Goal: Task Accomplishment & Management: Manage account settings

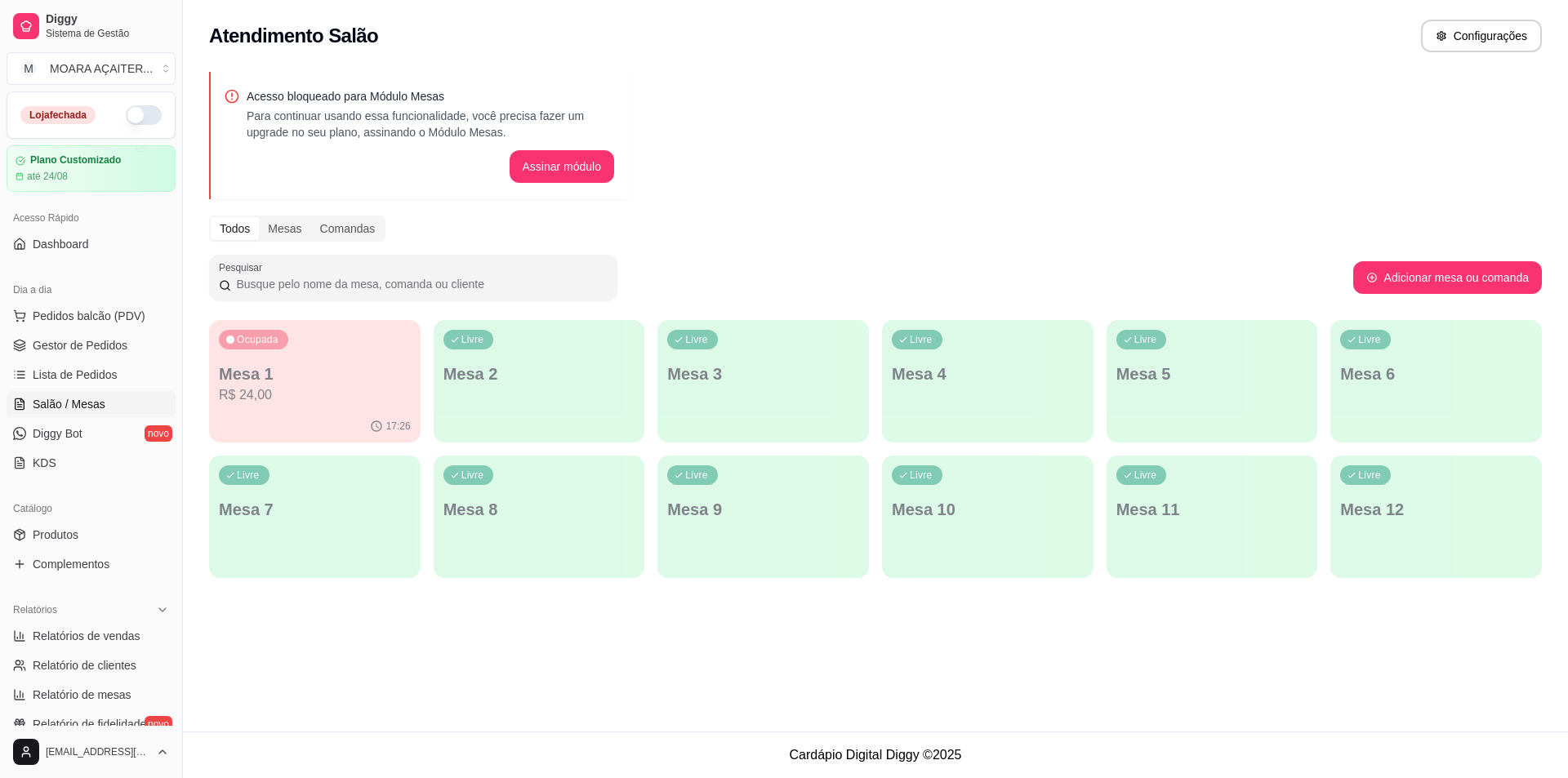
click at [330, 403] on p "R$ 24,00" at bounding box center [314, 395] width 192 height 20
click at [89, 256] on link "Dashboard" at bounding box center [91, 244] width 169 height 26
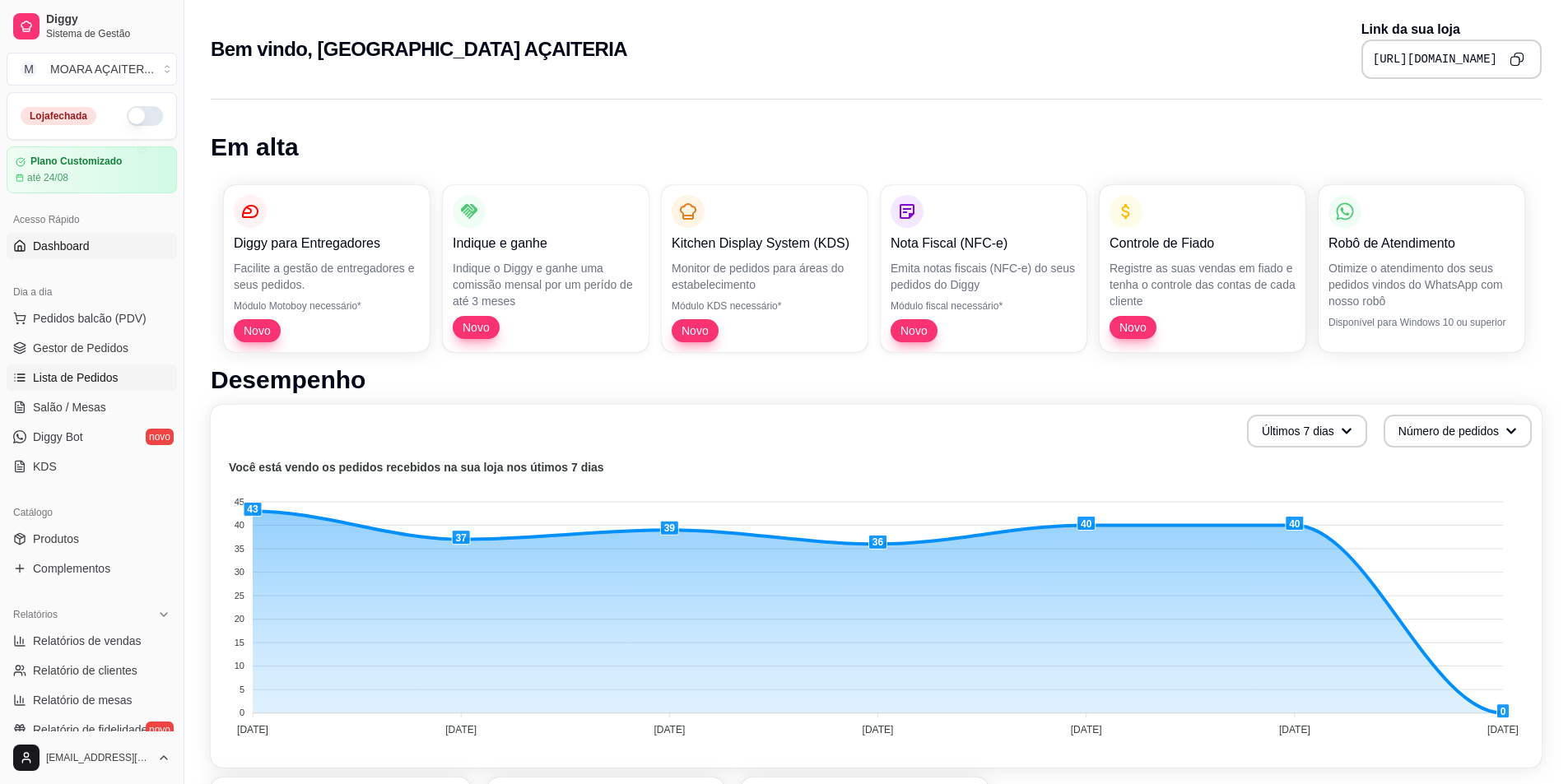
click at [75, 375] on span "Lista de Pedidos" at bounding box center [75, 377] width 86 height 16
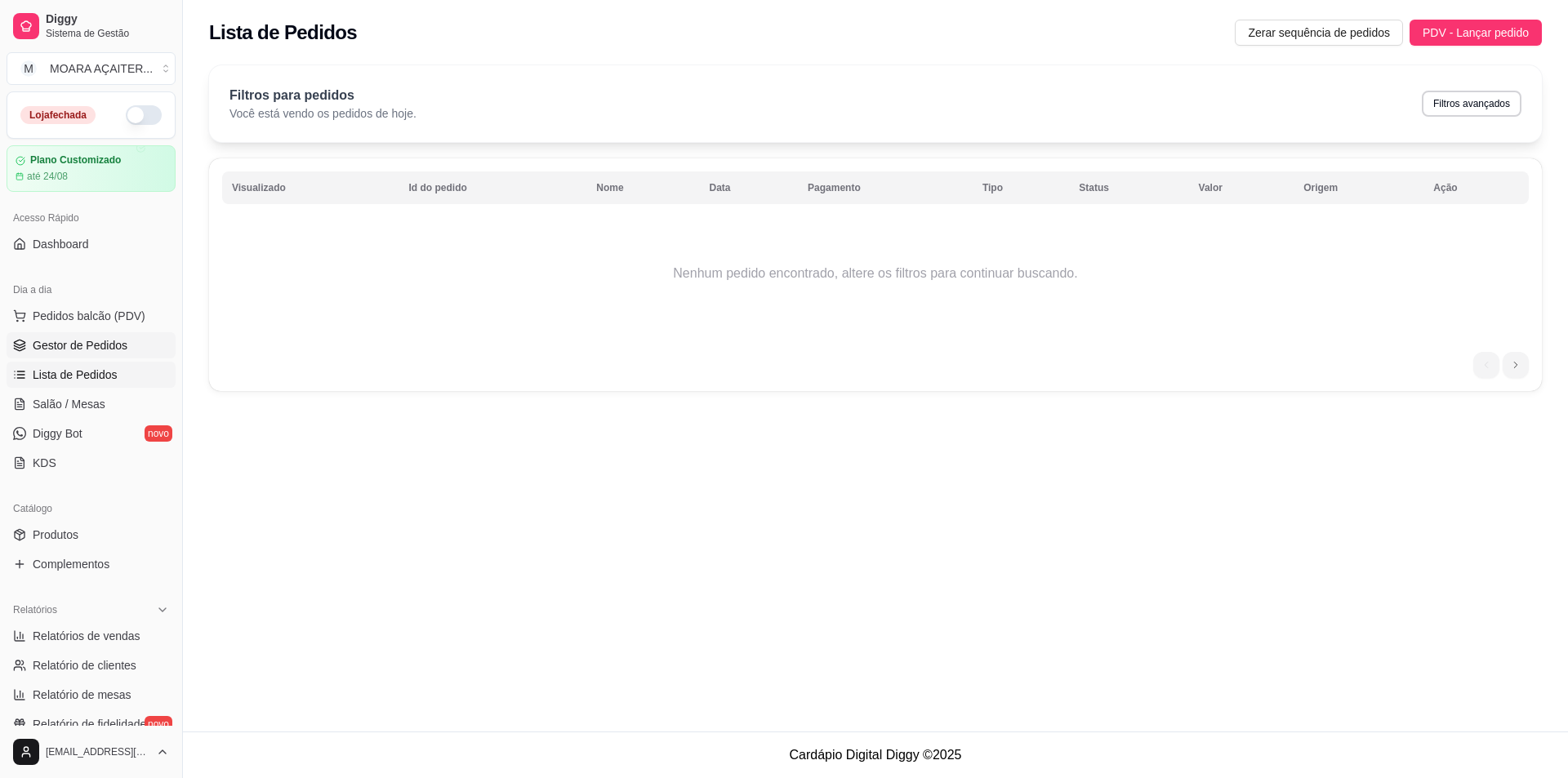
click at [84, 347] on span "Gestor de Pedidos" at bounding box center [80, 345] width 95 height 16
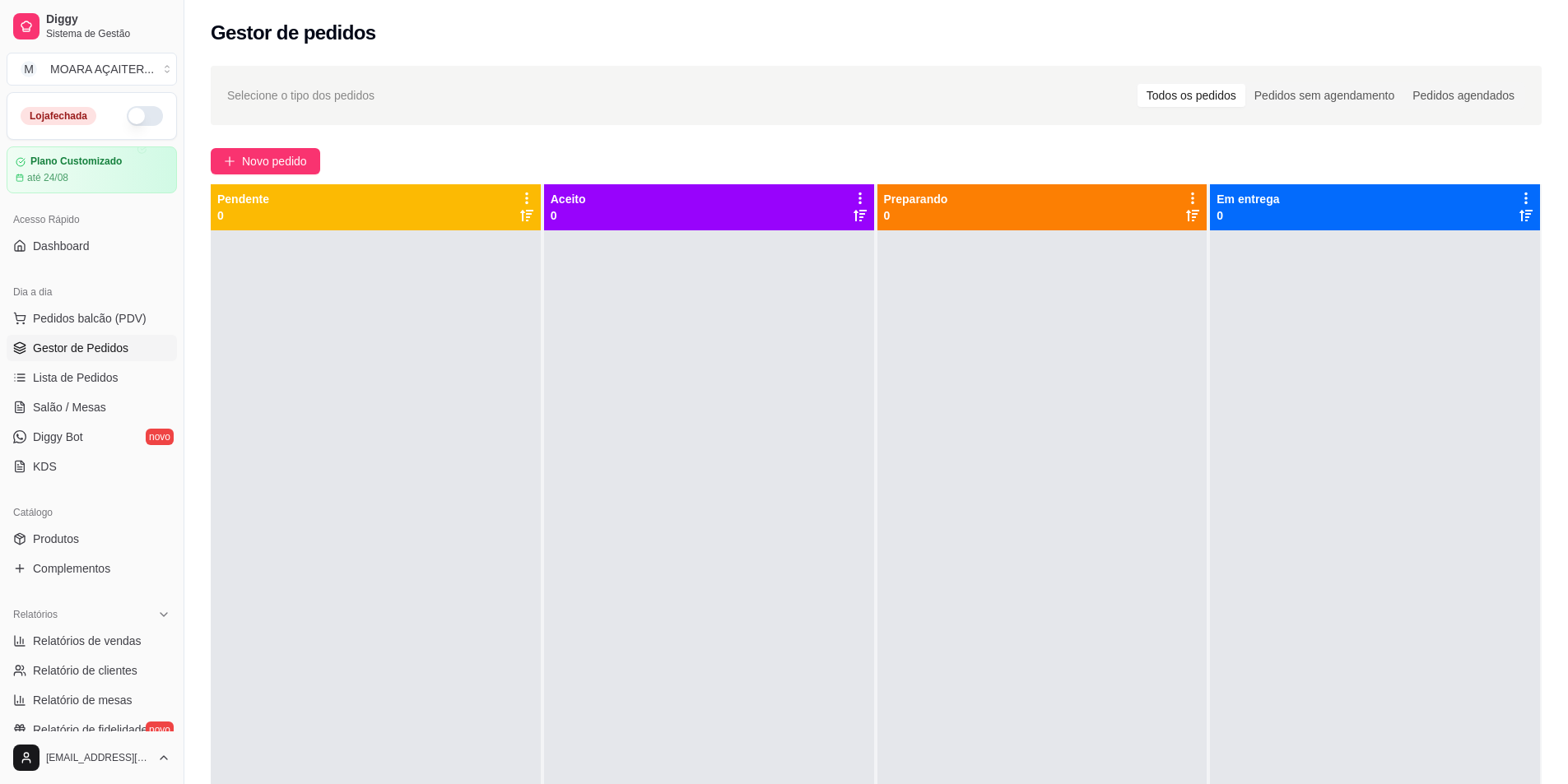
click at [129, 112] on button "button" at bounding box center [145, 115] width 36 height 20
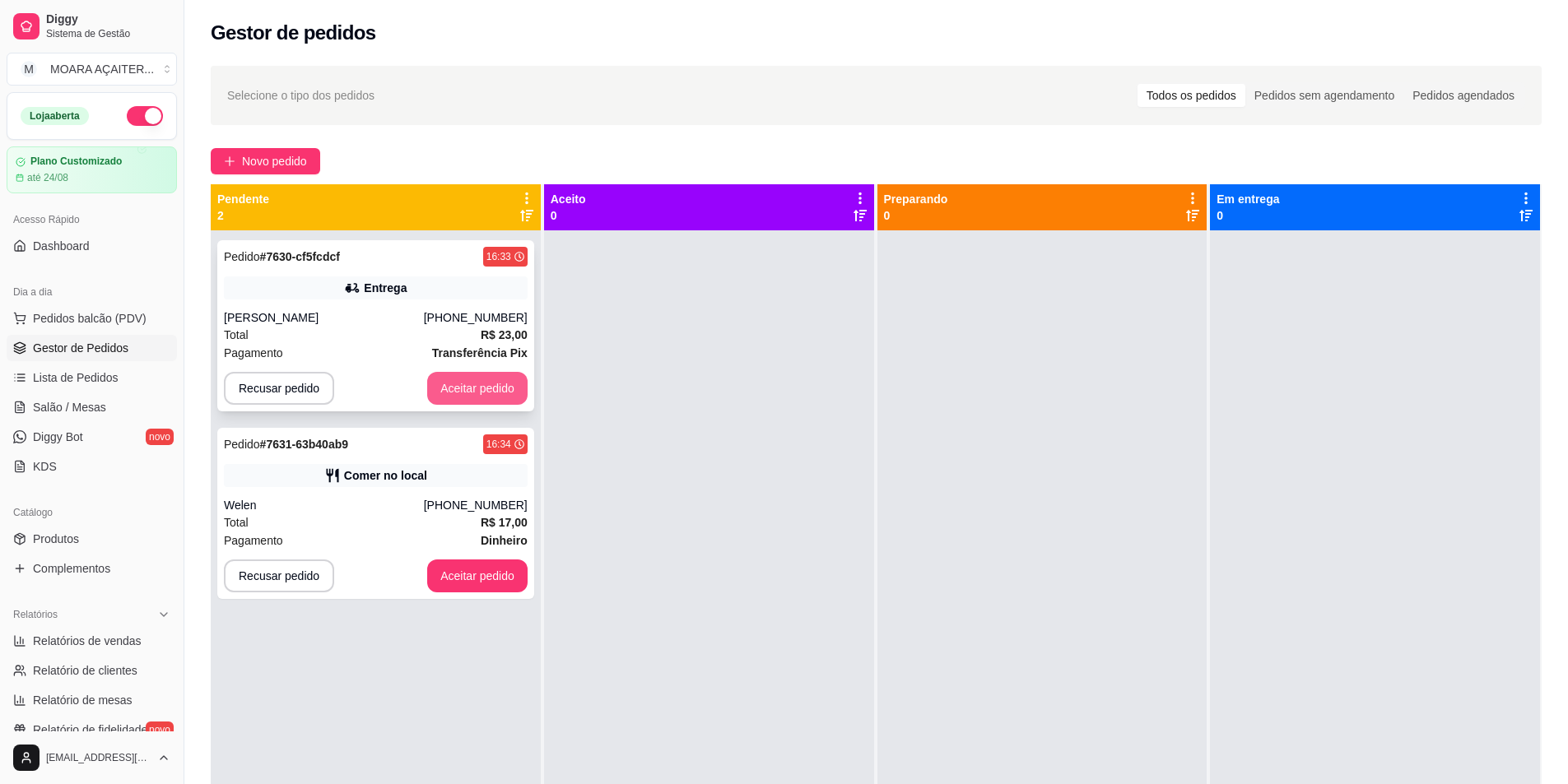
click at [447, 400] on button "Aceitar pedido" at bounding box center [478, 389] width 101 height 33
click at [457, 395] on button "Aceitar pedido" at bounding box center [477, 389] width 97 height 32
click at [467, 559] on button "Aceitar pedido" at bounding box center [478, 576] width 101 height 33
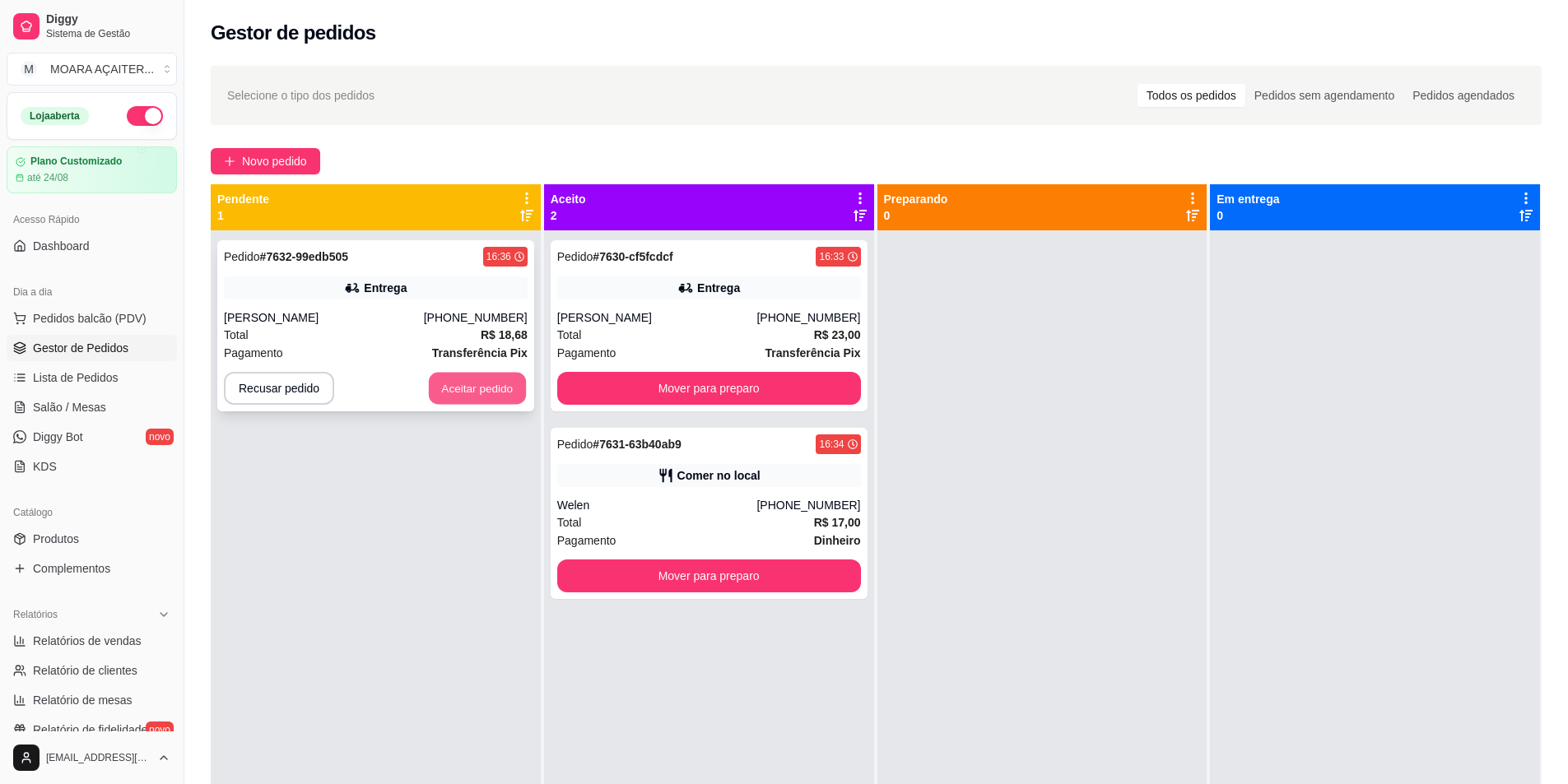
click at [478, 382] on button "Aceitar pedido" at bounding box center [477, 389] width 97 height 32
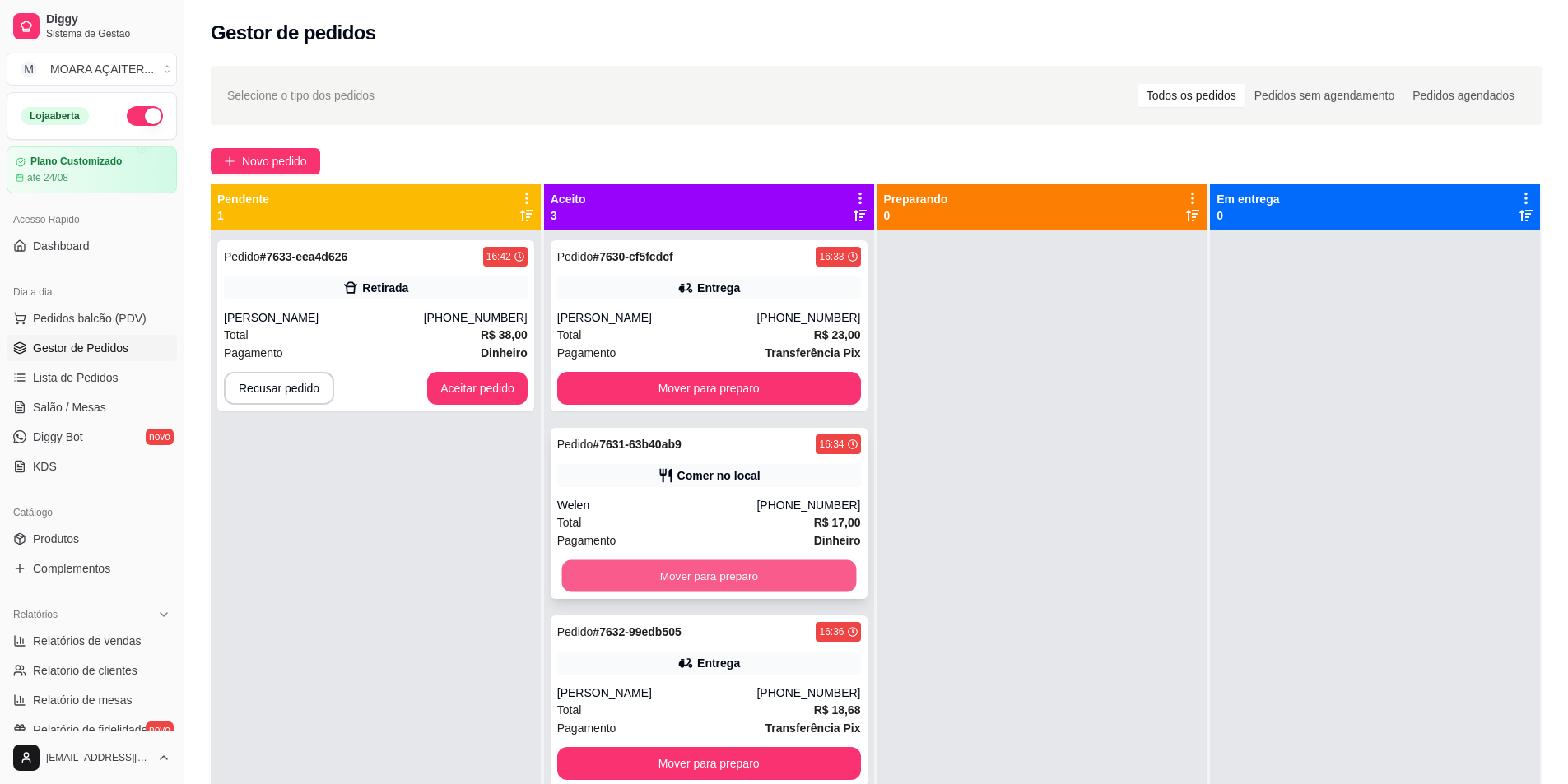
click at [706, 569] on button "Mover para preparo" at bounding box center [709, 576] width 295 height 32
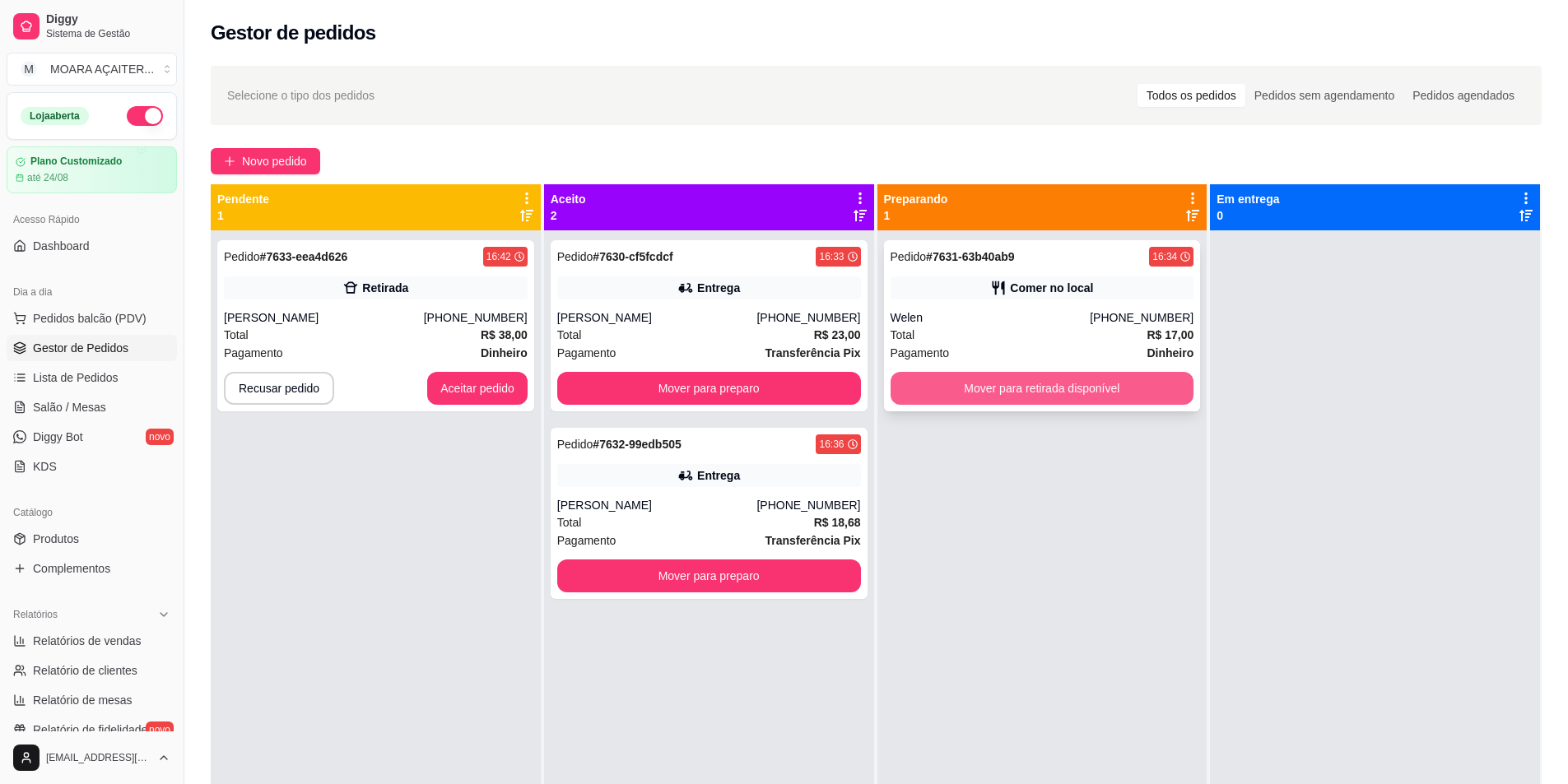
click at [1002, 389] on button "Mover para retirada disponível" at bounding box center [1042, 389] width 304 height 33
click at [476, 361] on div "Pagamento Dinheiro" at bounding box center [376, 353] width 304 height 18
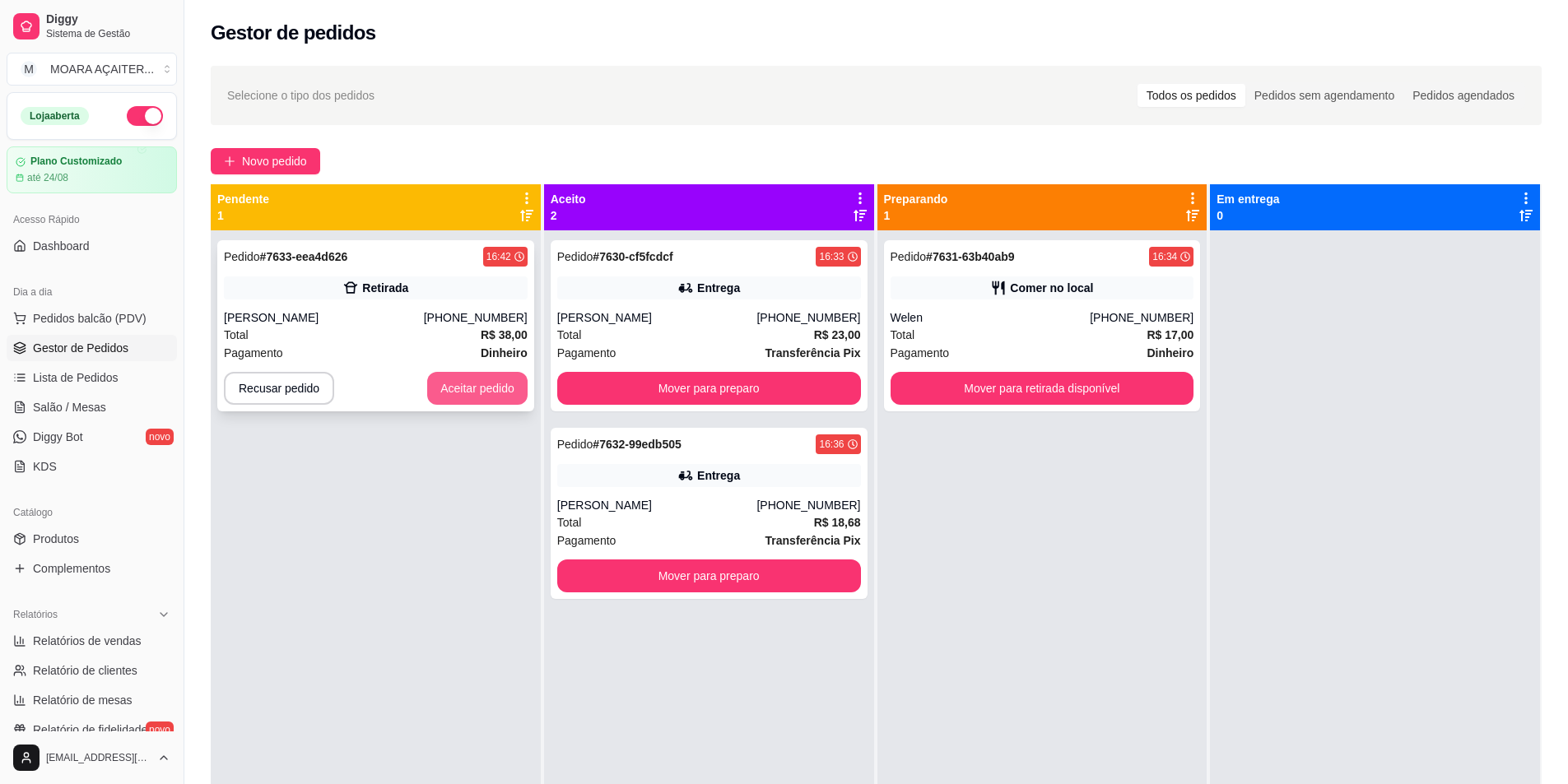
click at [464, 382] on button "Aceitar pedido" at bounding box center [478, 389] width 101 height 33
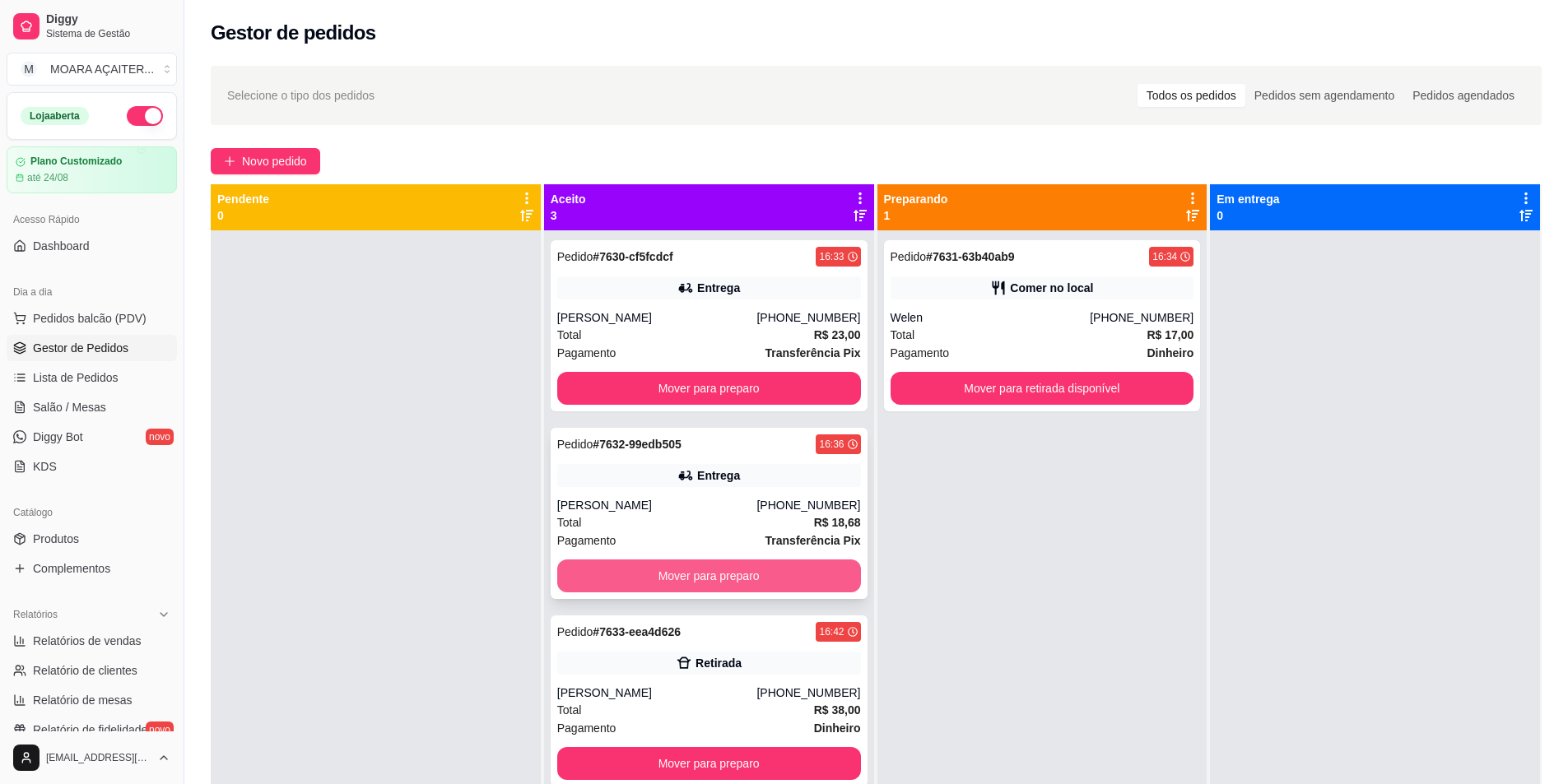
click at [597, 569] on button "Mover para preparo" at bounding box center [709, 576] width 304 height 33
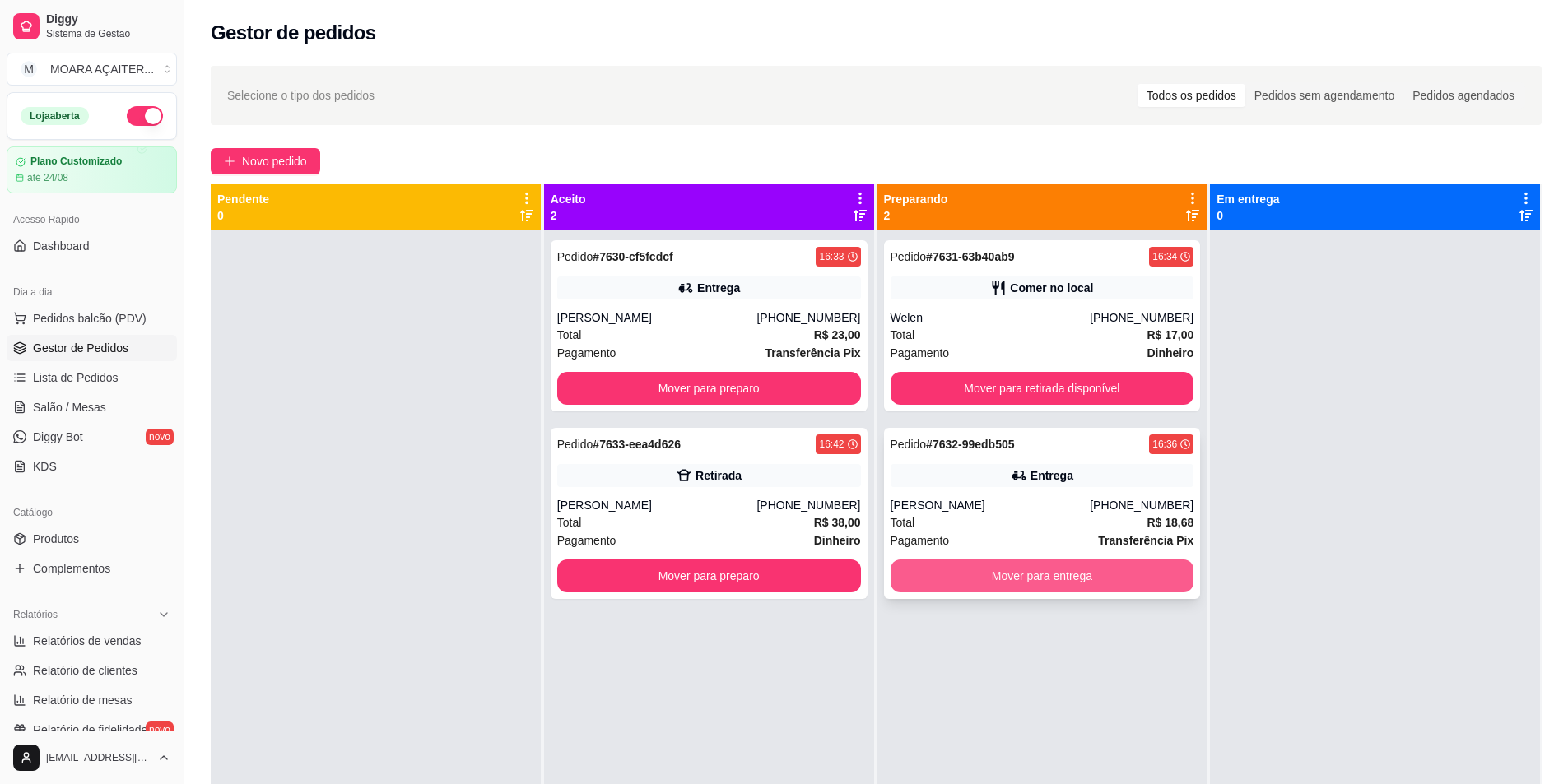
click at [1009, 578] on button "Mover para entrega" at bounding box center [1042, 576] width 304 height 33
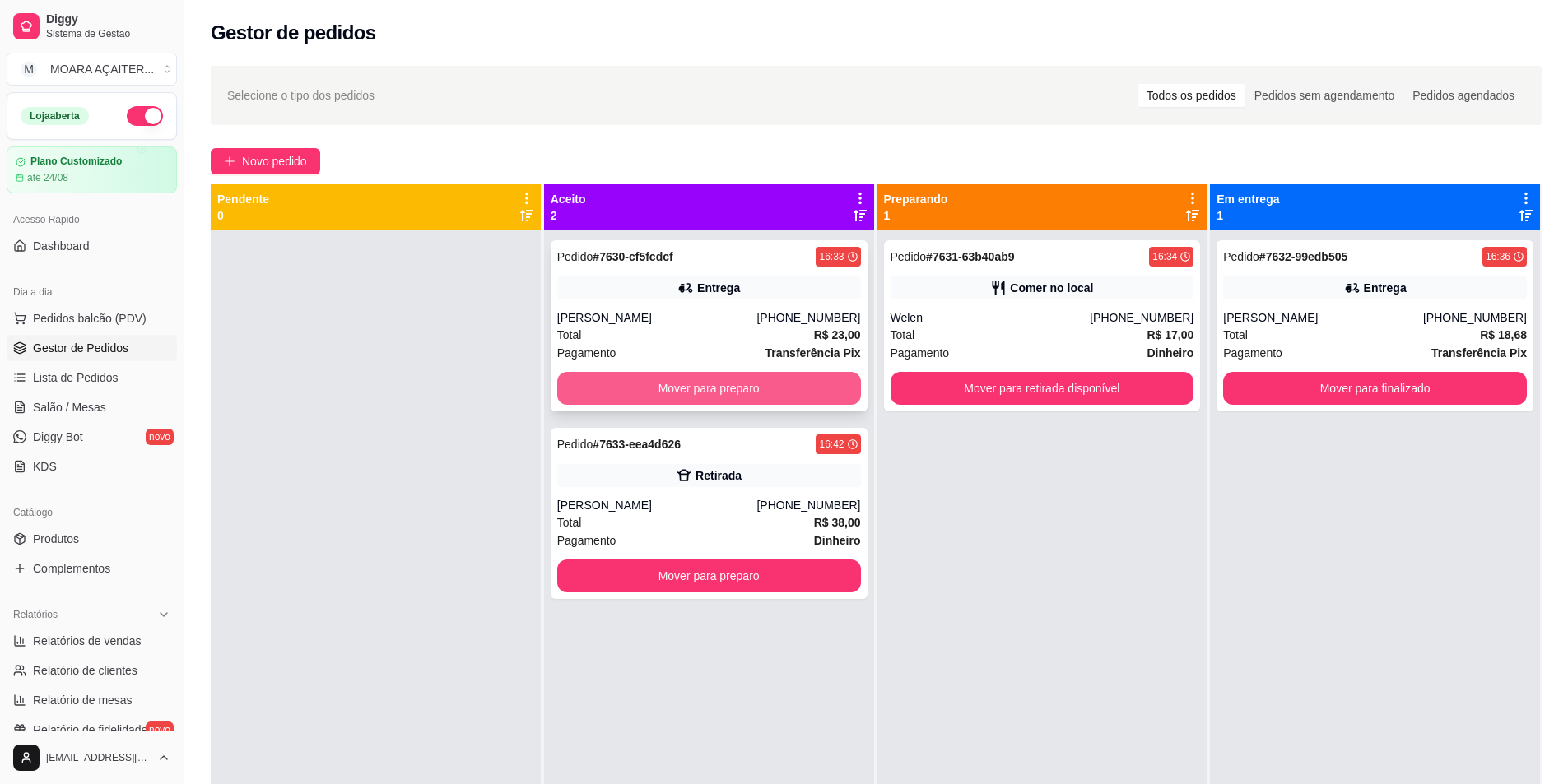
click at [785, 381] on button "Mover para preparo" at bounding box center [709, 389] width 304 height 33
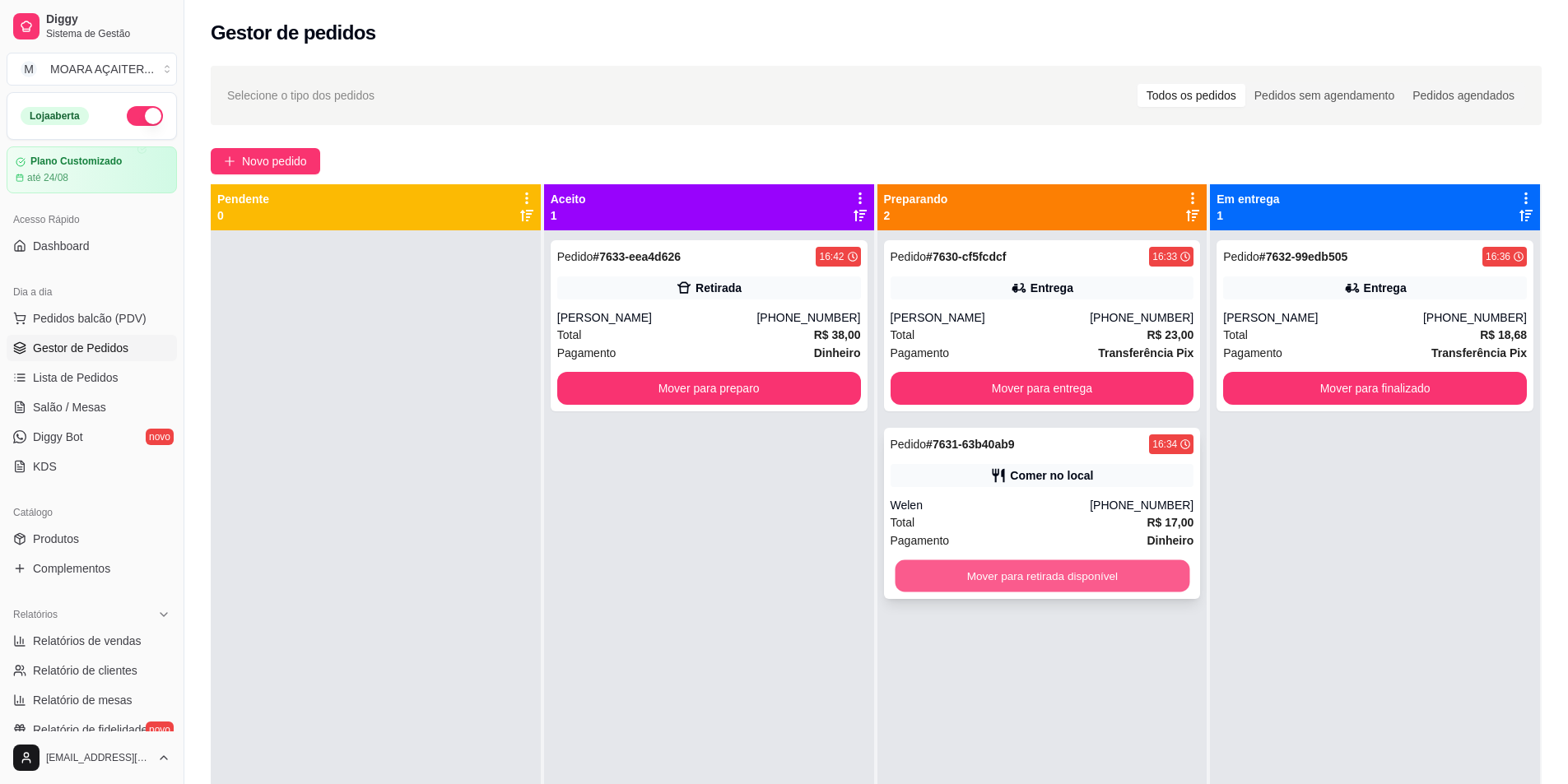
click at [1092, 572] on button "Mover para retirada disponível" at bounding box center [1042, 576] width 295 height 32
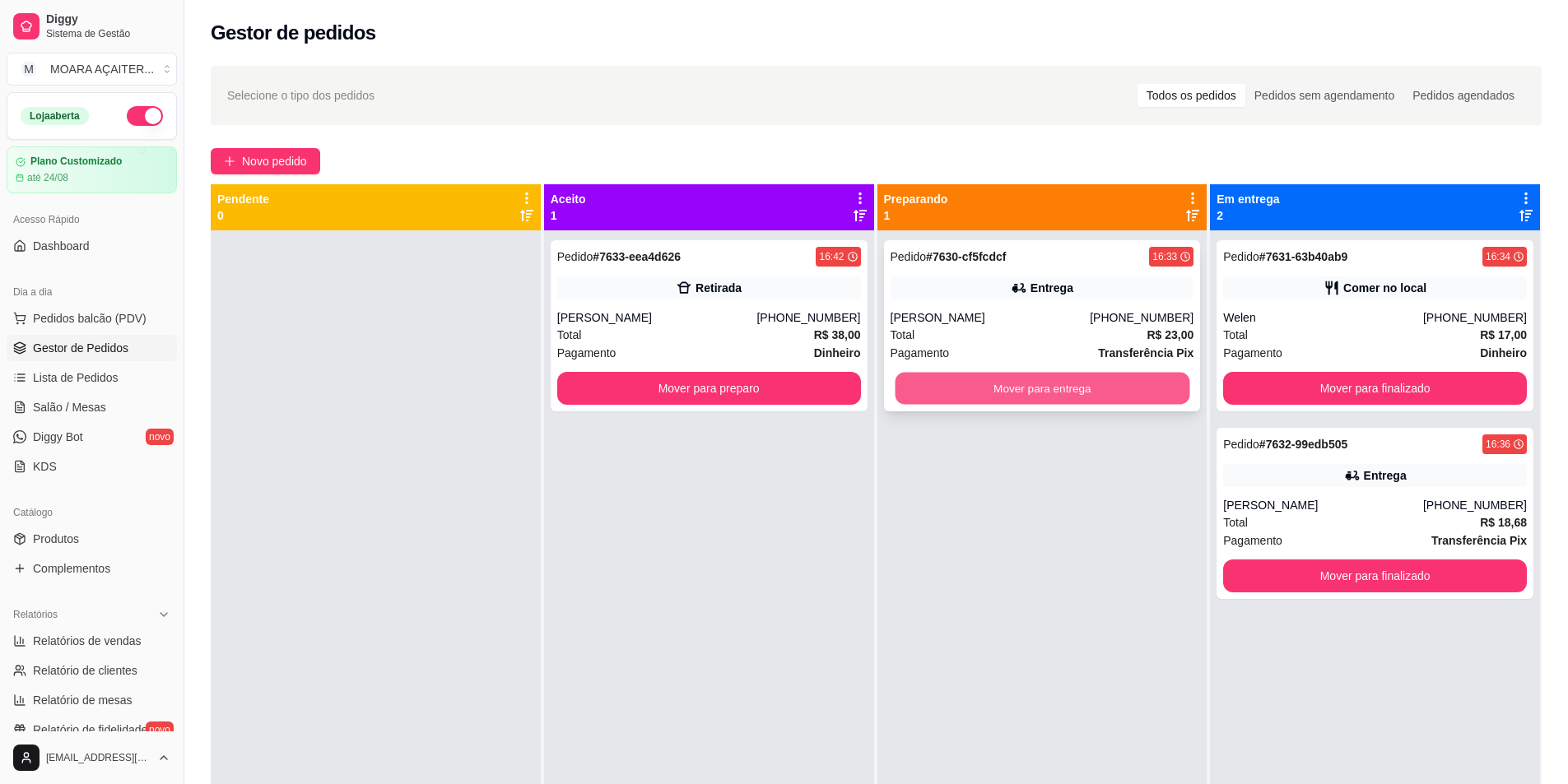
click at [1109, 385] on button "Mover para entrega" at bounding box center [1042, 389] width 295 height 32
click at [1104, 387] on button "Mover para entrega" at bounding box center [1042, 389] width 304 height 33
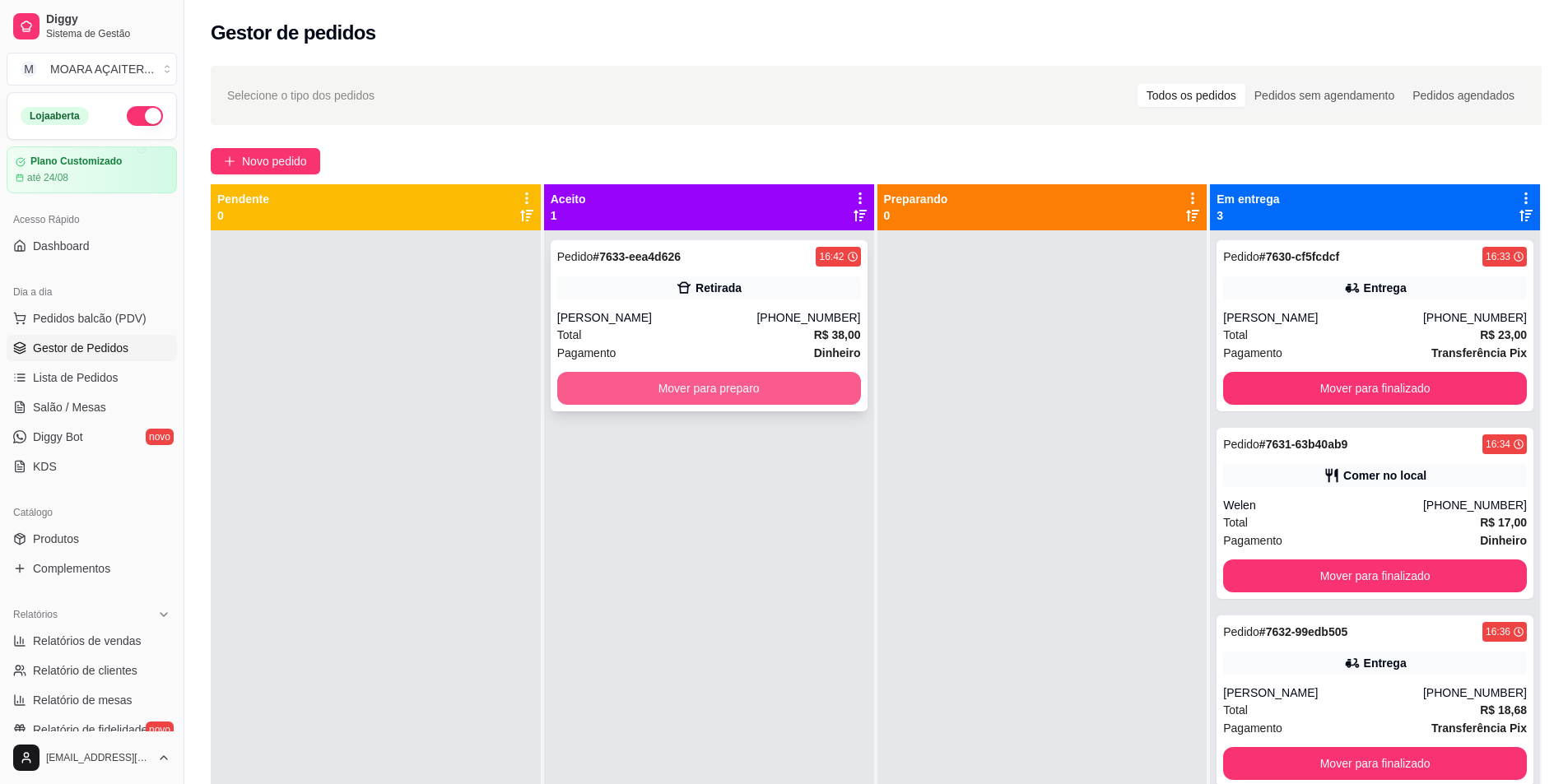
click at [755, 395] on button "Mover para preparo" at bounding box center [709, 389] width 304 height 33
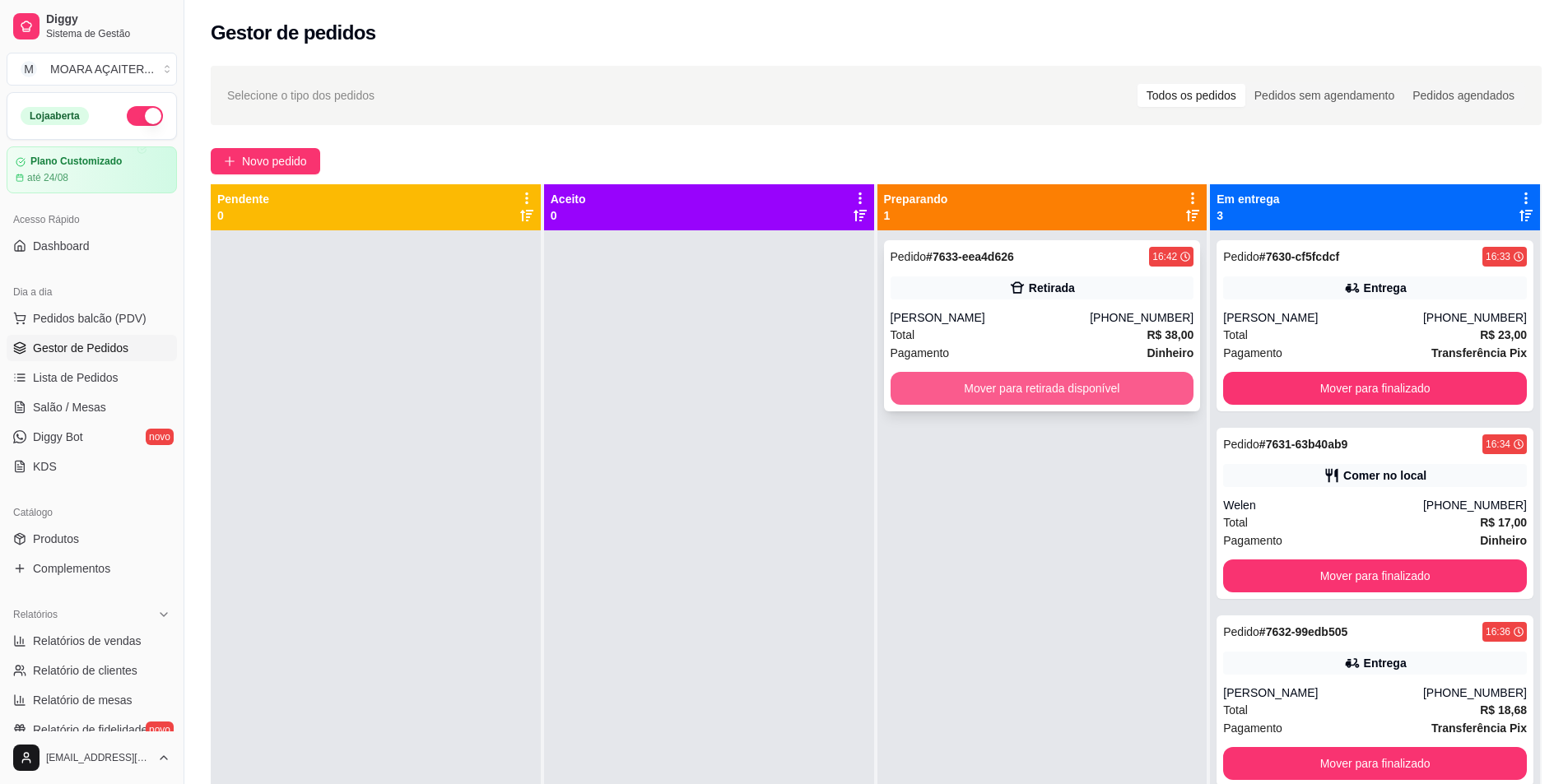
click at [1049, 386] on button "Mover para retirada disponível" at bounding box center [1042, 389] width 304 height 33
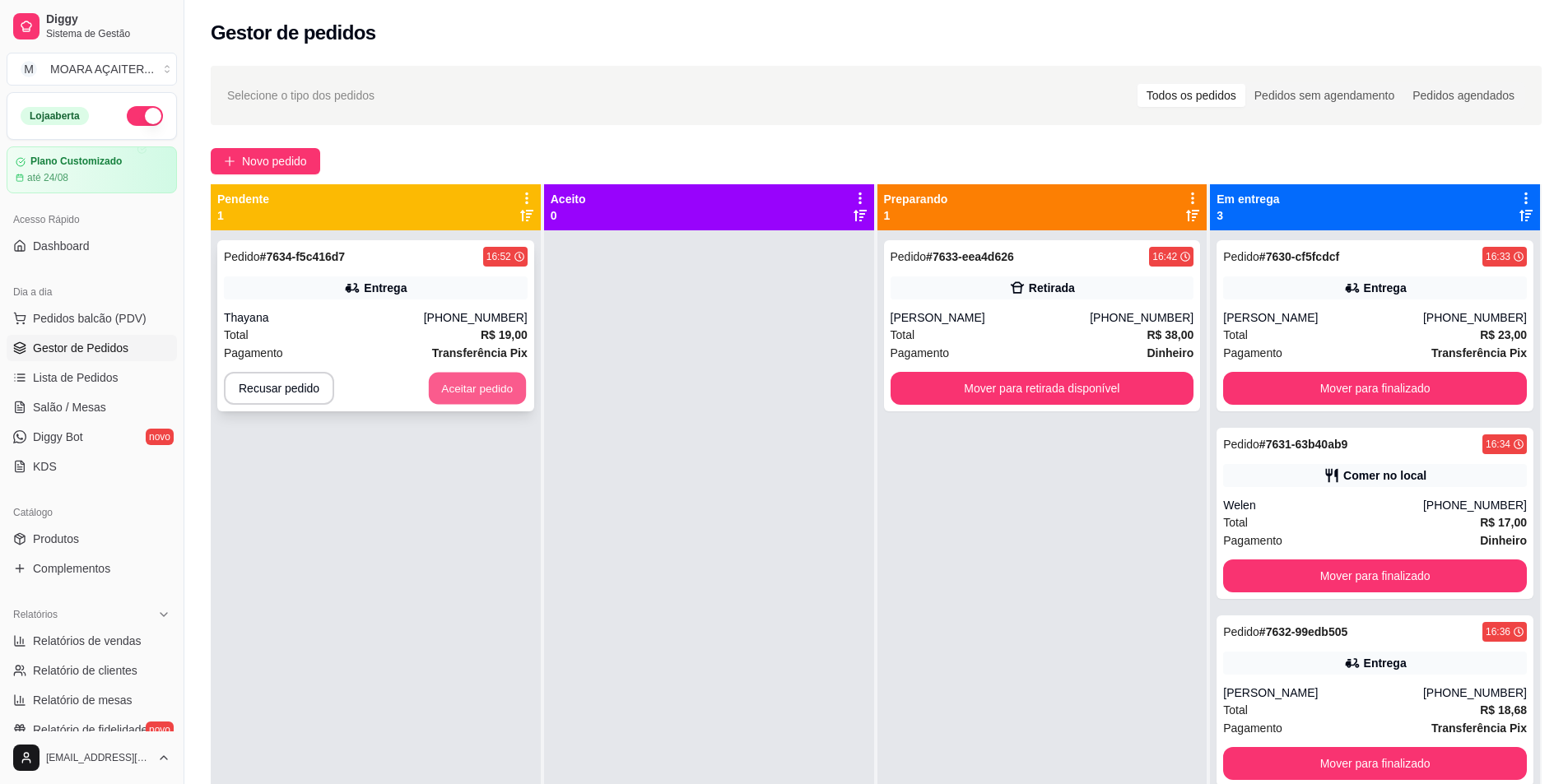
click at [500, 382] on button "Aceitar pedido" at bounding box center [477, 389] width 97 height 32
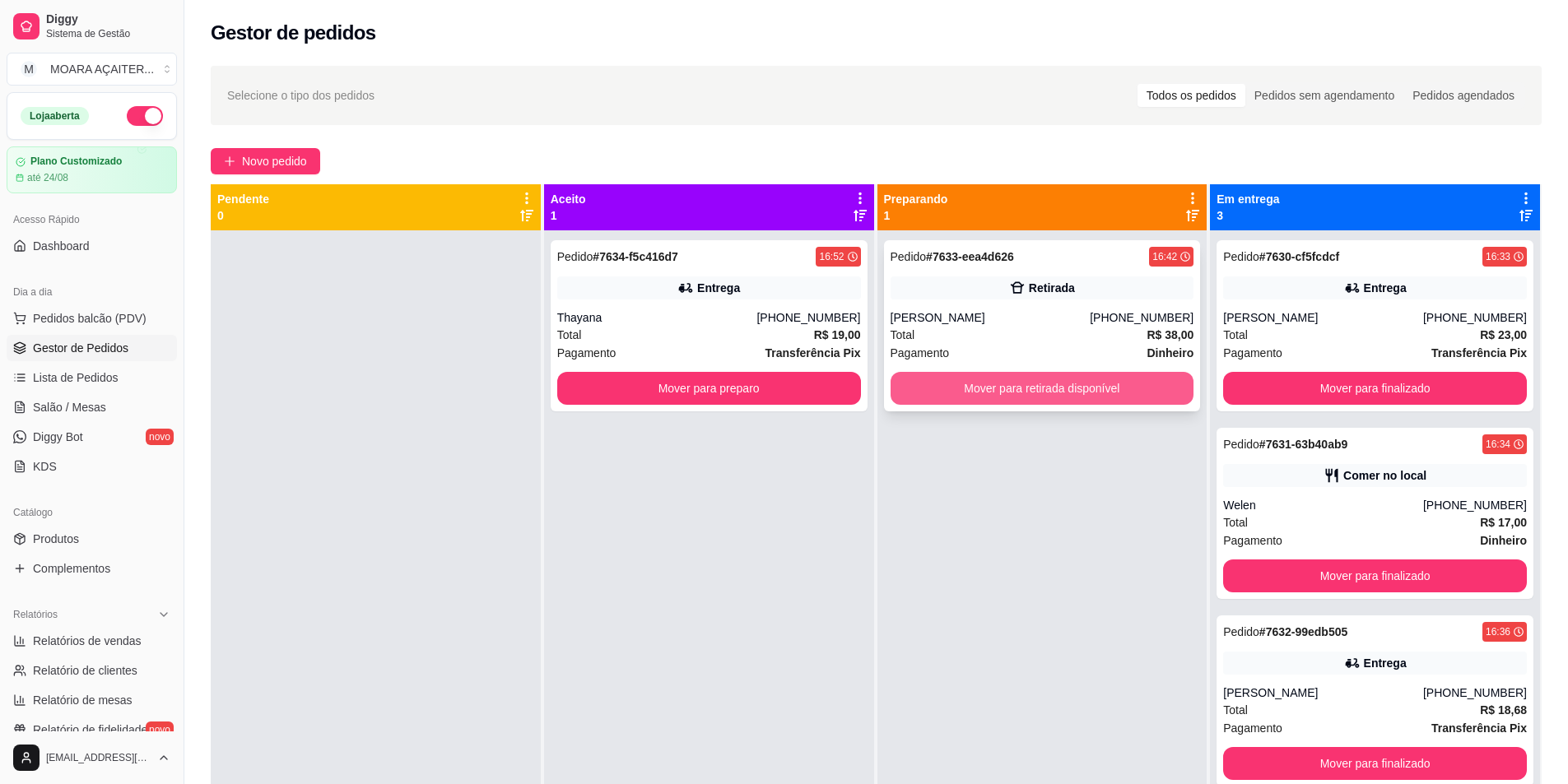
click at [945, 396] on button "Mover para retirada disponível" at bounding box center [1042, 389] width 304 height 33
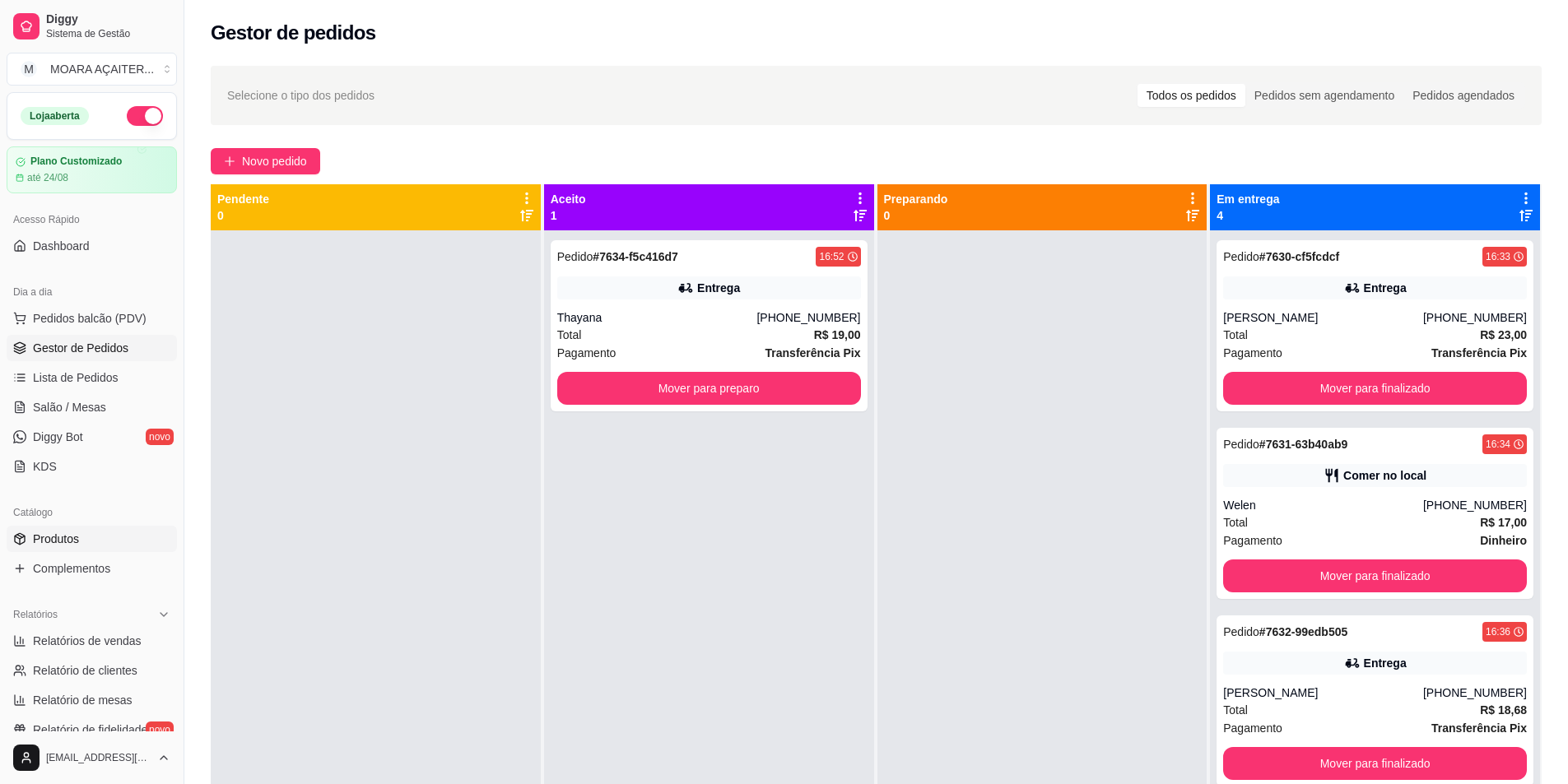
click at [78, 545] on span "Produtos" at bounding box center [56, 539] width 46 height 16
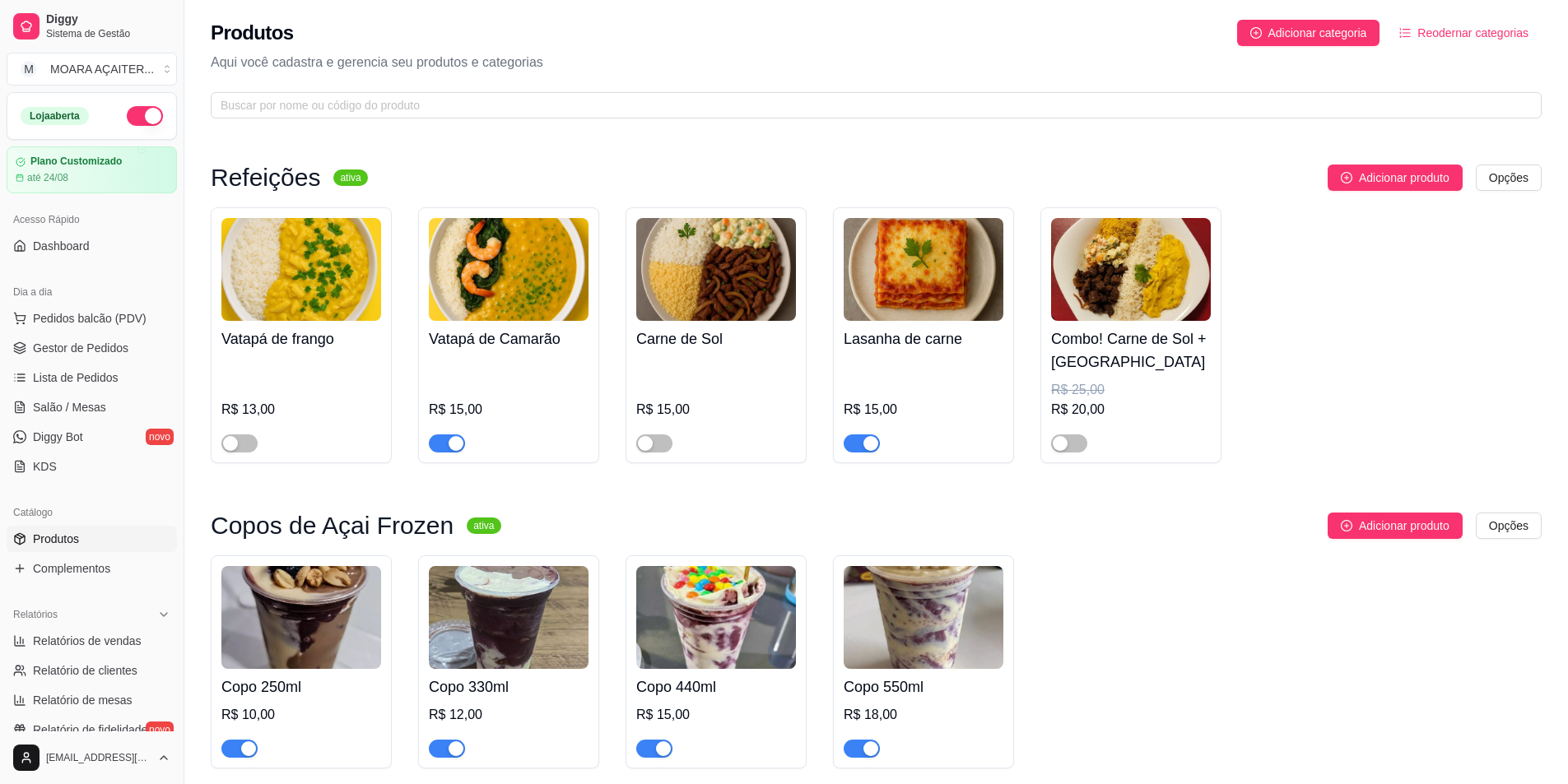
click at [866, 448] on div "button" at bounding box center [870, 443] width 15 height 15
click at [657, 449] on span "button" at bounding box center [655, 443] width 36 height 18
click at [238, 445] on button "button" at bounding box center [239, 443] width 36 height 18
click at [1076, 450] on span "button" at bounding box center [1069, 443] width 36 height 18
click at [81, 342] on span "Gestor de Pedidos" at bounding box center [81, 348] width 95 height 16
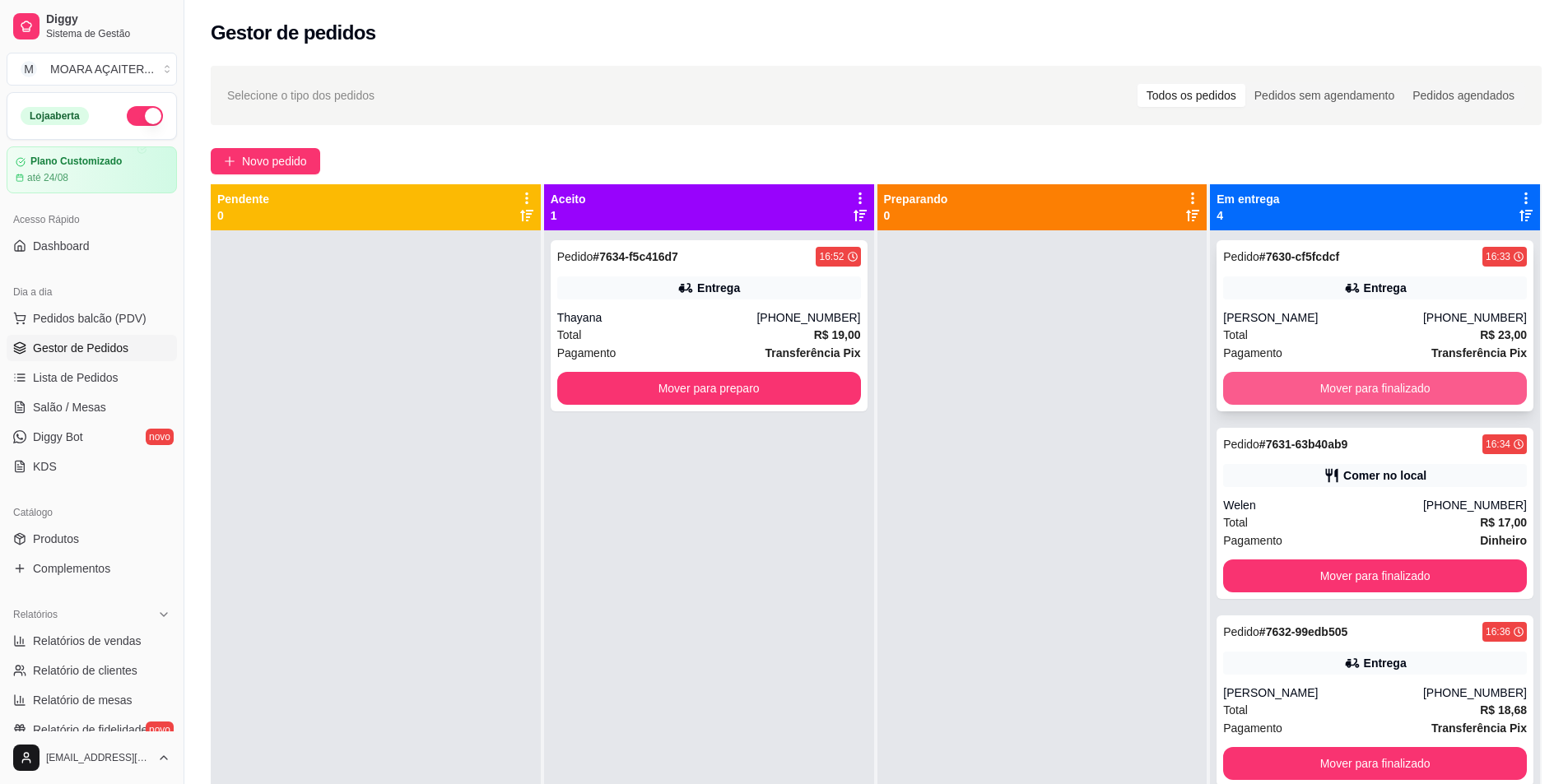
click at [1266, 385] on button "Mover para finalizado" at bounding box center [1375, 389] width 304 height 33
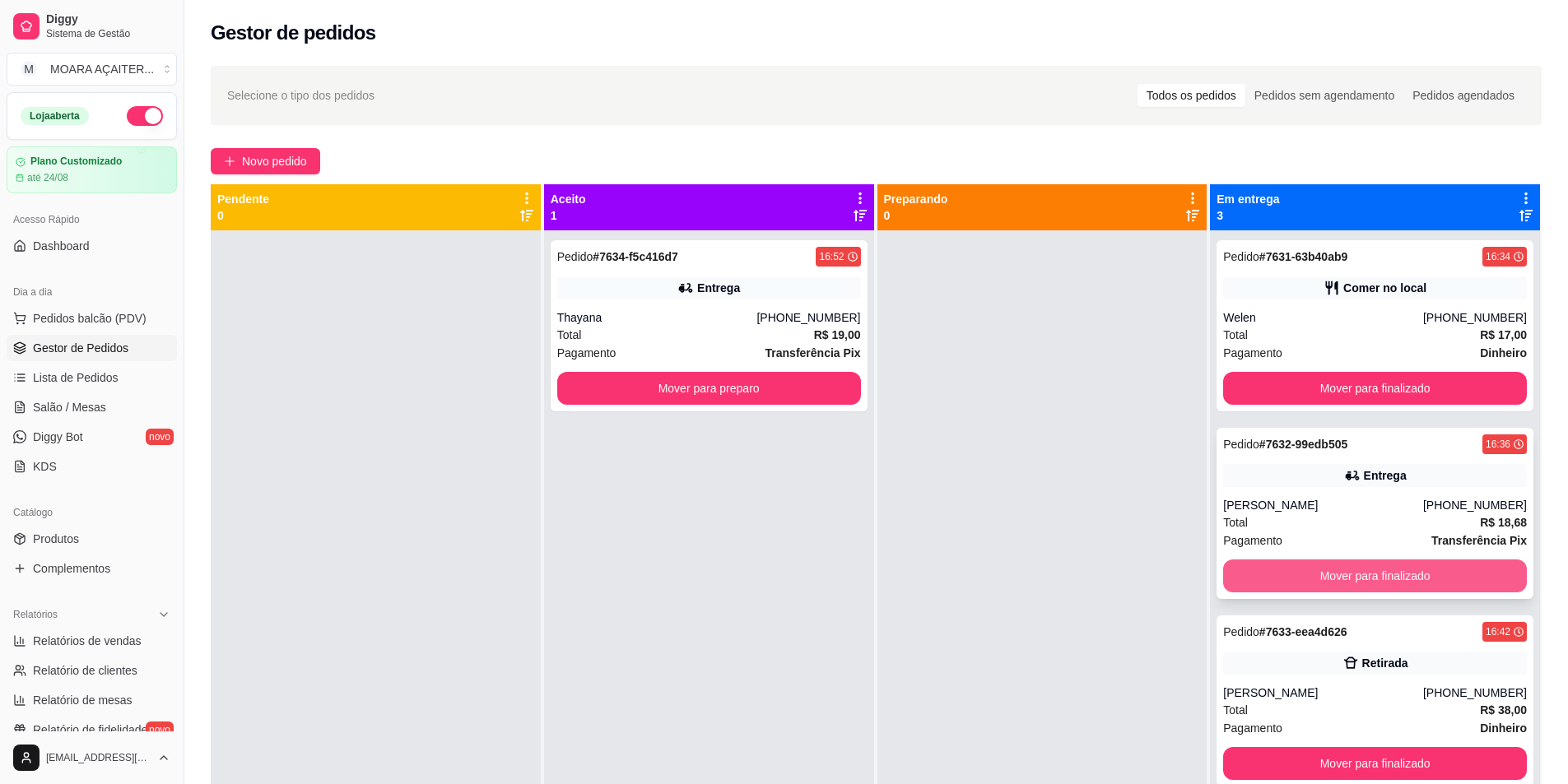
click at [1274, 574] on button "Mover para finalizado" at bounding box center [1375, 576] width 304 height 33
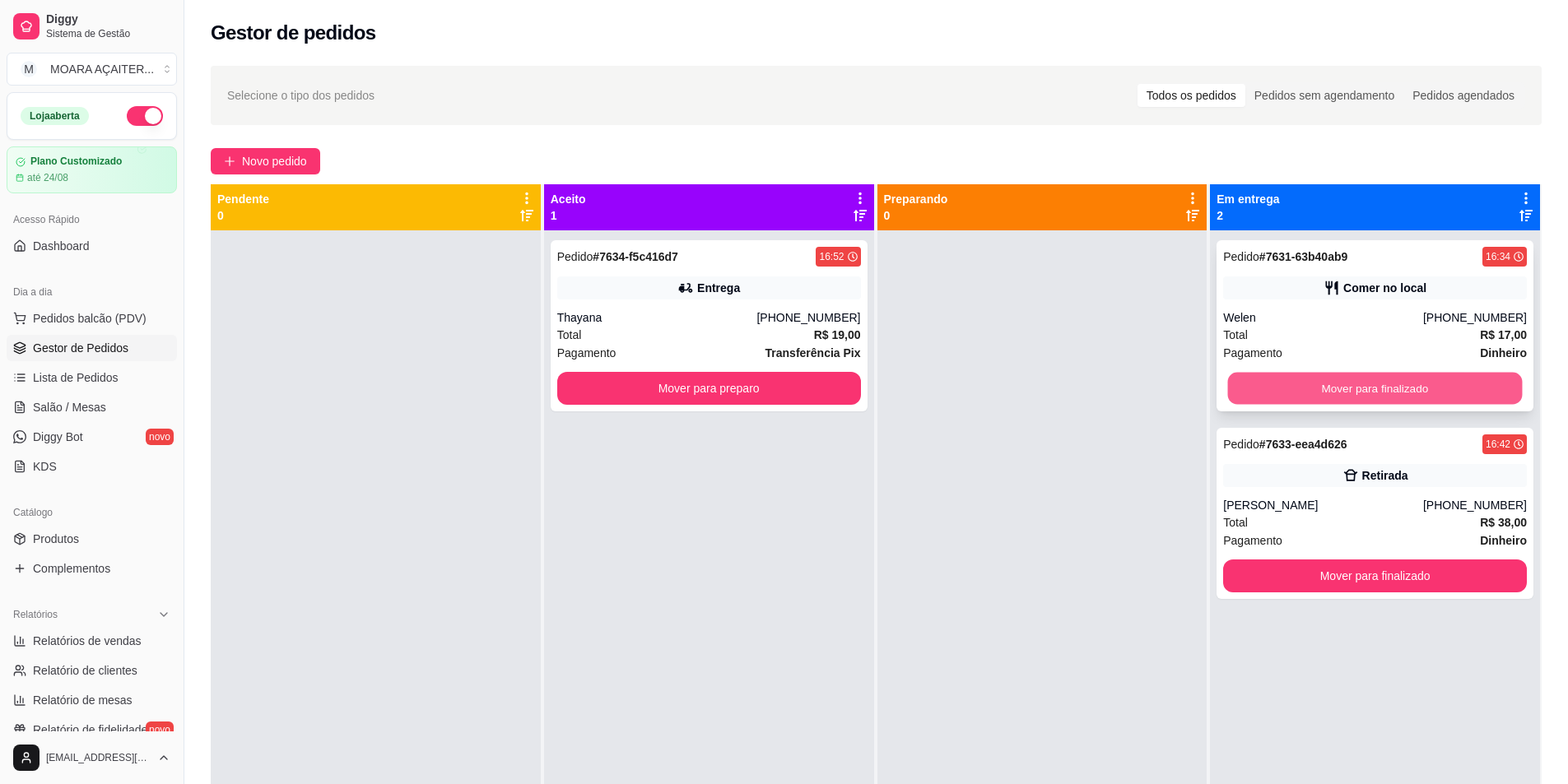
click at [1290, 382] on button "Mover para finalizado" at bounding box center [1375, 389] width 295 height 32
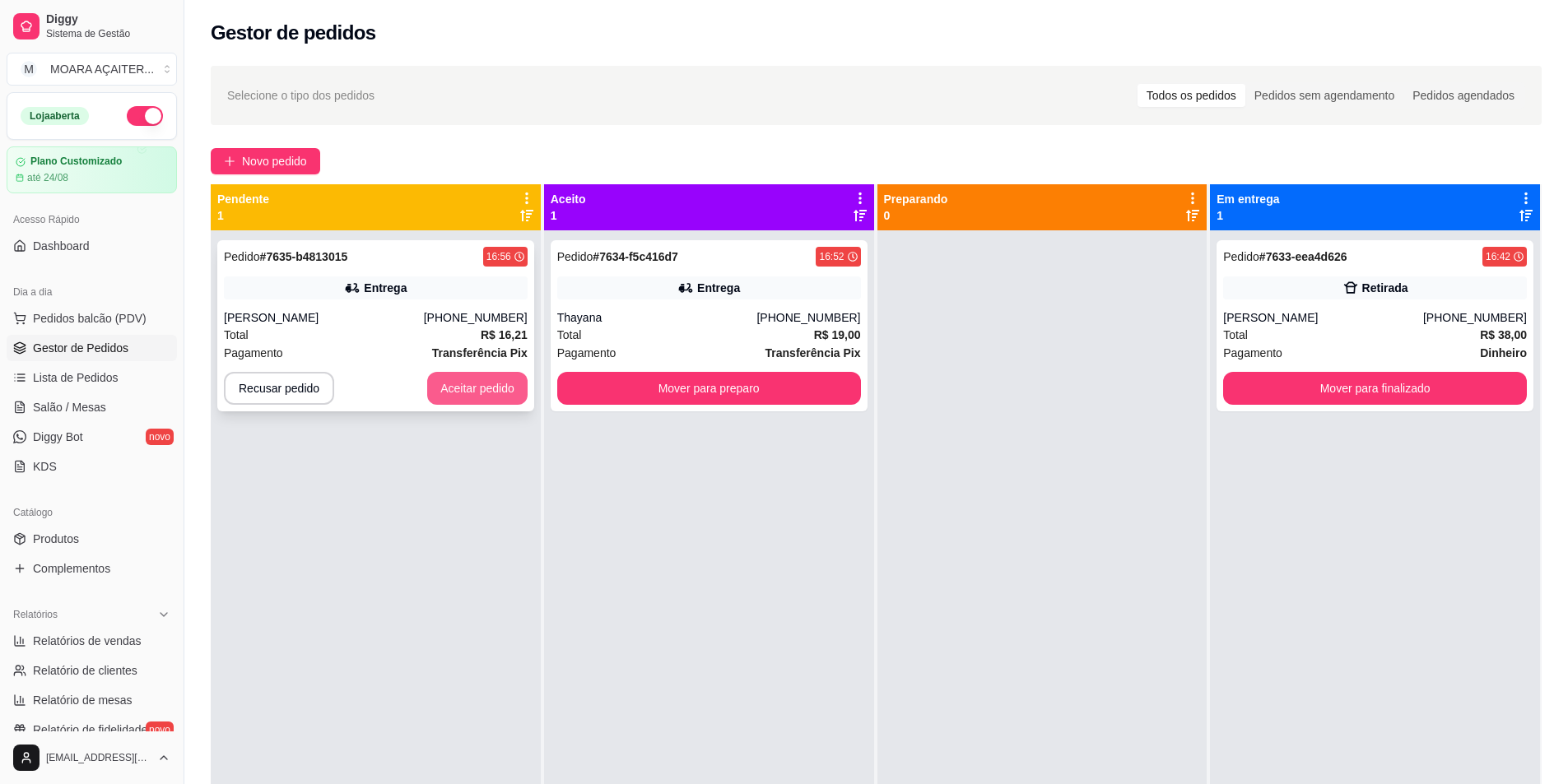
click at [459, 401] on button "Aceitar pedido" at bounding box center [478, 389] width 101 height 33
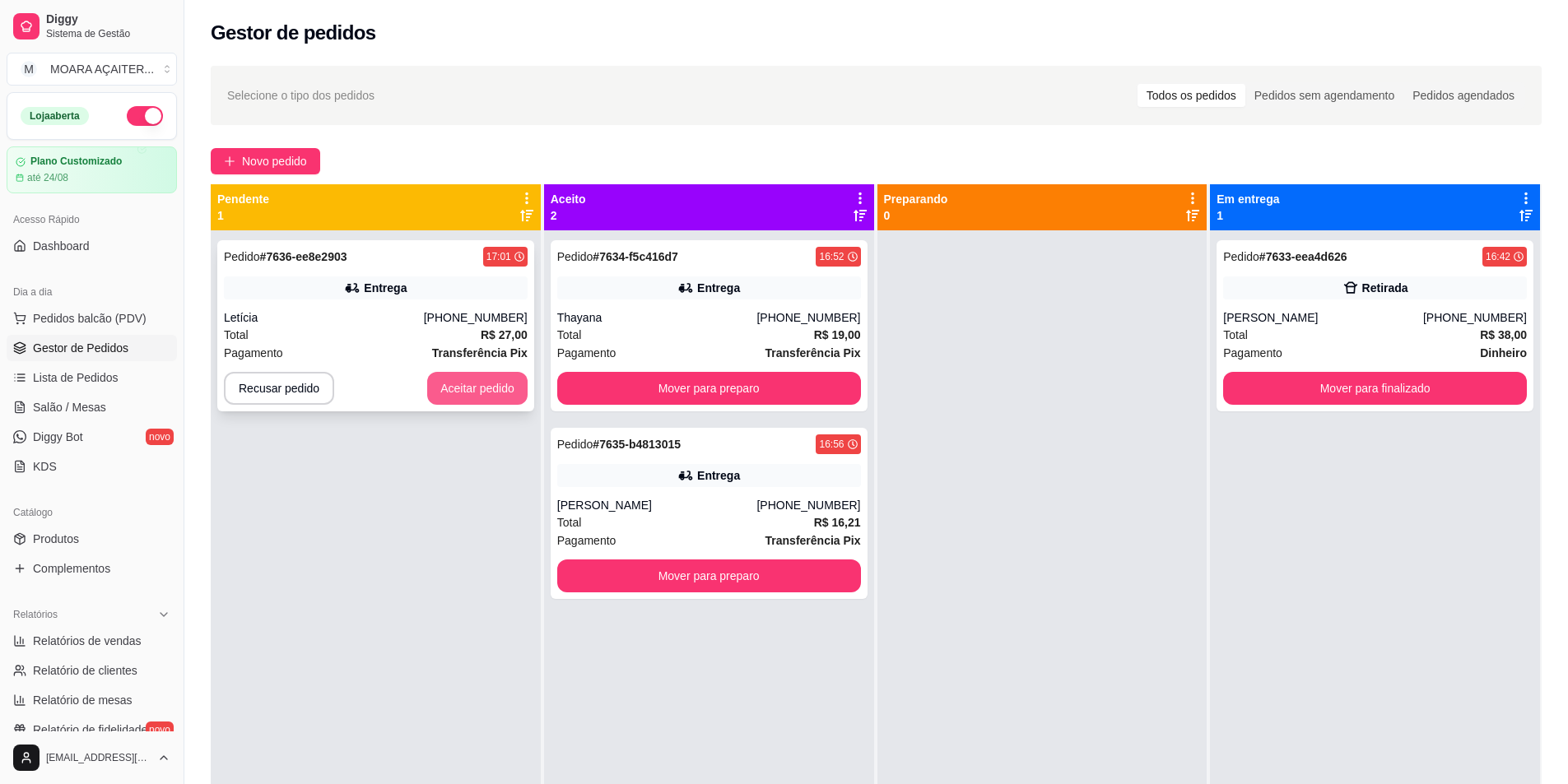
click at [502, 380] on button "Aceitar pedido" at bounding box center [478, 389] width 101 height 33
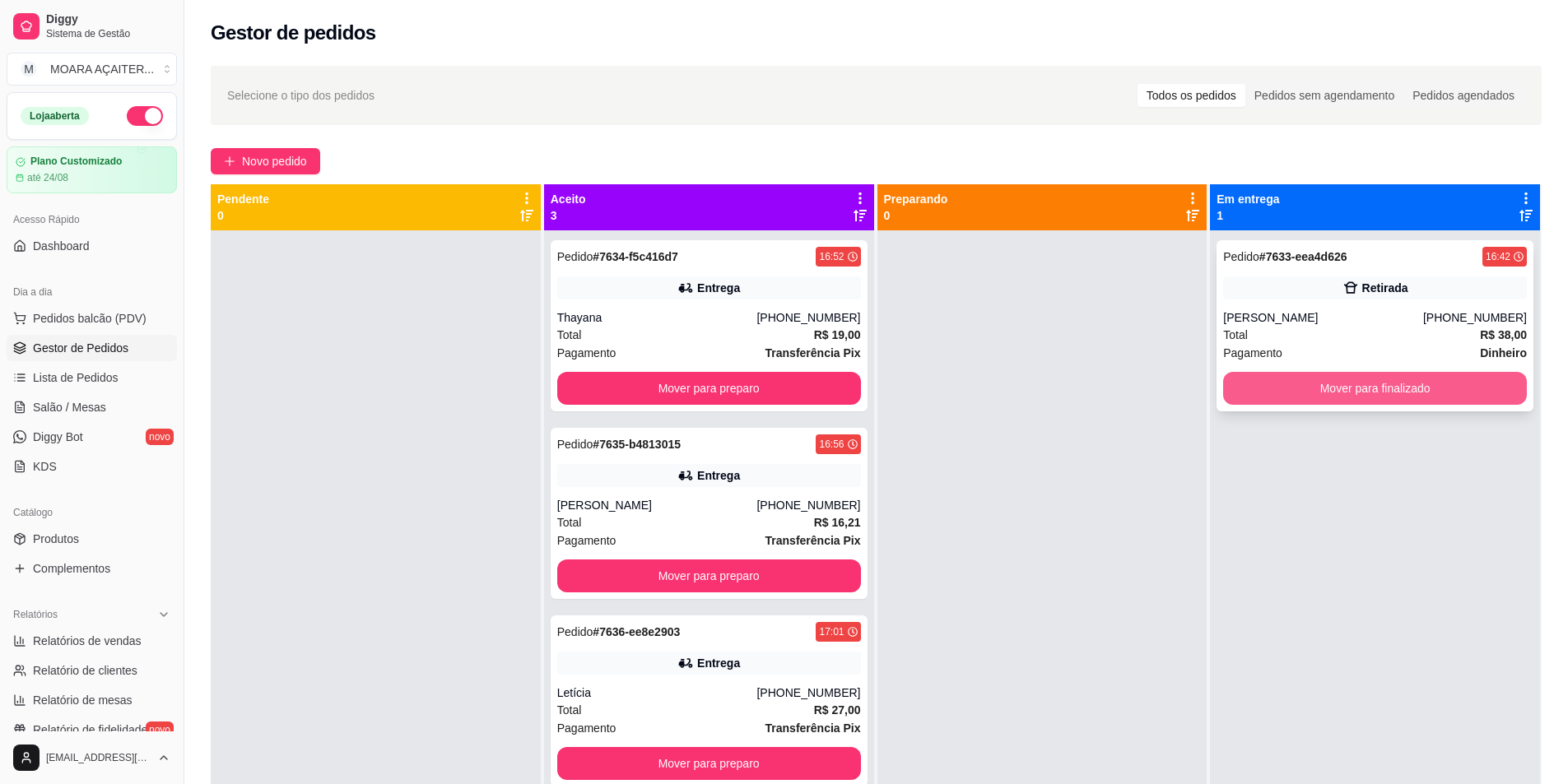
click at [1444, 395] on button "Mover para finalizado" at bounding box center [1375, 389] width 304 height 33
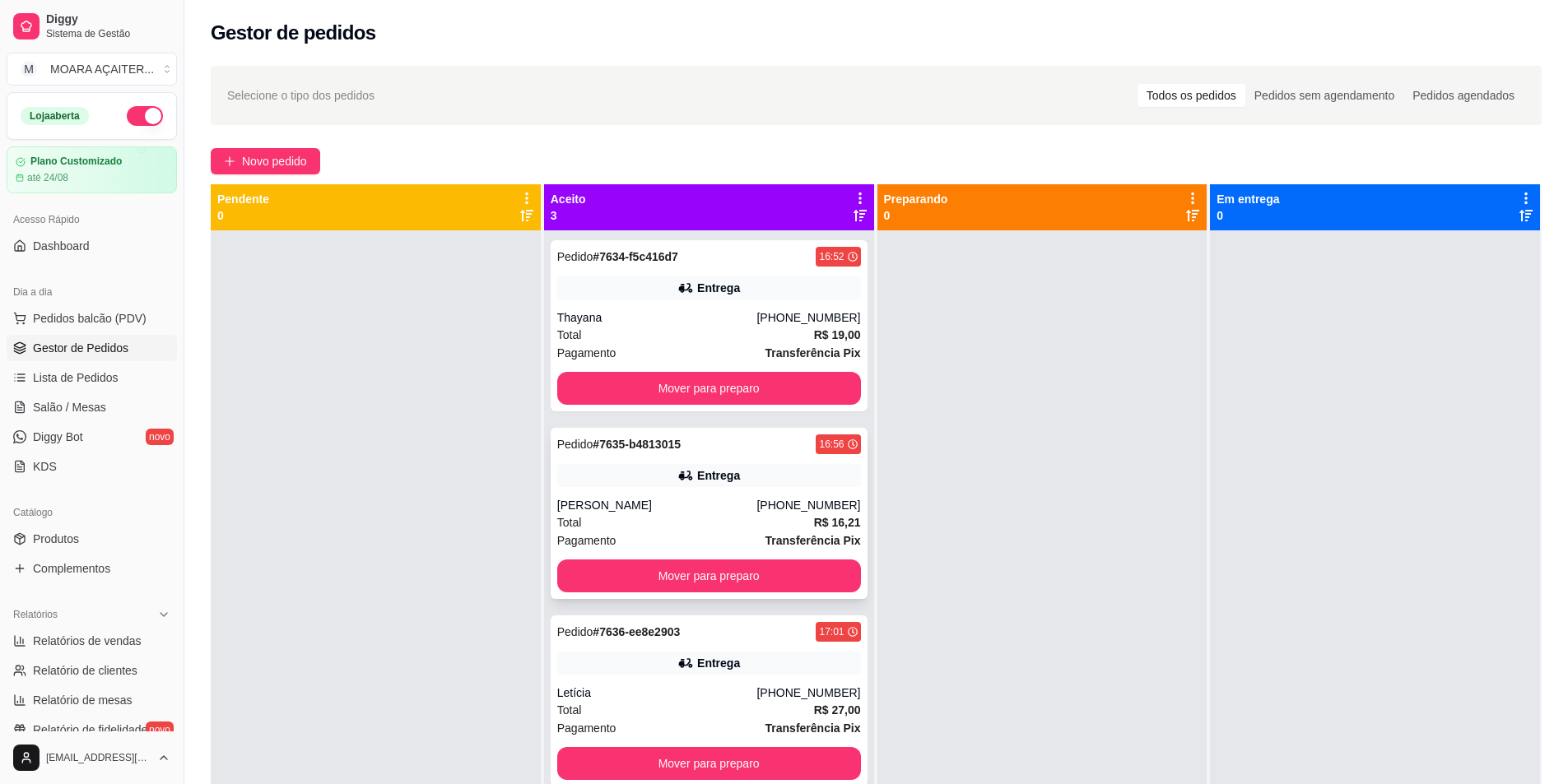
click at [625, 523] on div "Total R$ 16,21" at bounding box center [709, 522] width 304 height 18
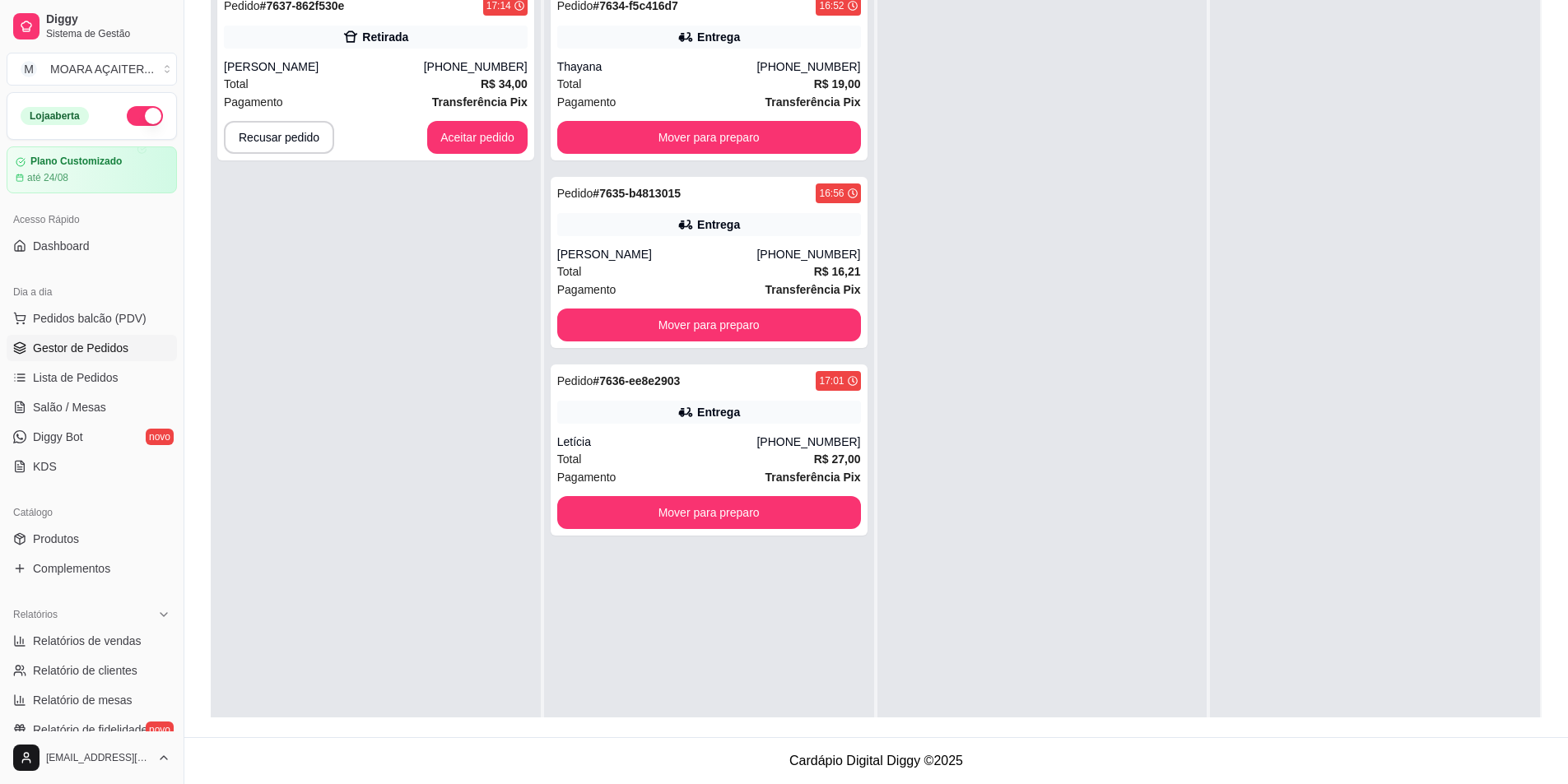
scroll to position [169, 0]
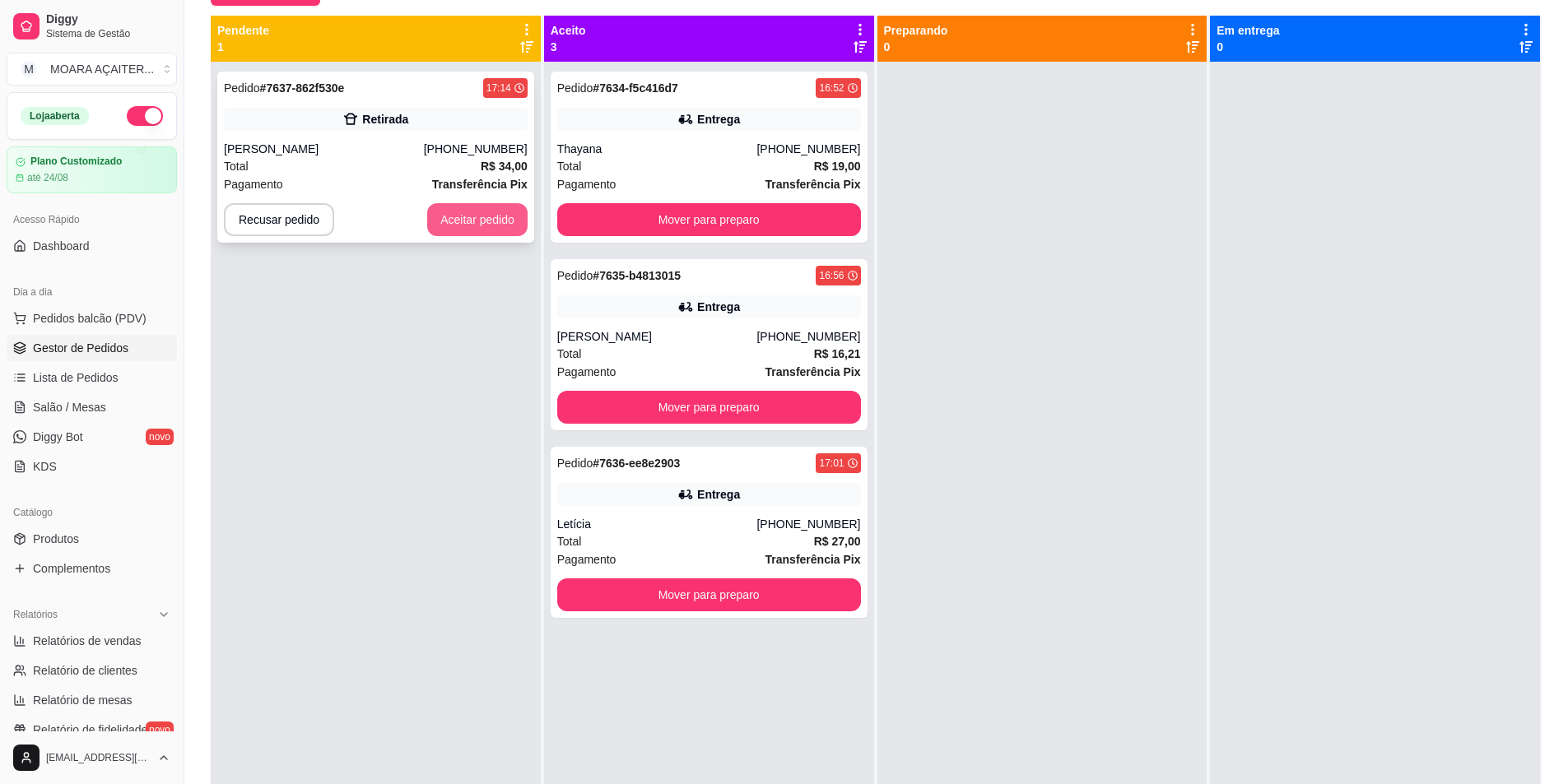
click at [465, 222] on button "Aceitar pedido" at bounding box center [478, 219] width 101 height 33
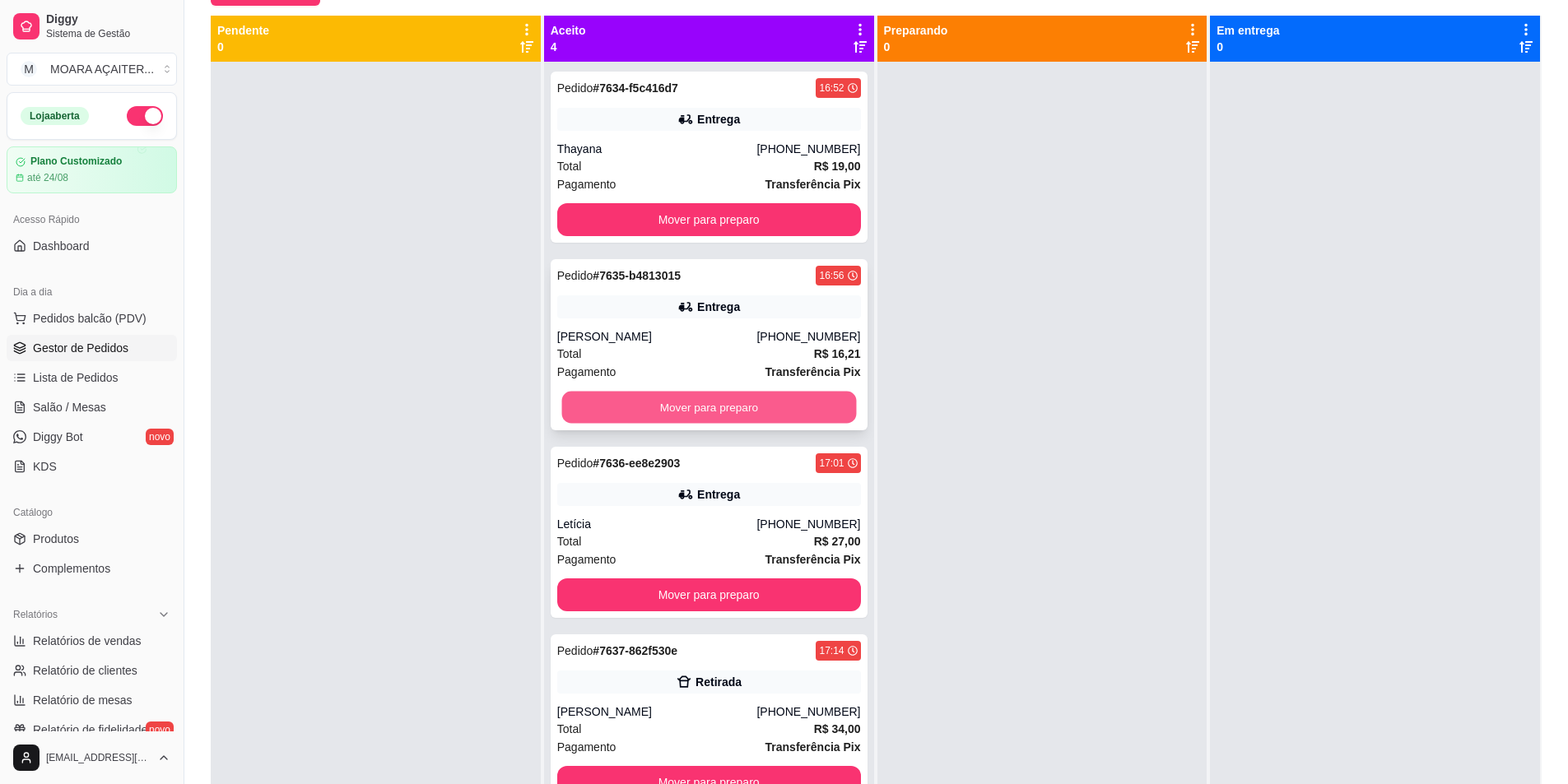
click at [624, 409] on button "Mover para preparo" at bounding box center [709, 408] width 295 height 32
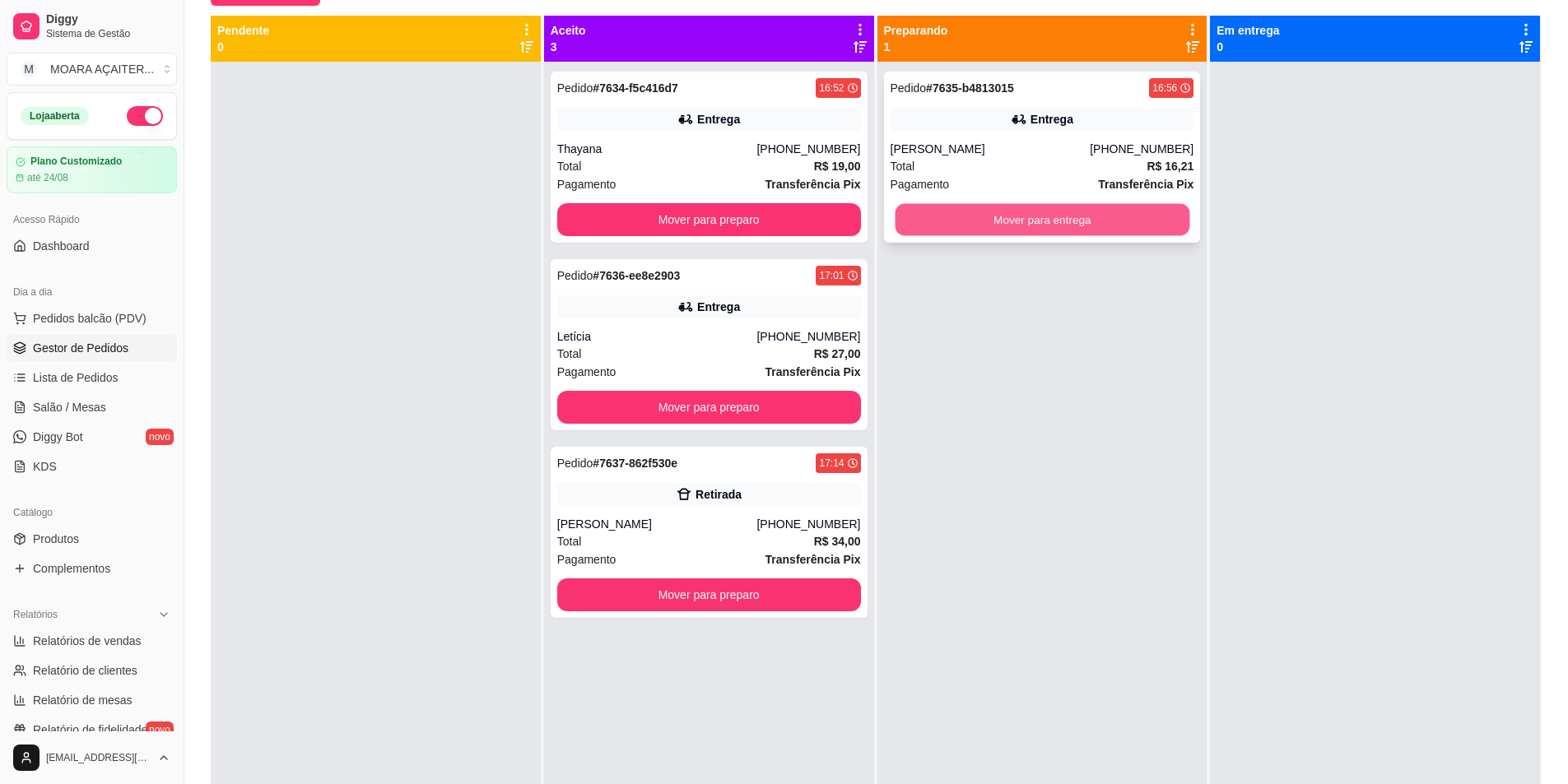
click at [991, 212] on button "Mover para entrega" at bounding box center [1042, 219] width 295 height 32
click at [1004, 216] on button "Mover para entrega" at bounding box center [1042, 219] width 295 height 32
click at [955, 222] on button "Mover para entrega" at bounding box center [1042, 219] width 295 height 32
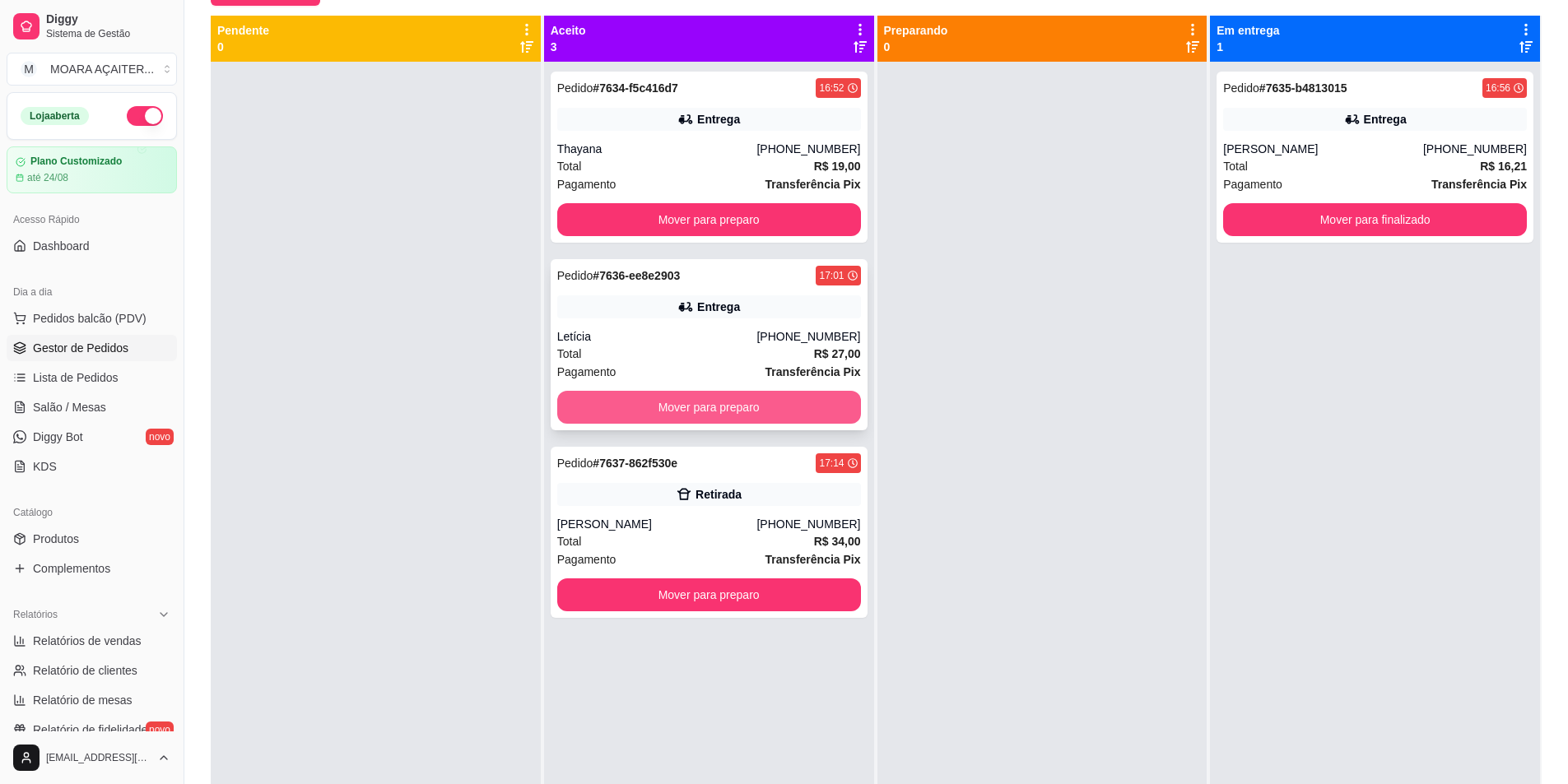
click at [736, 405] on button "Mover para preparo" at bounding box center [709, 408] width 304 height 33
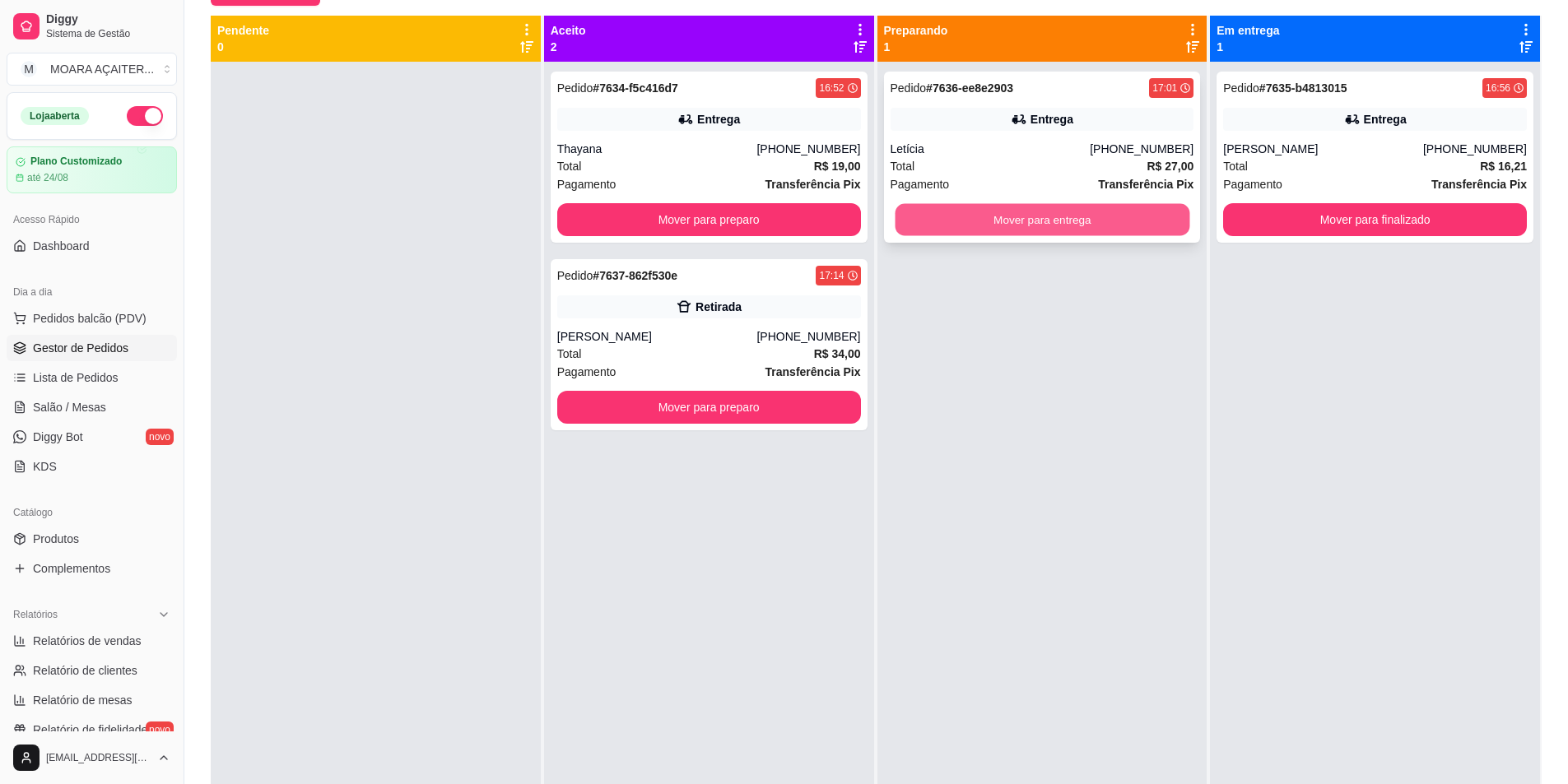
click at [958, 219] on button "Mover para entrega" at bounding box center [1042, 219] width 295 height 32
click at [944, 215] on button "Mover para entrega" at bounding box center [1042, 219] width 304 height 33
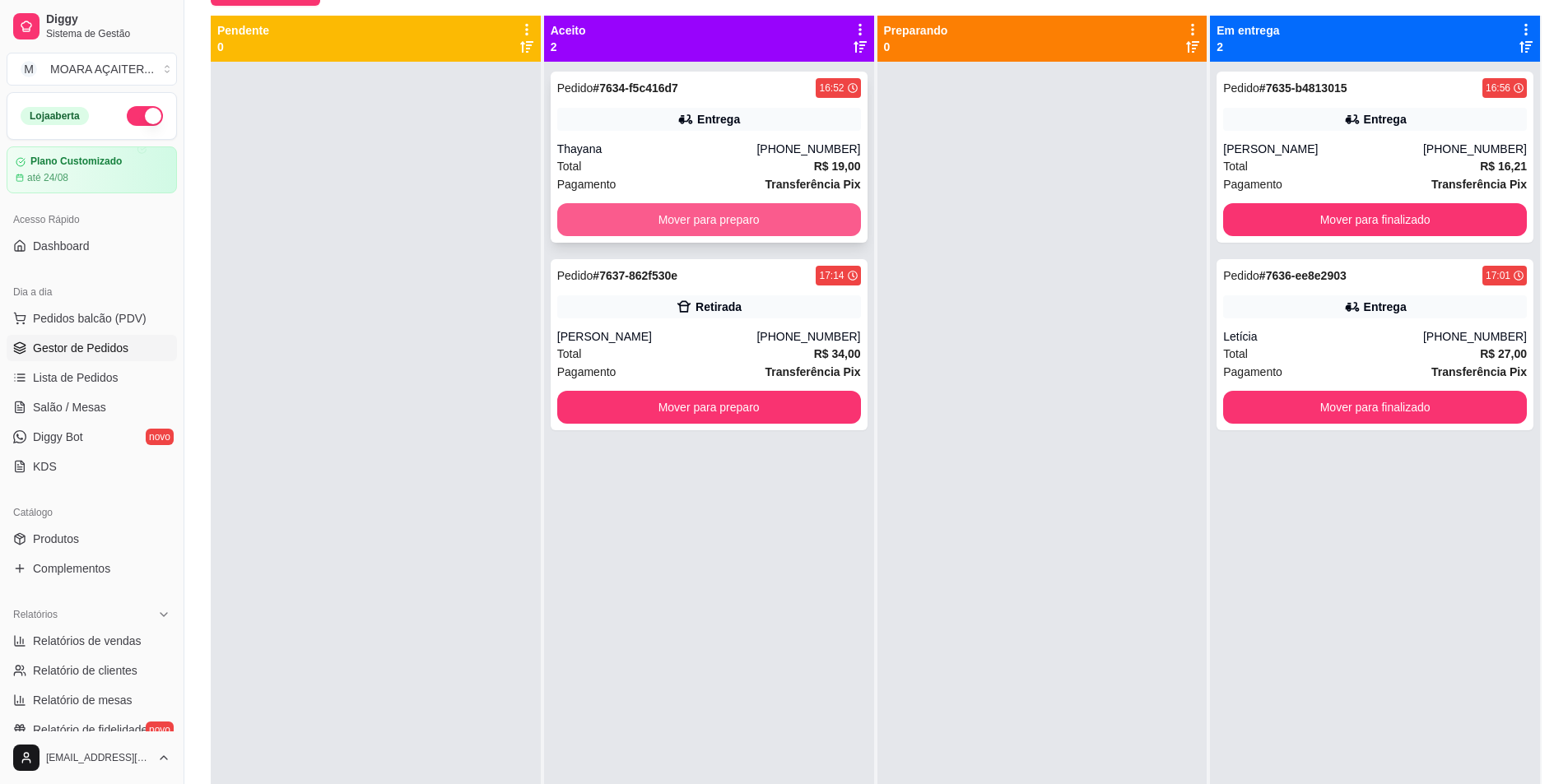
click at [795, 214] on button "Mover para preparo" at bounding box center [709, 219] width 304 height 33
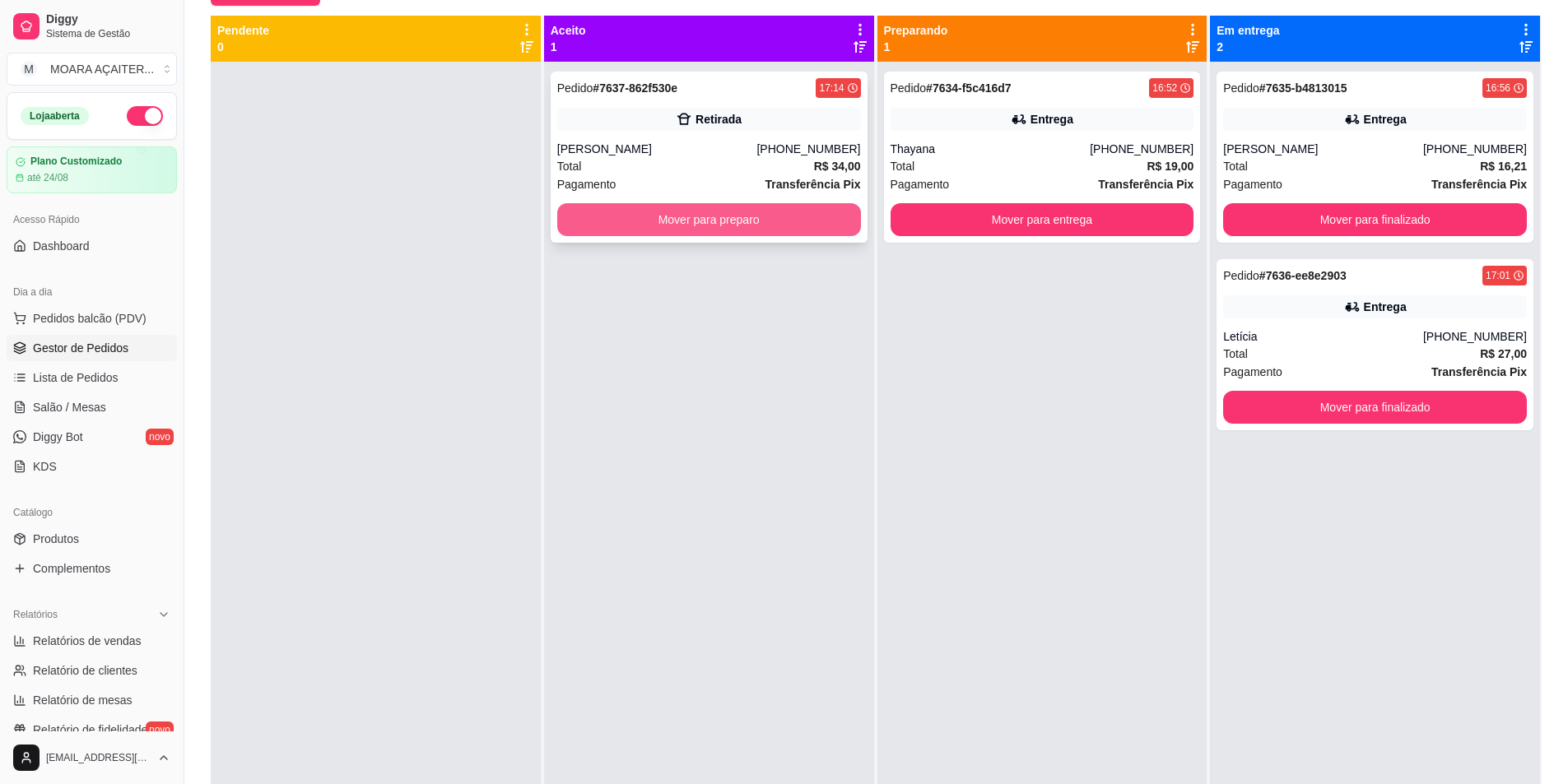
click at [670, 227] on button "Mover para preparo" at bounding box center [709, 219] width 304 height 33
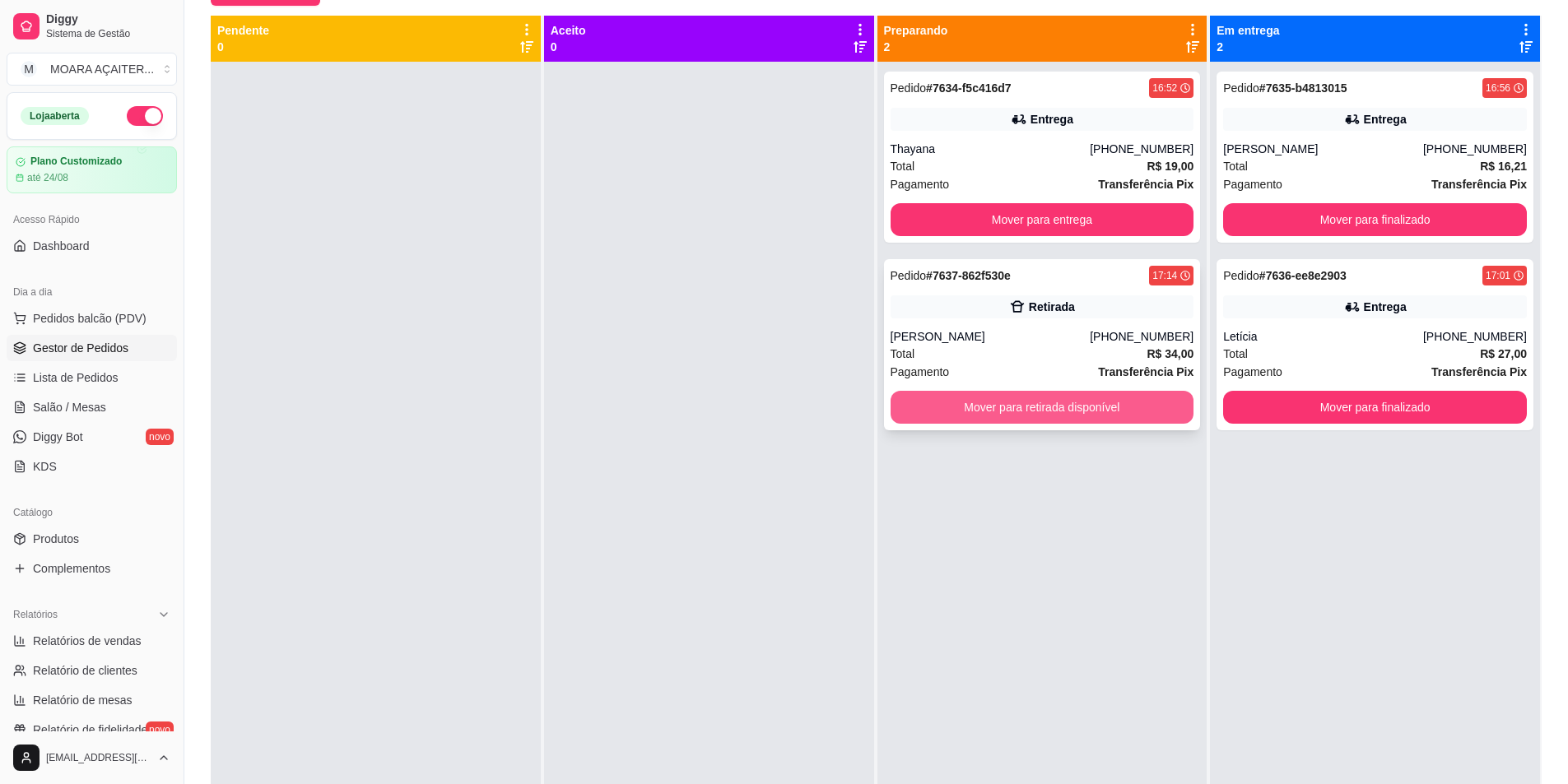
click at [907, 407] on button "Mover para retirada disponível" at bounding box center [1042, 408] width 304 height 33
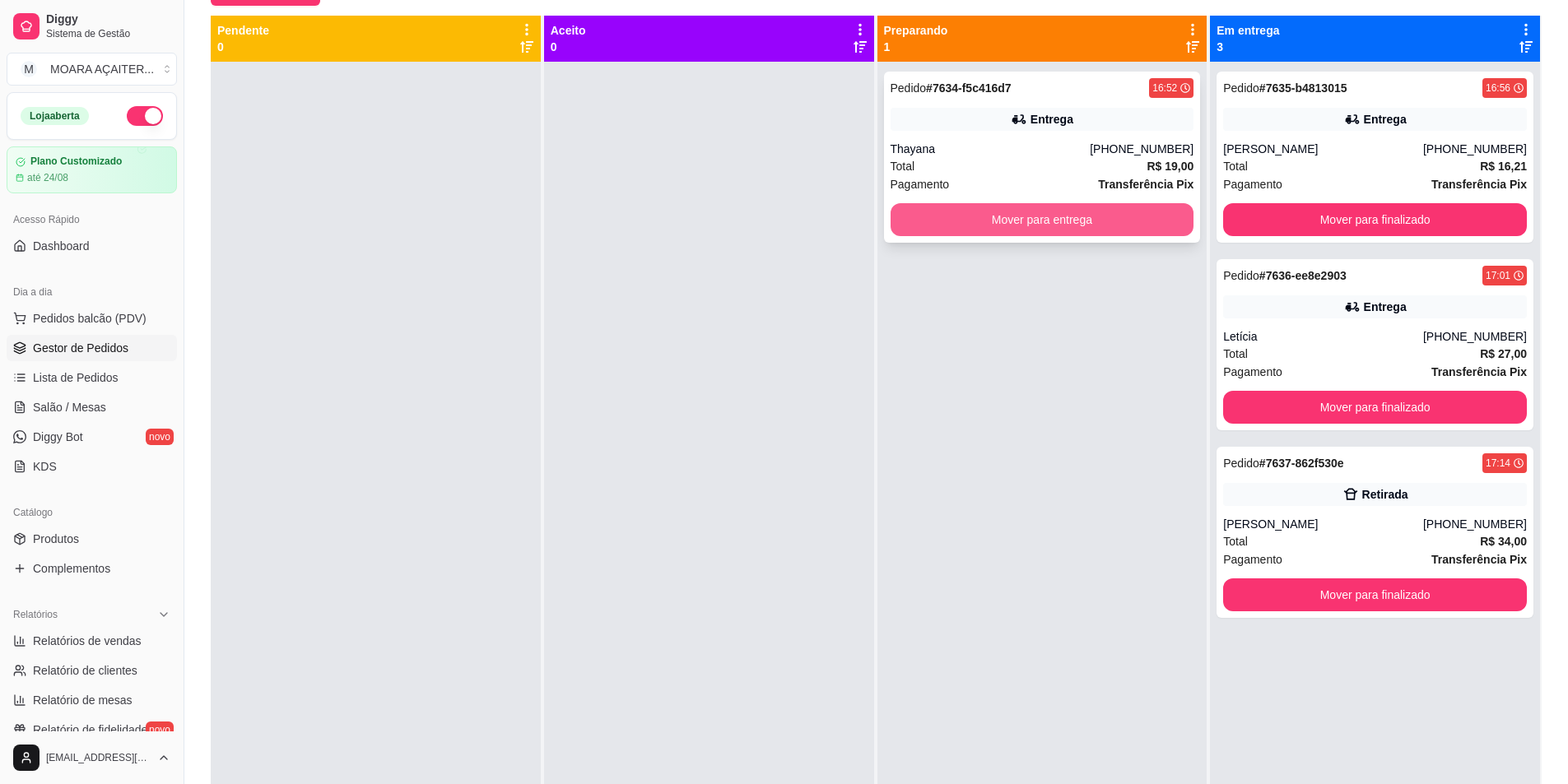
click at [993, 217] on button "Mover para entrega" at bounding box center [1042, 219] width 304 height 33
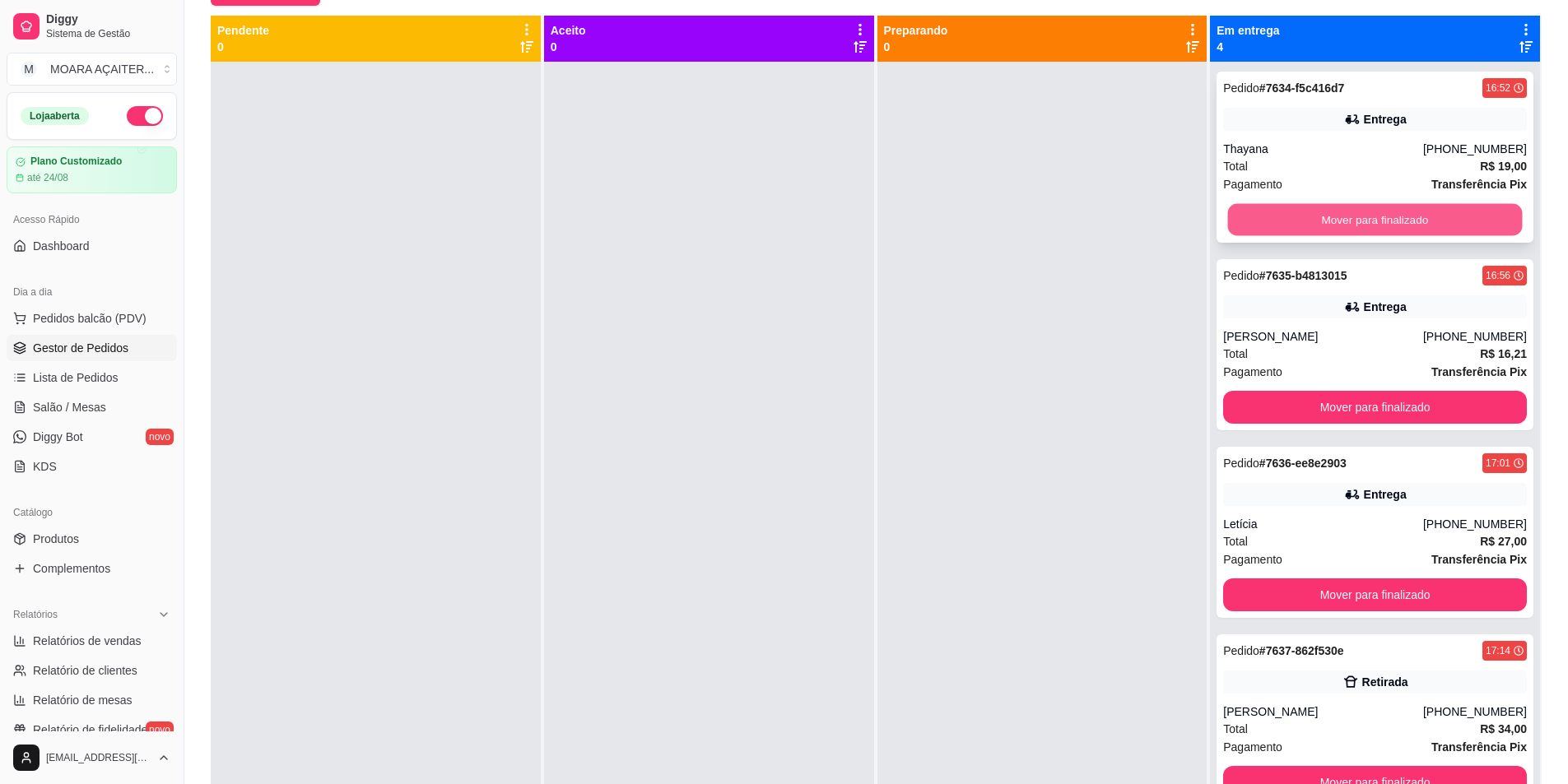
click at [1312, 214] on button "Mover para finalizado" at bounding box center [1375, 219] width 295 height 32
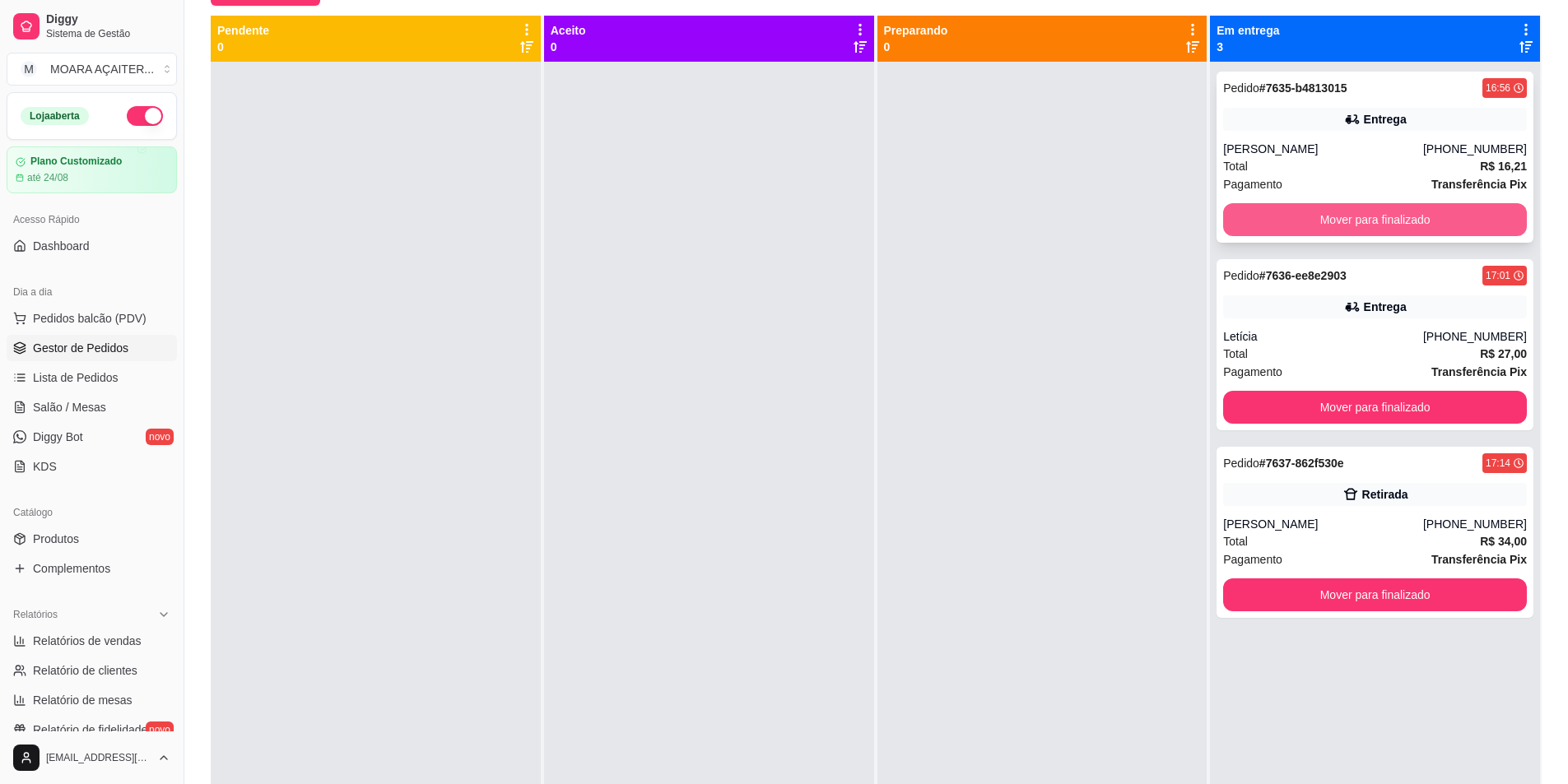
click at [1309, 214] on button "Mover para finalizado" at bounding box center [1375, 219] width 304 height 33
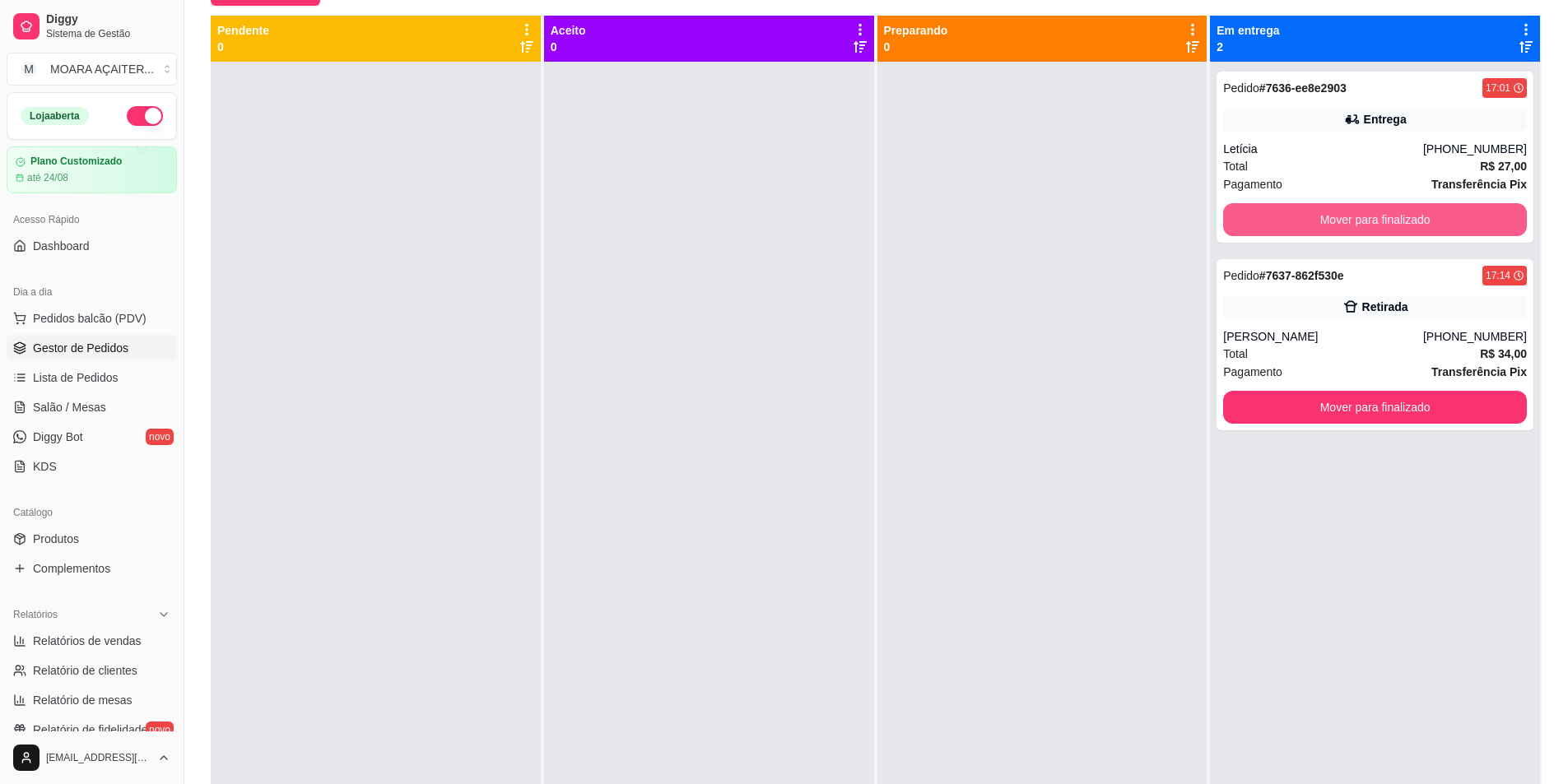
click at [1309, 214] on button "Mover para finalizado" at bounding box center [1375, 219] width 304 height 33
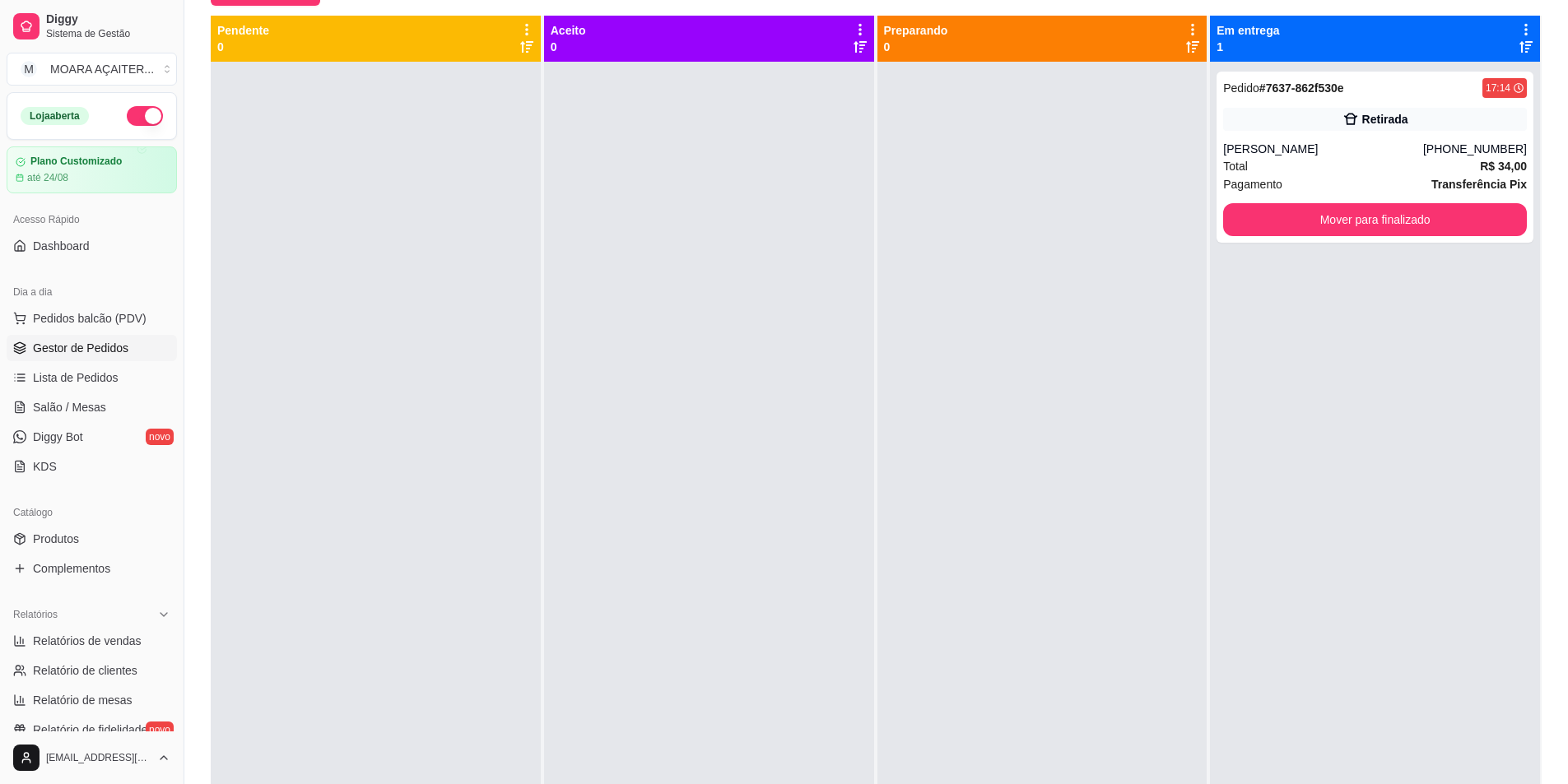
scroll to position [0, 0]
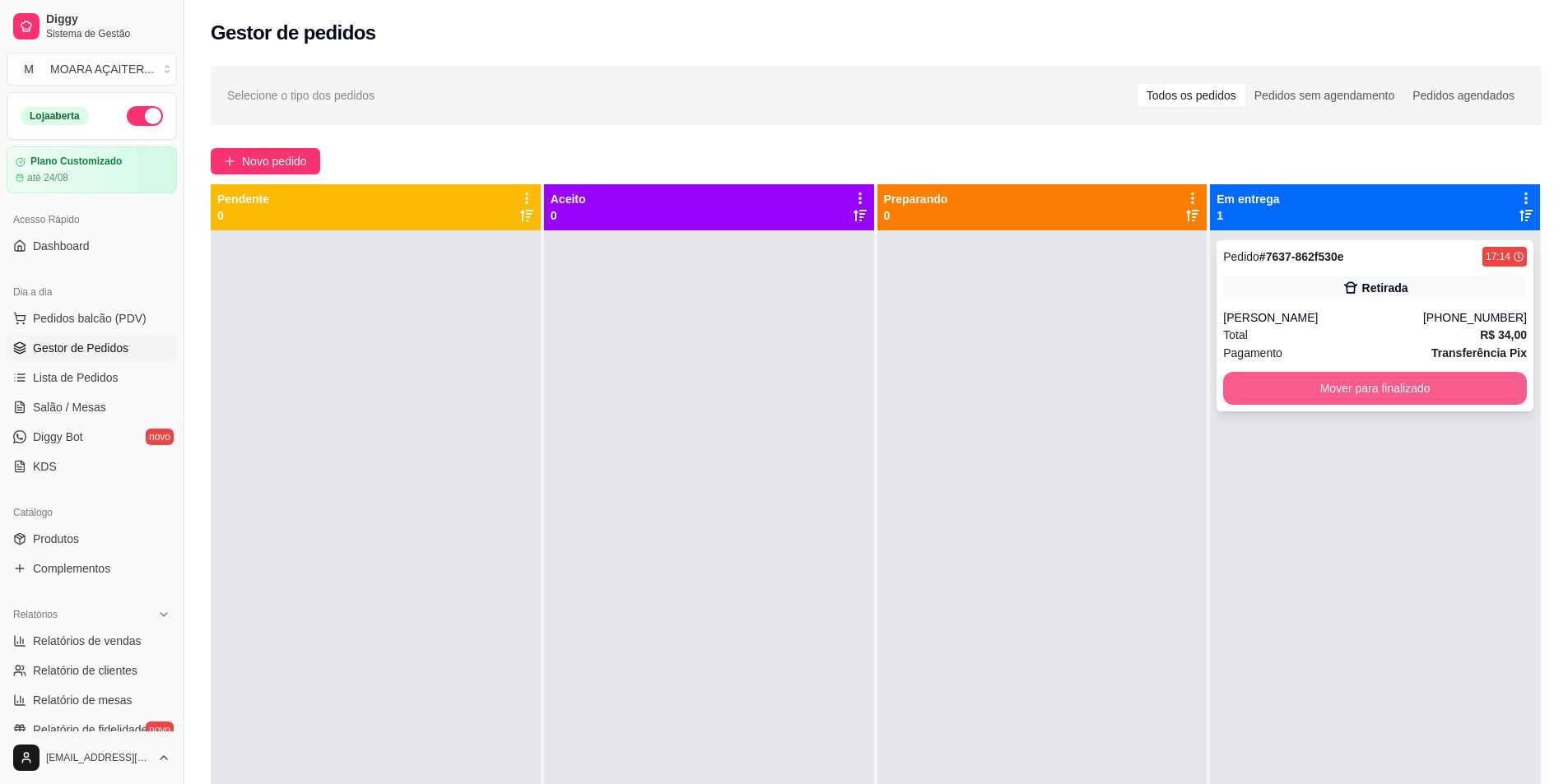
click at [1412, 381] on button "Mover para finalizado" at bounding box center [1375, 389] width 304 height 33
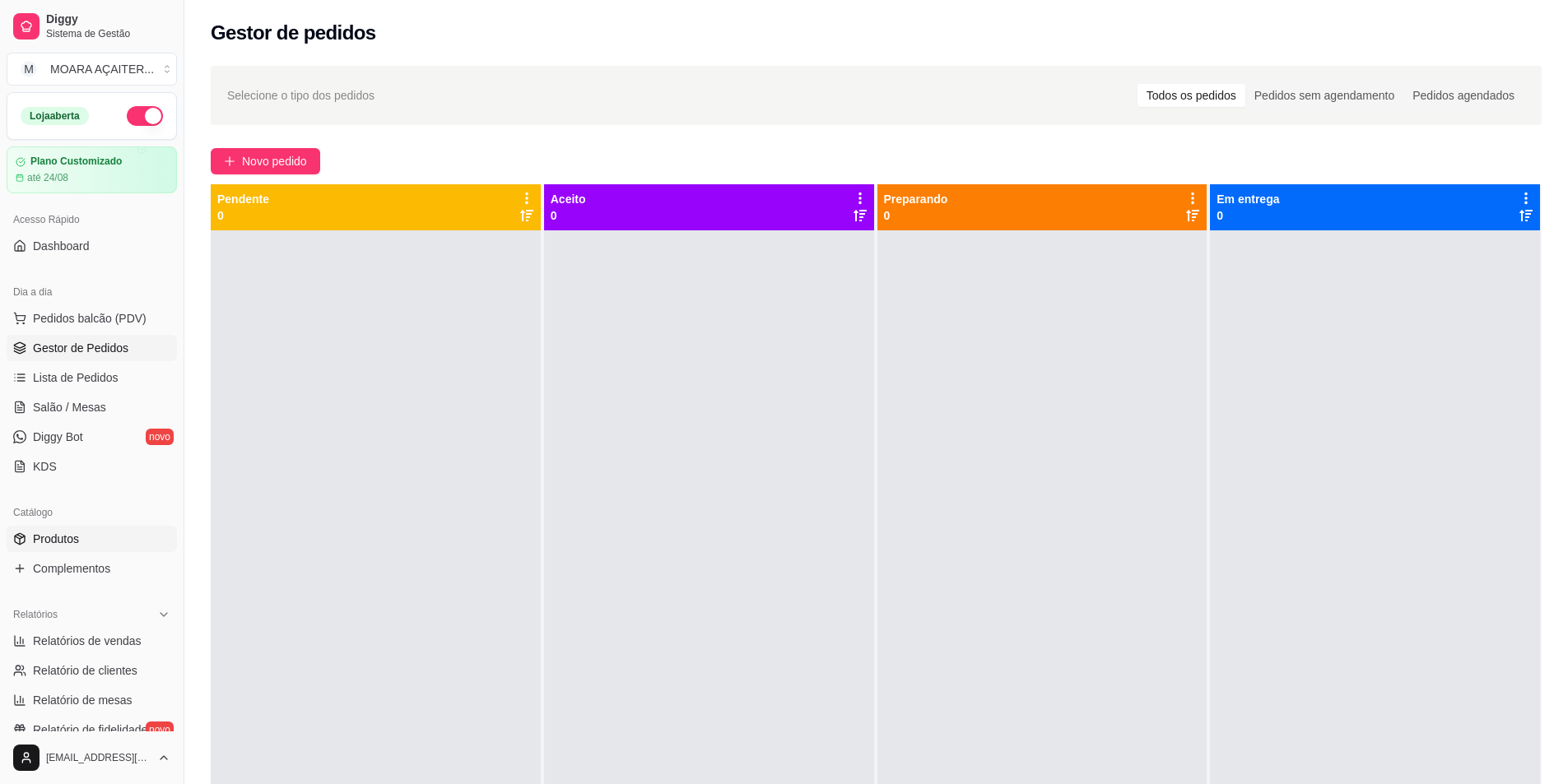
click at [95, 546] on link "Produtos" at bounding box center [92, 539] width 170 height 26
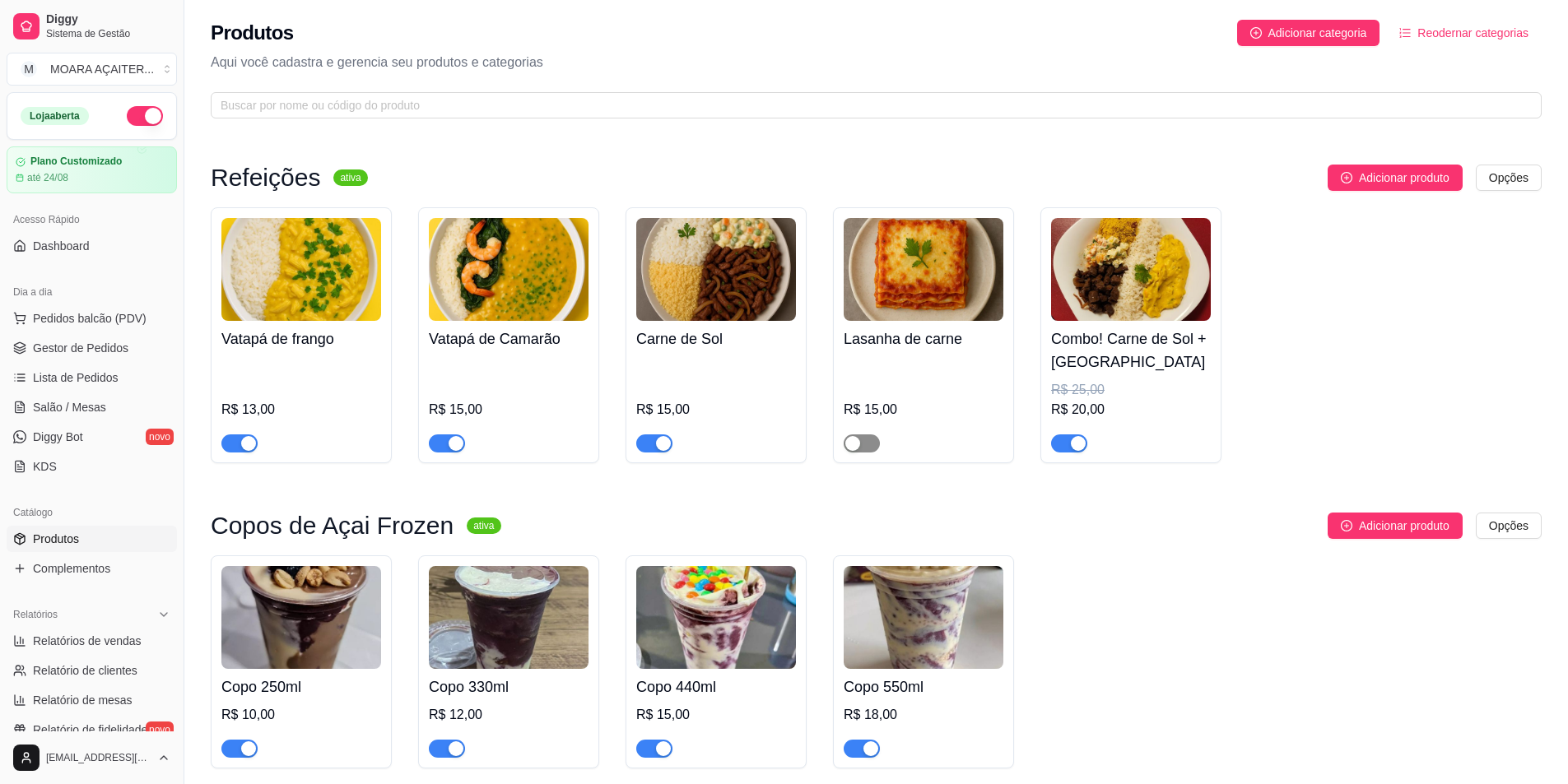
click at [869, 441] on span "button" at bounding box center [862, 443] width 36 height 18
click at [87, 343] on span "Gestor de Pedidos" at bounding box center [81, 348] width 95 height 16
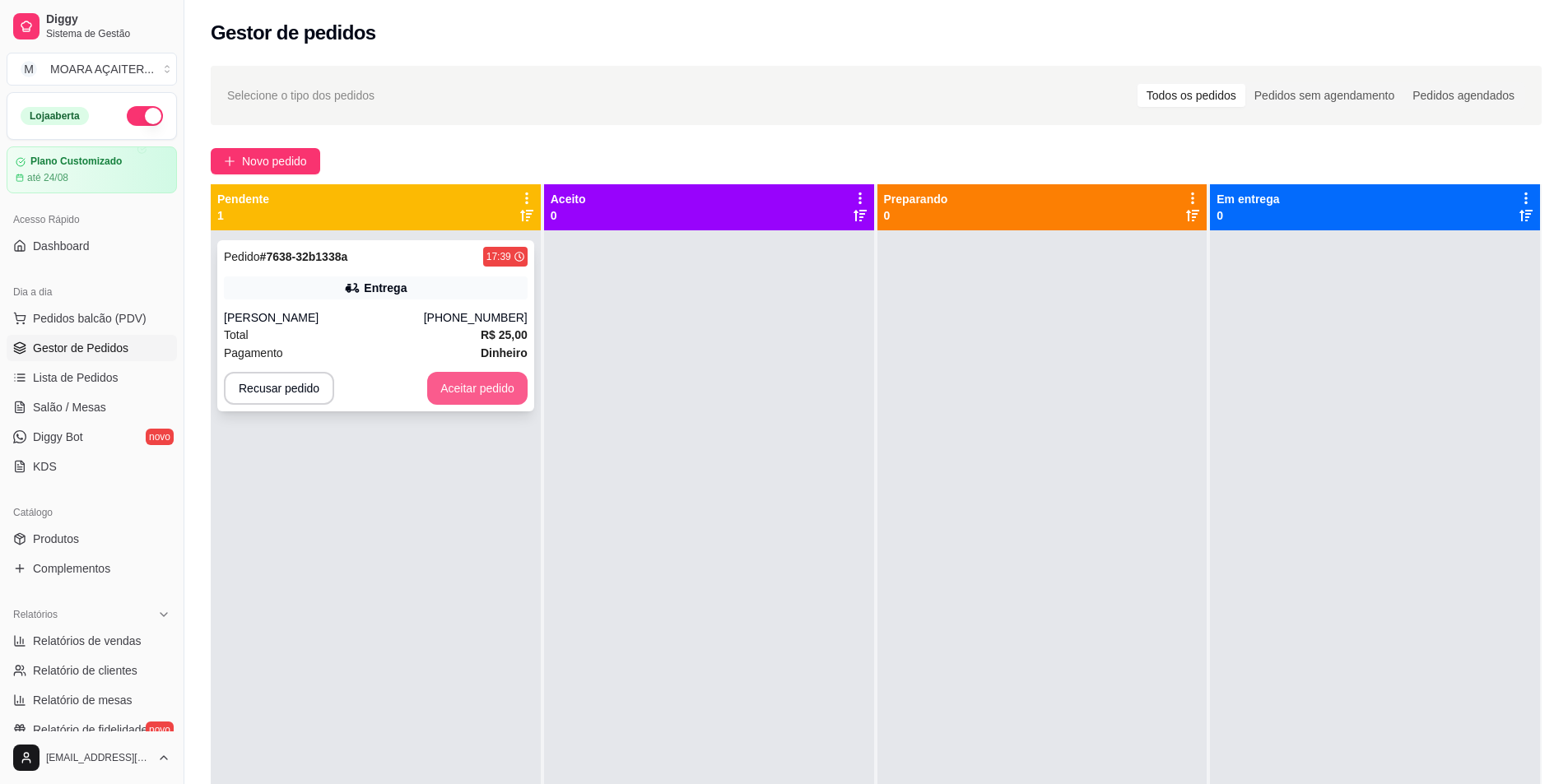
click at [488, 398] on button "Aceitar pedido" at bounding box center [478, 389] width 101 height 33
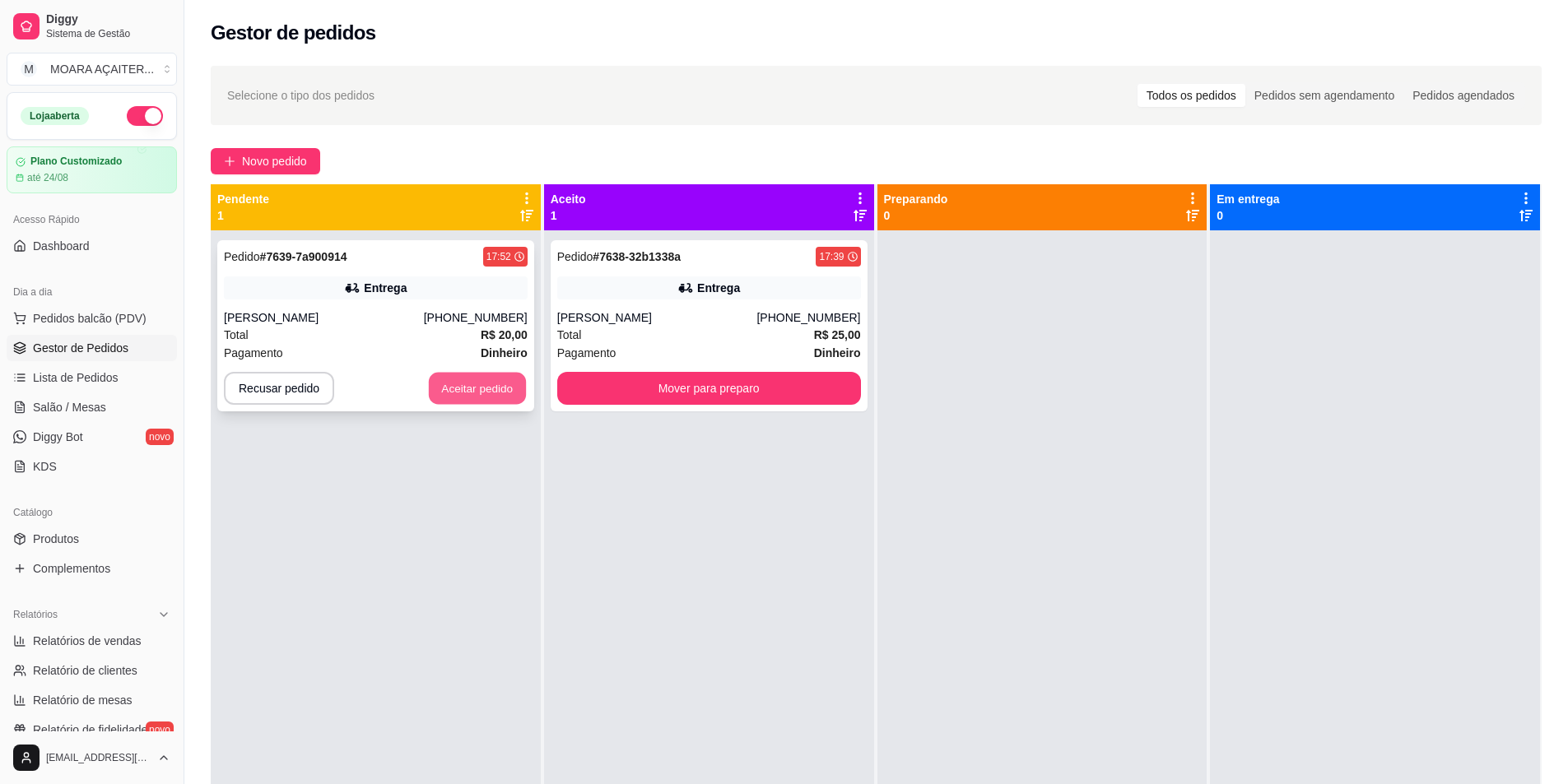
click at [495, 395] on button "Aceitar pedido" at bounding box center [477, 389] width 97 height 32
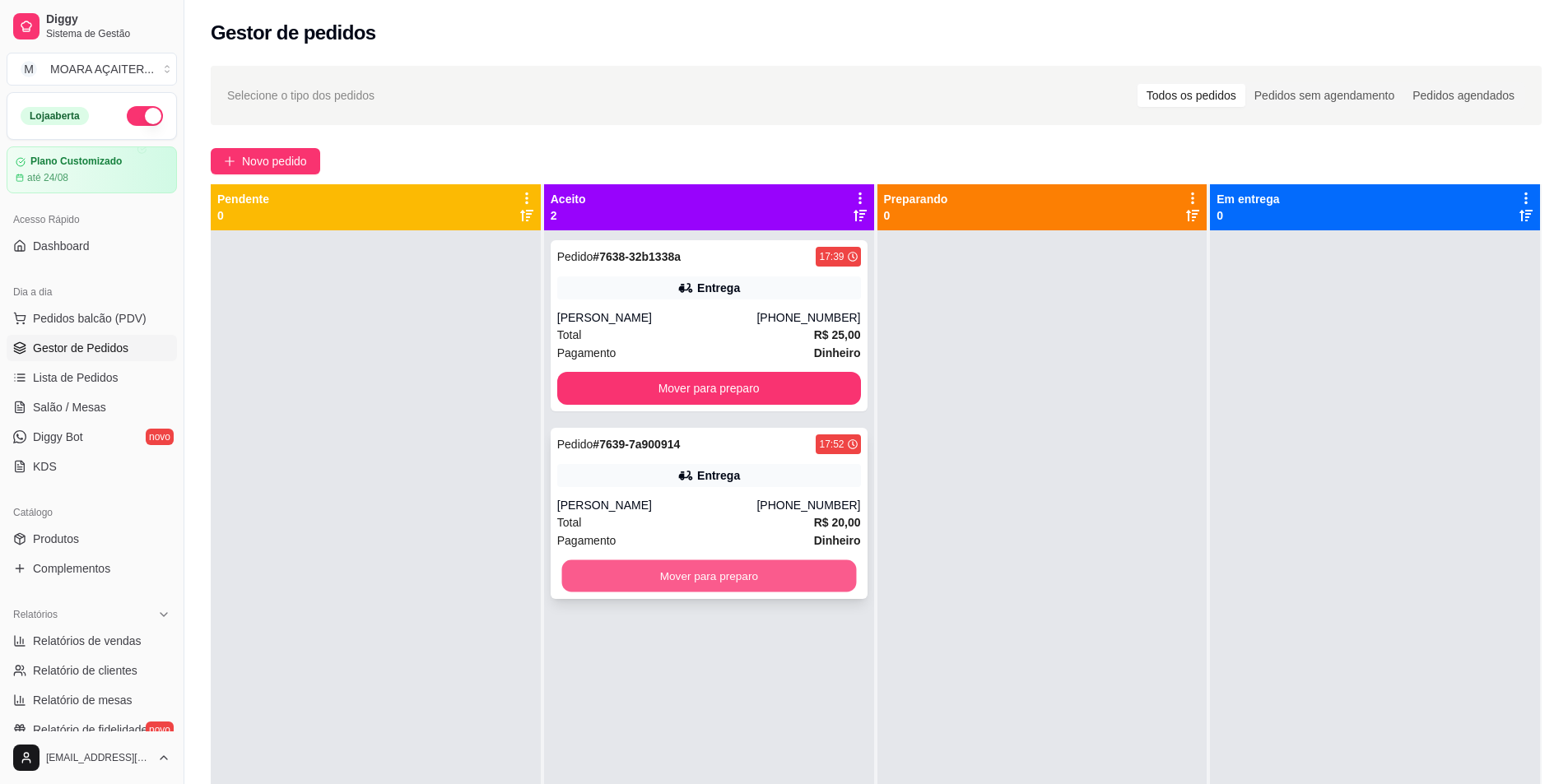
click at [673, 582] on button "Mover para preparo" at bounding box center [709, 576] width 295 height 32
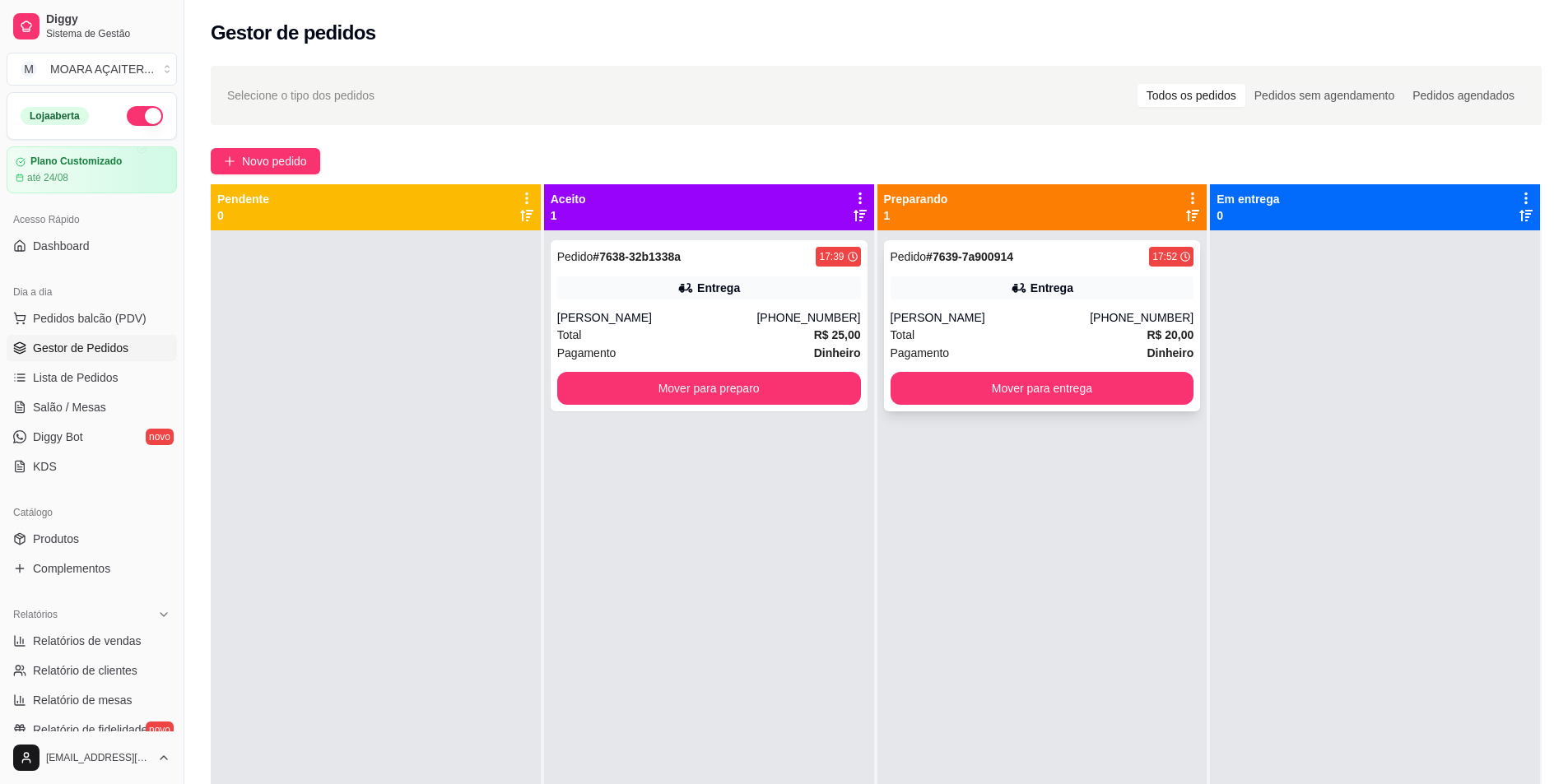
click at [987, 367] on div "Pedido # 7639-7a900914 17:52 Entrega Bela [PHONE_NUMBER] Total R$ 20,00 Pagamen…" at bounding box center [1042, 325] width 317 height 171
click at [1070, 396] on button "Mover para entrega" at bounding box center [1042, 389] width 295 height 32
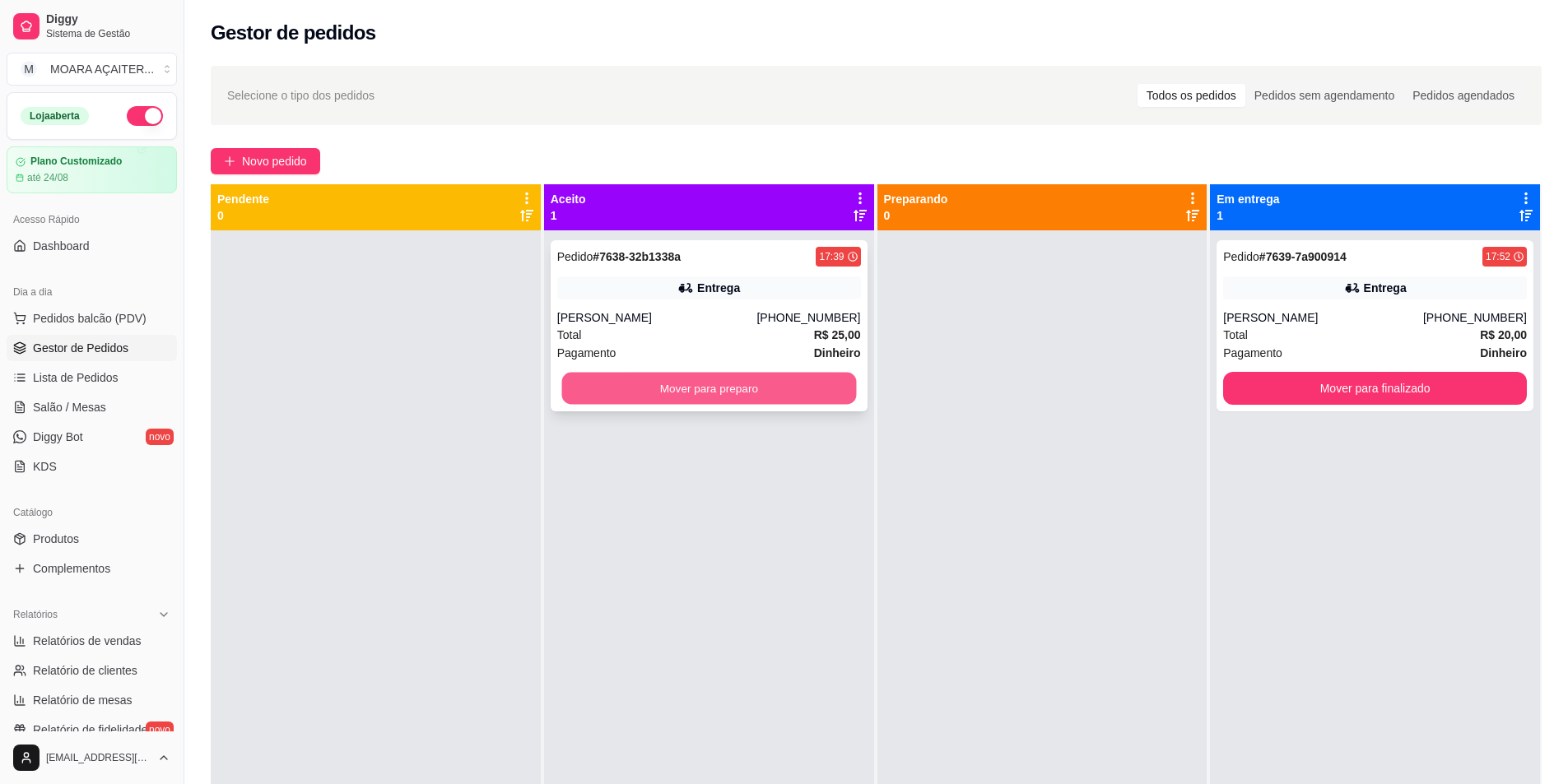
click at [815, 415] on div "Pedido # 7638-32b1338a 17:39 Entrega [PERSON_NAME] [PHONE_NUMBER] Total R$ 25,0…" at bounding box center [709, 623] width 330 height 784
click at [780, 378] on button "Mover para preparo" at bounding box center [709, 389] width 304 height 33
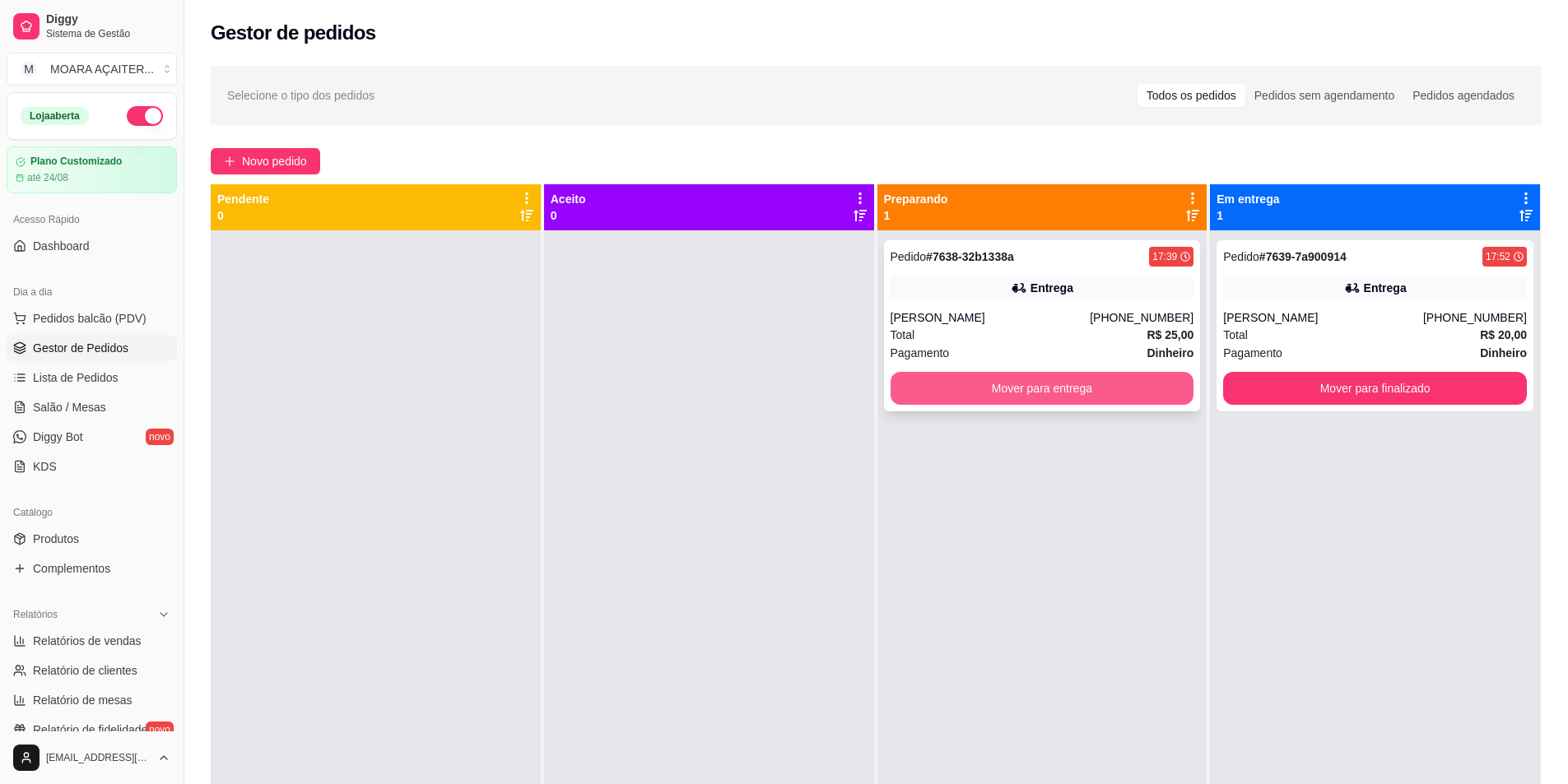
click at [905, 380] on button "Mover para entrega" at bounding box center [1042, 389] width 304 height 33
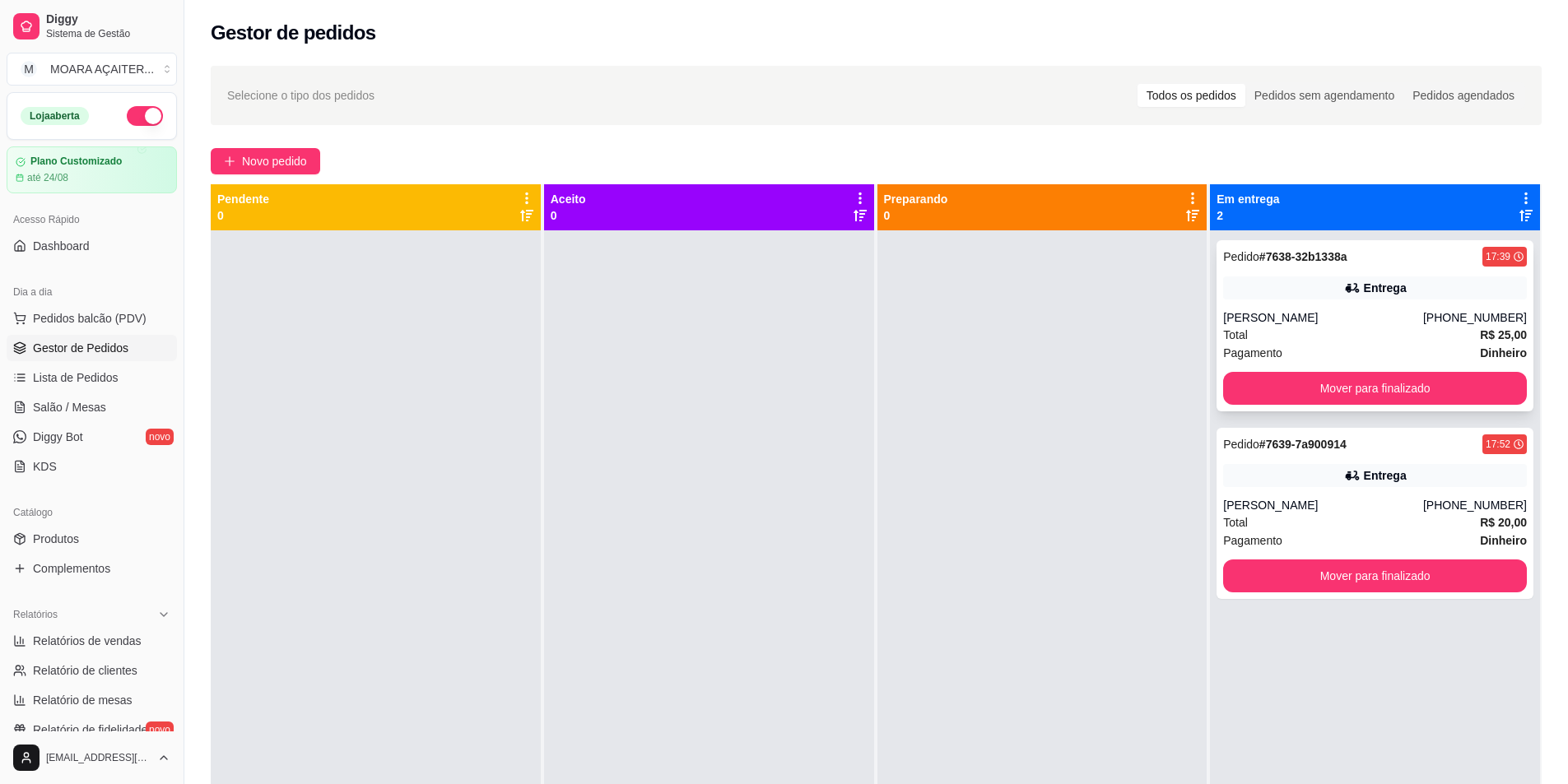
drag, startPoint x: 1294, startPoint y: 411, endPoint x: 1308, endPoint y: 401, distance: 17.2
click at [1308, 401] on div "Pedido # 7638-32b1338a 17:39 Entrega [PERSON_NAME] [PHONE_NUMBER] Total R$ 25,0…" at bounding box center [1375, 325] width 317 height 171
click at [1320, 384] on button "Mover para finalizado" at bounding box center [1375, 389] width 304 height 33
click at [1290, 374] on button "Mover para finalizado" at bounding box center [1375, 389] width 304 height 33
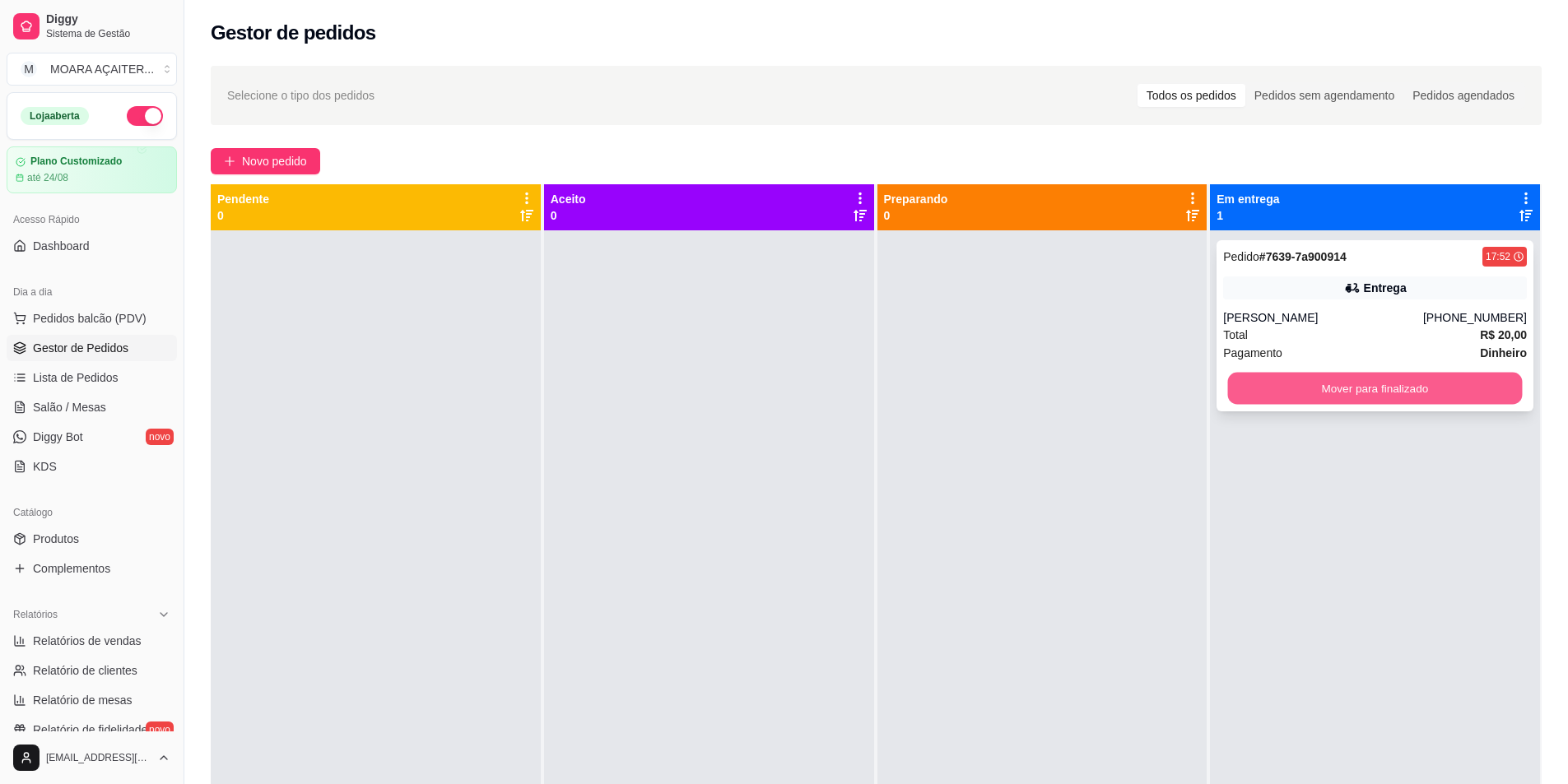
click at [1289, 373] on button "Mover para finalizado" at bounding box center [1375, 389] width 295 height 32
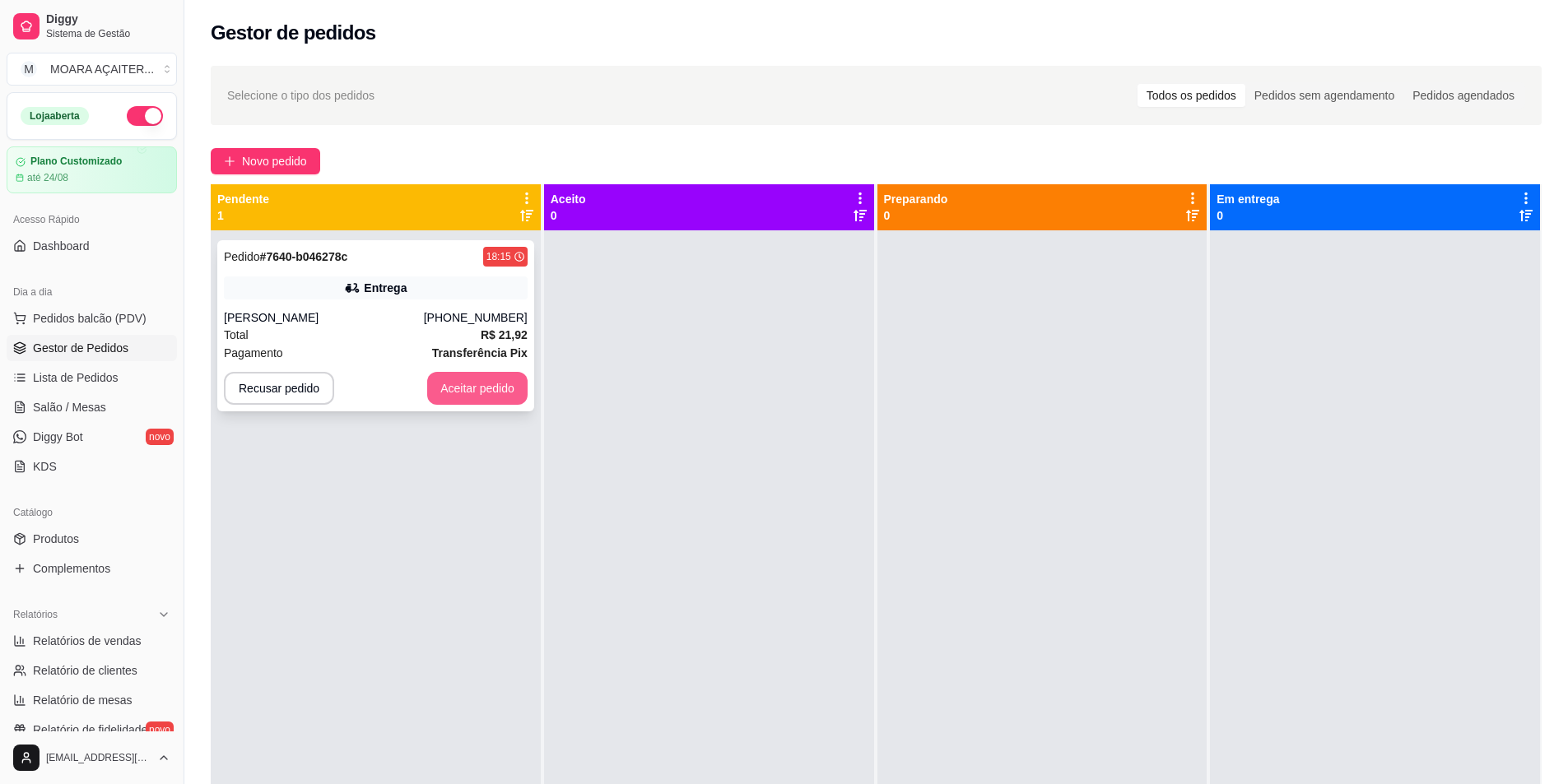
click at [466, 384] on button "Aceitar pedido" at bounding box center [478, 389] width 101 height 33
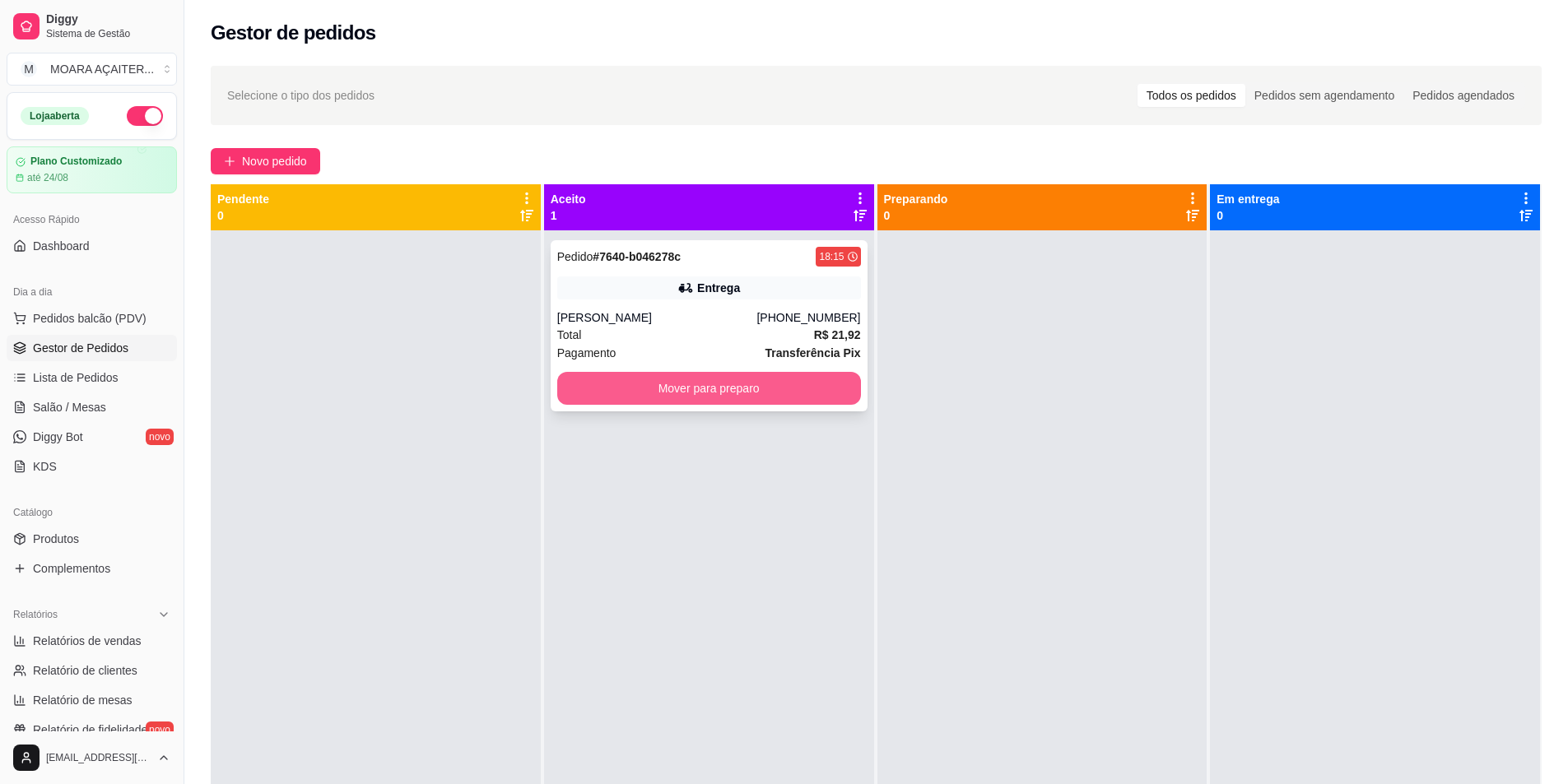
click at [673, 387] on button "Mover para preparo" at bounding box center [709, 389] width 304 height 33
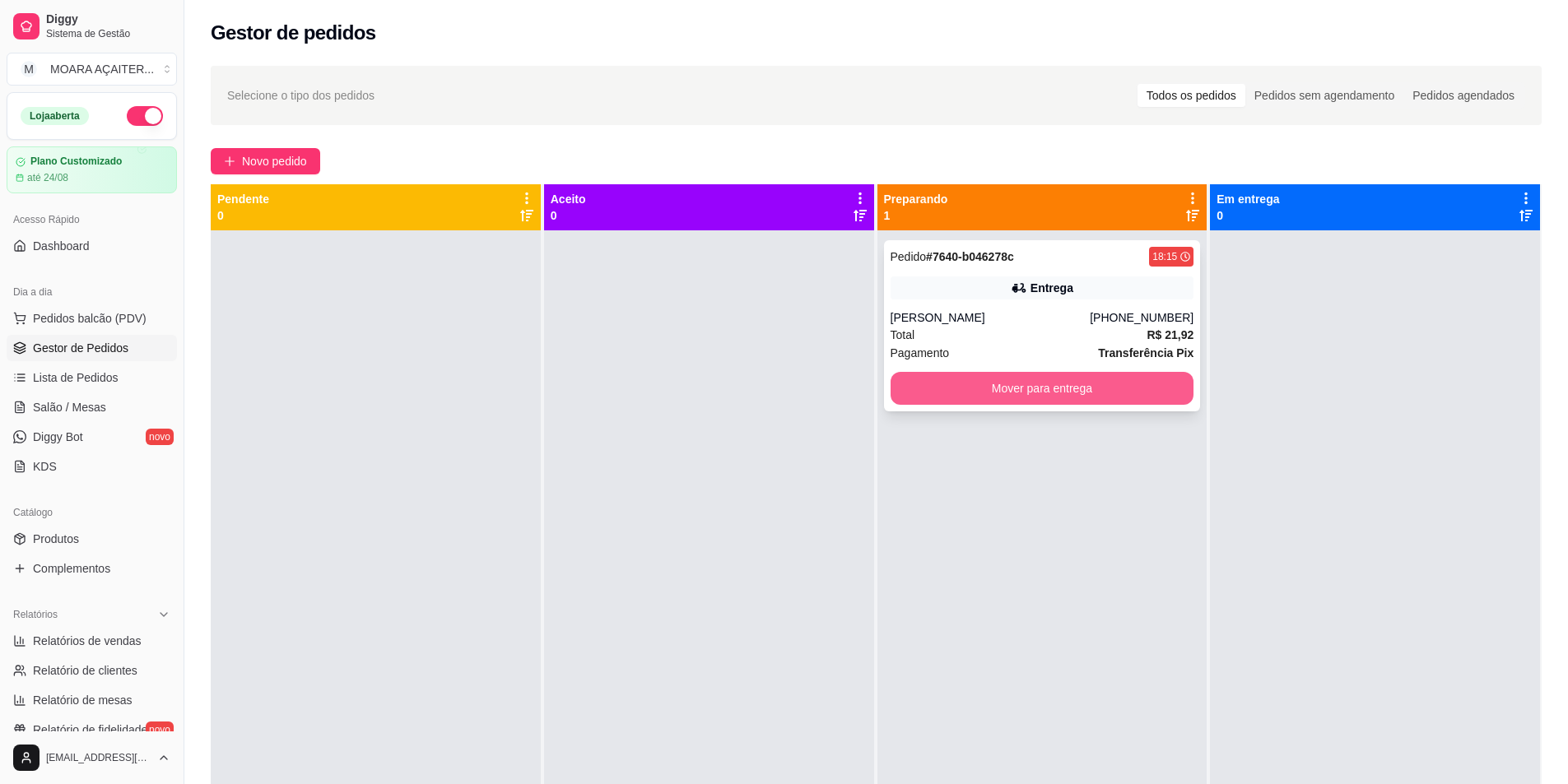
click at [940, 387] on button "Mover para entrega" at bounding box center [1042, 389] width 304 height 33
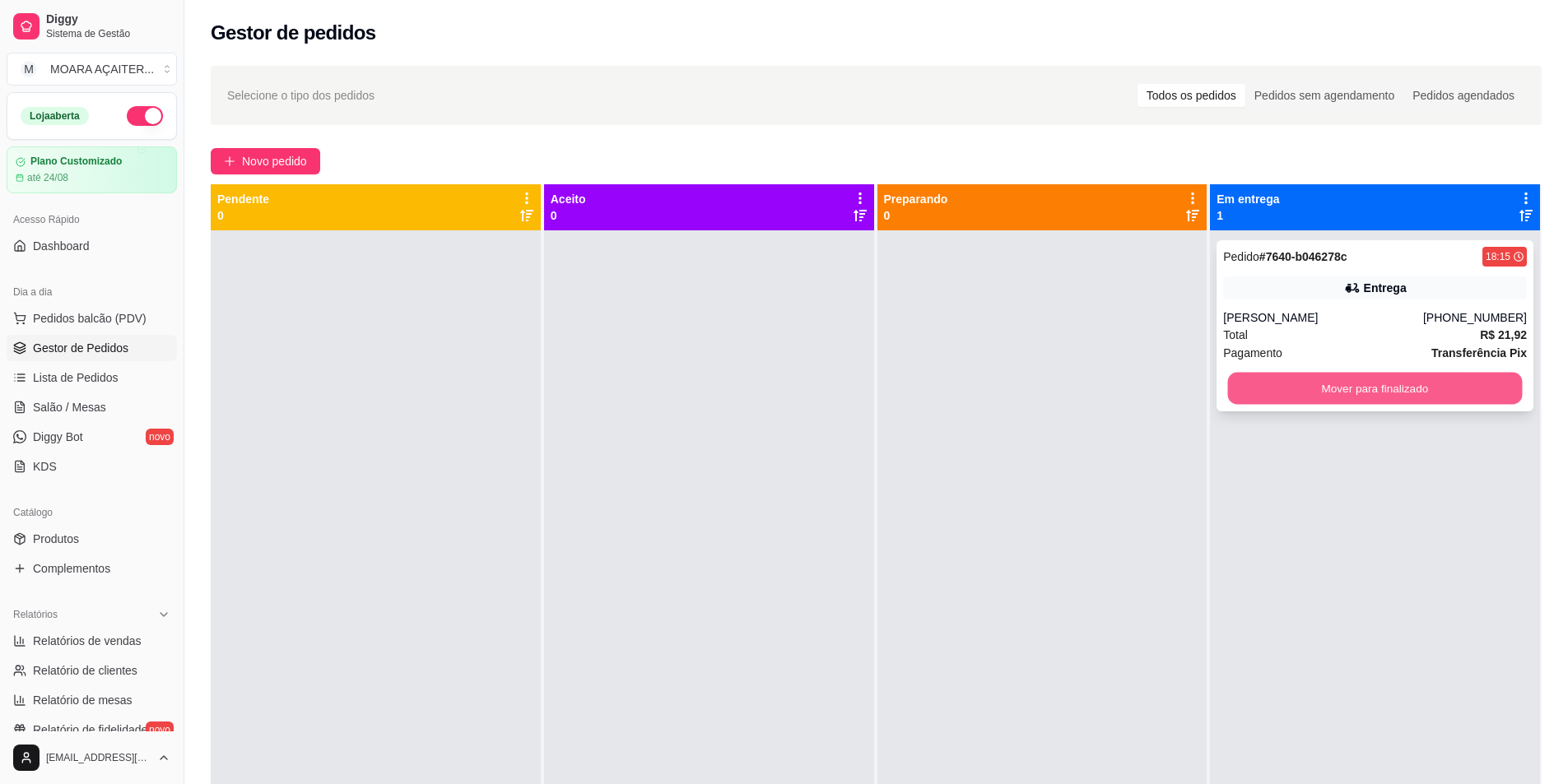
click at [1370, 400] on button "Mover para finalizado" at bounding box center [1375, 389] width 295 height 32
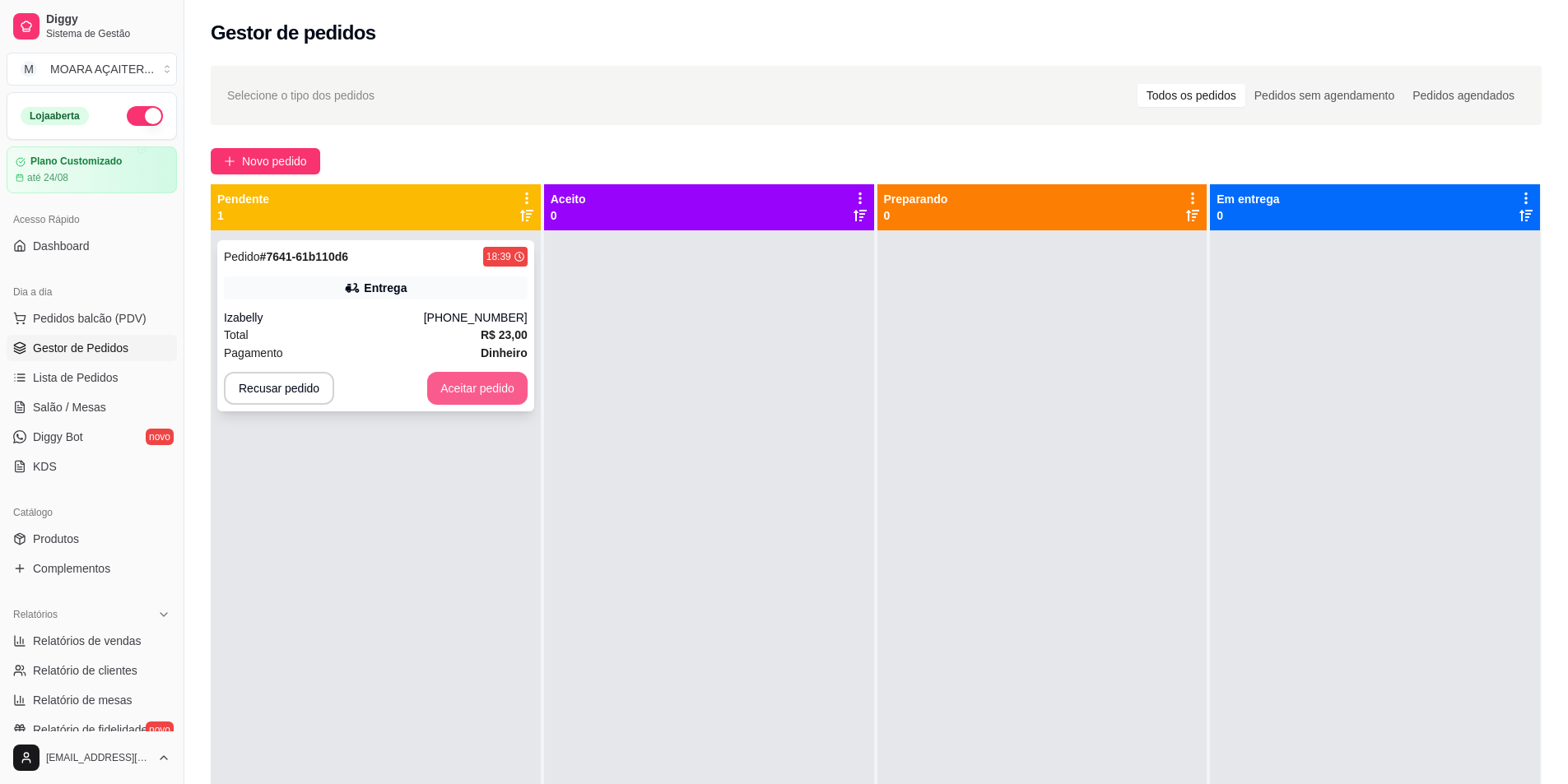
click at [447, 388] on button "Aceitar pedido" at bounding box center [478, 389] width 101 height 33
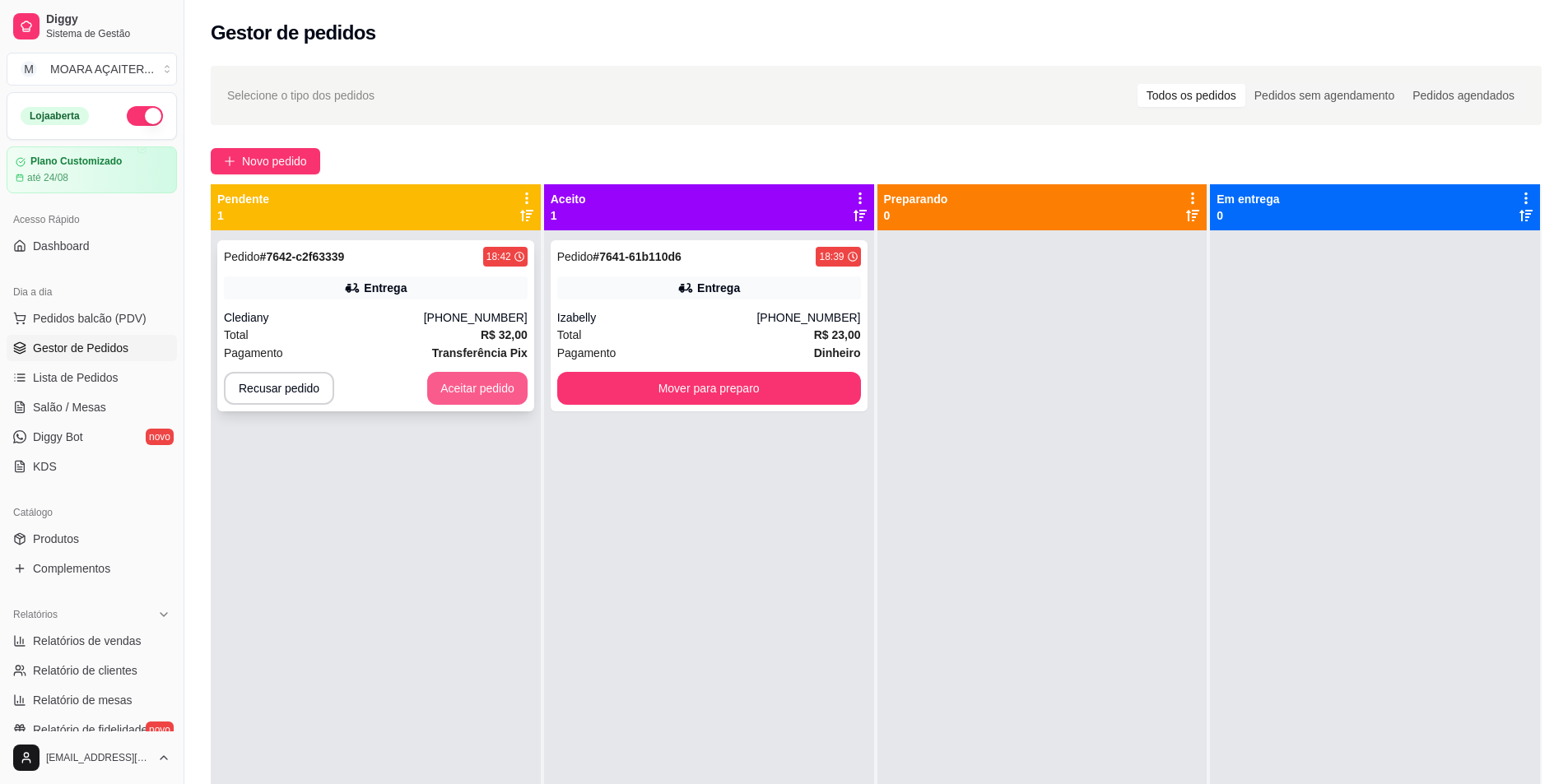
click at [456, 377] on button "Aceitar pedido" at bounding box center [478, 389] width 101 height 33
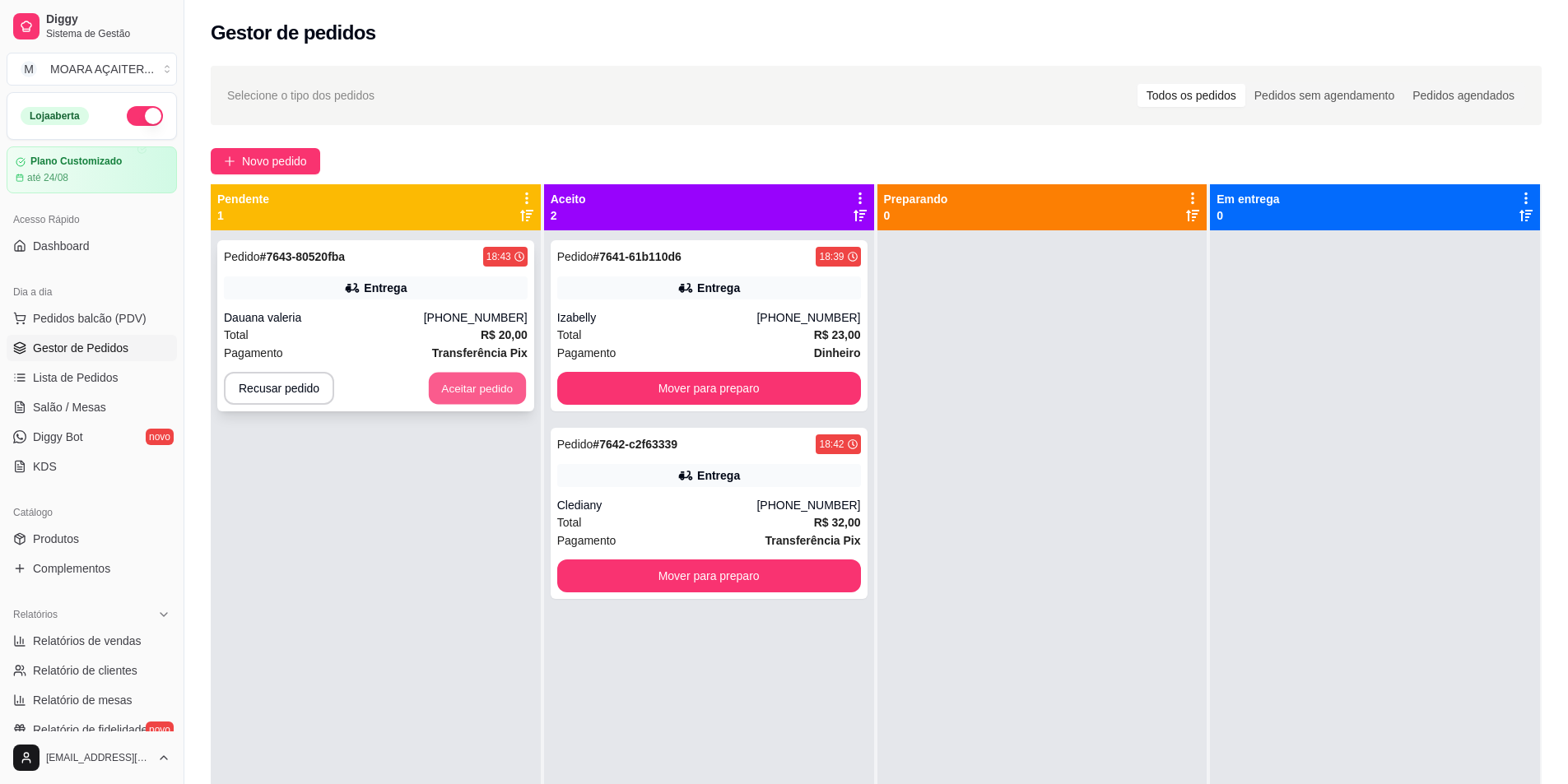
click at [475, 390] on button "Aceitar pedido" at bounding box center [477, 389] width 97 height 32
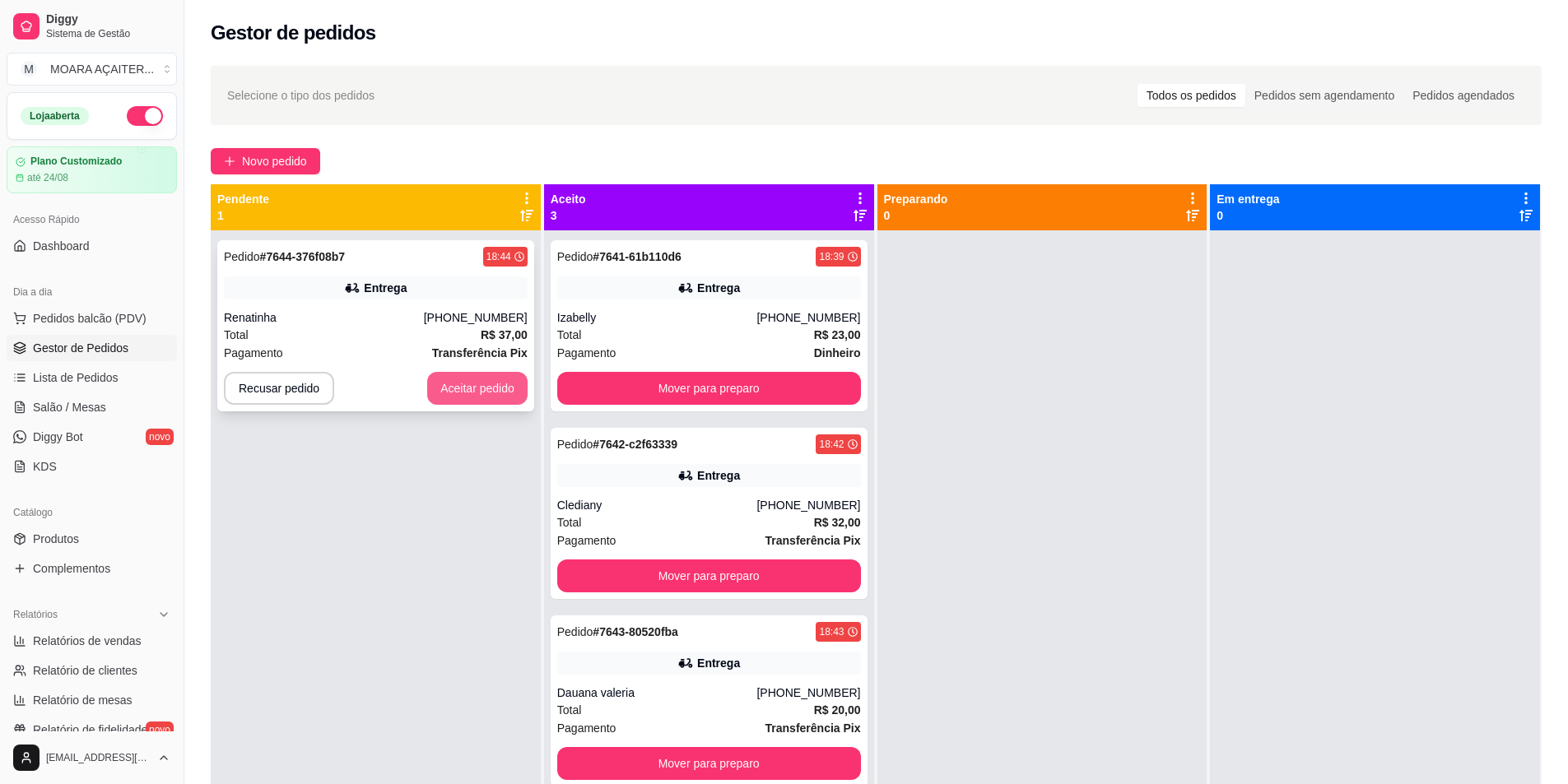
click at [448, 378] on button "Aceitar pedido" at bounding box center [478, 389] width 101 height 33
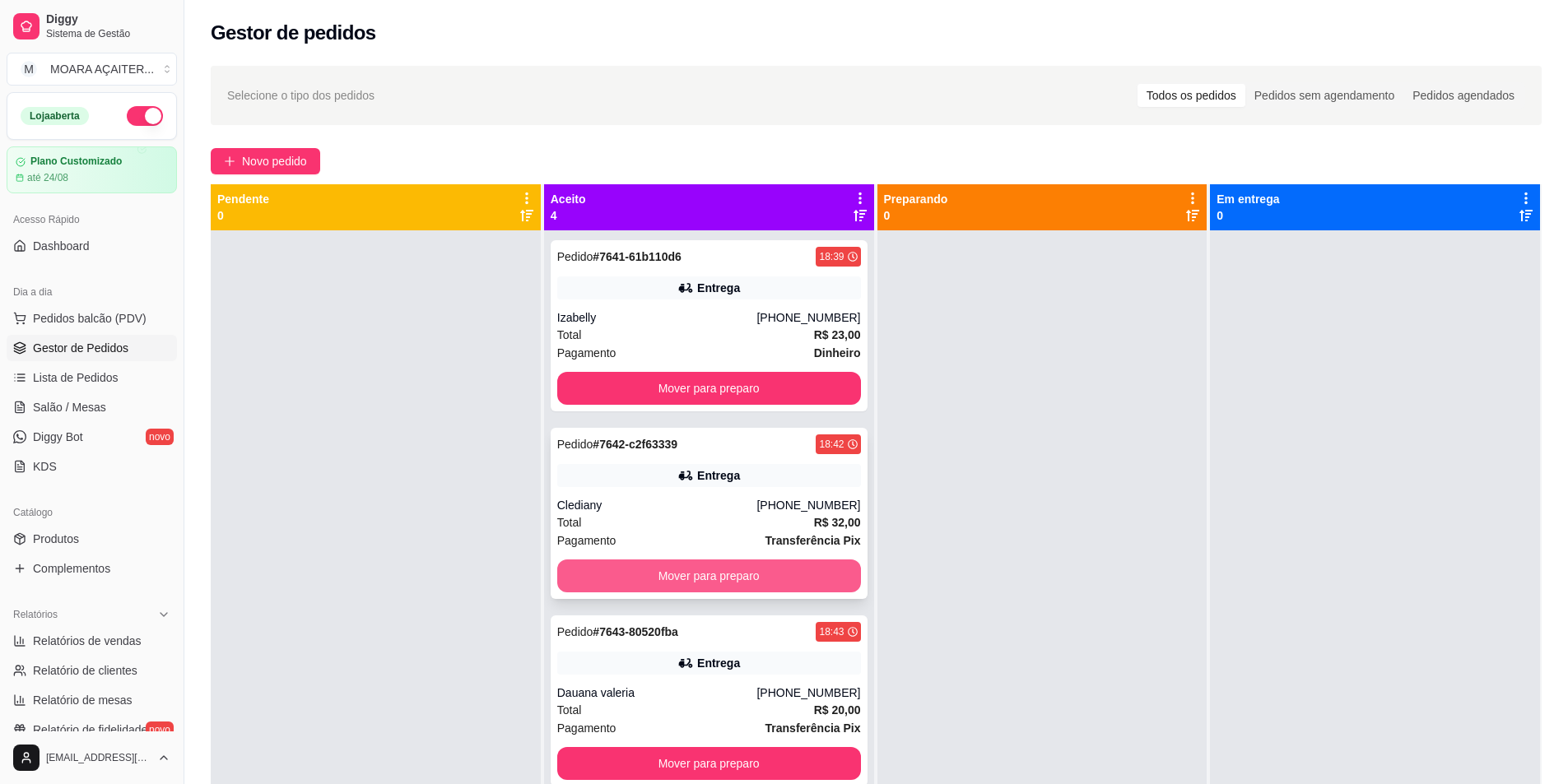
click at [644, 574] on button "Mover para preparo" at bounding box center [709, 576] width 304 height 33
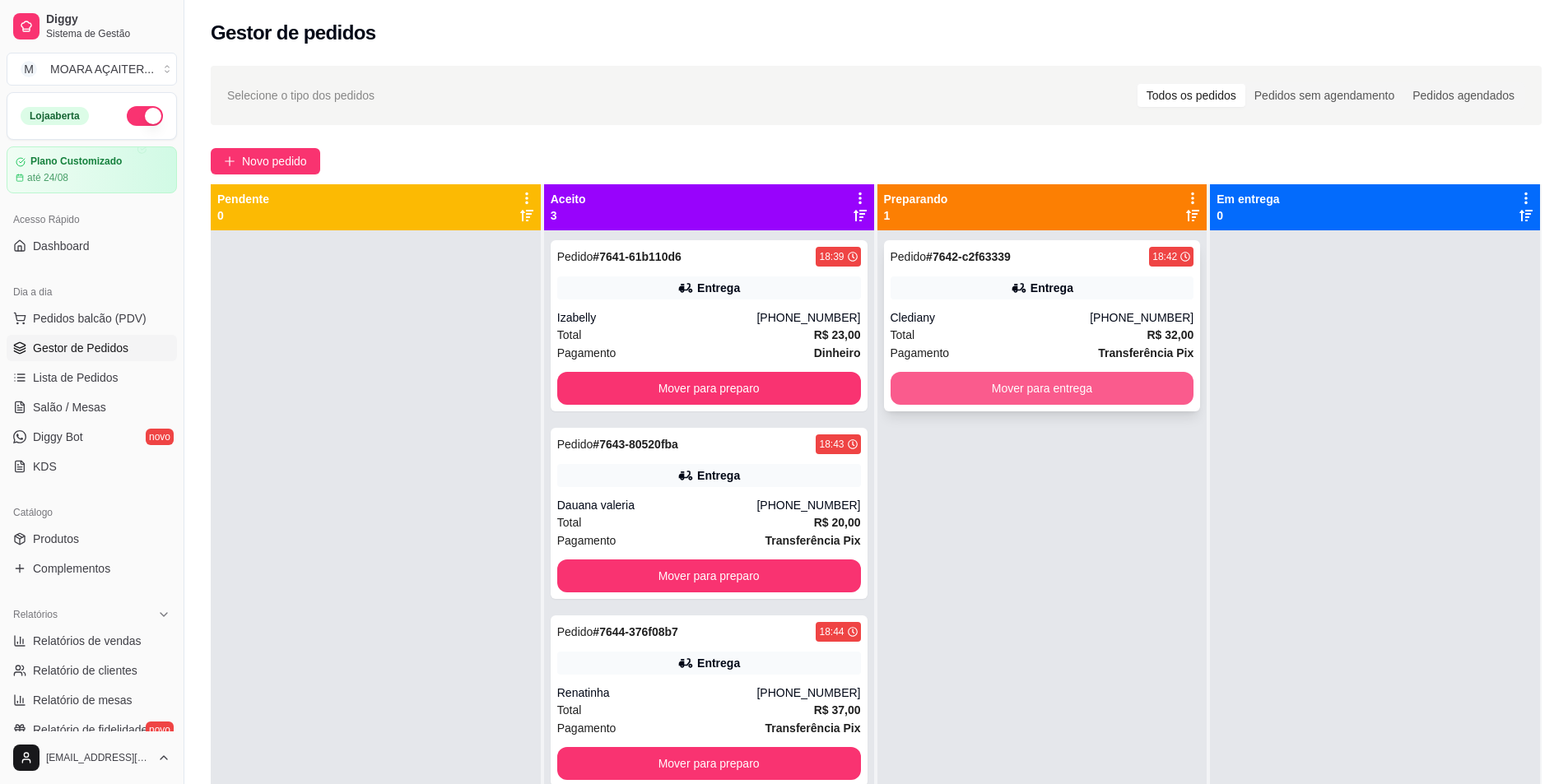
click at [926, 379] on button "Mover para entrega" at bounding box center [1042, 389] width 304 height 33
click at [1008, 392] on button "Mover para entrega" at bounding box center [1042, 389] width 304 height 33
click at [931, 388] on button "Mover para entrega" at bounding box center [1042, 389] width 295 height 32
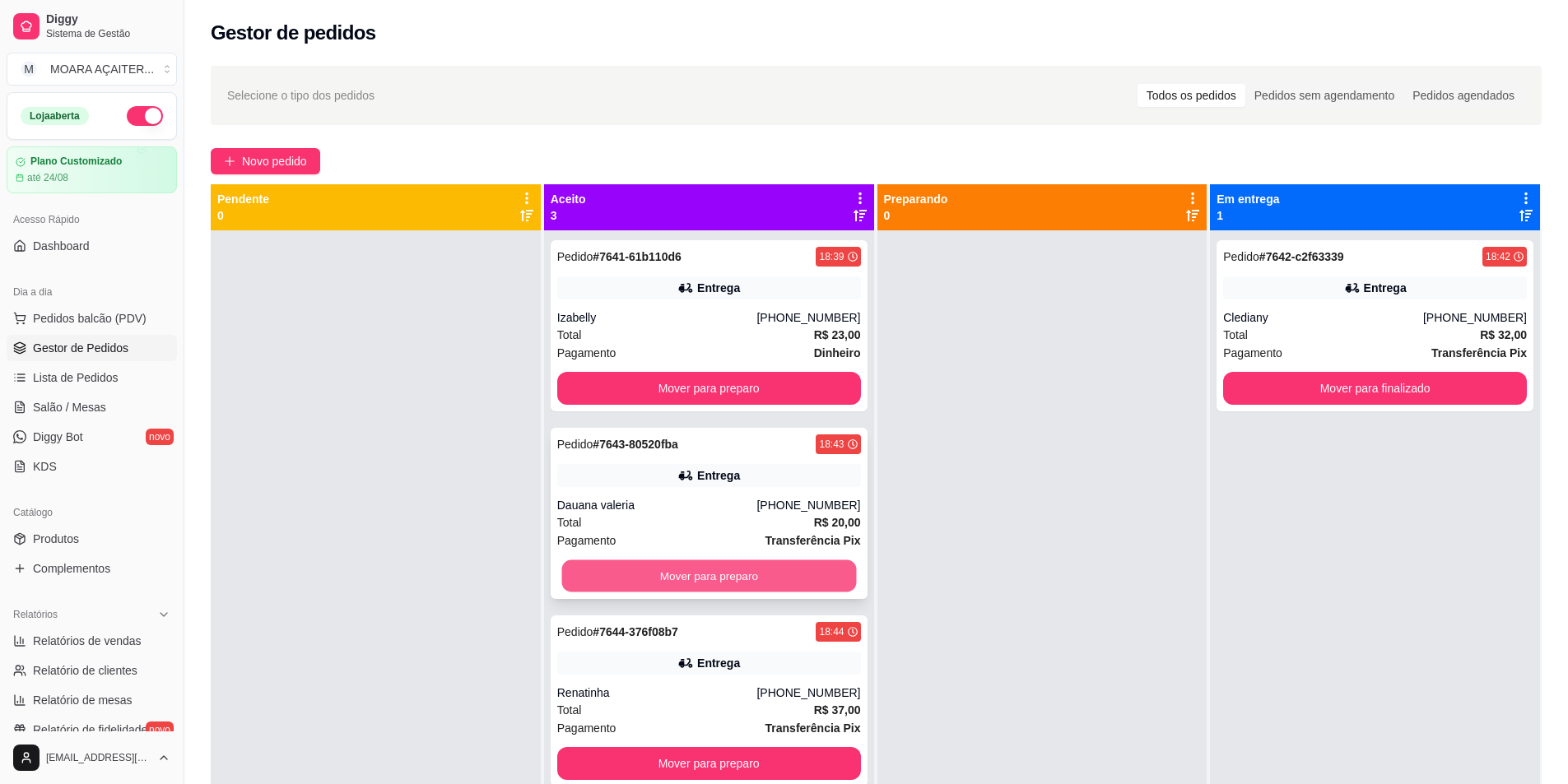
click at [762, 581] on button "Mover para preparo" at bounding box center [709, 576] width 295 height 32
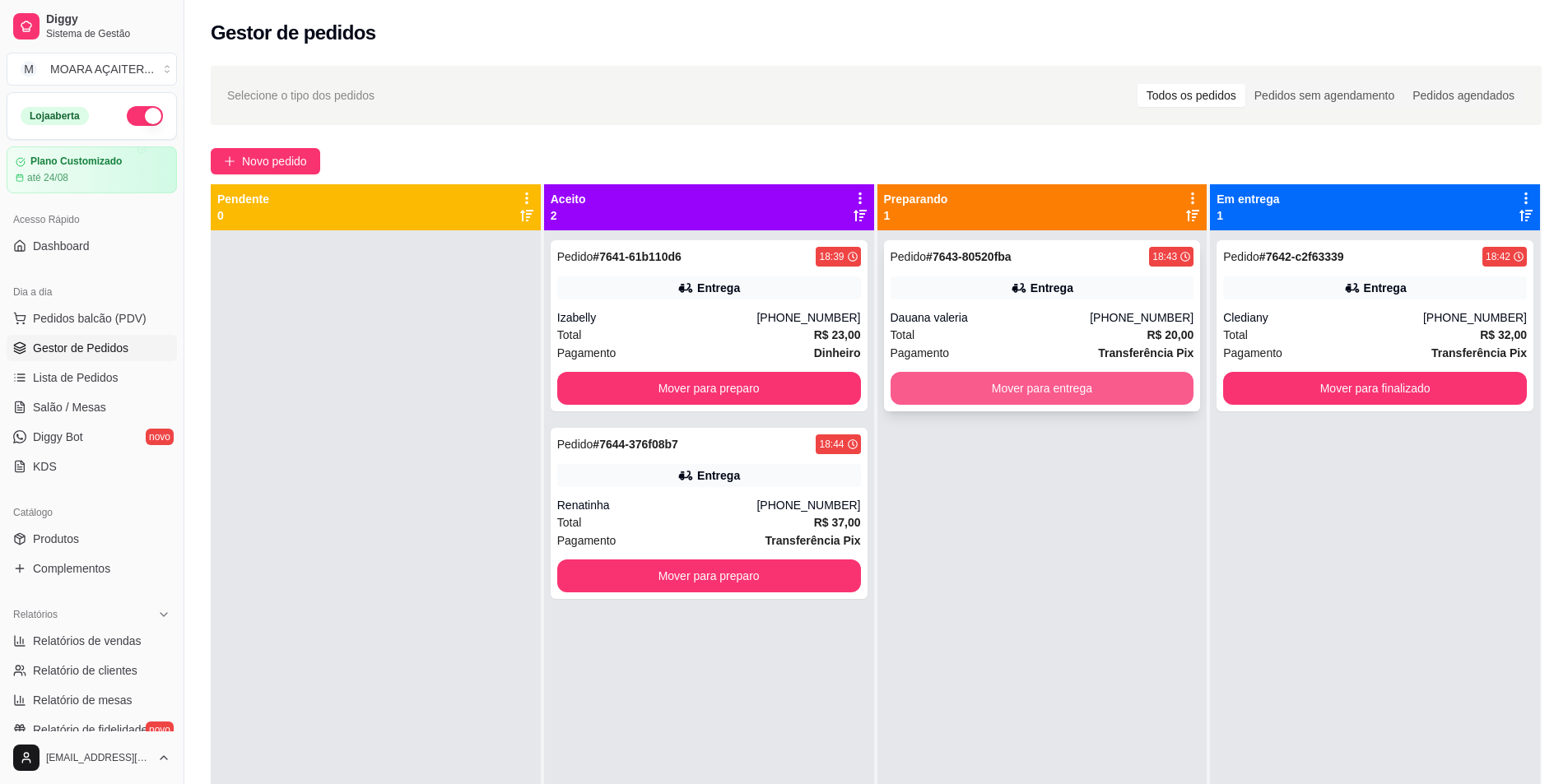
click at [1002, 386] on button "Mover para entrega" at bounding box center [1042, 389] width 304 height 33
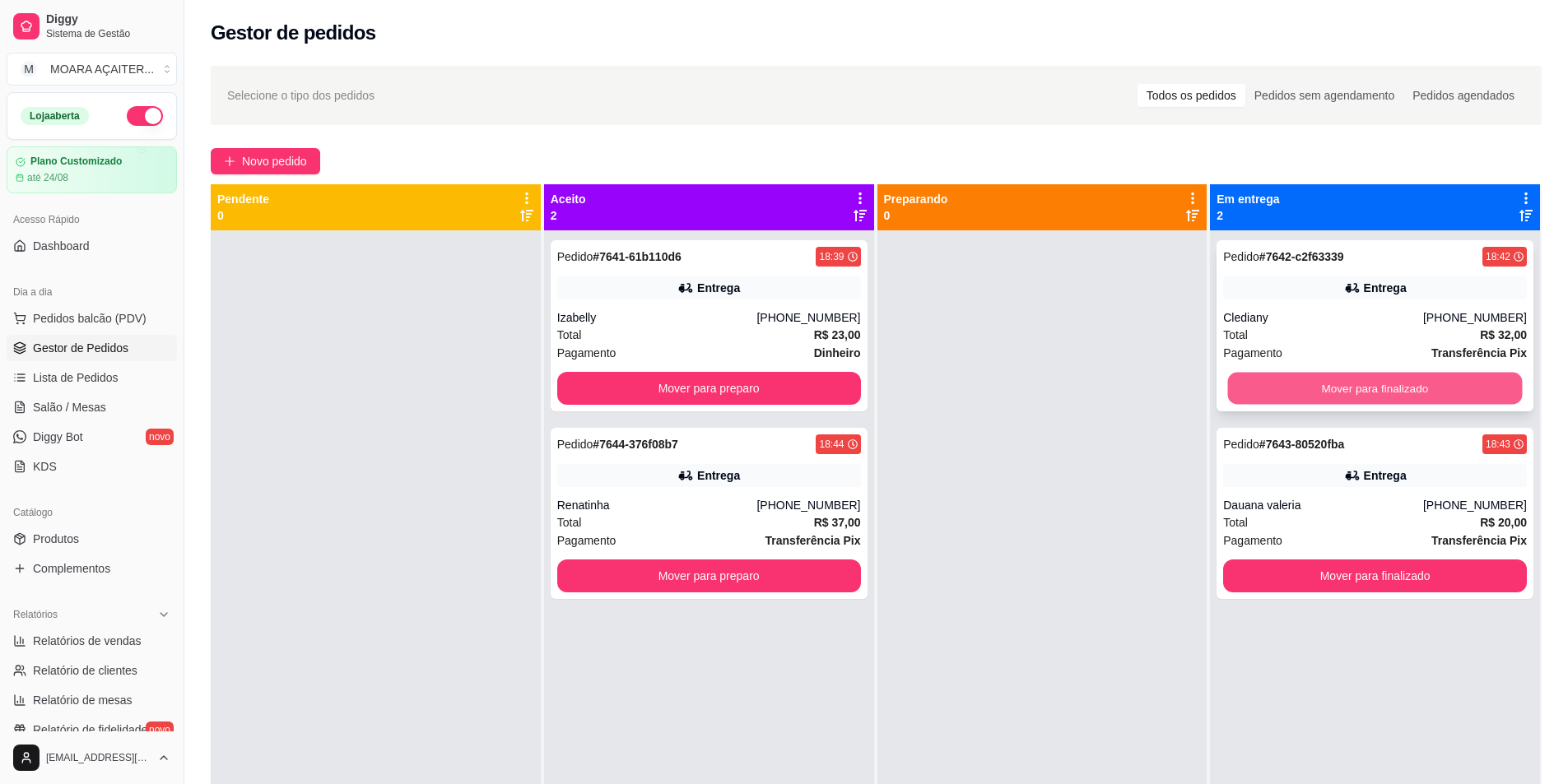
click at [1418, 403] on button "Mover para finalizado" at bounding box center [1375, 389] width 295 height 32
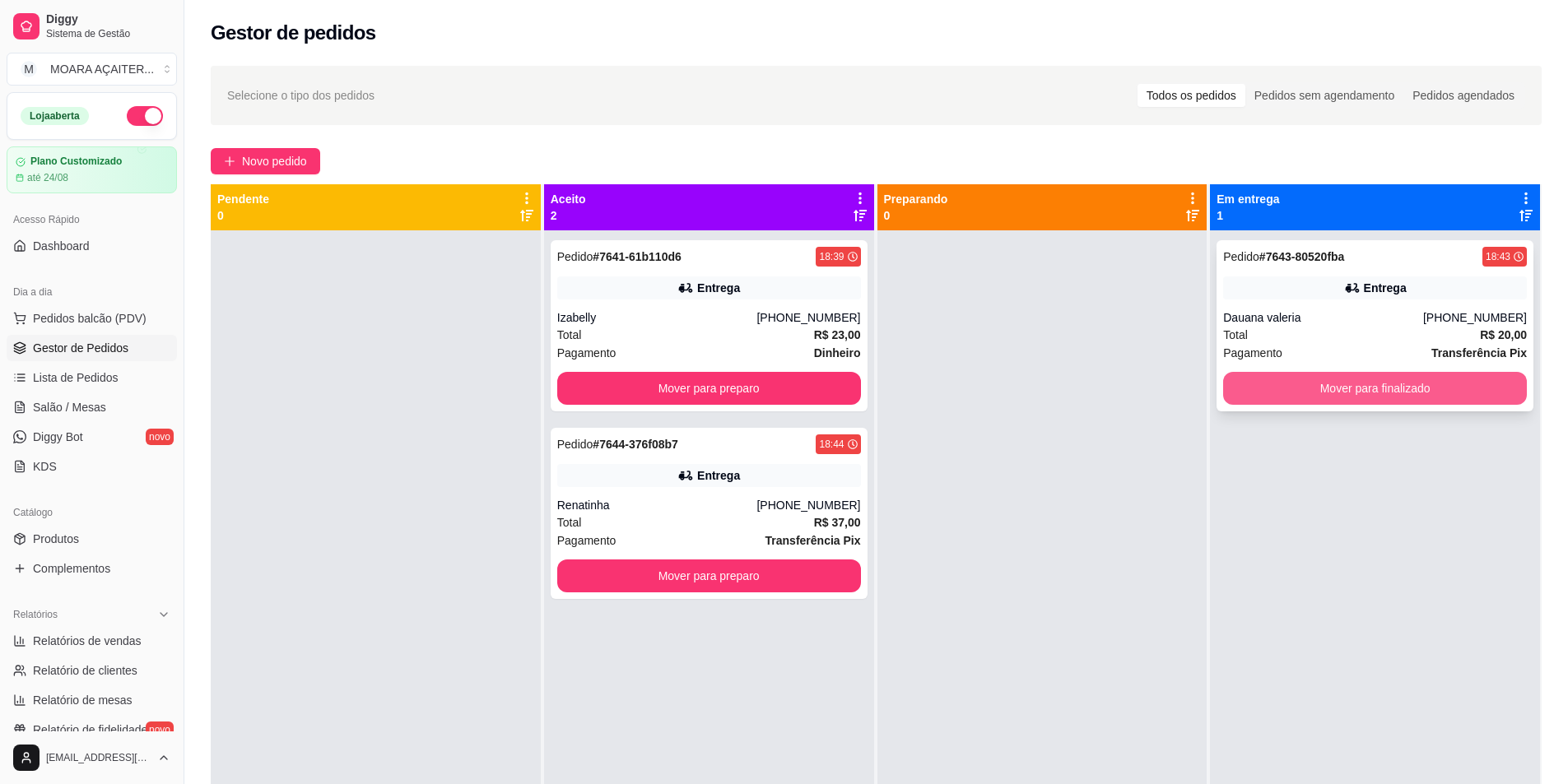
click at [1383, 389] on button "Mover para finalizado" at bounding box center [1375, 389] width 304 height 33
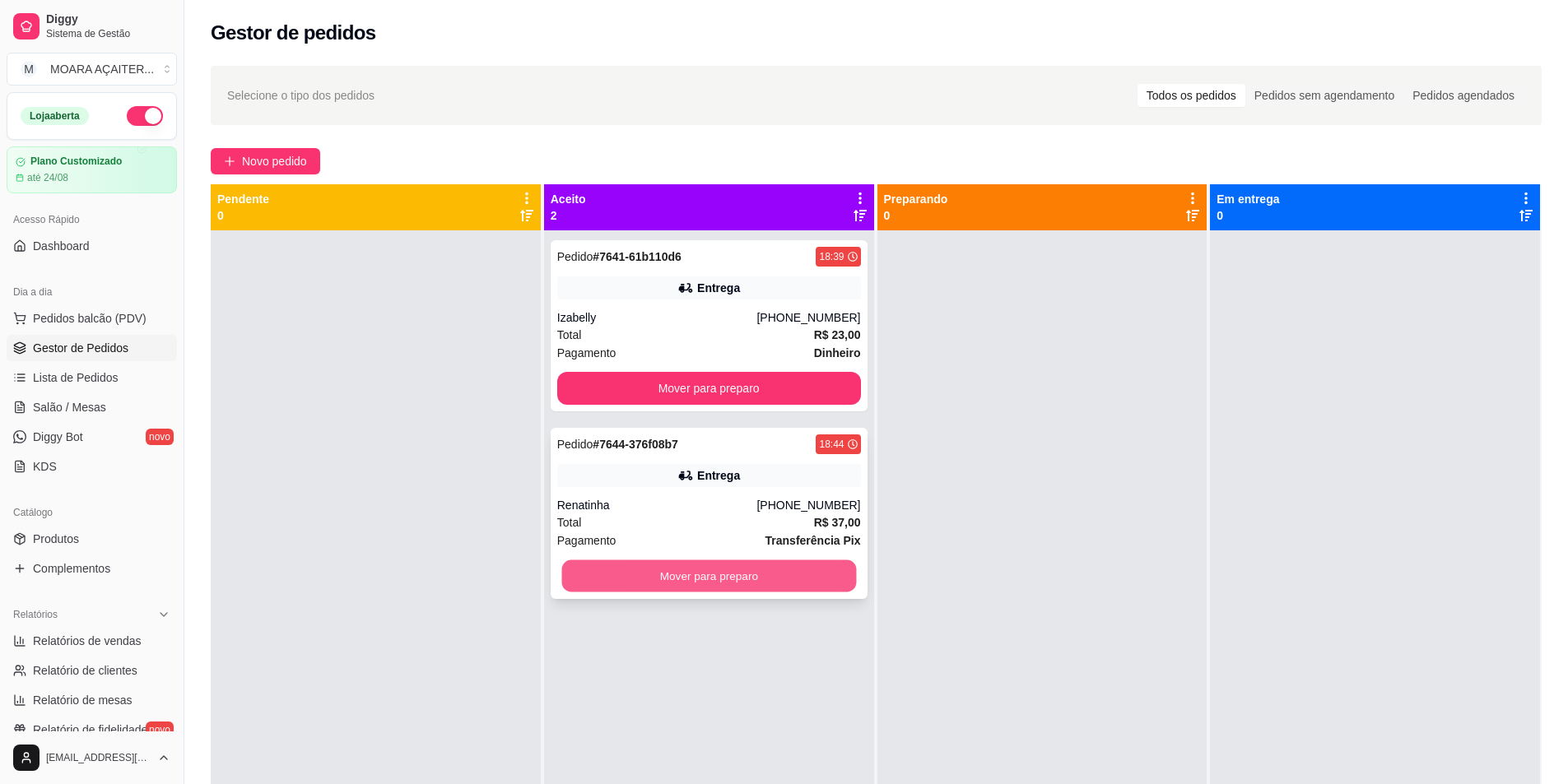
click at [800, 576] on button "Mover para preparo" at bounding box center [709, 576] width 295 height 32
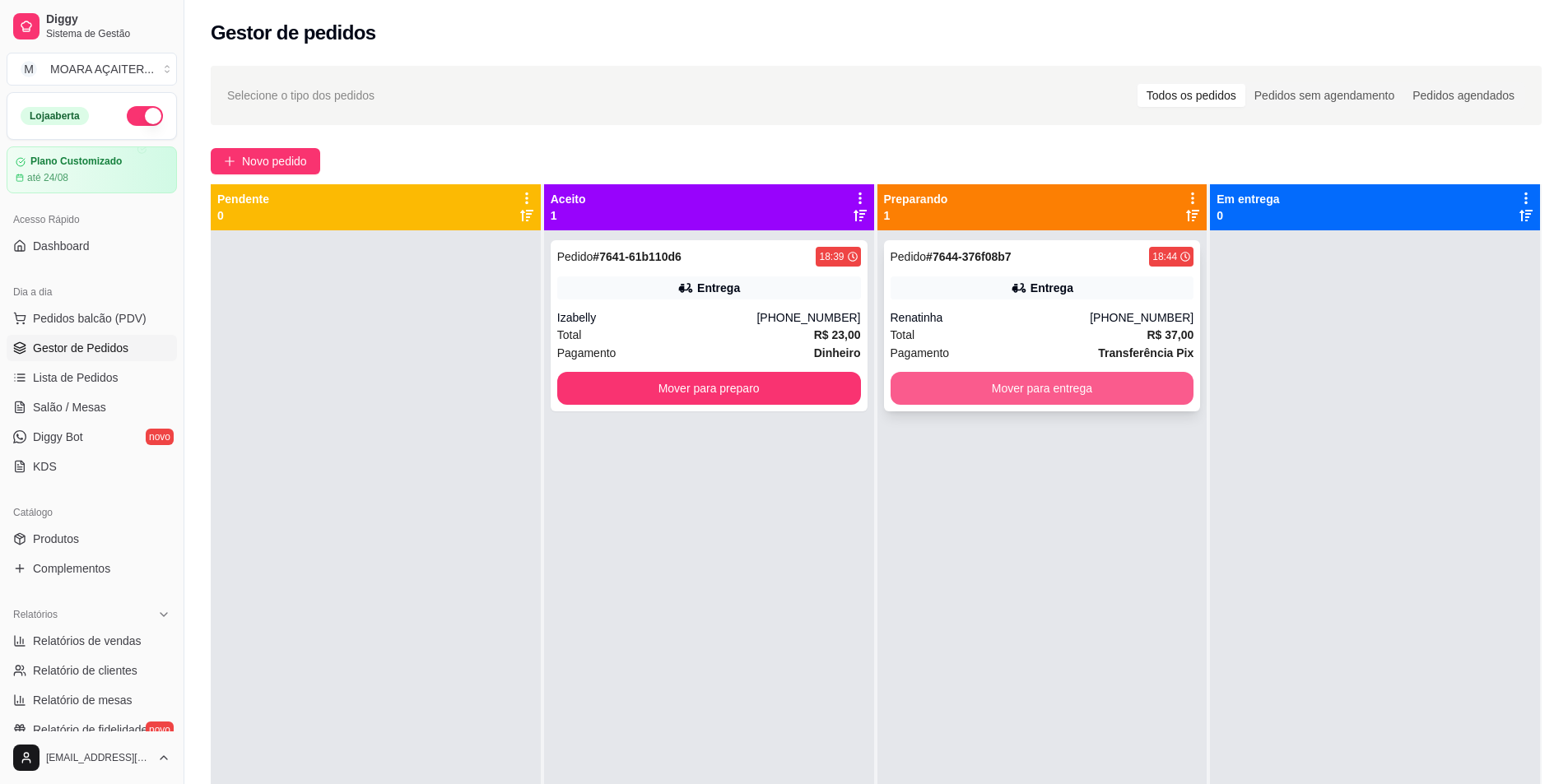
click at [1014, 389] on button "Mover para entrega" at bounding box center [1042, 389] width 304 height 33
click at [1060, 390] on button "Mover para entrega" at bounding box center [1042, 389] width 295 height 32
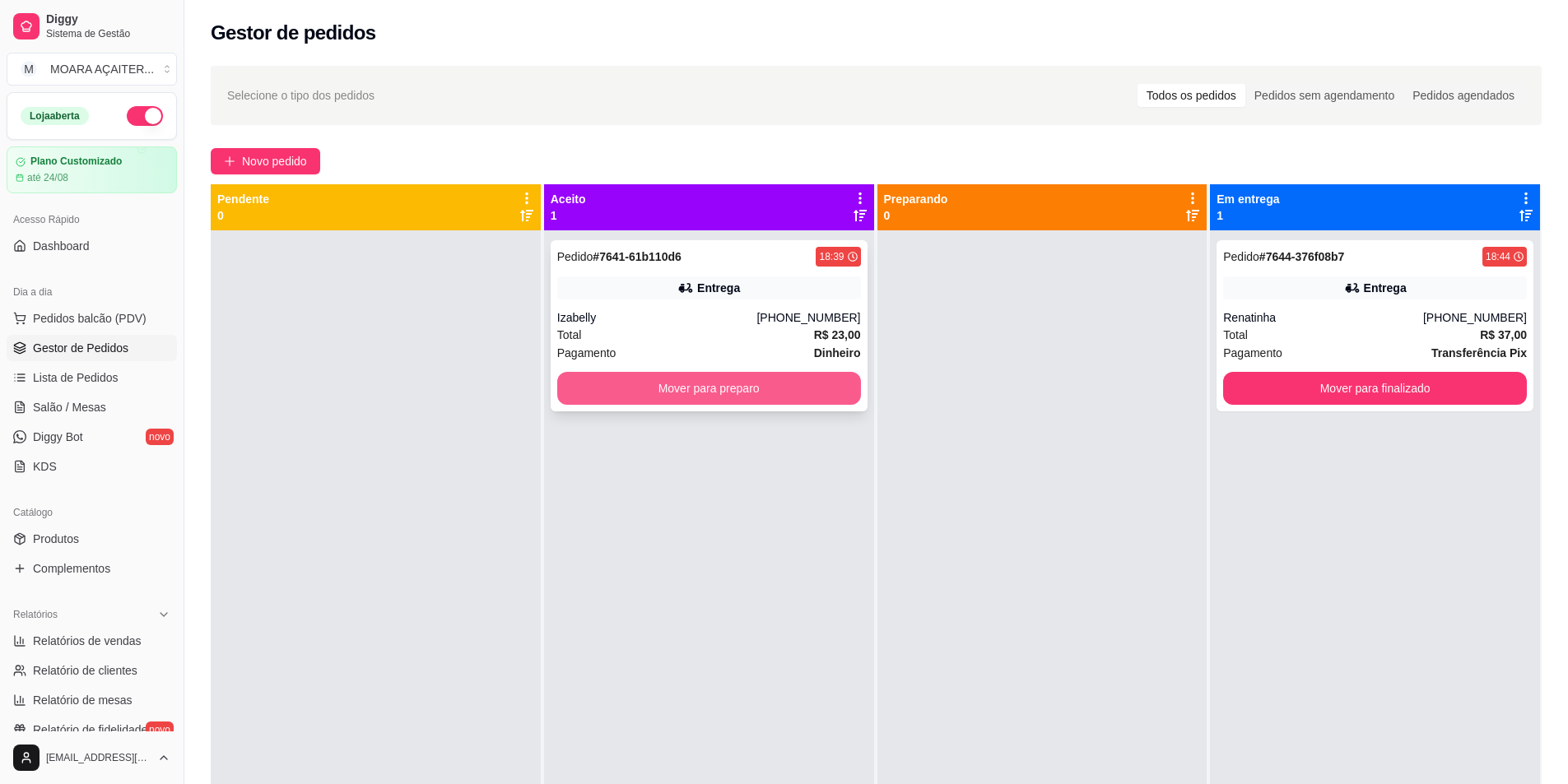
click at [608, 395] on button "Mover para preparo" at bounding box center [709, 389] width 304 height 33
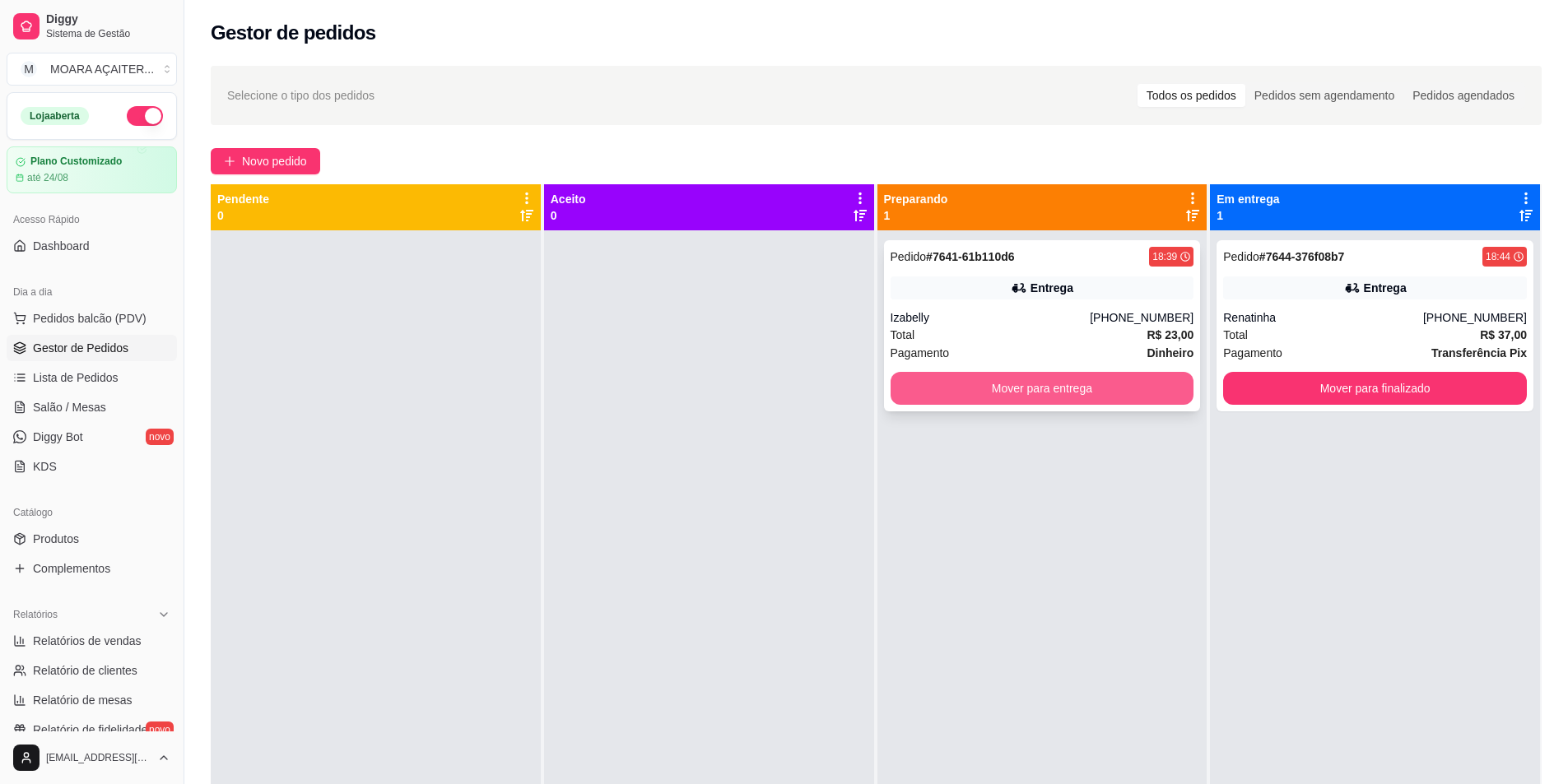
click at [928, 391] on button "Mover para entrega" at bounding box center [1042, 389] width 304 height 33
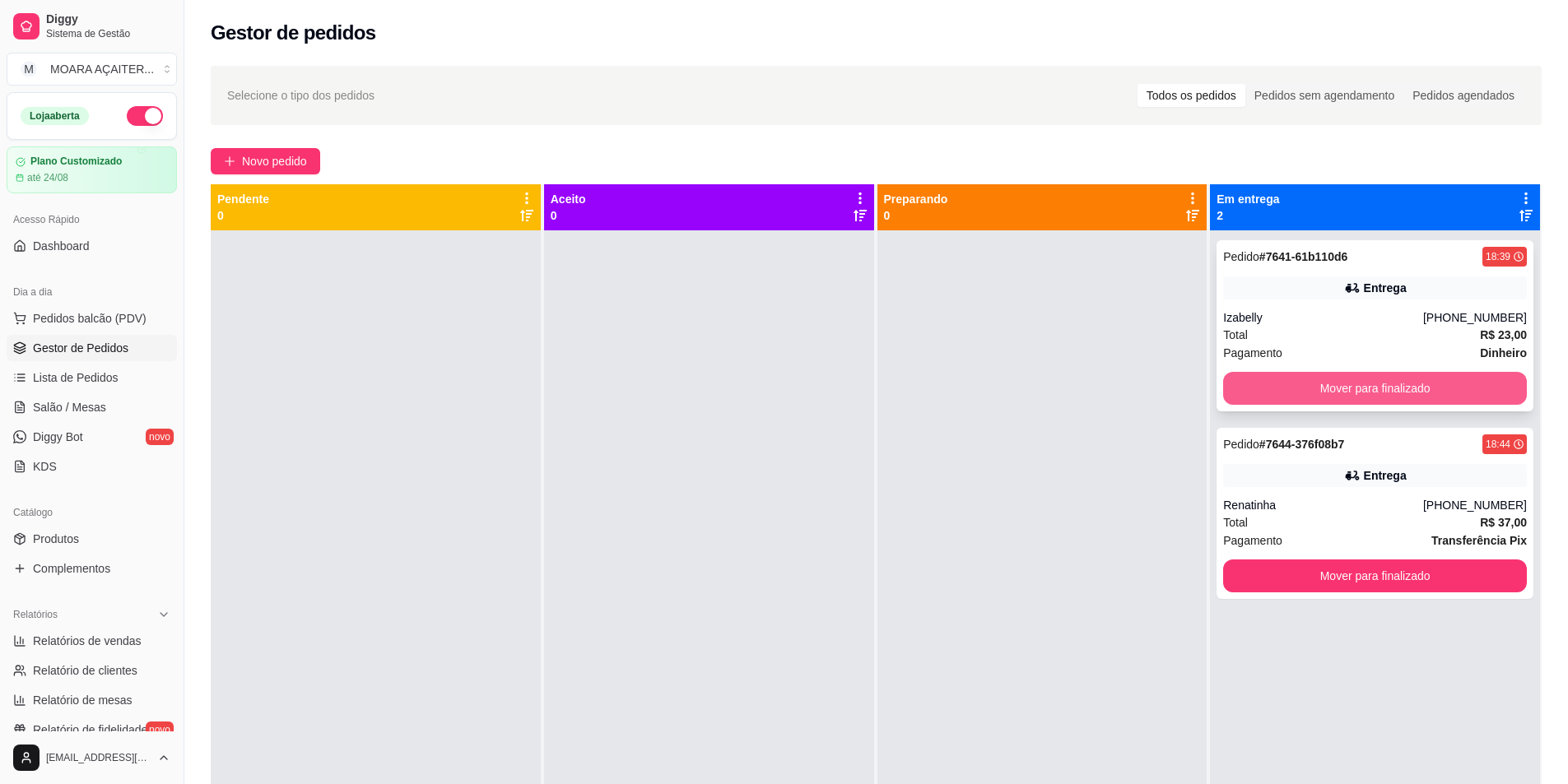
click at [1295, 389] on button "Mover para finalizado" at bounding box center [1375, 389] width 304 height 33
click at [1294, 389] on button "Mover para finalizado" at bounding box center [1375, 389] width 304 height 33
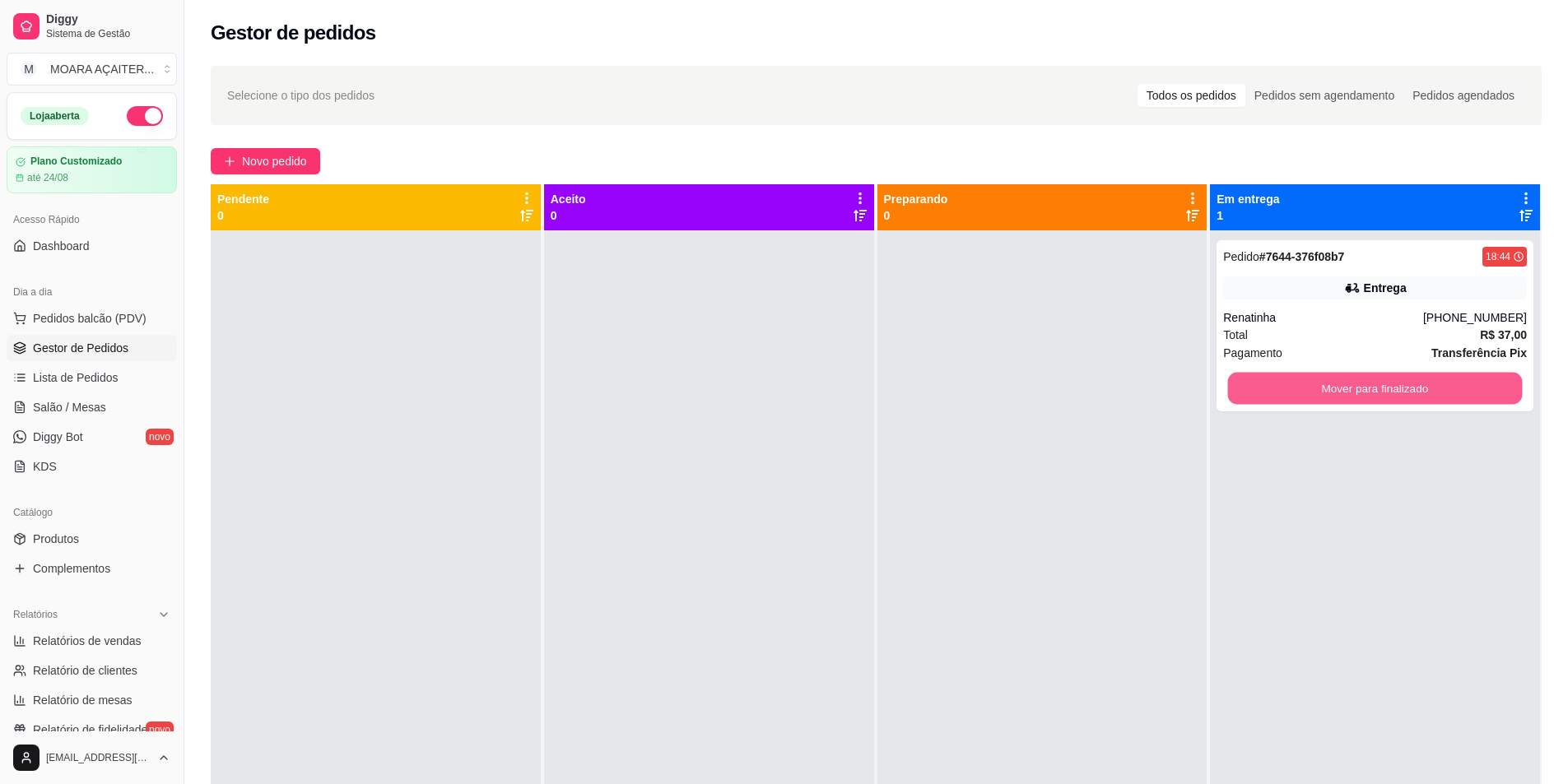
click at [1294, 389] on button "Mover para finalizado" at bounding box center [1375, 389] width 295 height 32
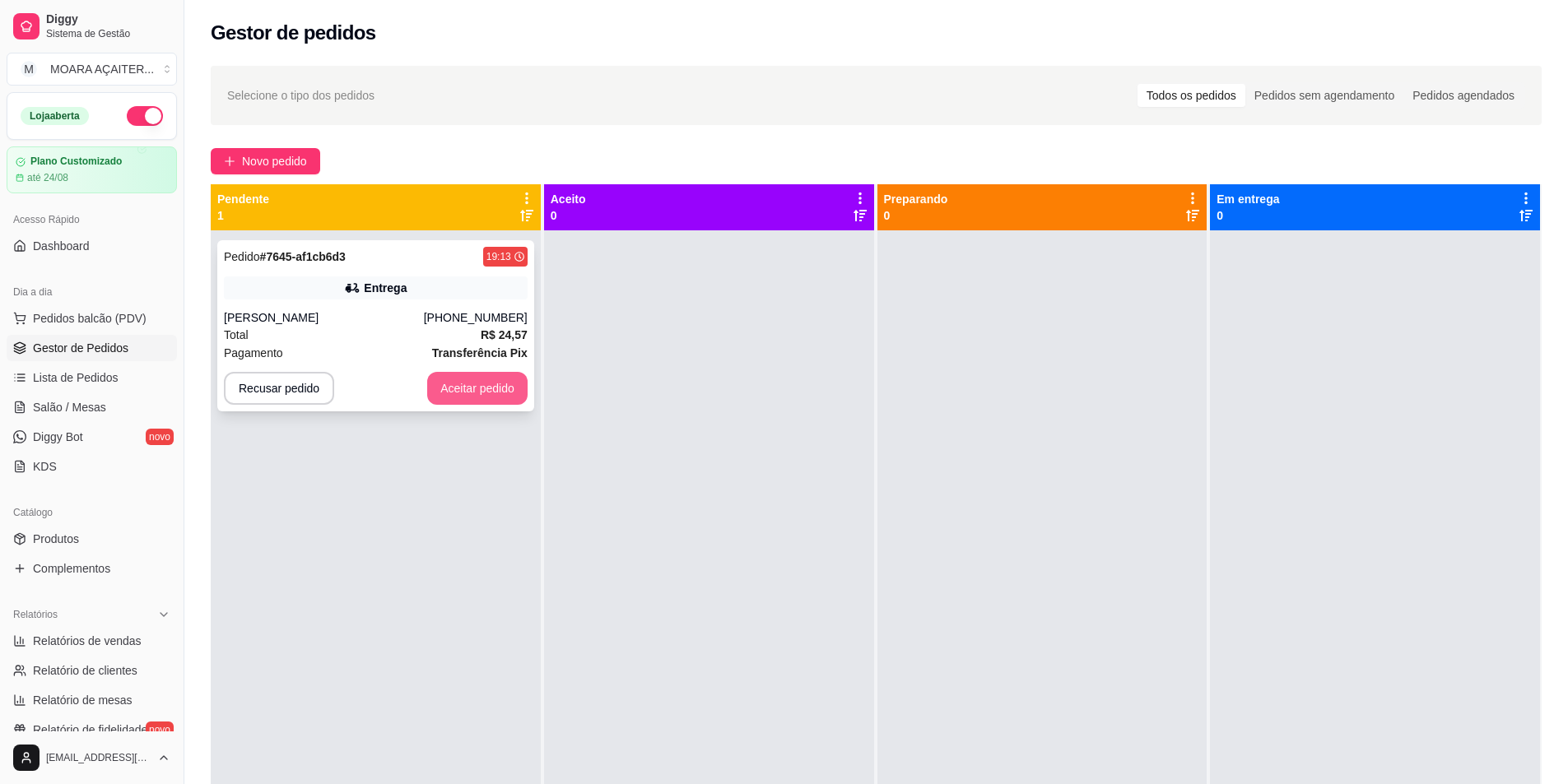
click at [476, 385] on button "Aceitar pedido" at bounding box center [478, 389] width 101 height 33
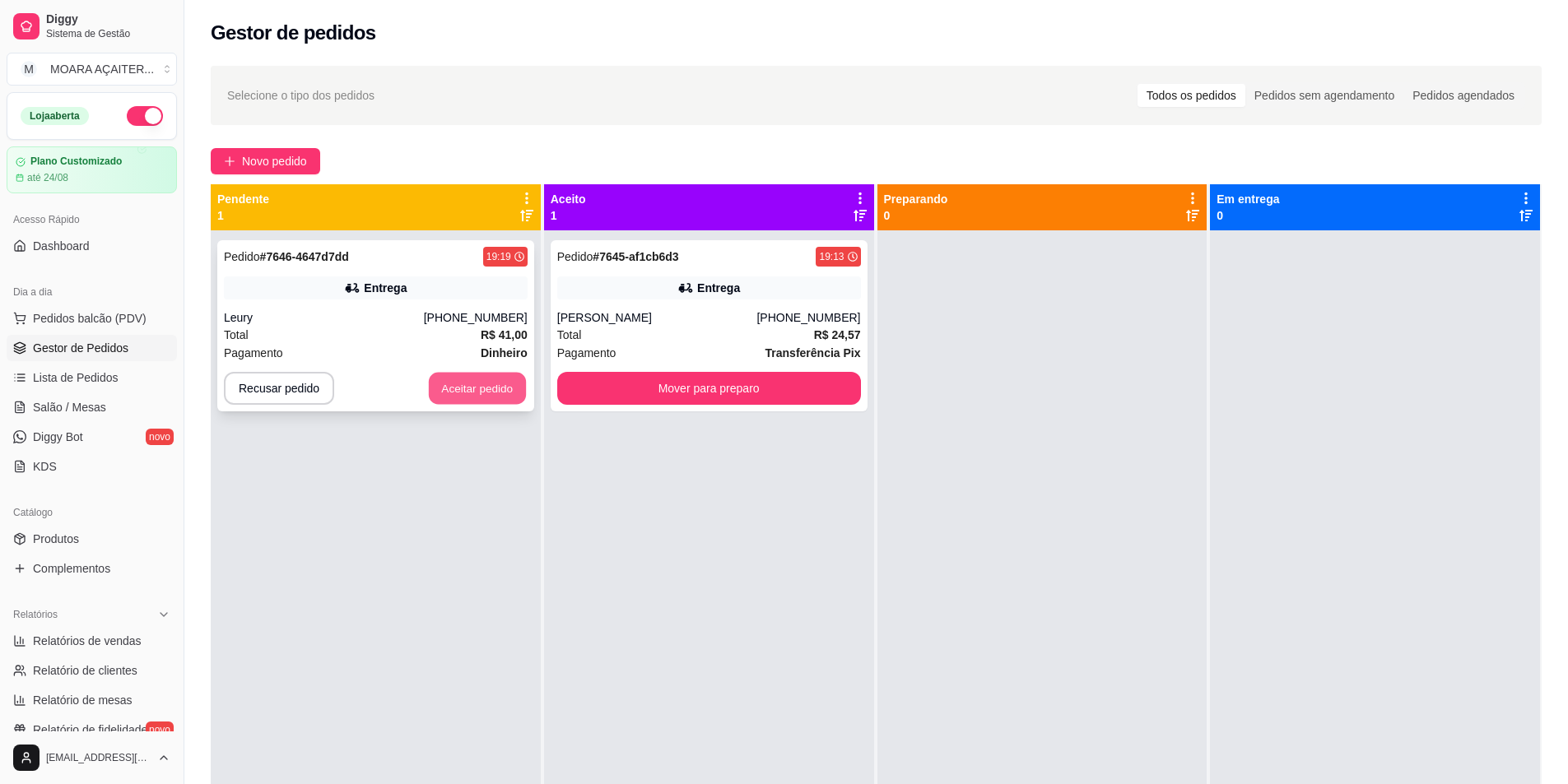
click at [507, 381] on button "Aceitar pedido" at bounding box center [477, 389] width 97 height 32
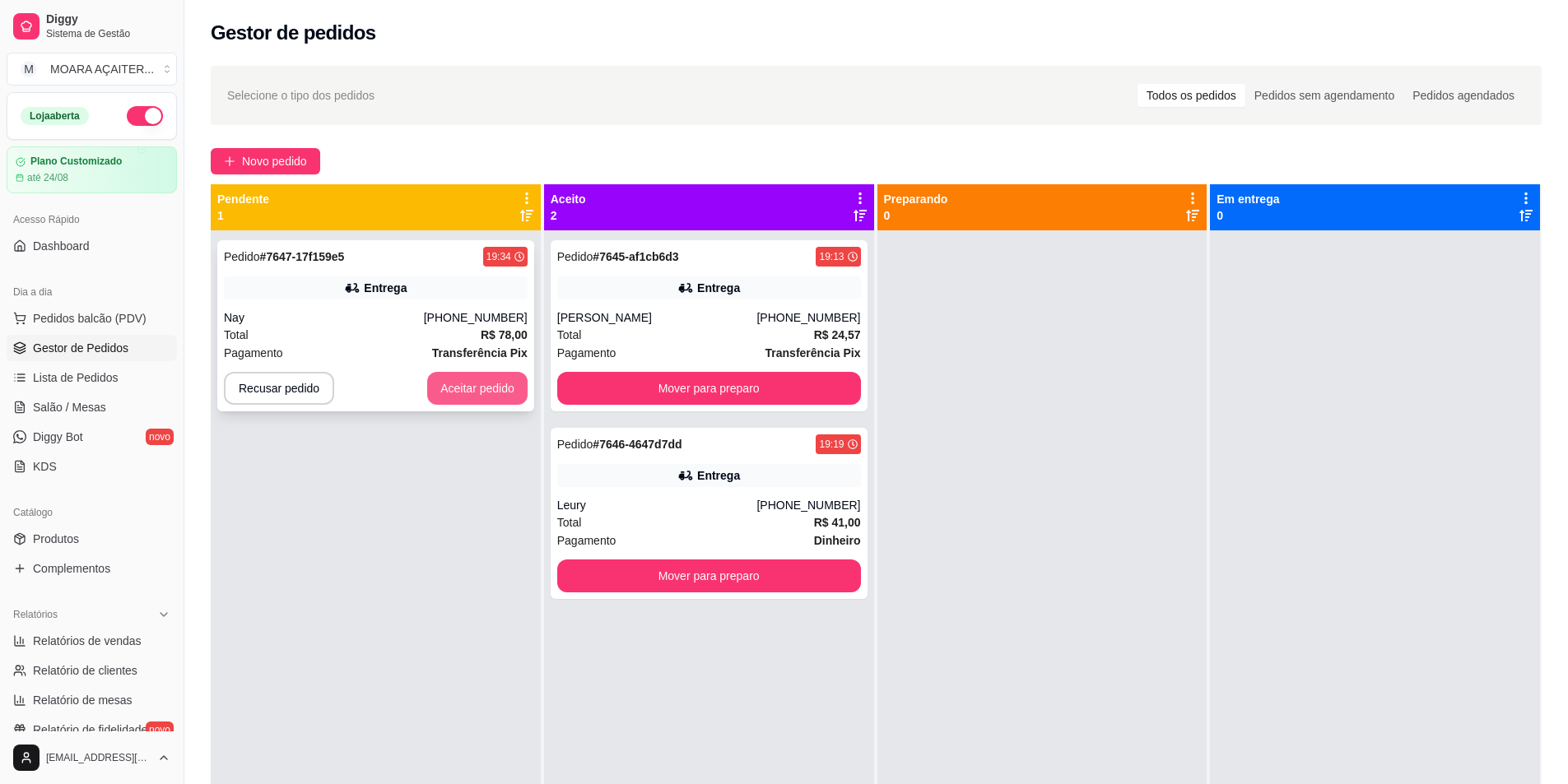
click at [456, 375] on button "Aceitar pedido" at bounding box center [478, 389] width 101 height 33
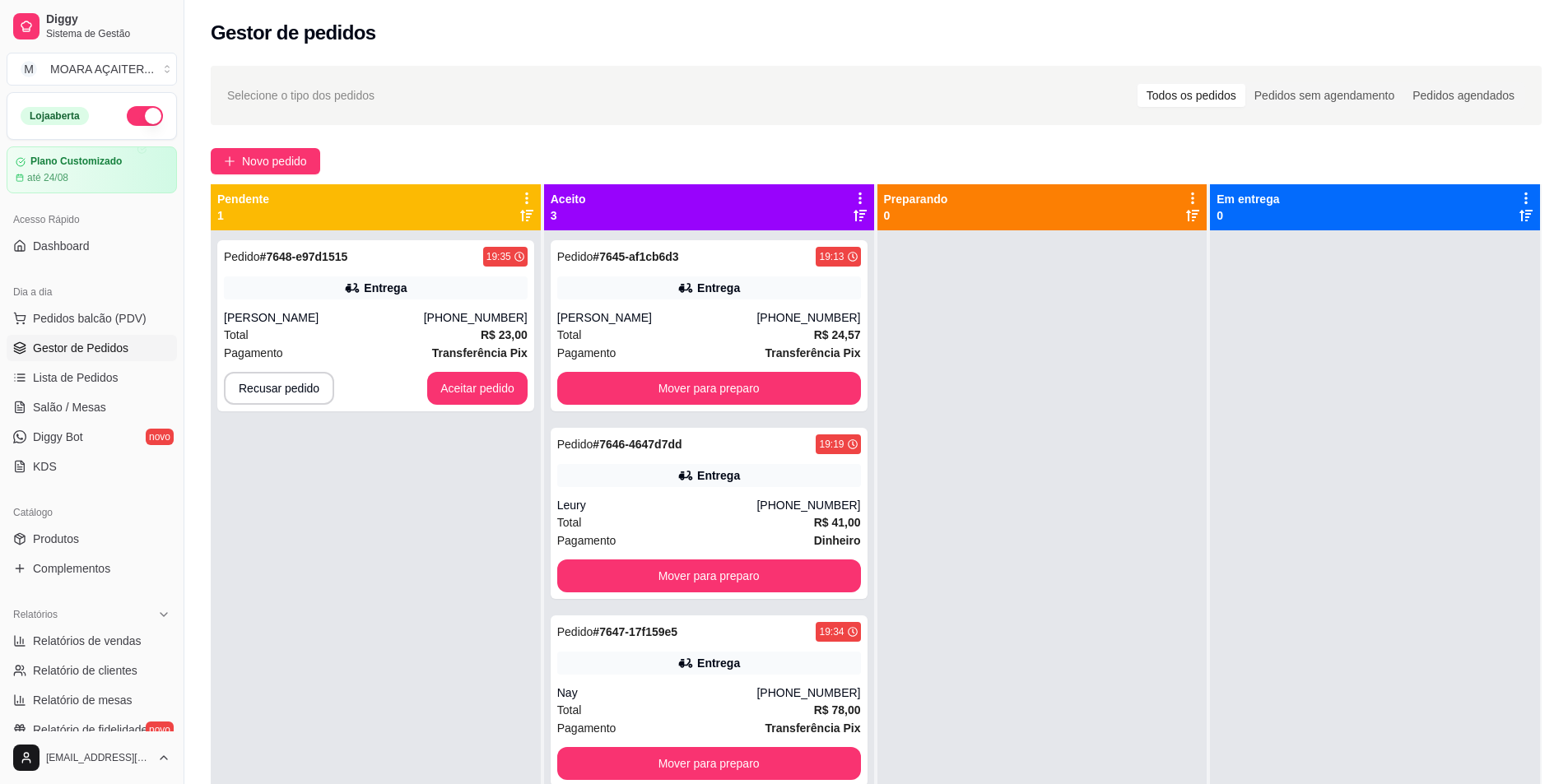
drag, startPoint x: 471, startPoint y: 356, endPoint x: 385, endPoint y: 420, distance: 107.2
click at [332, 550] on div "Pedido # 7648-e97d1515 19:35 Entrega [PERSON_NAME] [PHONE_NUMBER] Total R$ 23,0…" at bounding box center [376, 623] width 330 height 784
click at [448, 319] on div "[PHONE_NUMBER]" at bounding box center [476, 317] width 104 height 16
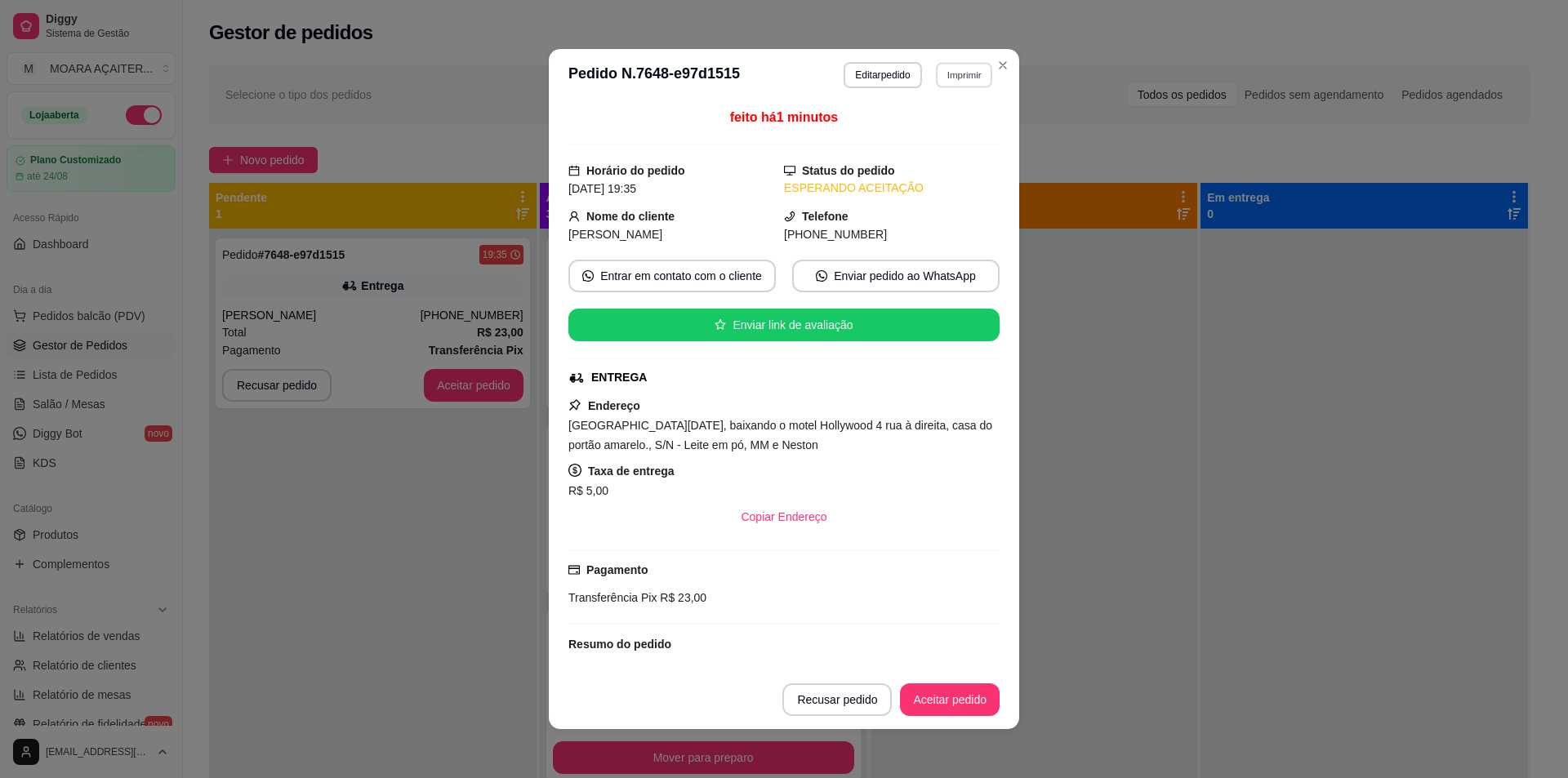
click at [952, 81] on button "Imprimir" at bounding box center [964, 74] width 56 height 25
click at [938, 135] on button "IMPRESSORA" at bounding box center [931, 133] width 119 height 26
click at [954, 77] on button "Imprimir" at bounding box center [964, 75] width 58 height 26
click at [927, 141] on button "IMPRESSORA" at bounding box center [930, 133] width 114 height 25
click at [948, 72] on button "Imprimir" at bounding box center [964, 75] width 58 height 26
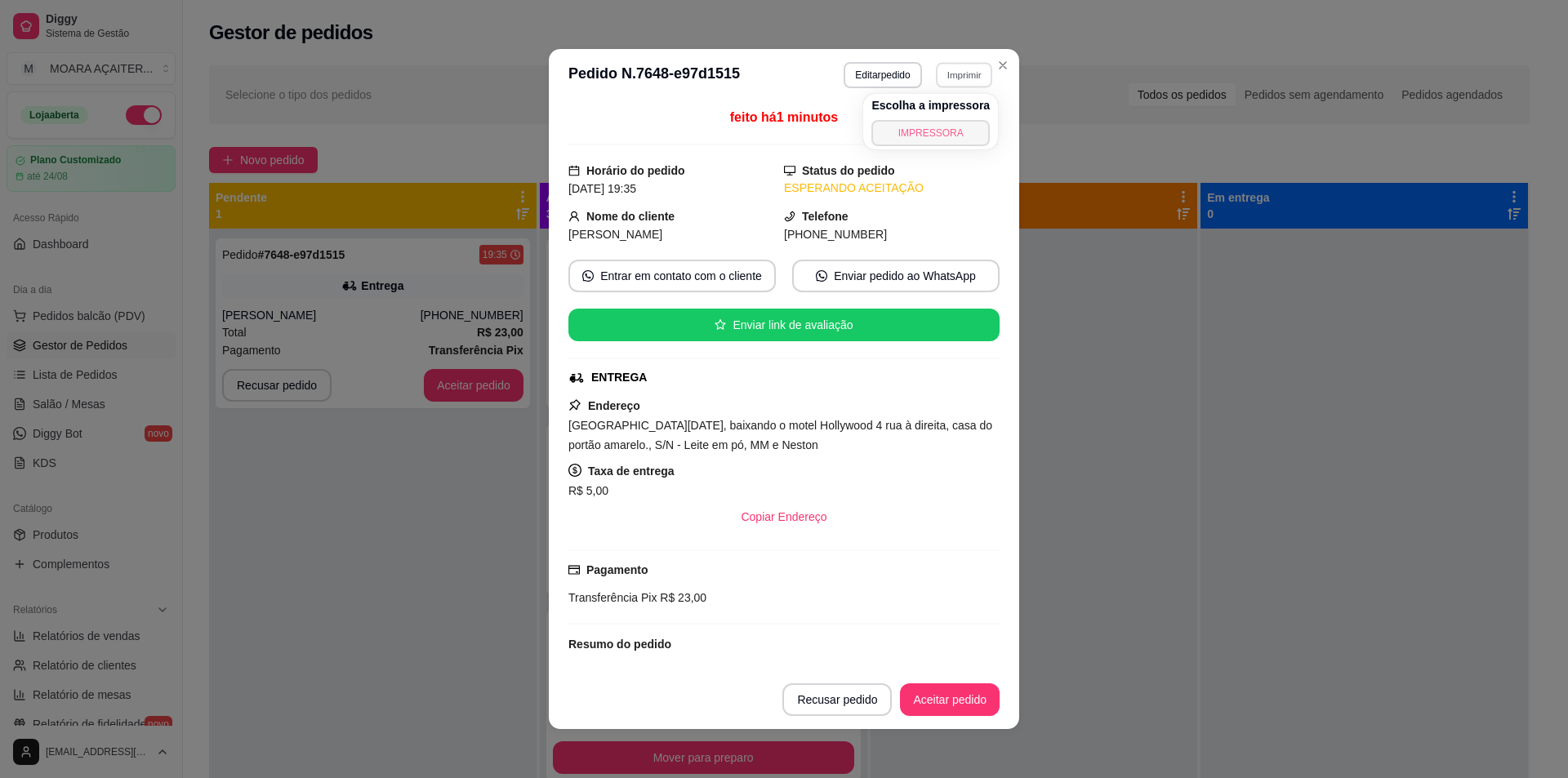
click at [936, 128] on button "IMPRESSORA" at bounding box center [931, 133] width 119 height 26
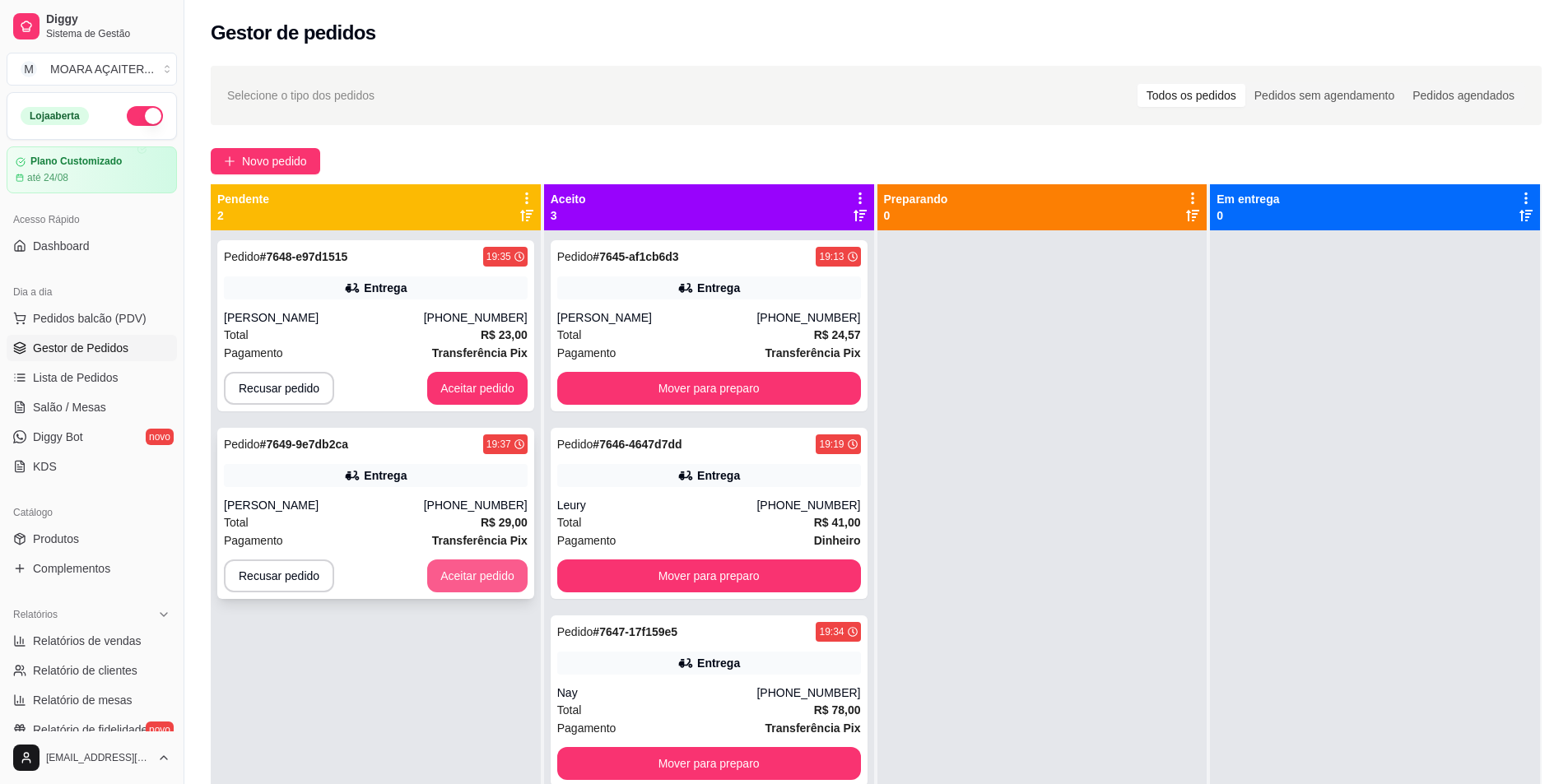
click at [448, 578] on button "Aceitar pedido" at bounding box center [478, 576] width 101 height 33
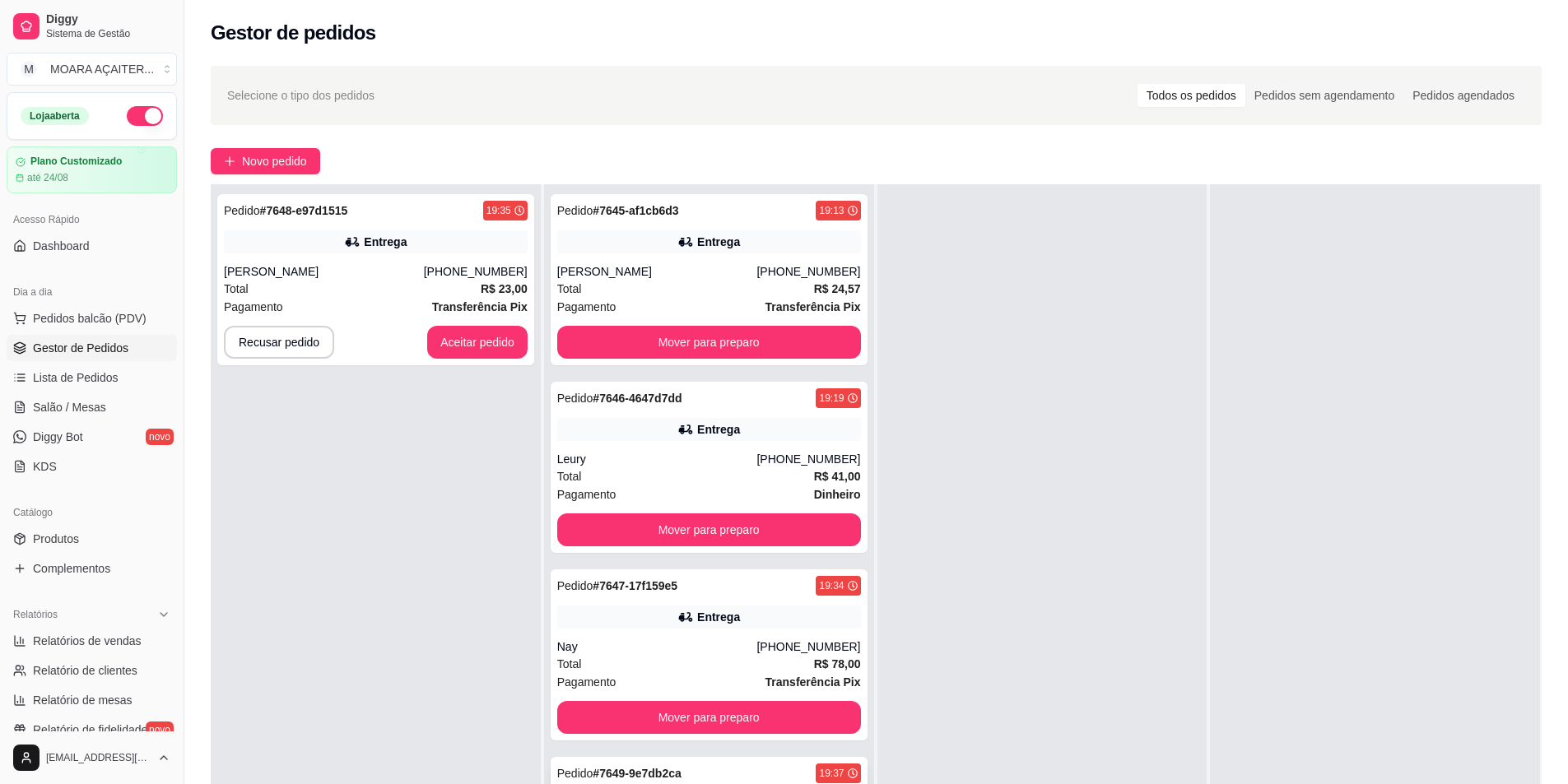
scroll to position [251, 0]
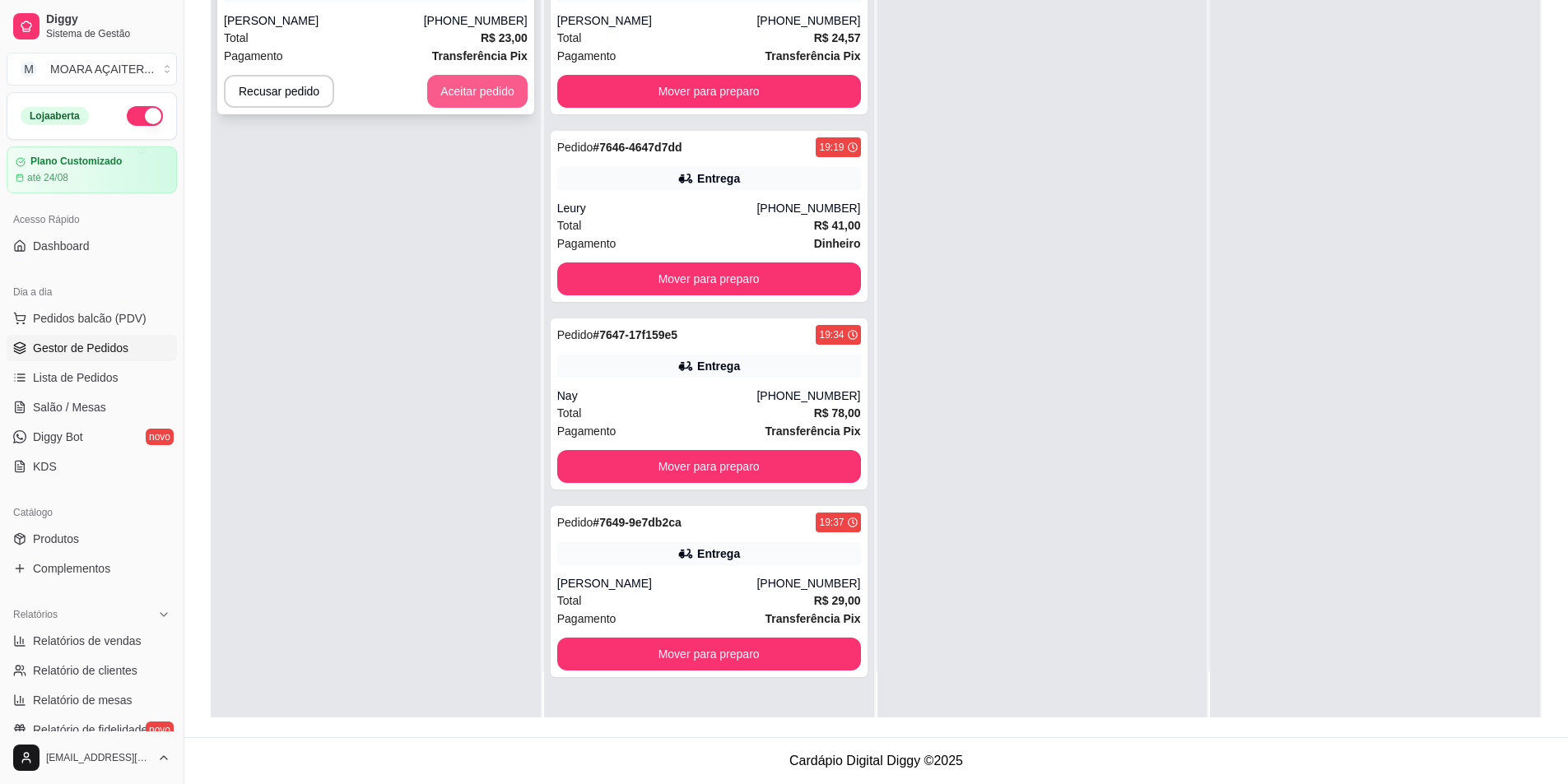
click at [493, 95] on button "Aceitar pedido" at bounding box center [478, 91] width 101 height 33
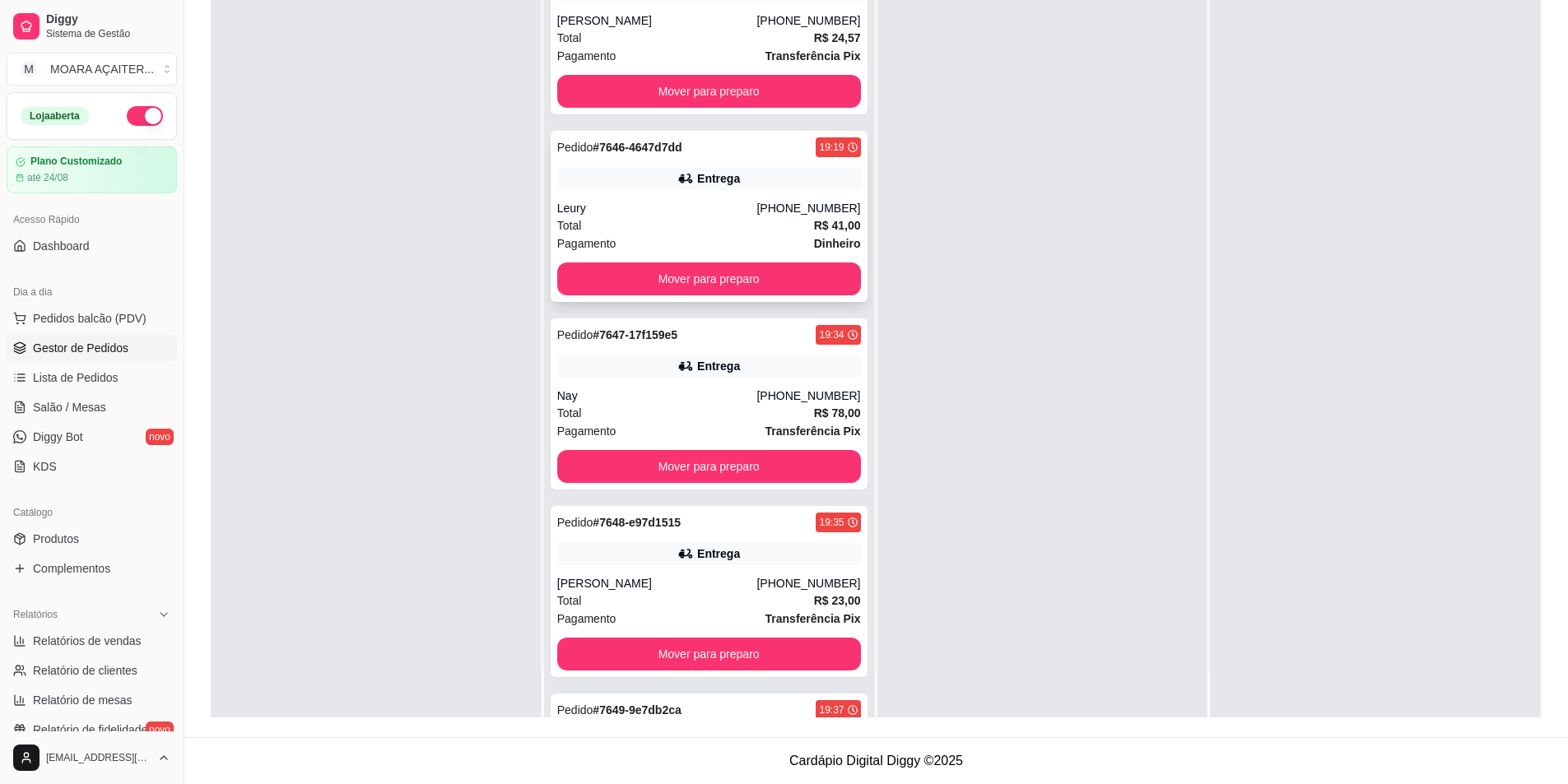
click at [727, 296] on div "Pedido # 7646-4647d7dd 19:19 Entrega Leury [PHONE_NUMBER] Total R$ 41,00 Pagame…" at bounding box center [709, 216] width 317 height 171
click at [640, 264] on button "Mover para preparo" at bounding box center [709, 279] width 304 height 33
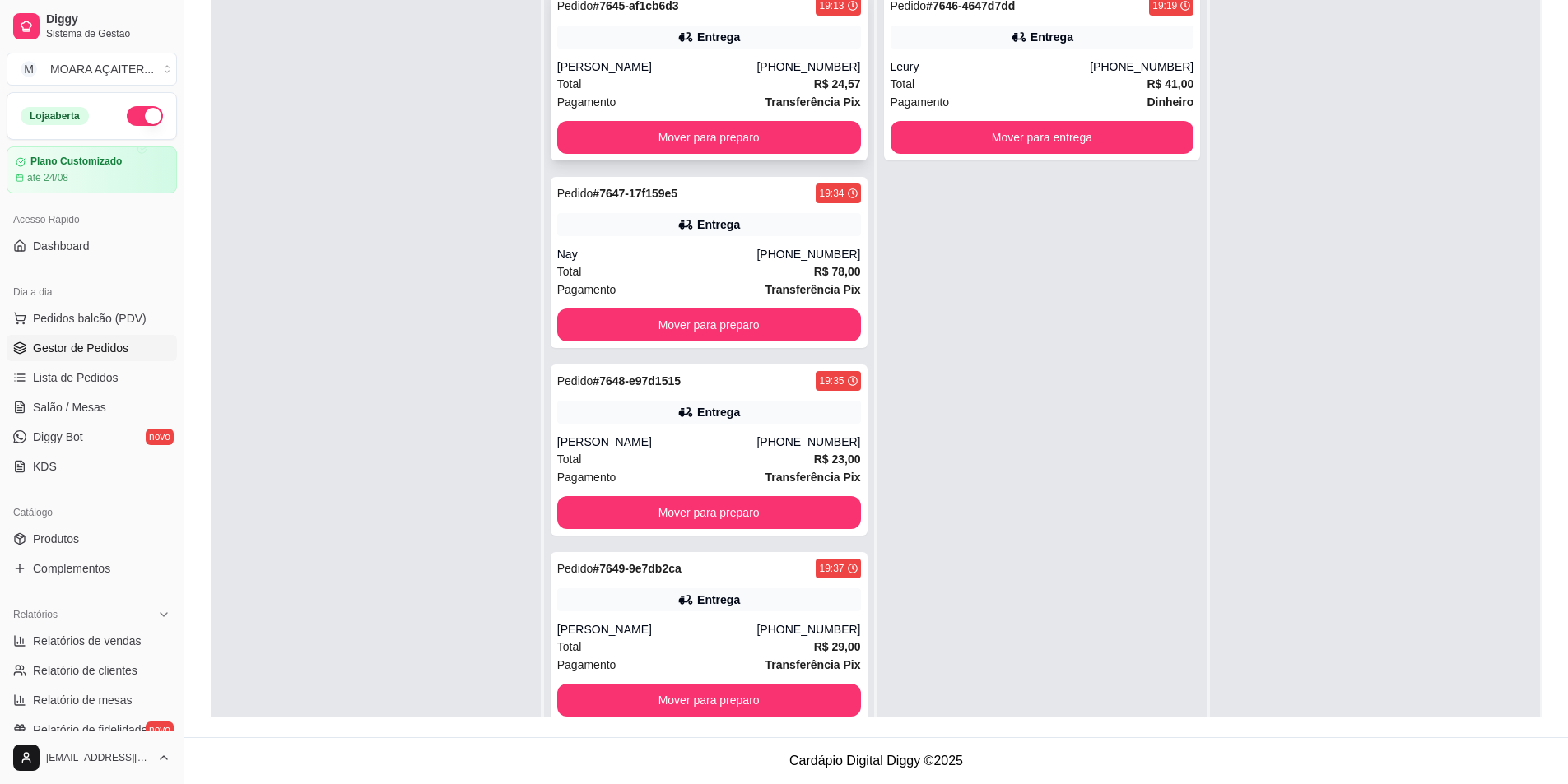
scroll to position [87, 0]
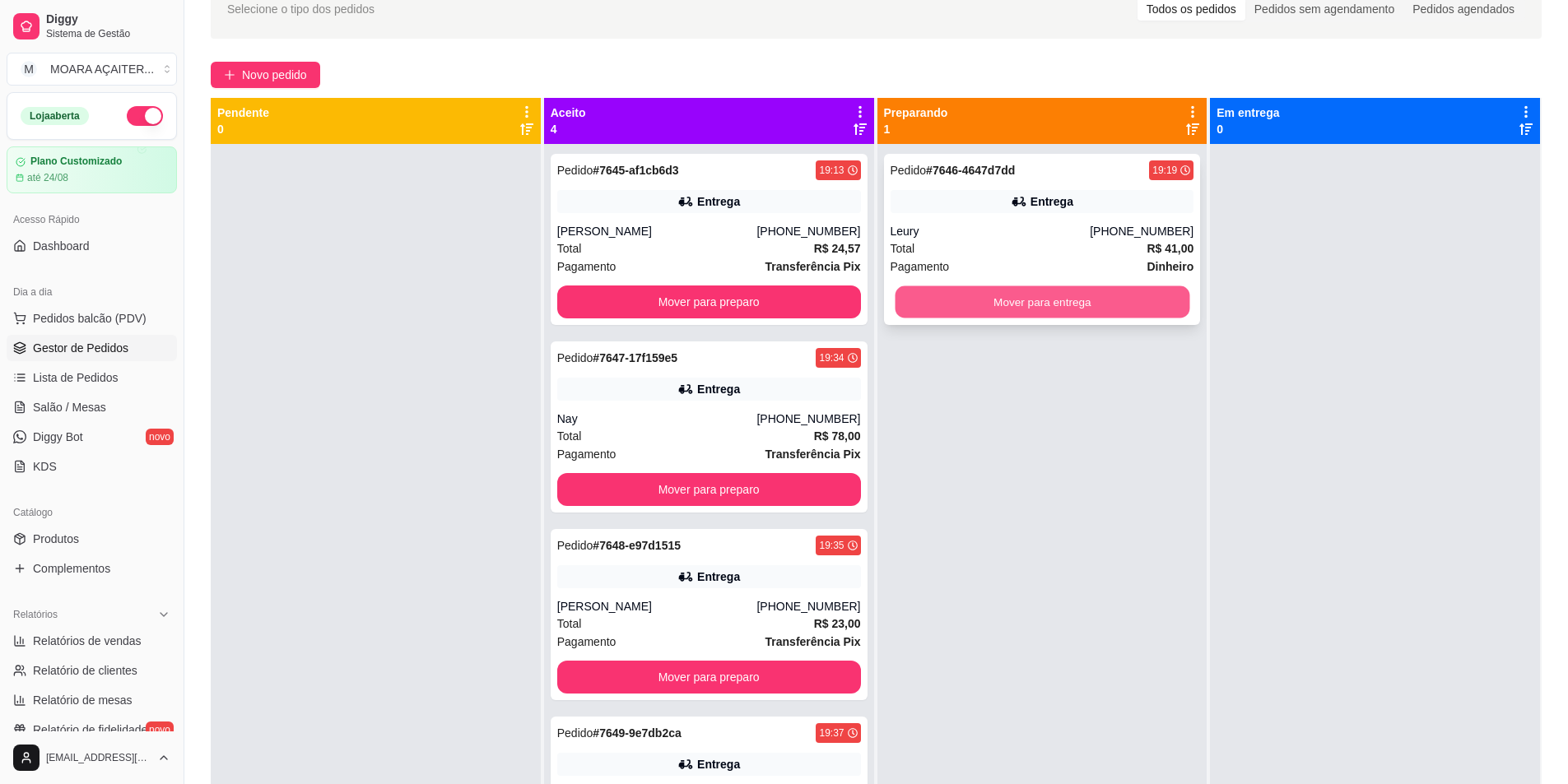
click at [953, 289] on button "Mover para entrega" at bounding box center [1042, 302] width 295 height 32
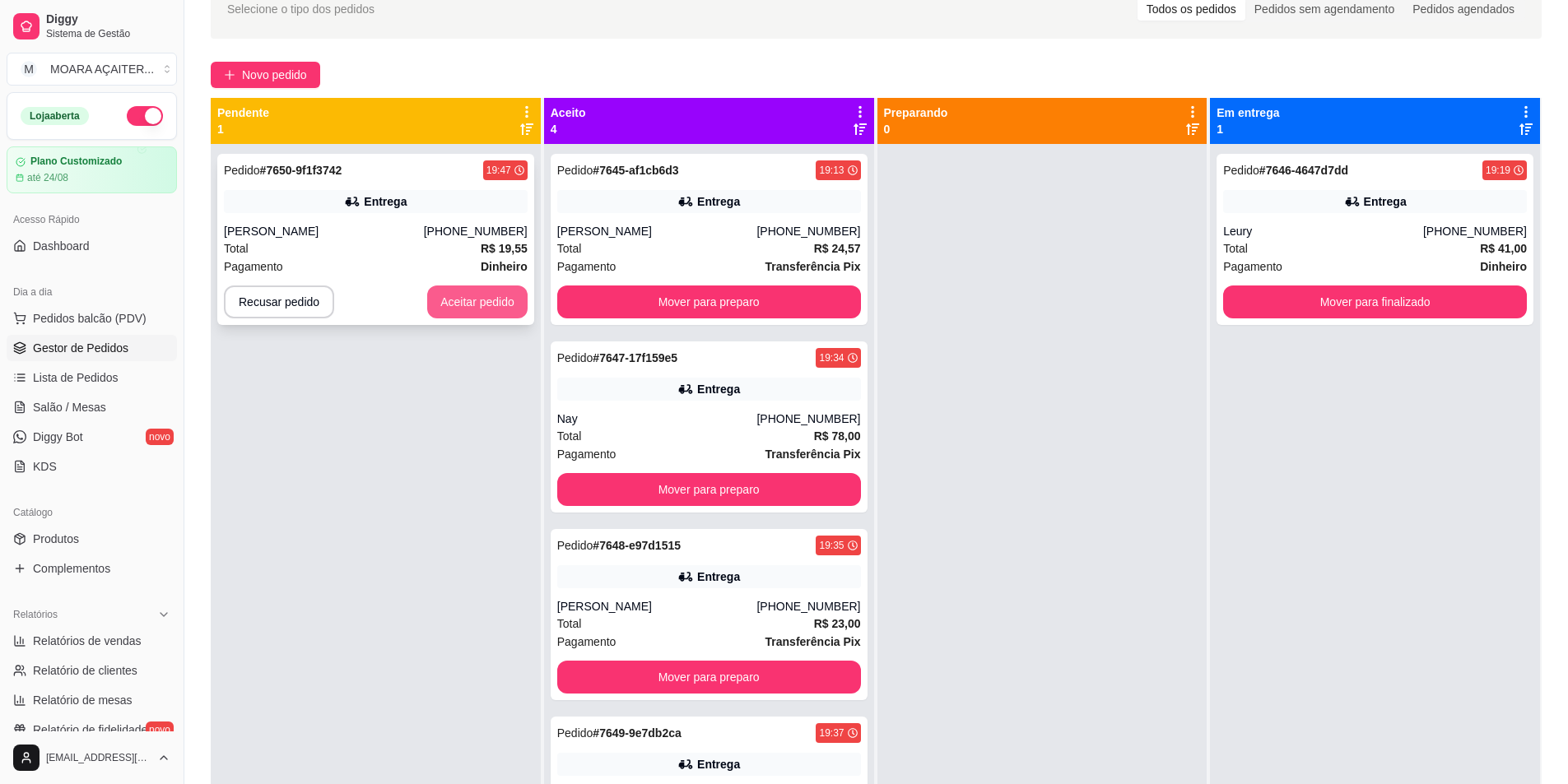
click at [467, 293] on button "Aceitar pedido" at bounding box center [478, 302] width 101 height 33
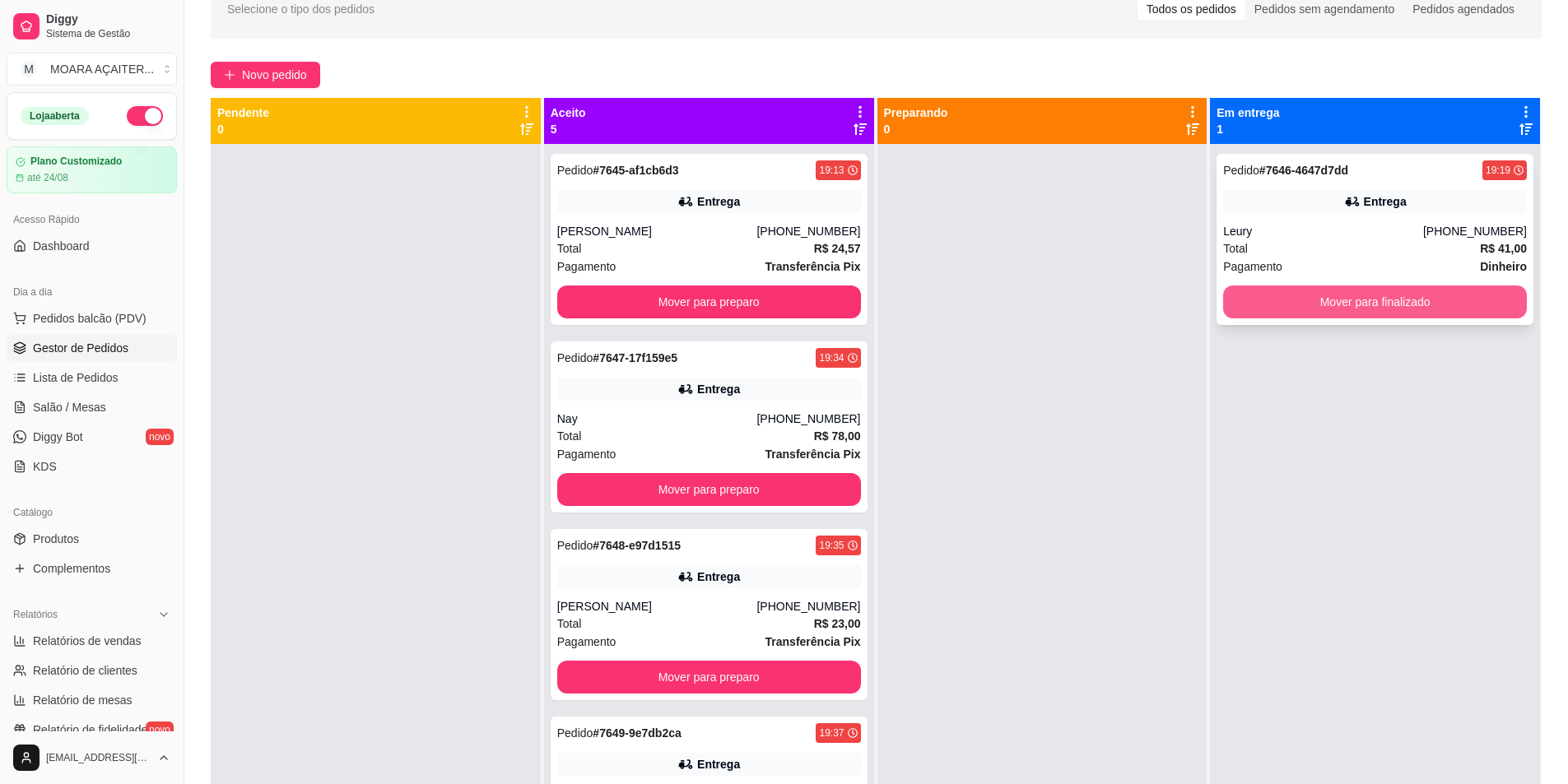
click at [1375, 310] on button "Mover para finalizado" at bounding box center [1375, 302] width 304 height 33
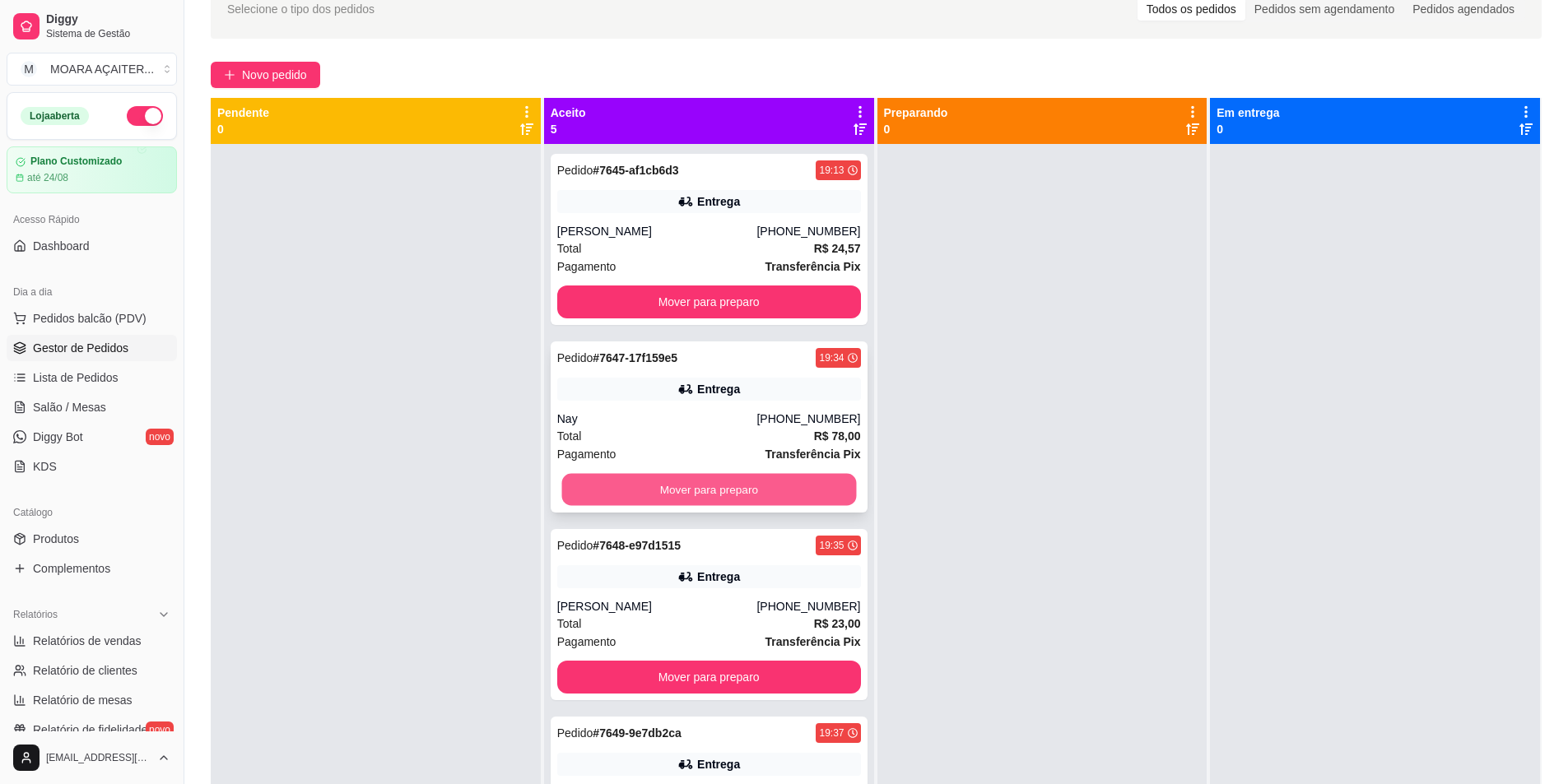
click at [660, 474] on button "Mover para preparo" at bounding box center [709, 490] width 295 height 32
click at [768, 487] on button "Mover para preparo" at bounding box center [709, 490] width 295 height 32
click at [702, 482] on button "Mover para preparo" at bounding box center [709, 490] width 295 height 32
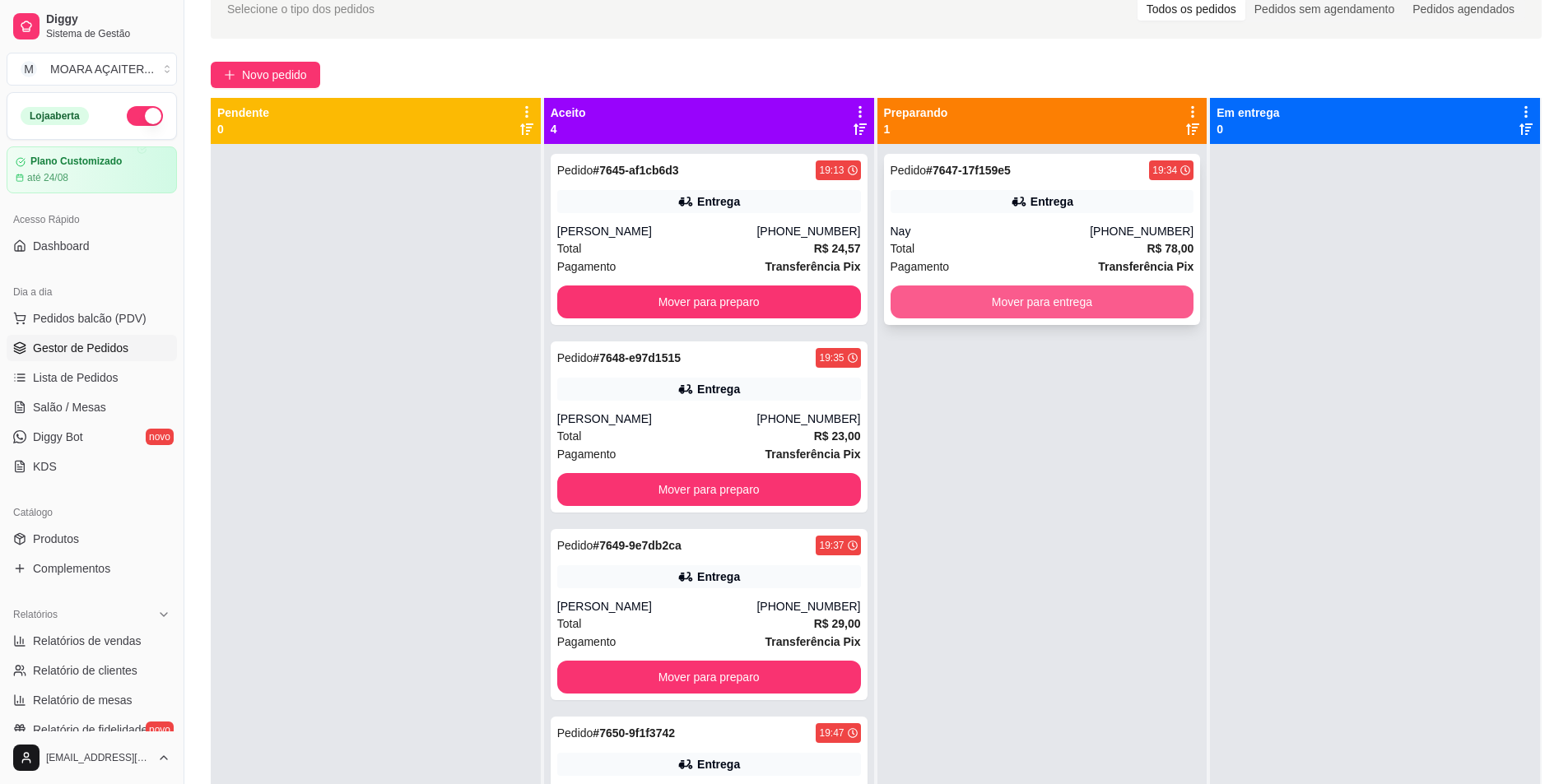
click at [944, 307] on button "Mover para entrega" at bounding box center [1042, 302] width 304 height 33
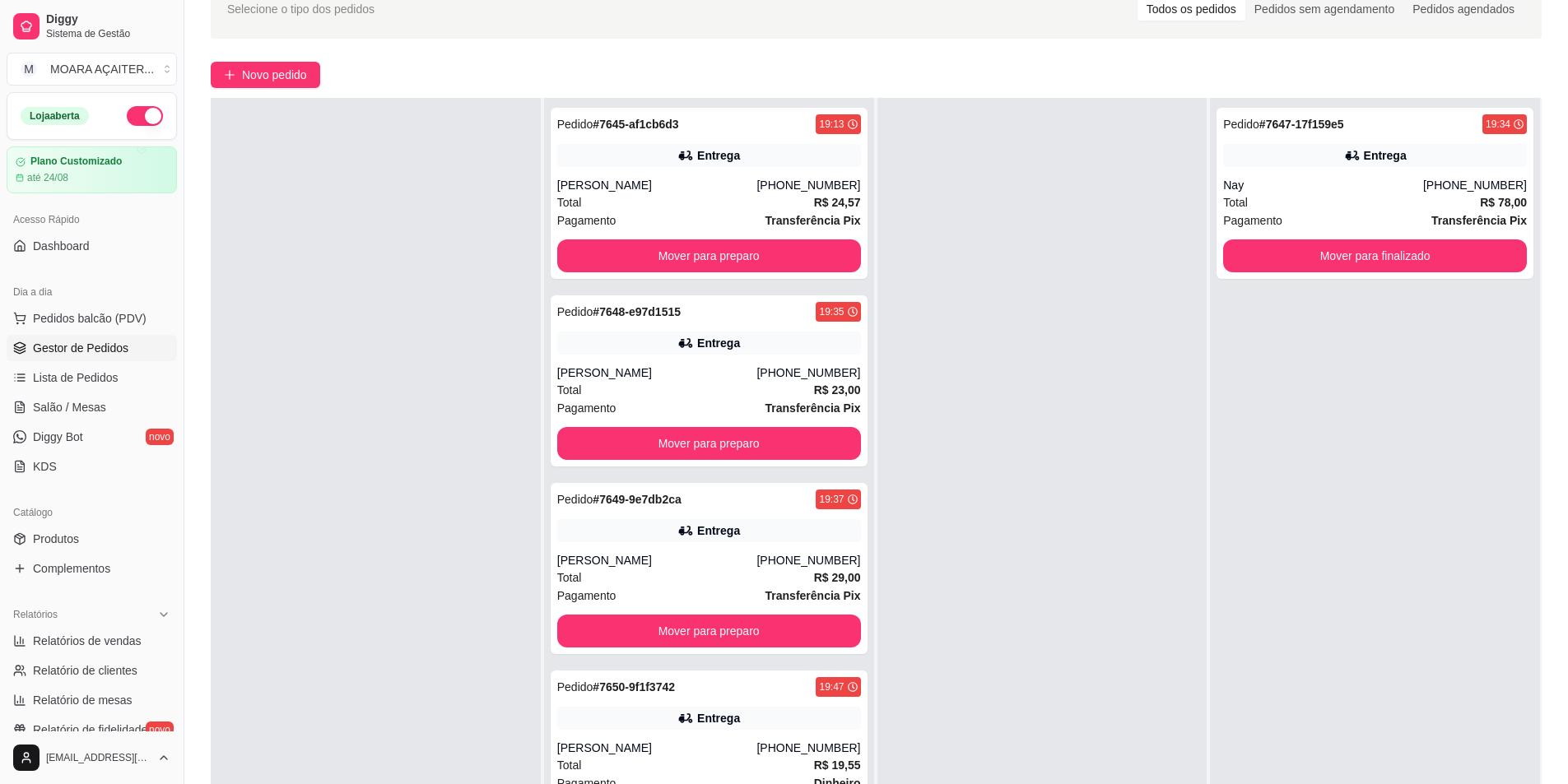
scroll to position [251, 0]
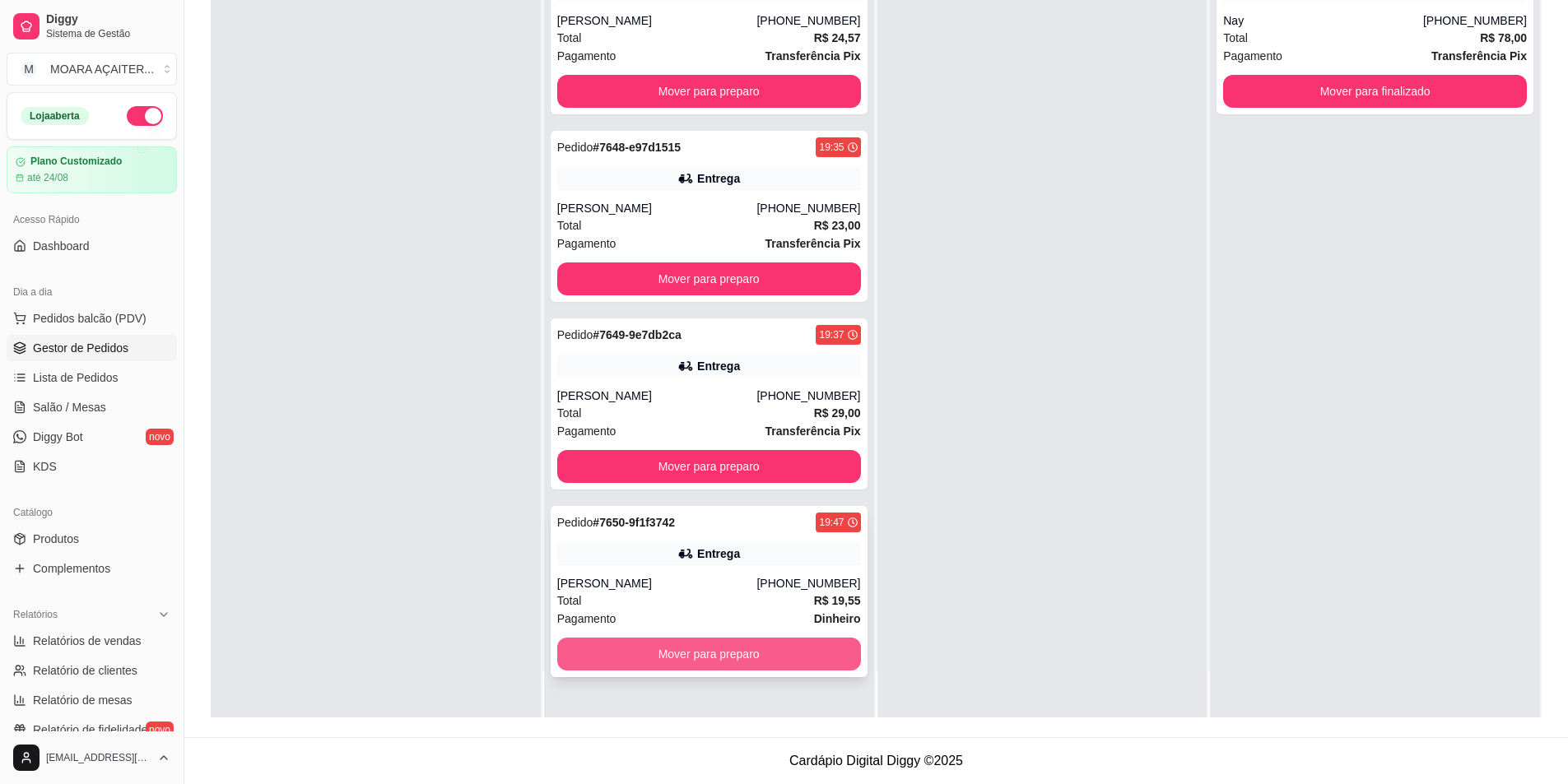
click at [677, 648] on button "Mover para preparo" at bounding box center [709, 654] width 304 height 33
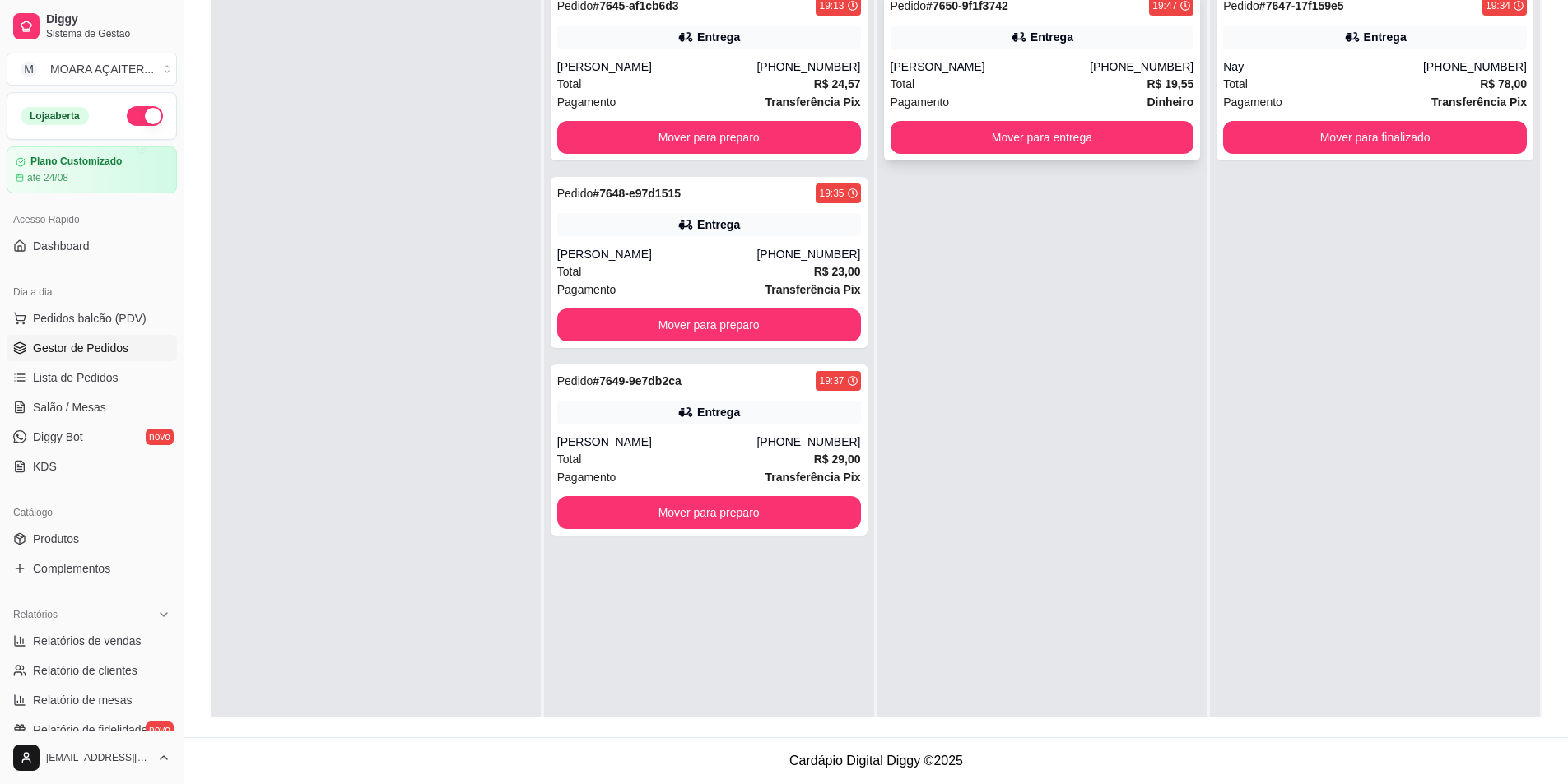
scroll to position [4, 0]
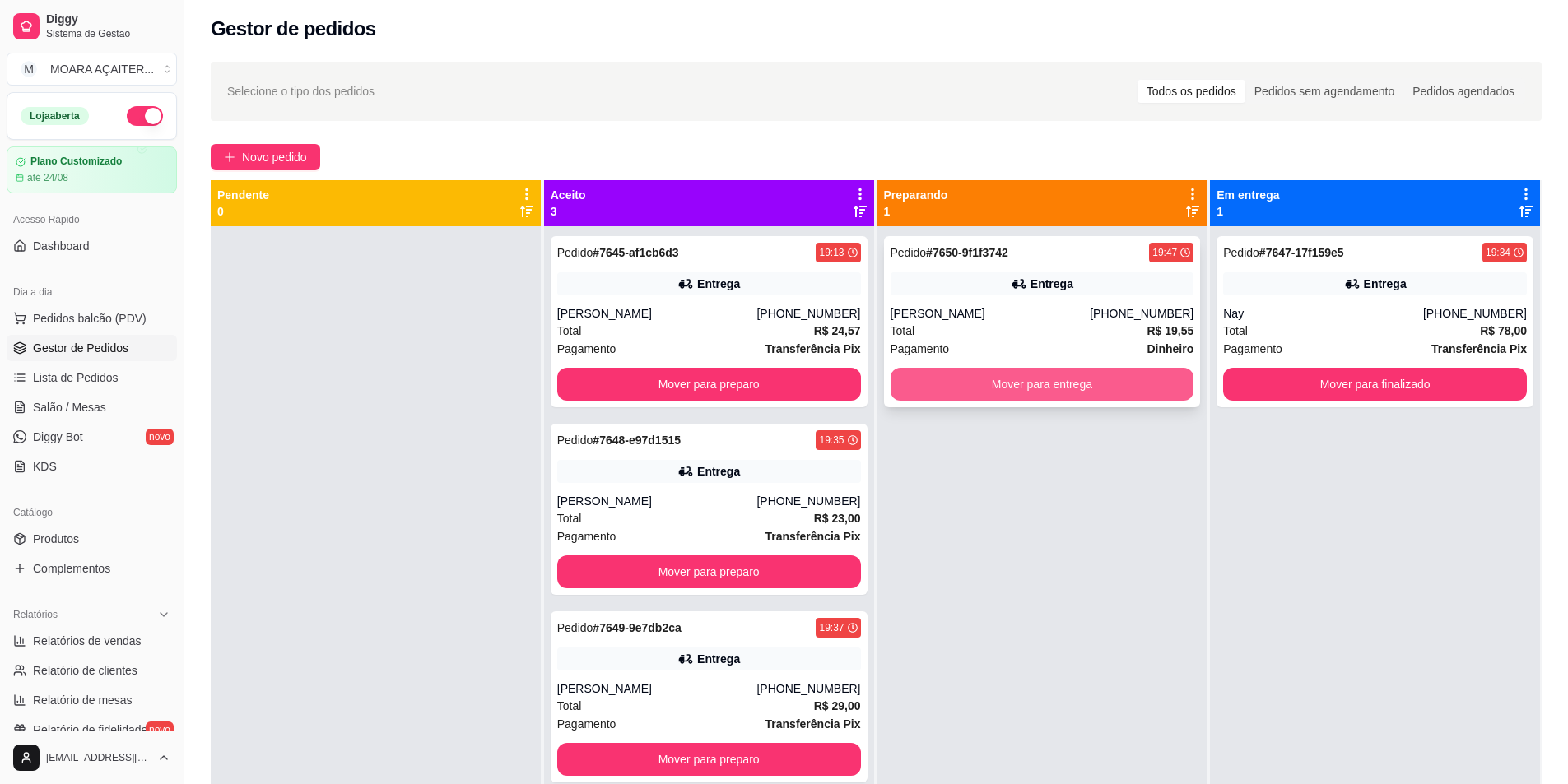
click at [952, 379] on button "Mover para entrega" at bounding box center [1042, 384] width 304 height 33
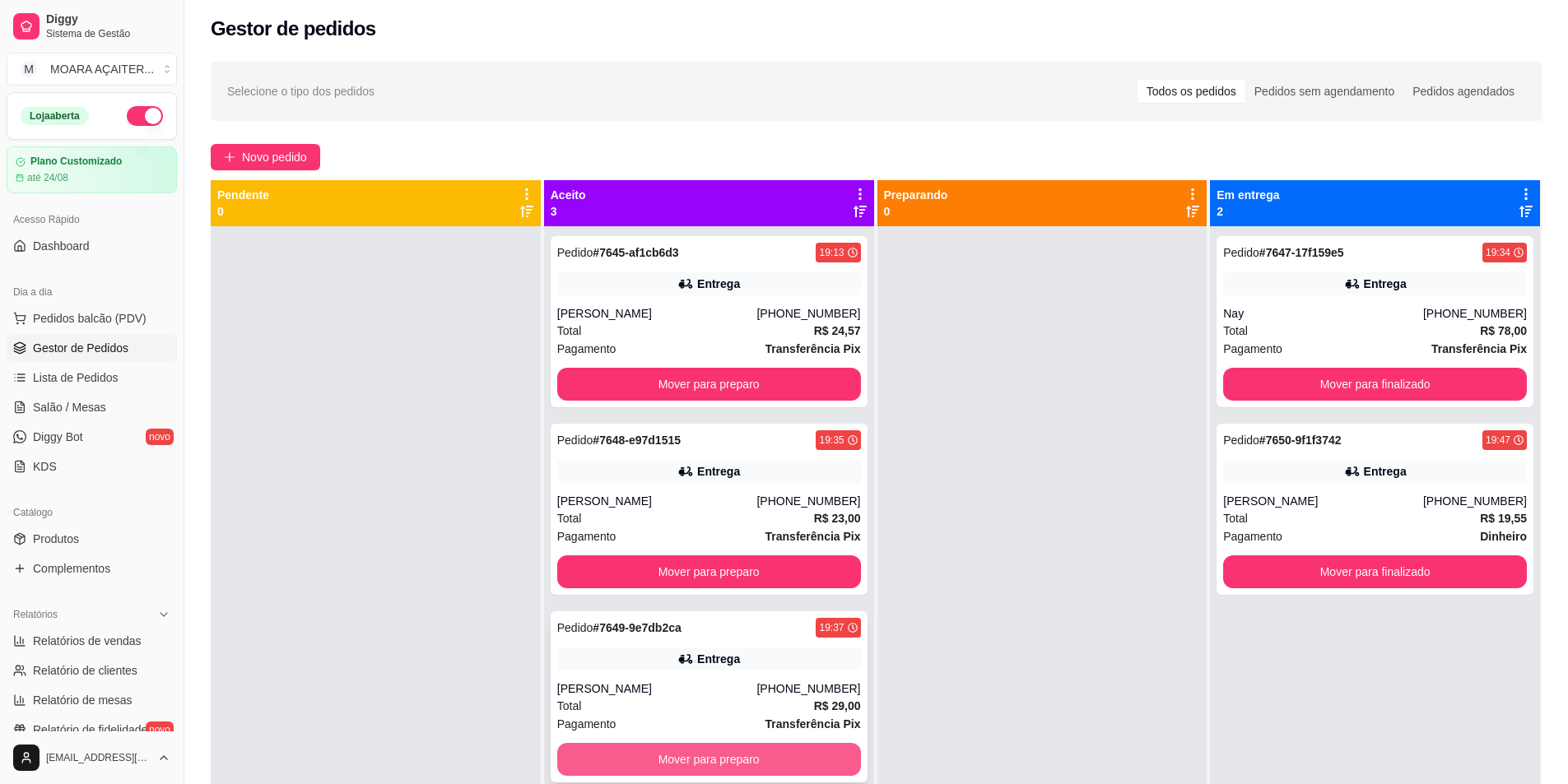
click at [706, 763] on button "Mover para preparo" at bounding box center [709, 760] width 304 height 33
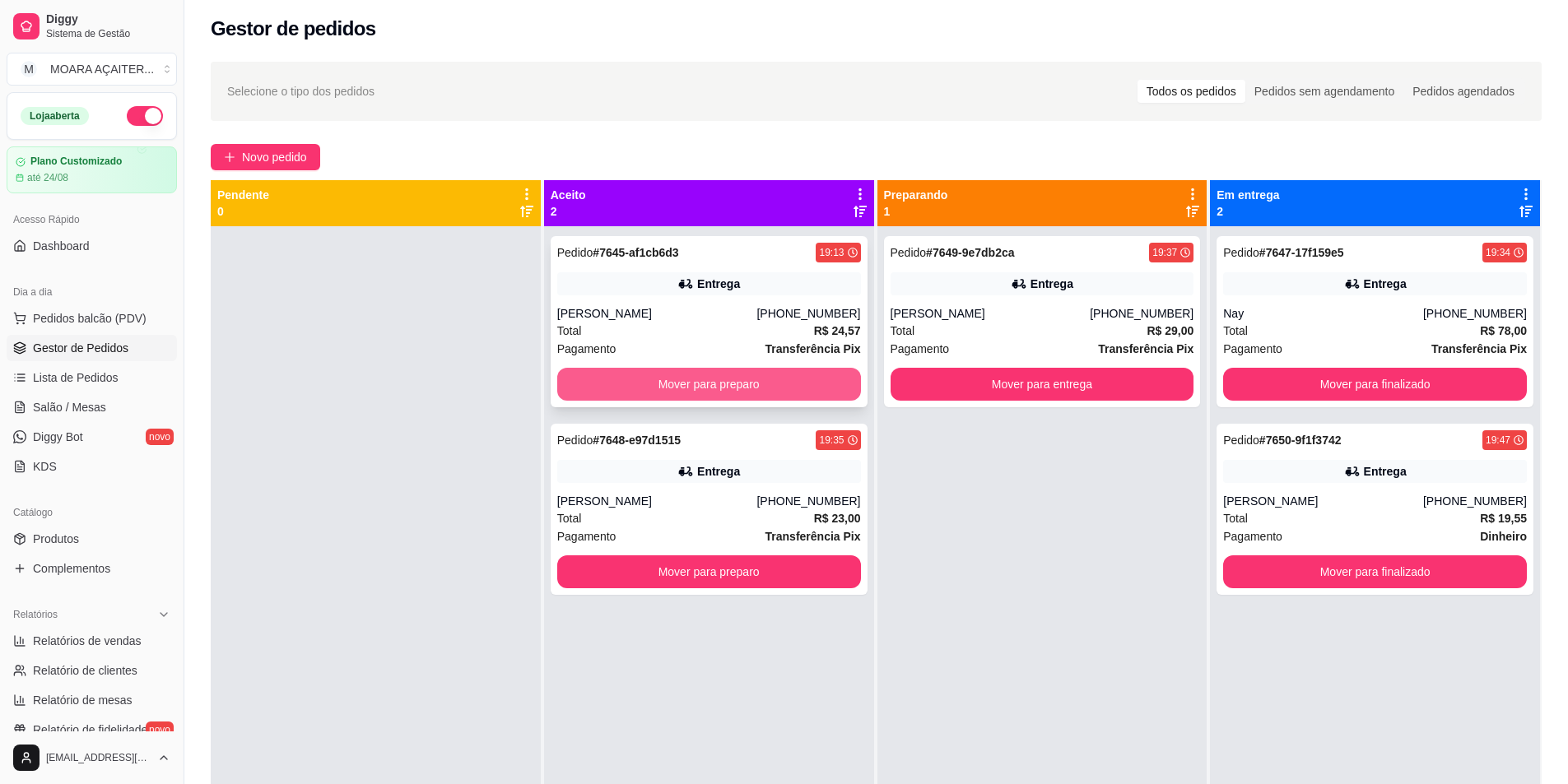
click at [743, 379] on button "Mover para preparo" at bounding box center [709, 384] width 304 height 33
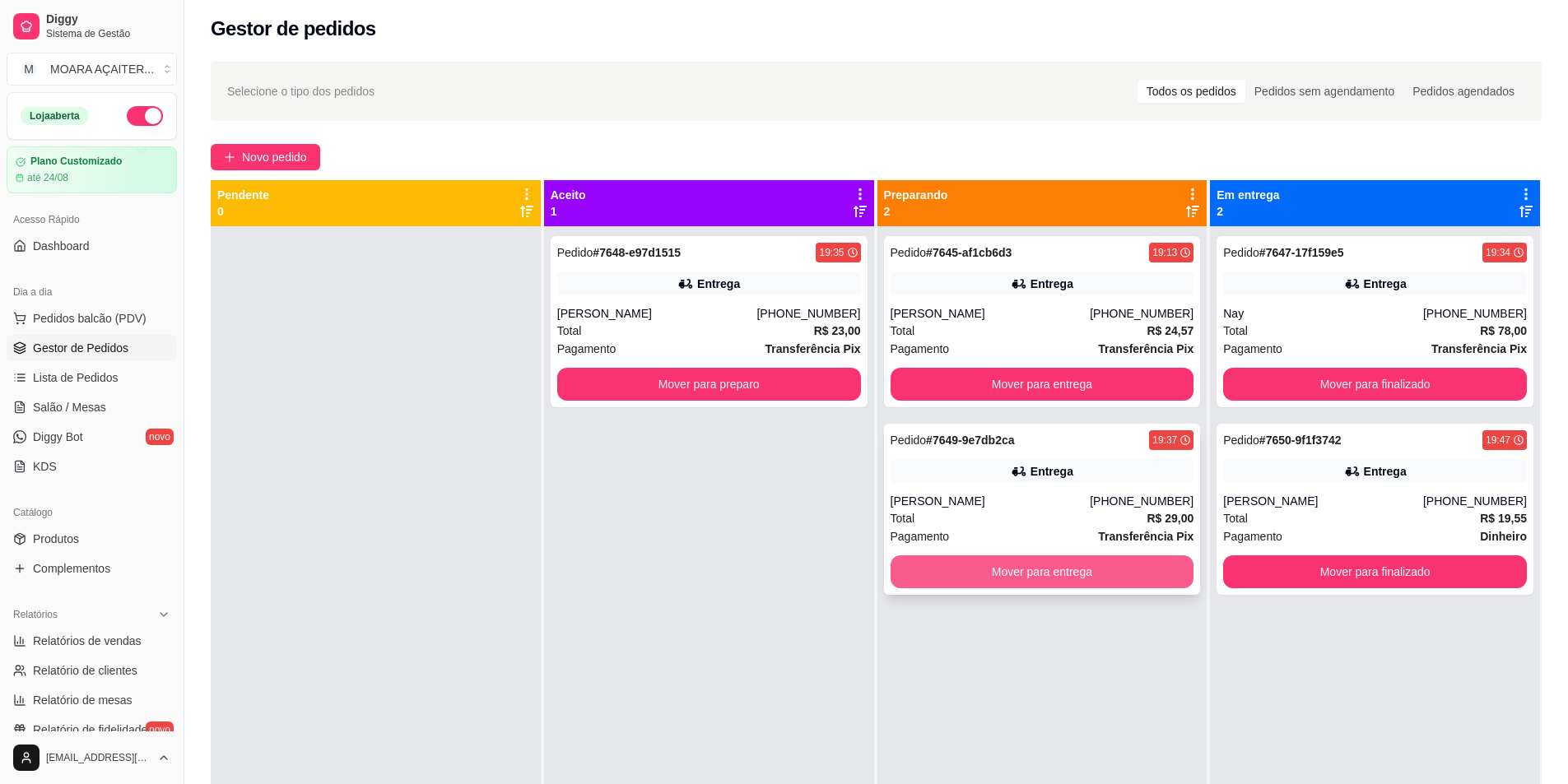
click at [974, 578] on button "Mover para entrega" at bounding box center [1042, 572] width 304 height 33
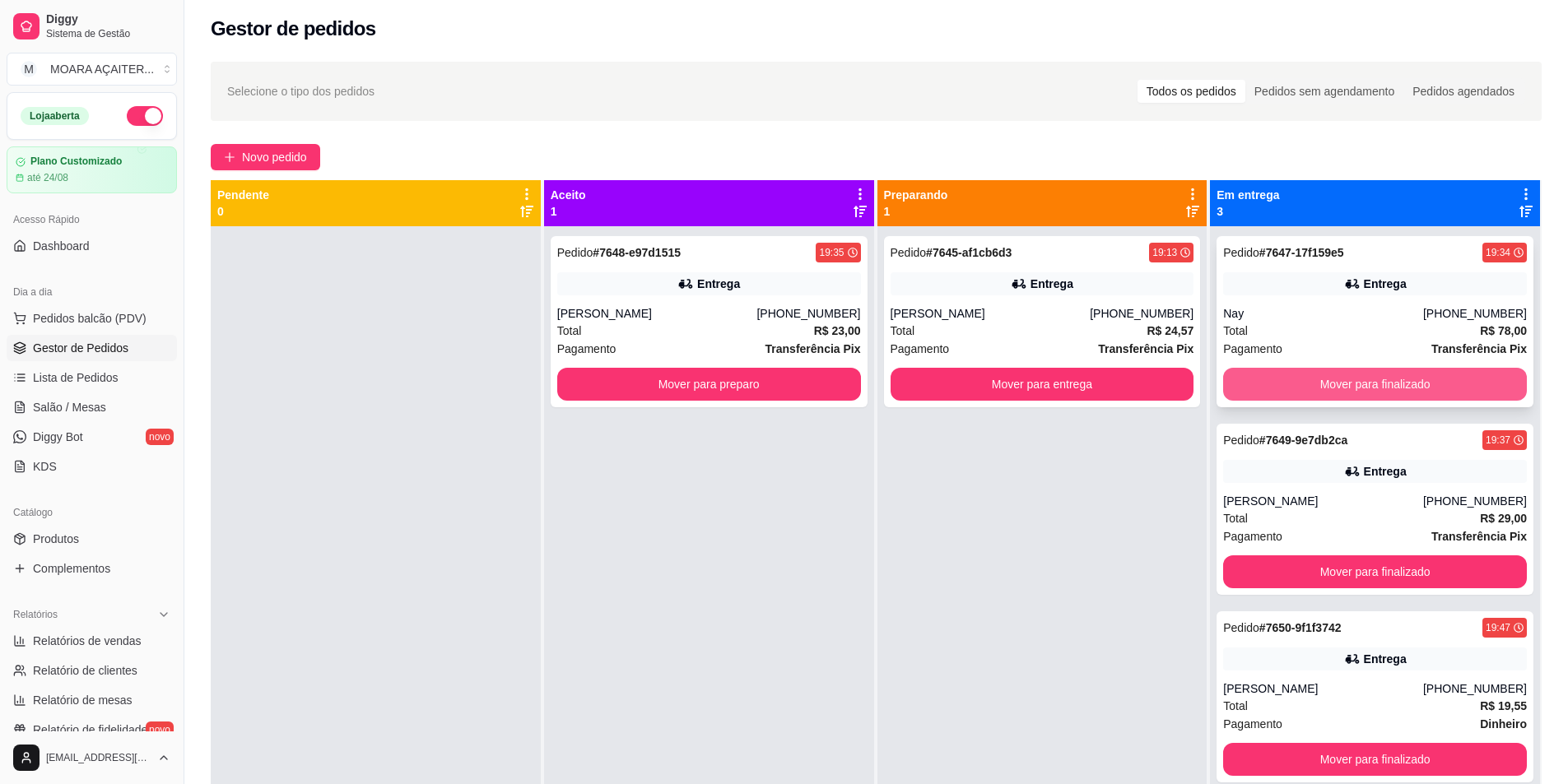
click at [1318, 391] on button "Mover para finalizado" at bounding box center [1375, 384] width 304 height 33
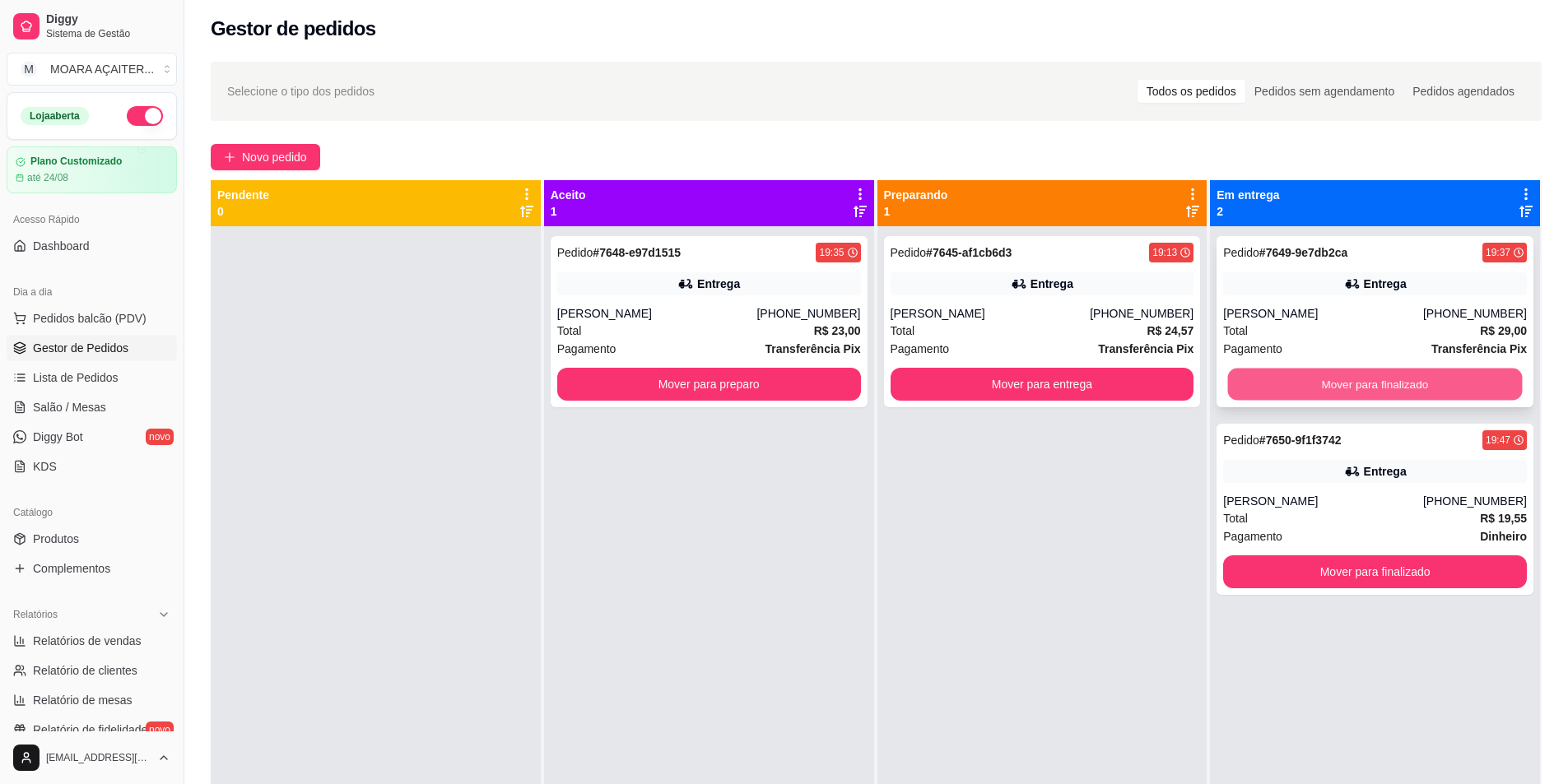
click at [1319, 391] on button "Mover para finalizado" at bounding box center [1375, 384] width 295 height 32
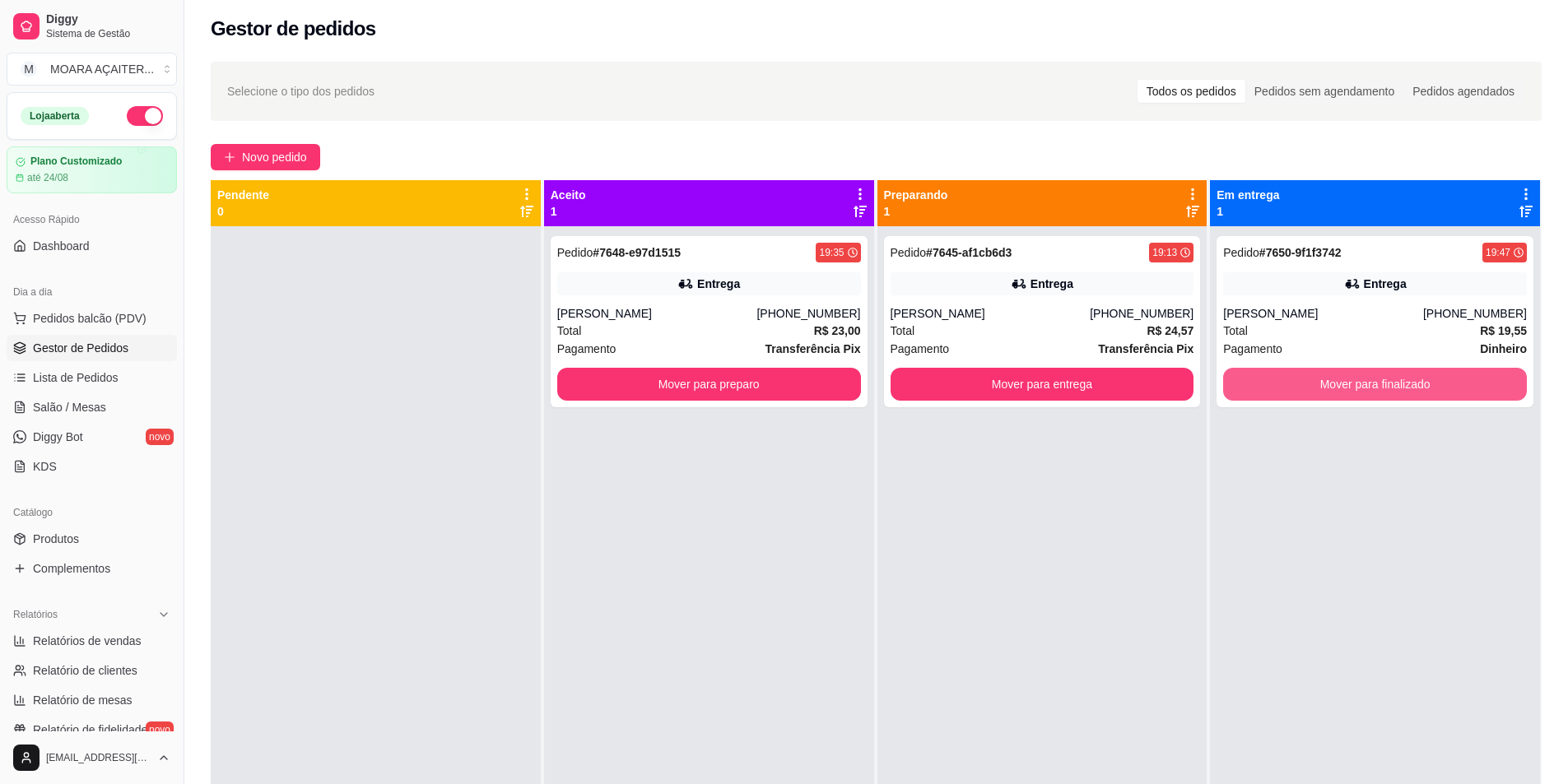
click at [1319, 391] on button "Mover para finalizado" at bounding box center [1375, 384] width 304 height 33
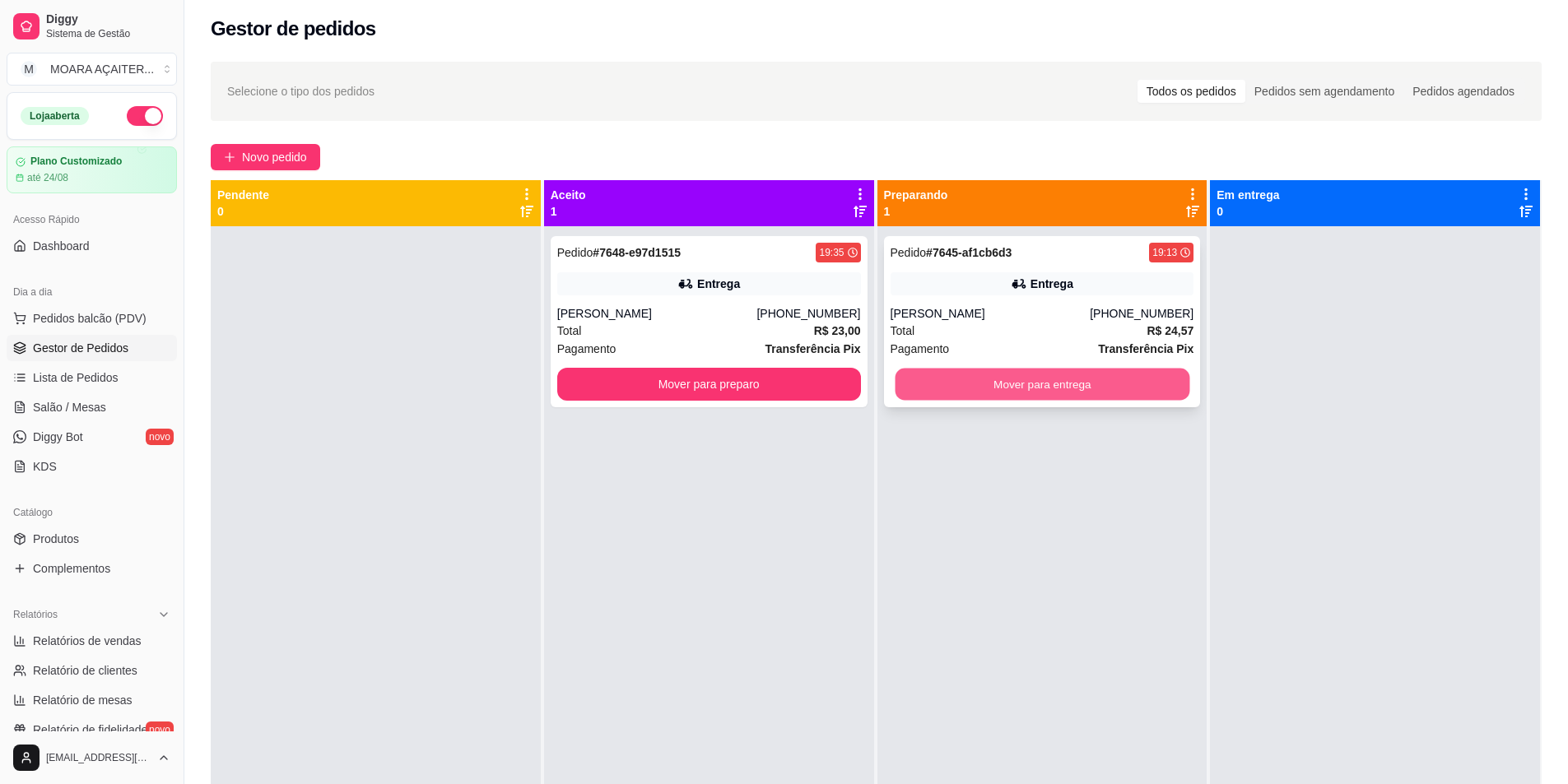
click at [1027, 378] on button "Mover para entrega" at bounding box center [1042, 384] width 295 height 32
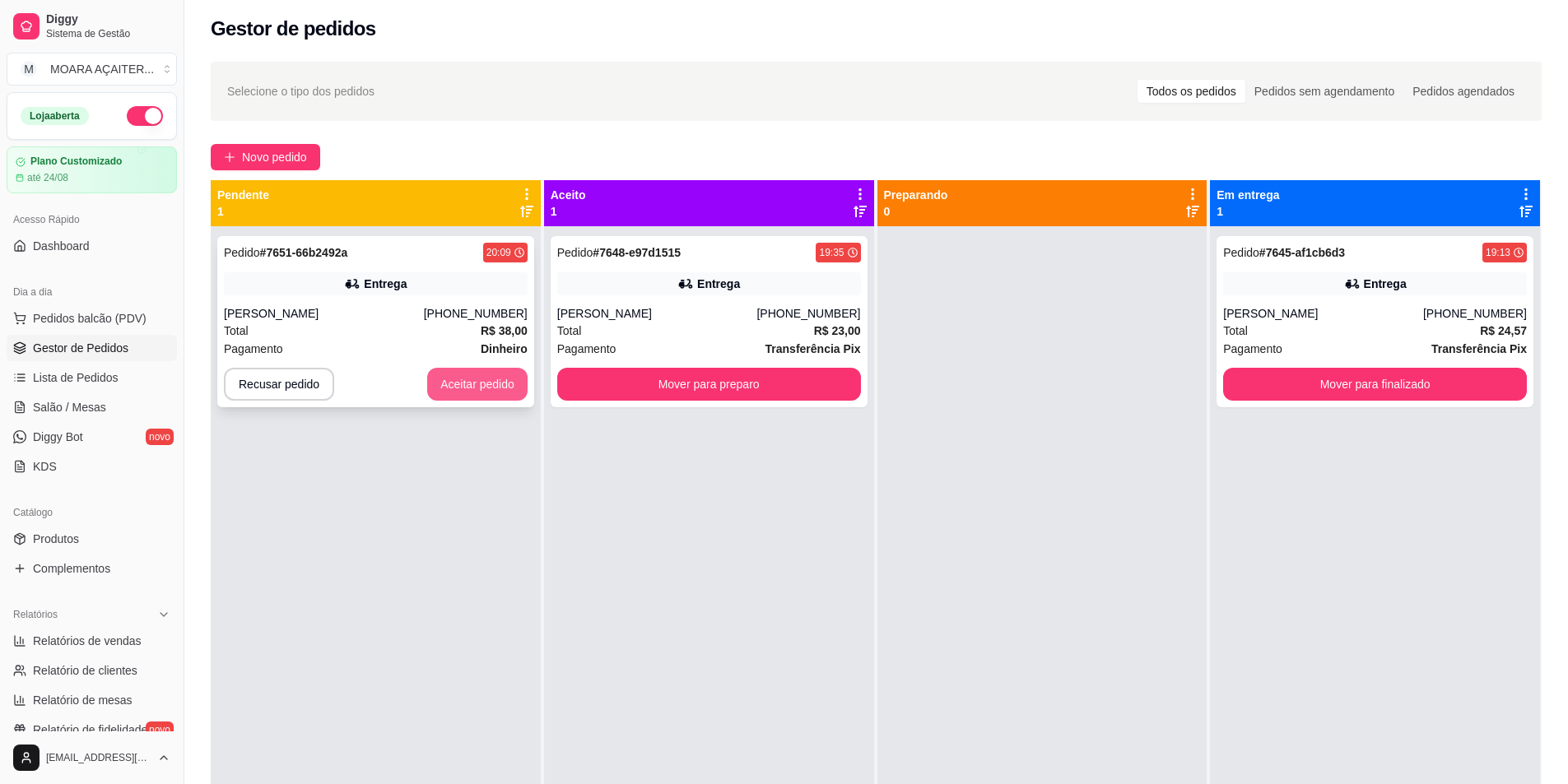
click at [494, 376] on button "Aceitar pedido" at bounding box center [478, 384] width 101 height 33
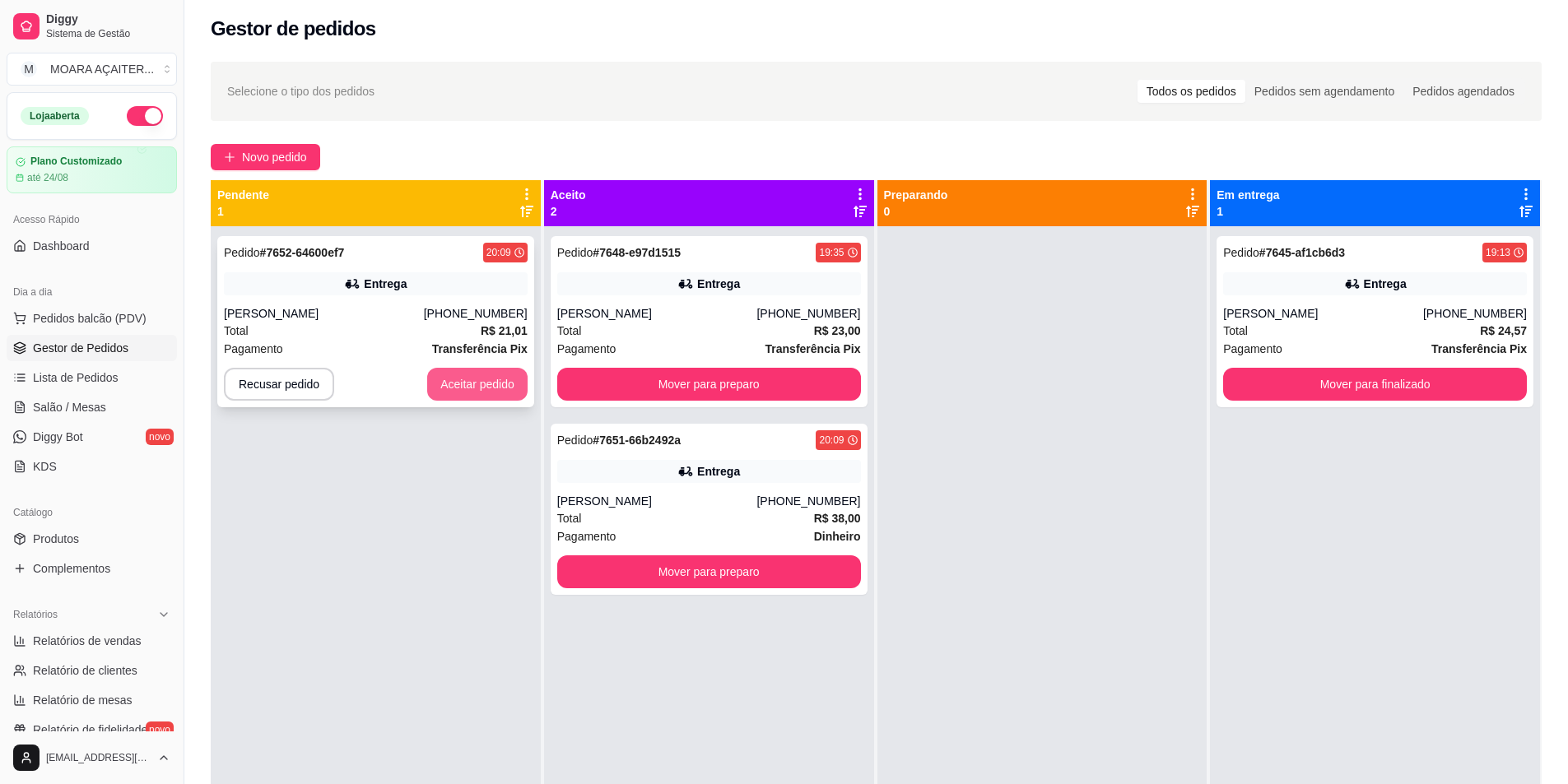
click at [479, 390] on button "Aceitar pedido" at bounding box center [478, 384] width 101 height 33
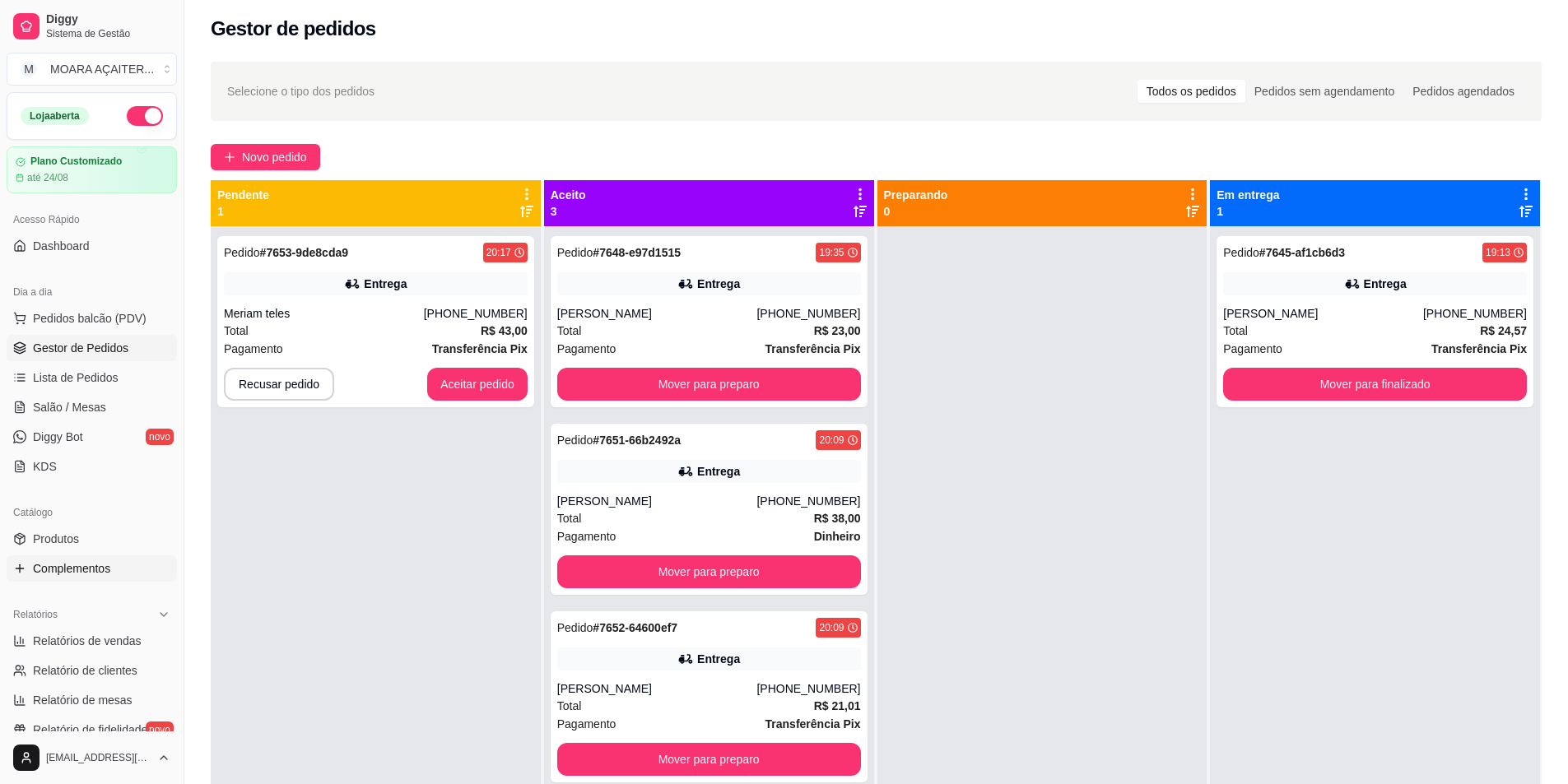
click at [92, 571] on span "Complementos" at bounding box center [71, 568] width 77 height 16
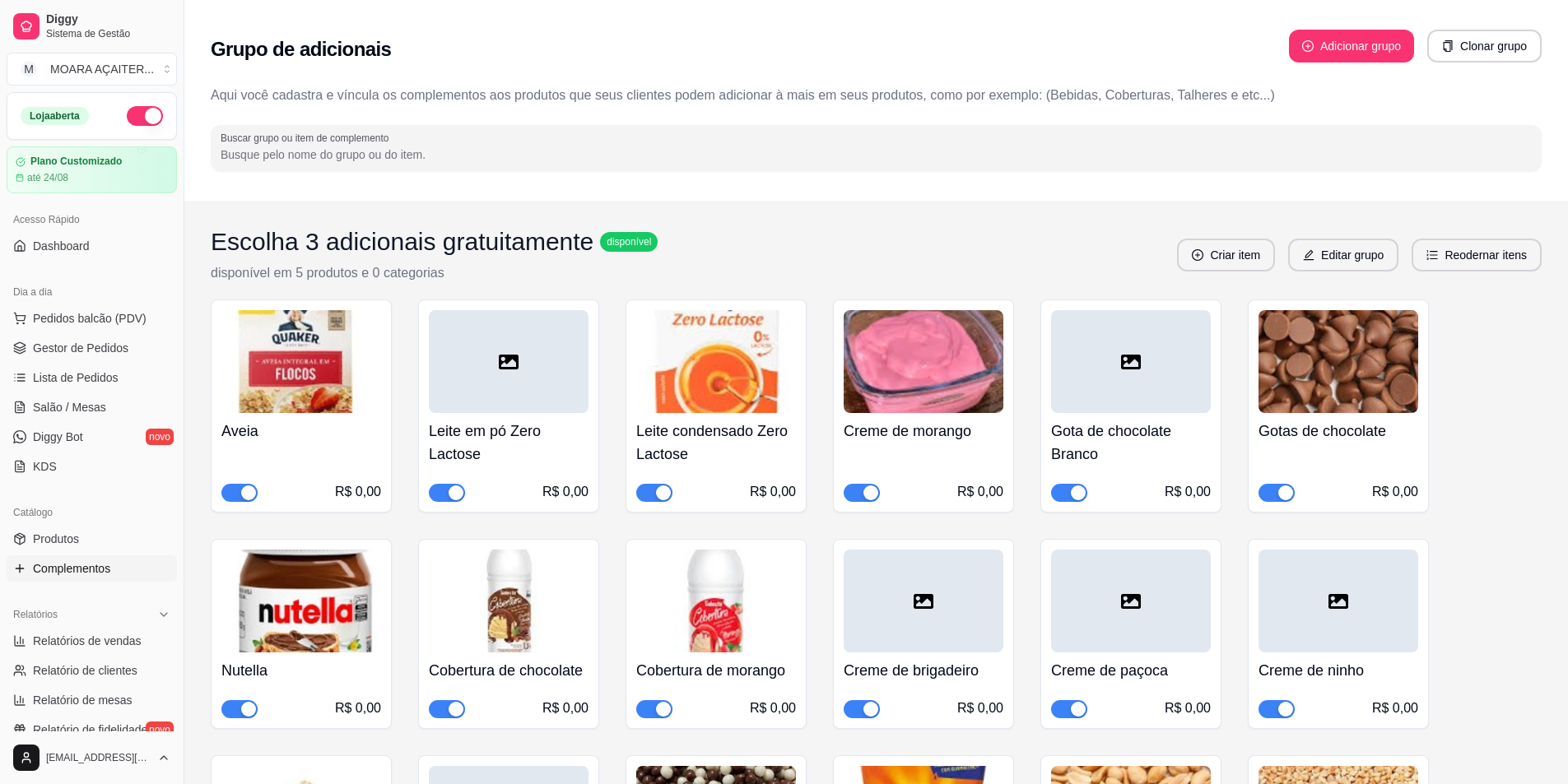
click at [860, 488] on span "button" at bounding box center [862, 493] width 36 height 18
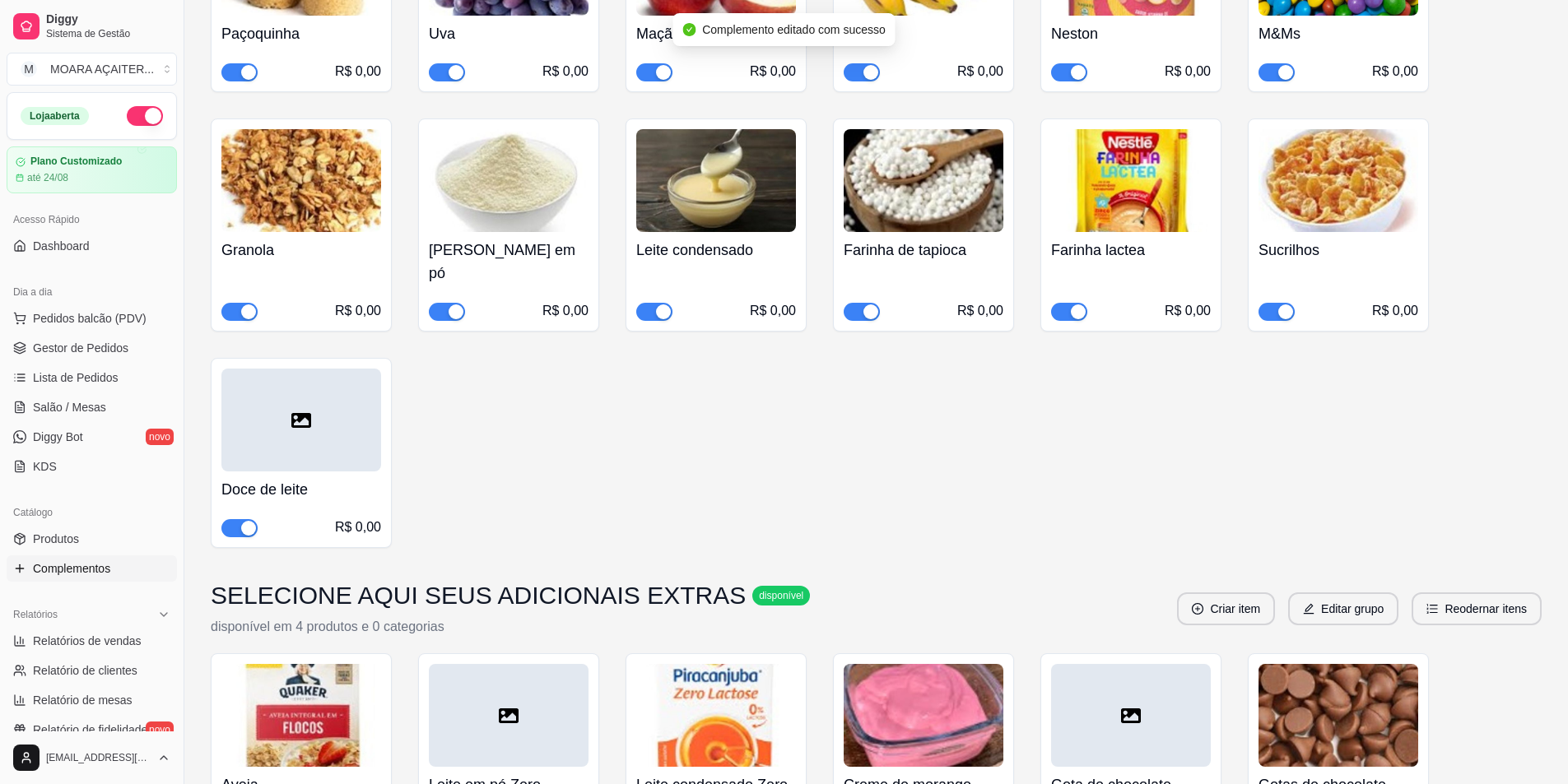
scroll to position [1646, 0]
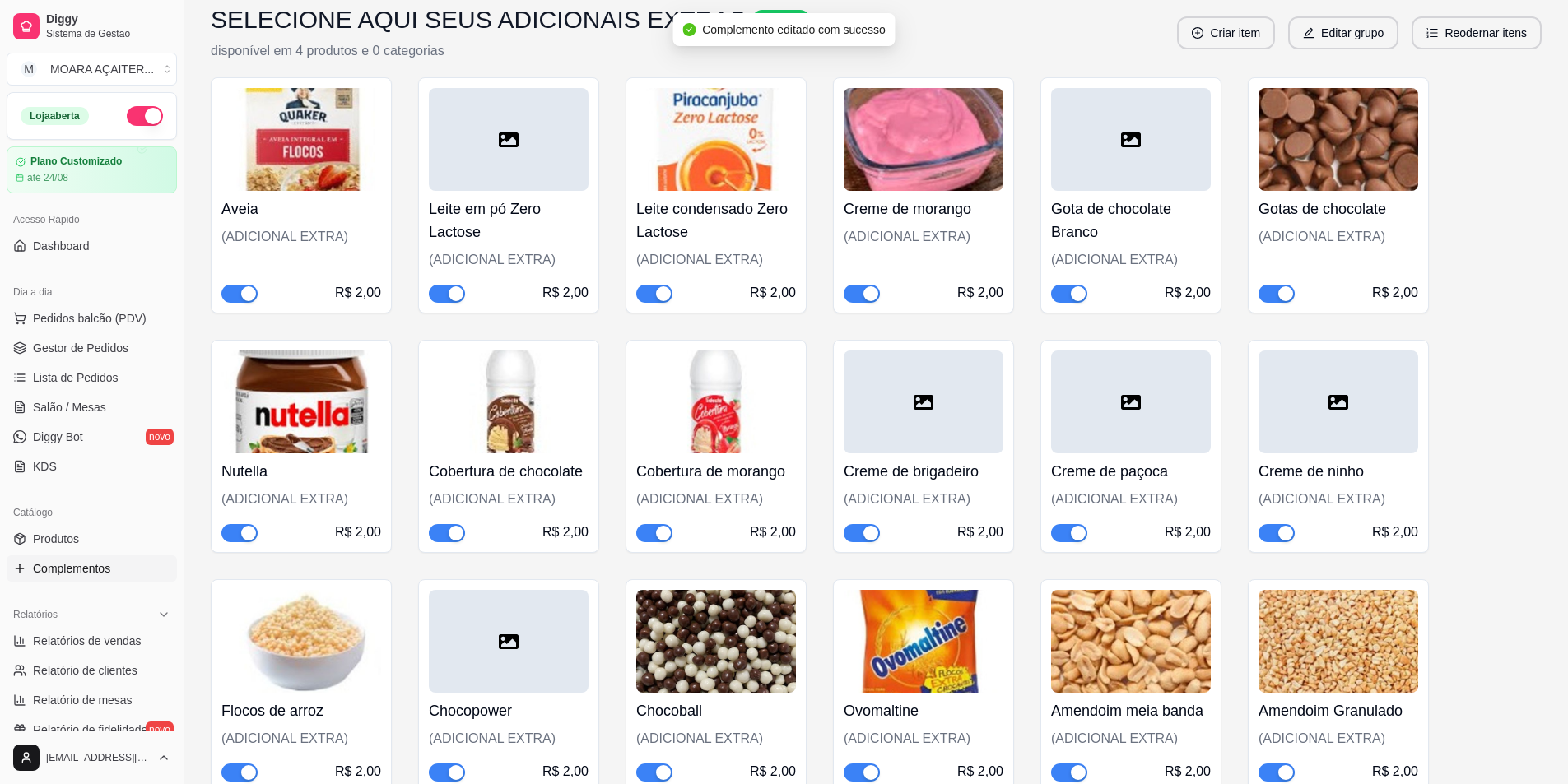
click at [859, 294] on span "button" at bounding box center [862, 293] width 36 height 18
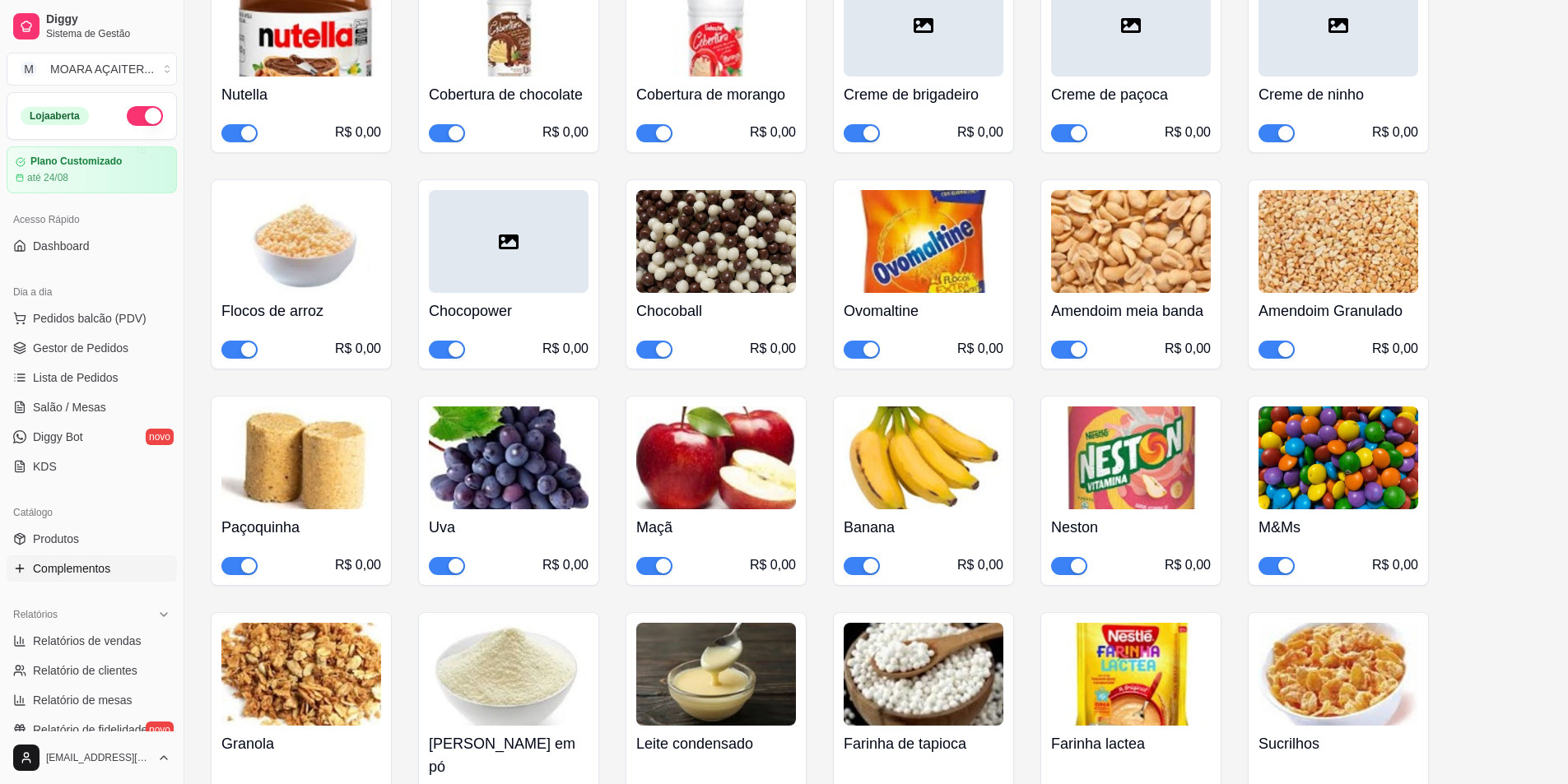
scroll to position [82, 0]
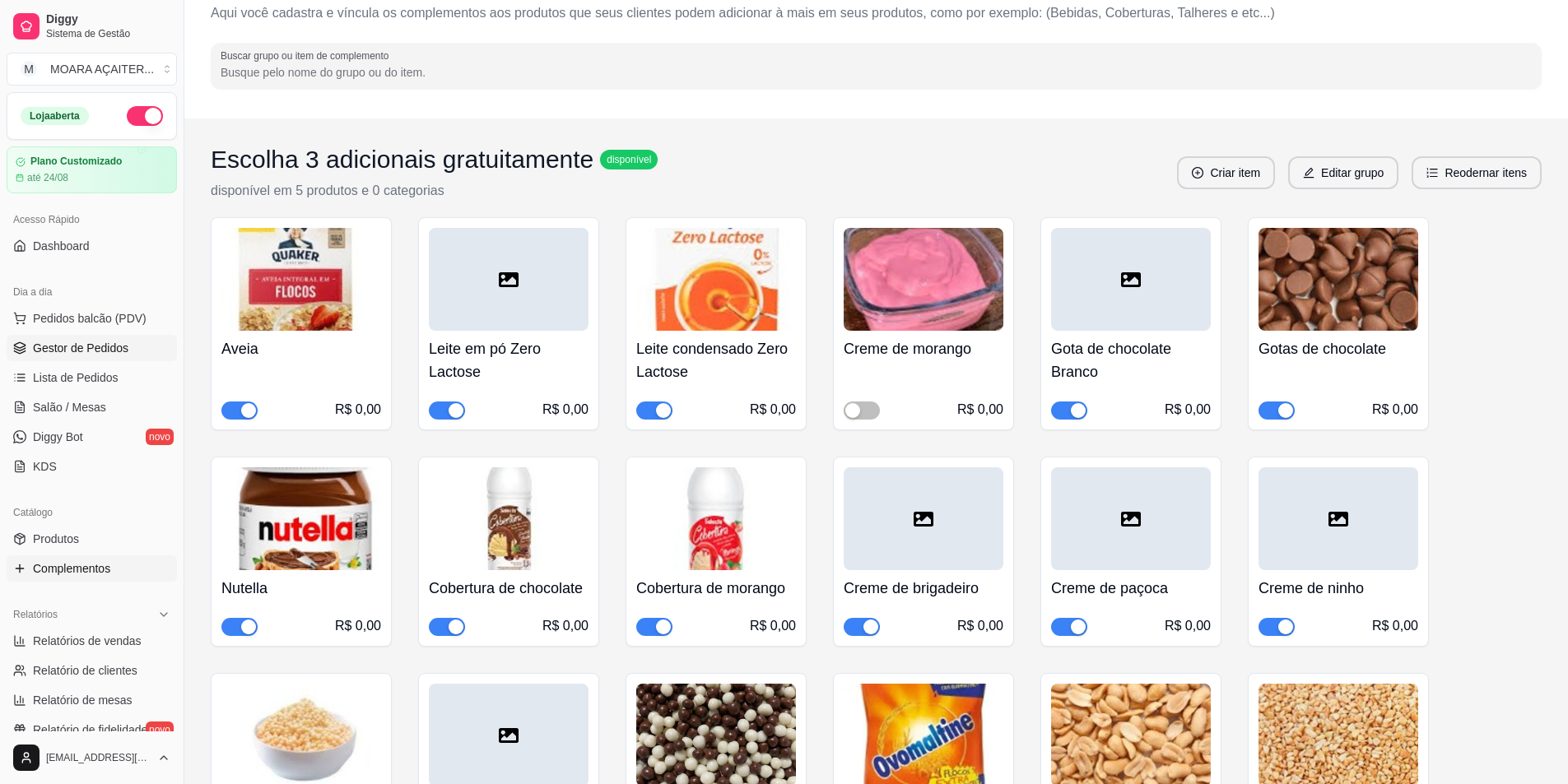
click at [76, 354] on span "Gestor de Pedidos" at bounding box center [81, 348] width 95 height 16
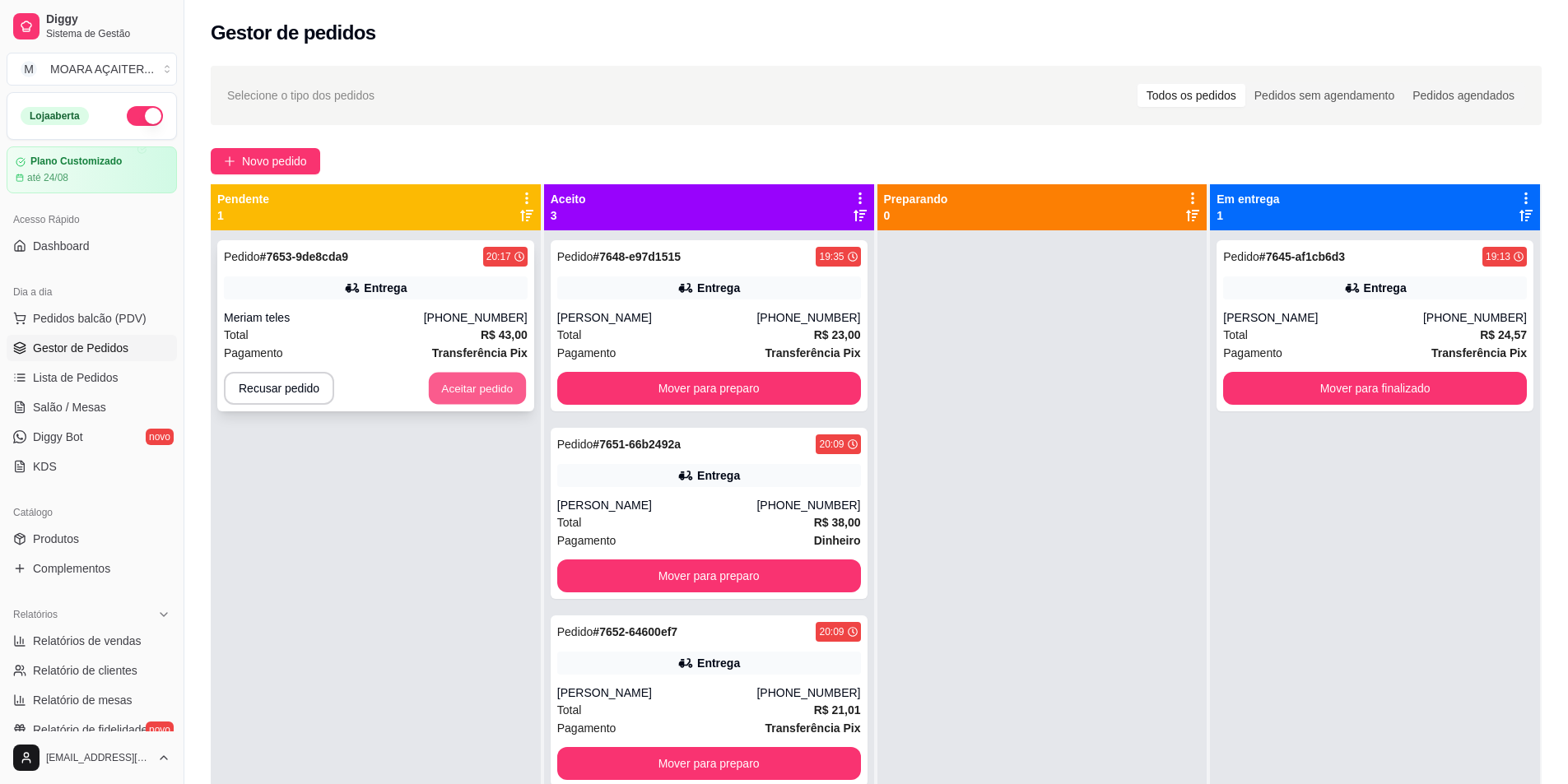
click at [441, 382] on button "Aceitar pedido" at bounding box center [477, 389] width 97 height 32
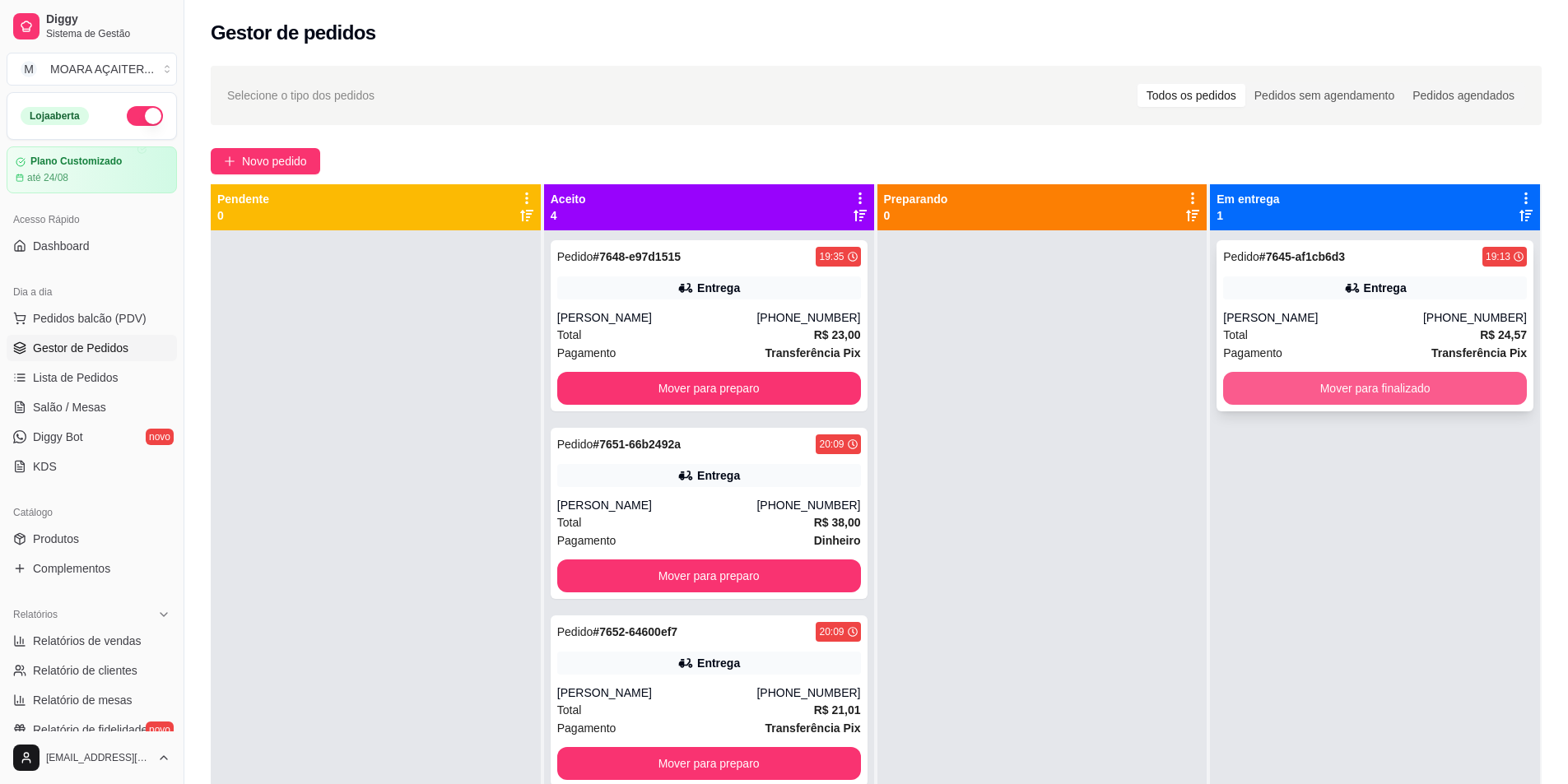
click at [1288, 391] on button "Mover para finalizado" at bounding box center [1375, 389] width 304 height 33
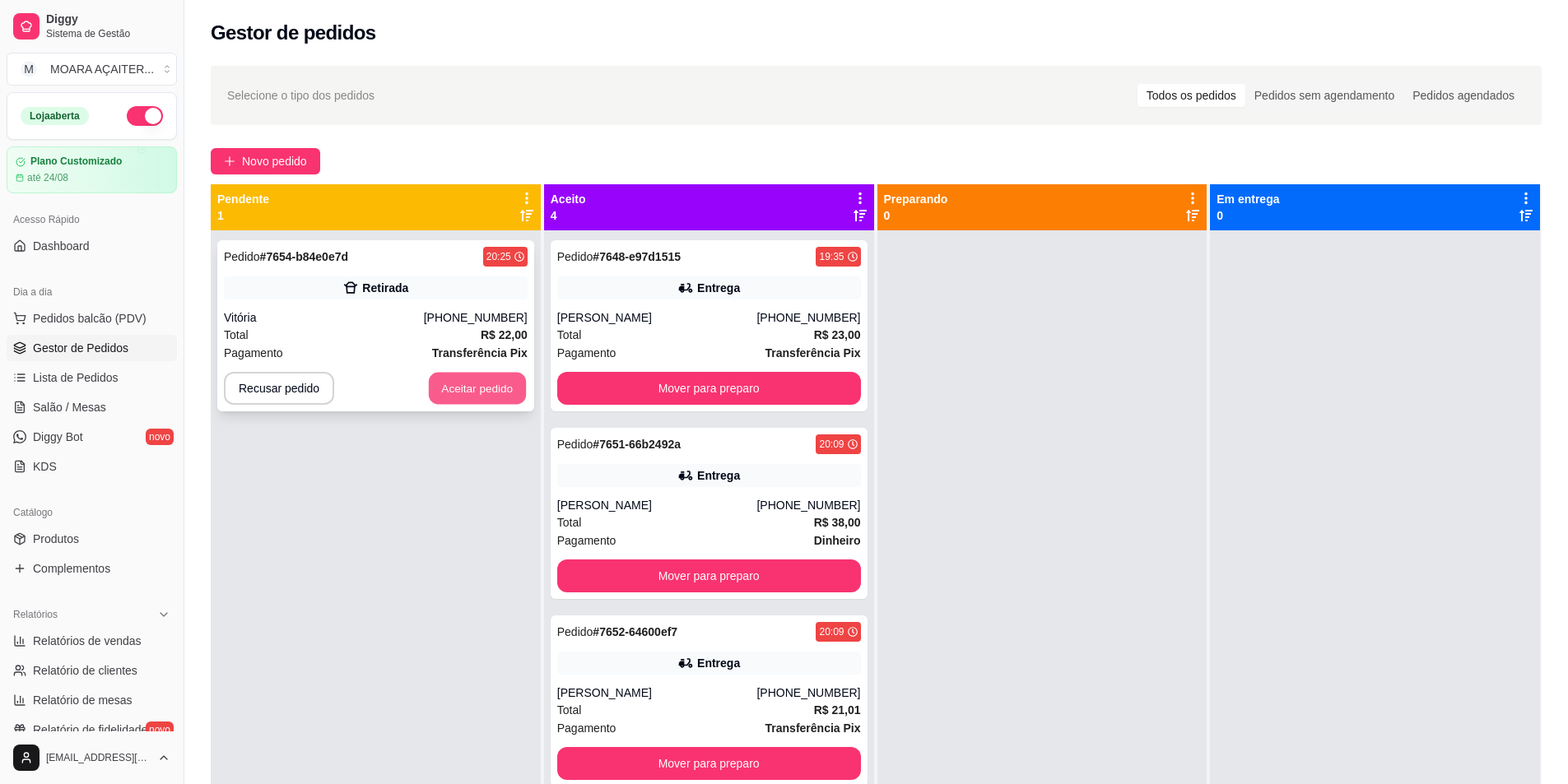
click at [444, 387] on button "Aceitar pedido" at bounding box center [477, 389] width 97 height 32
click at [444, 387] on button "Aceitar pedido" at bounding box center [478, 389] width 101 height 33
click at [503, 387] on button "Aceitar pedido" at bounding box center [478, 389] width 101 height 33
click at [473, 386] on button "Aceitar pedido" at bounding box center [478, 389] width 101 height 33
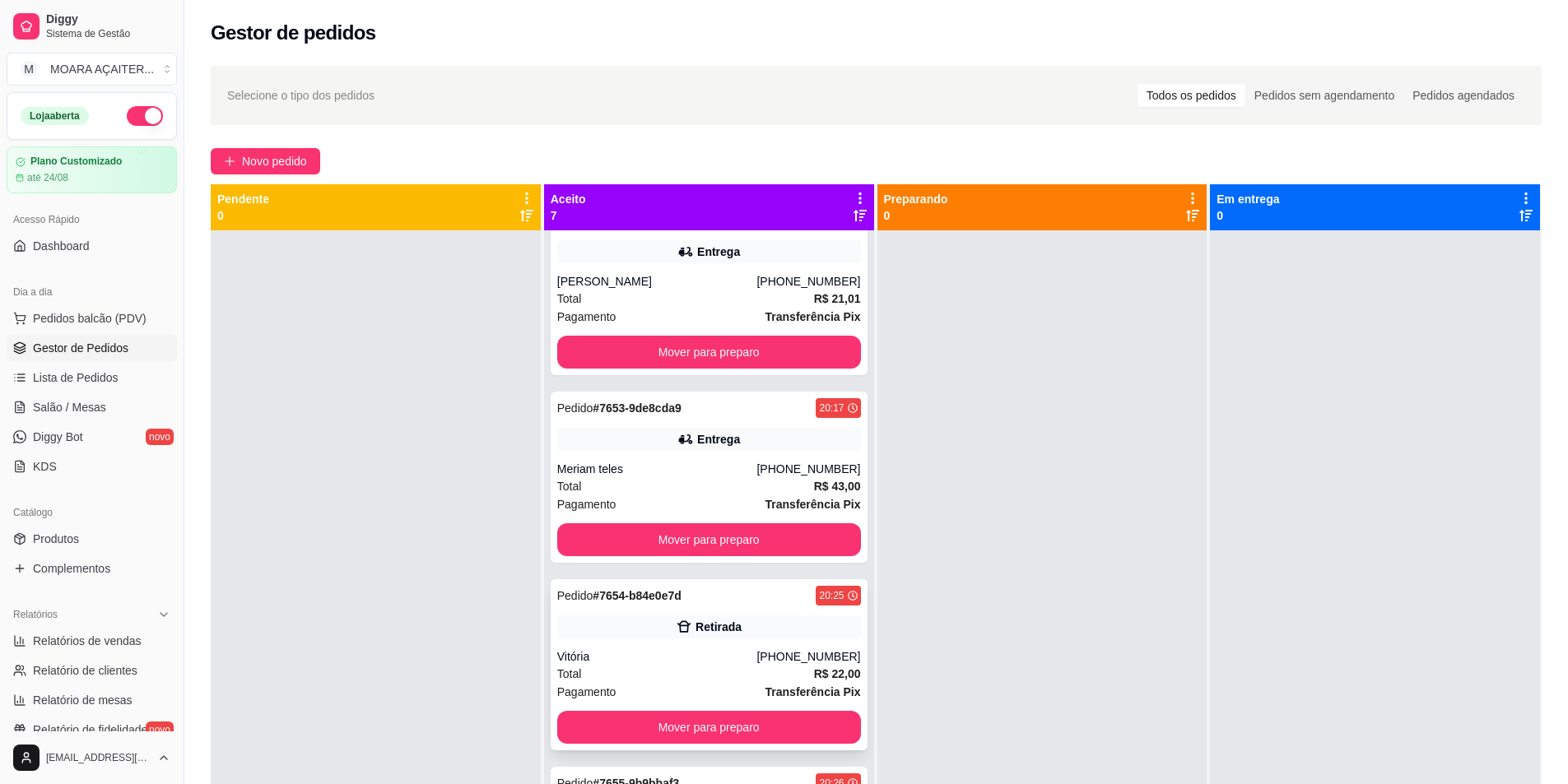
scroll to position [493, 0]
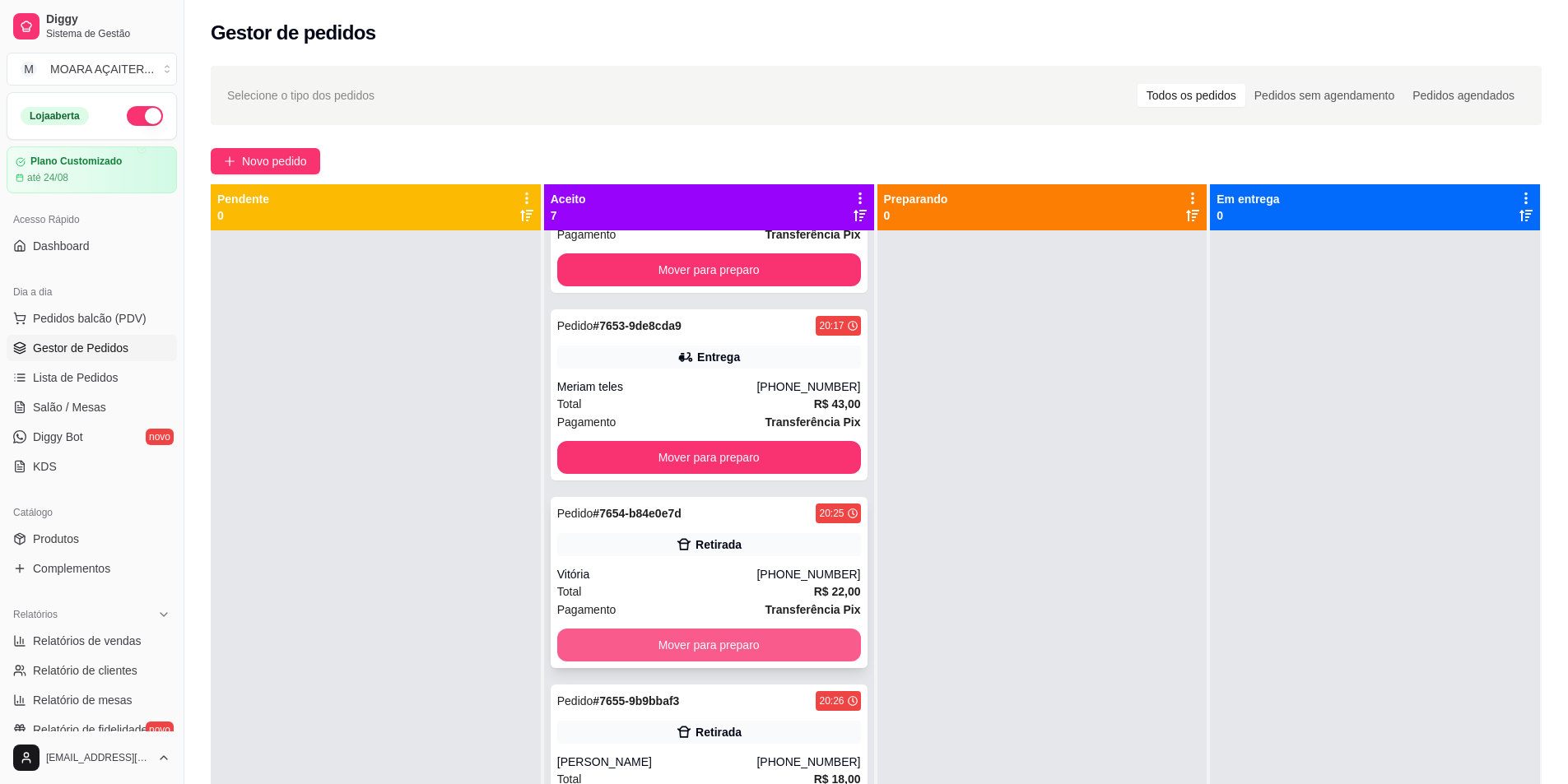
click at [661, 654] on button "Mover para preparo" at bounding box center [709, 645] width 304 height 33
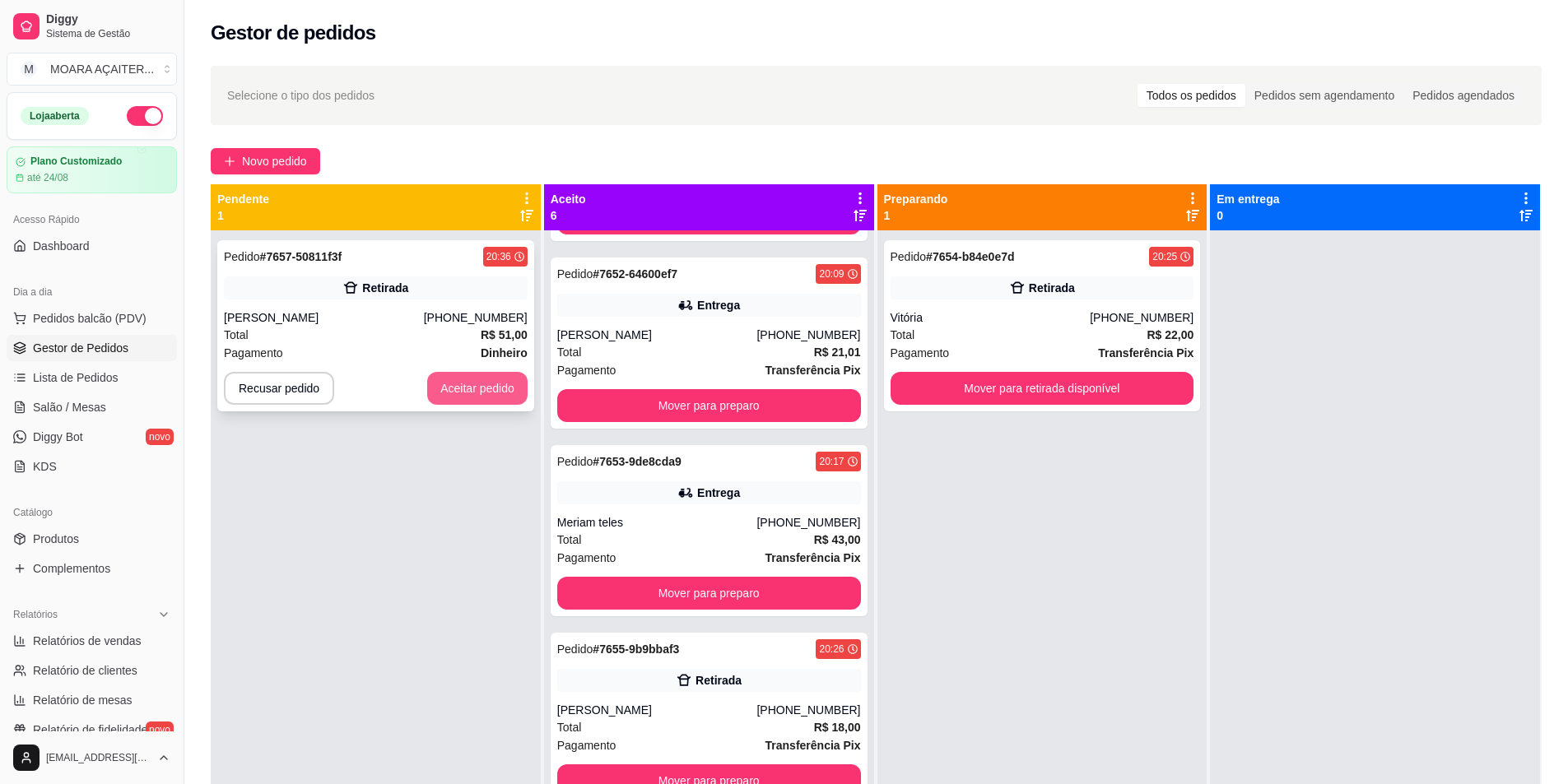
click at [440, 380] on button "Aceitar pedido" at bounding box center [478, 389] width 101 height 33
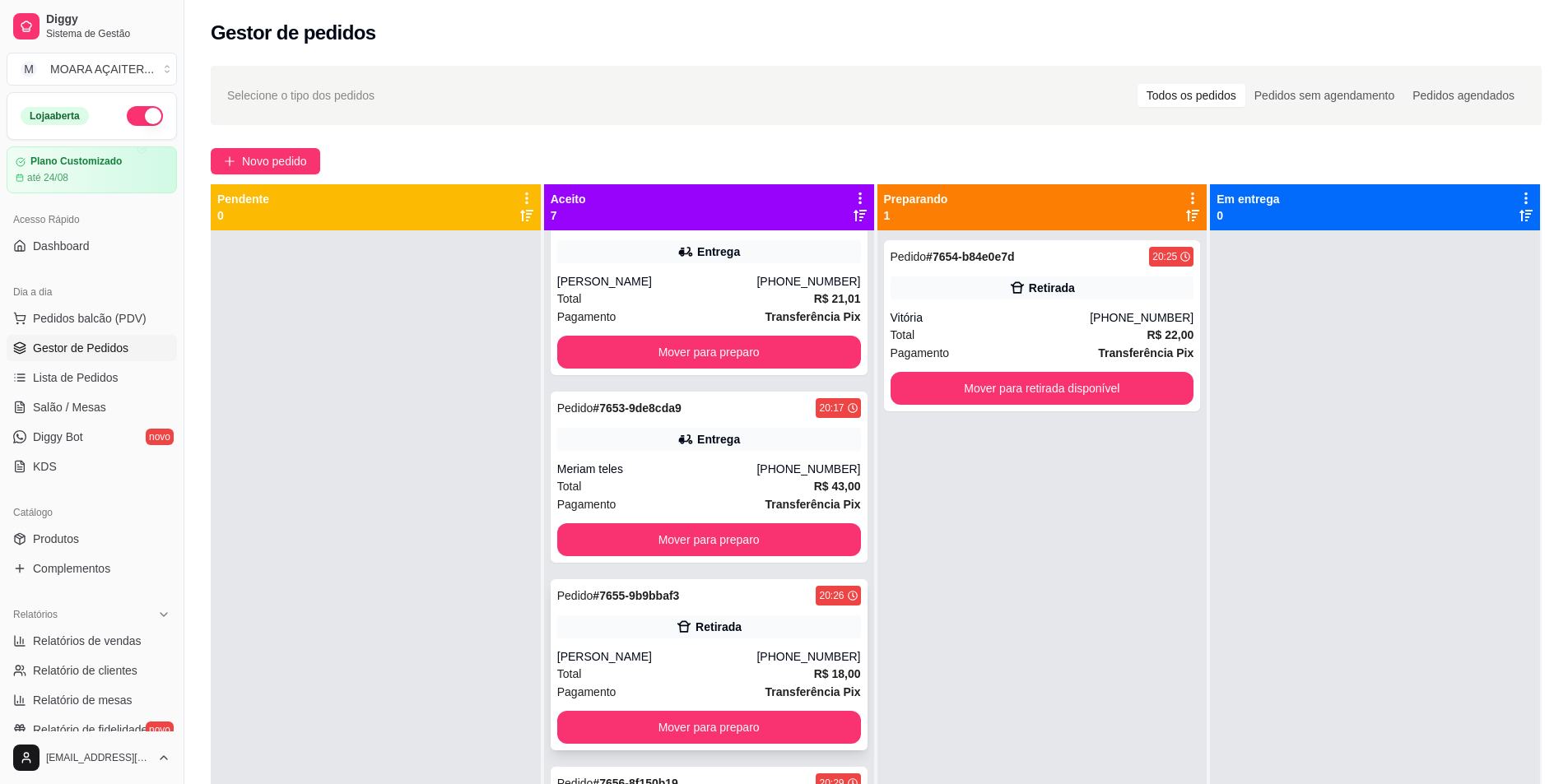
scroll to position [546, 0]
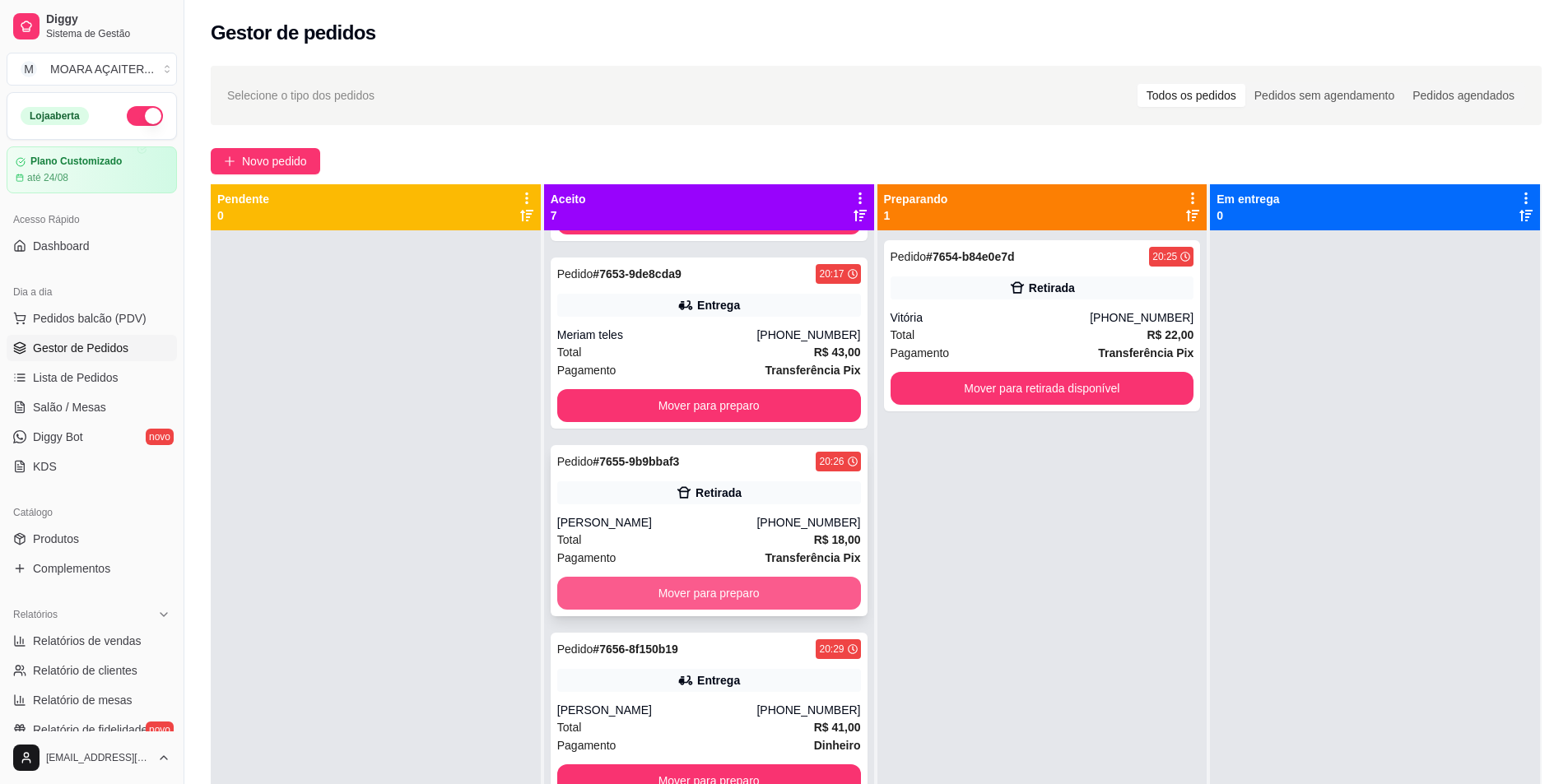
click at [716, 595] on button "Mover para preparo" at bounding box center [709, 593] width 304 height 33
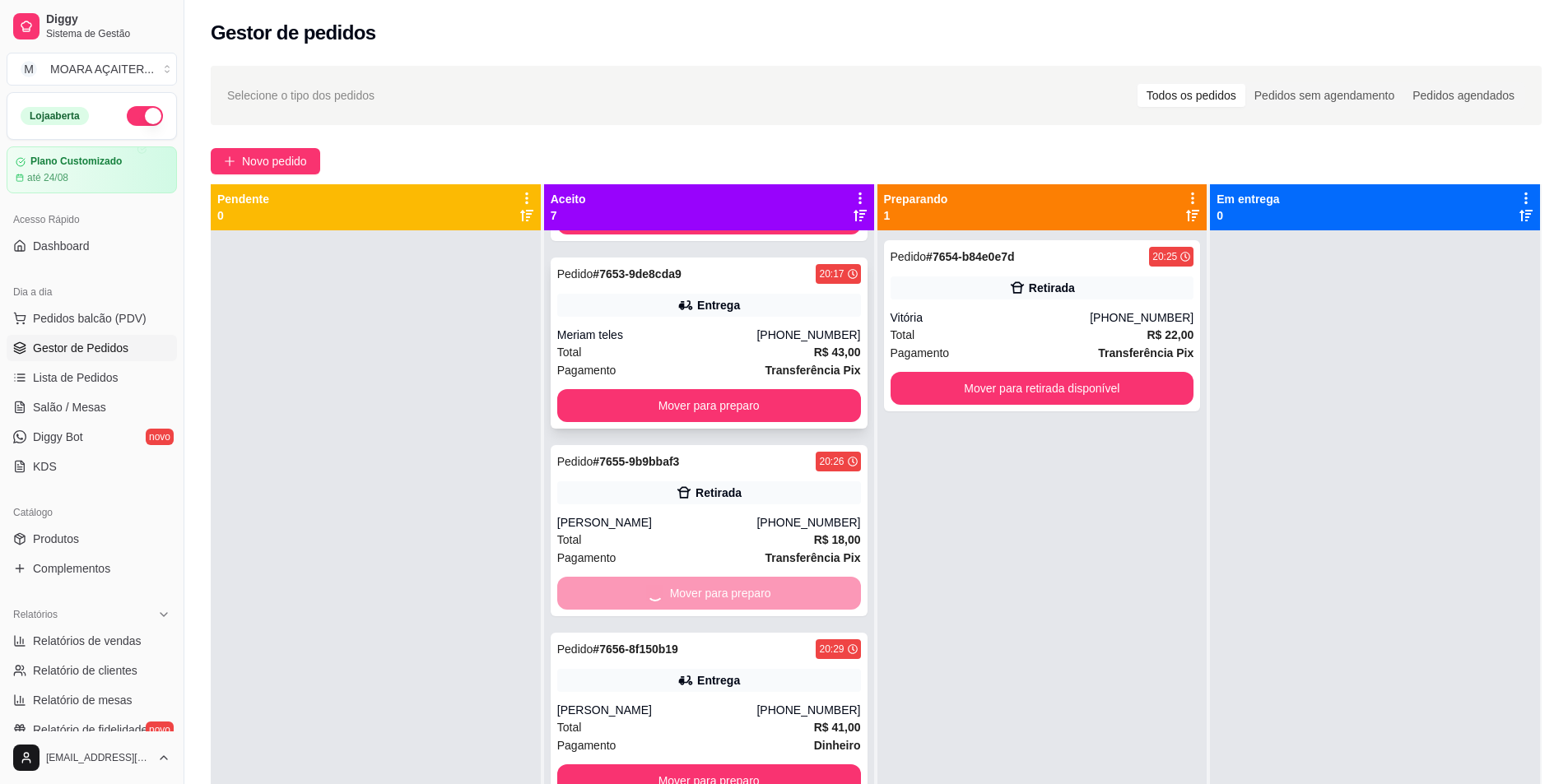
scroll to position [358, 0]
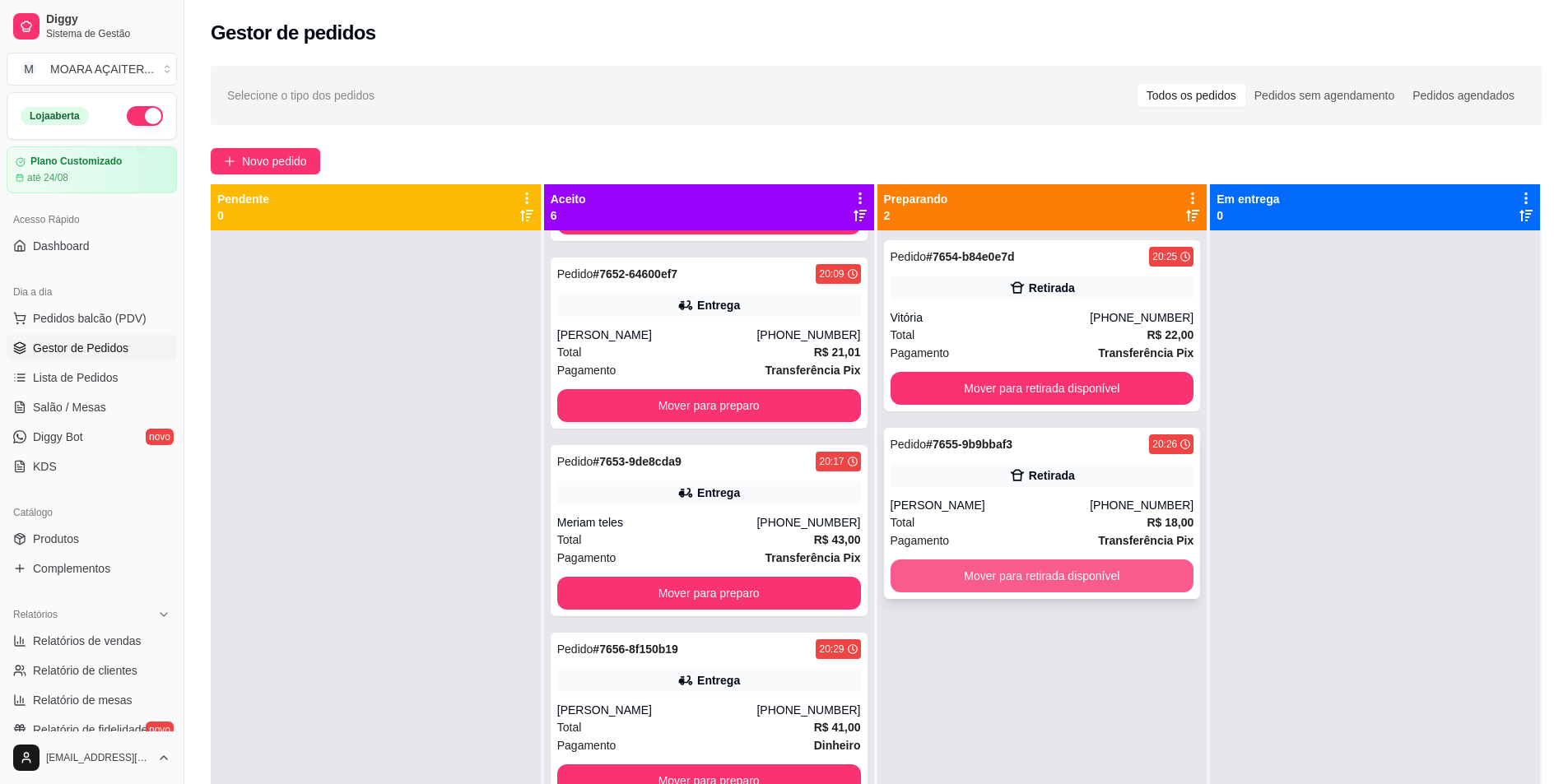
click at [911, 580] on button "Mover para retirada disponível" at bounding box center [1042, 576] width 304 height 33
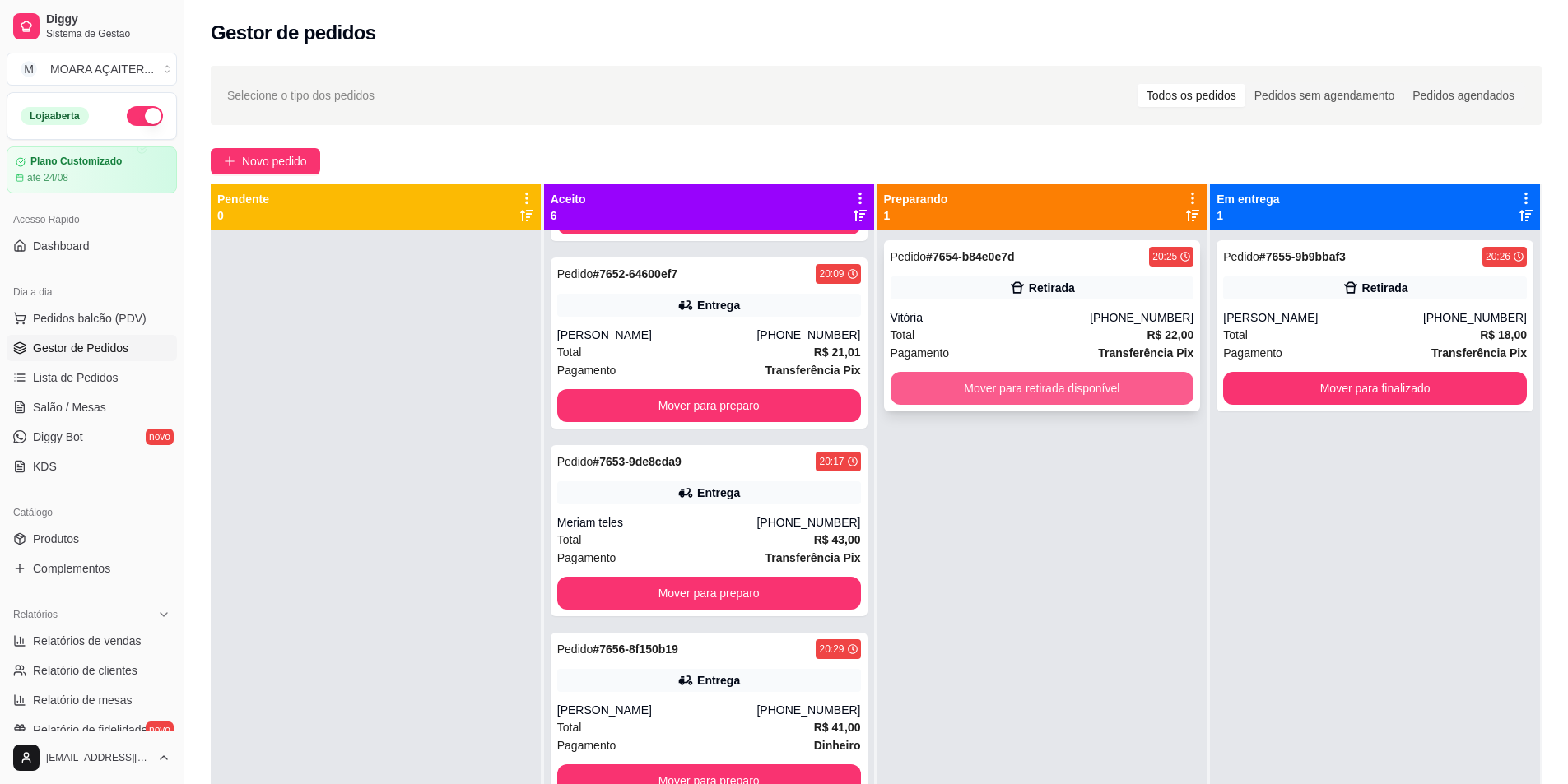
click at [1069, 395] on button "Mover para retirada disponível" at bounding box center [1042, 389] width 304 height 33
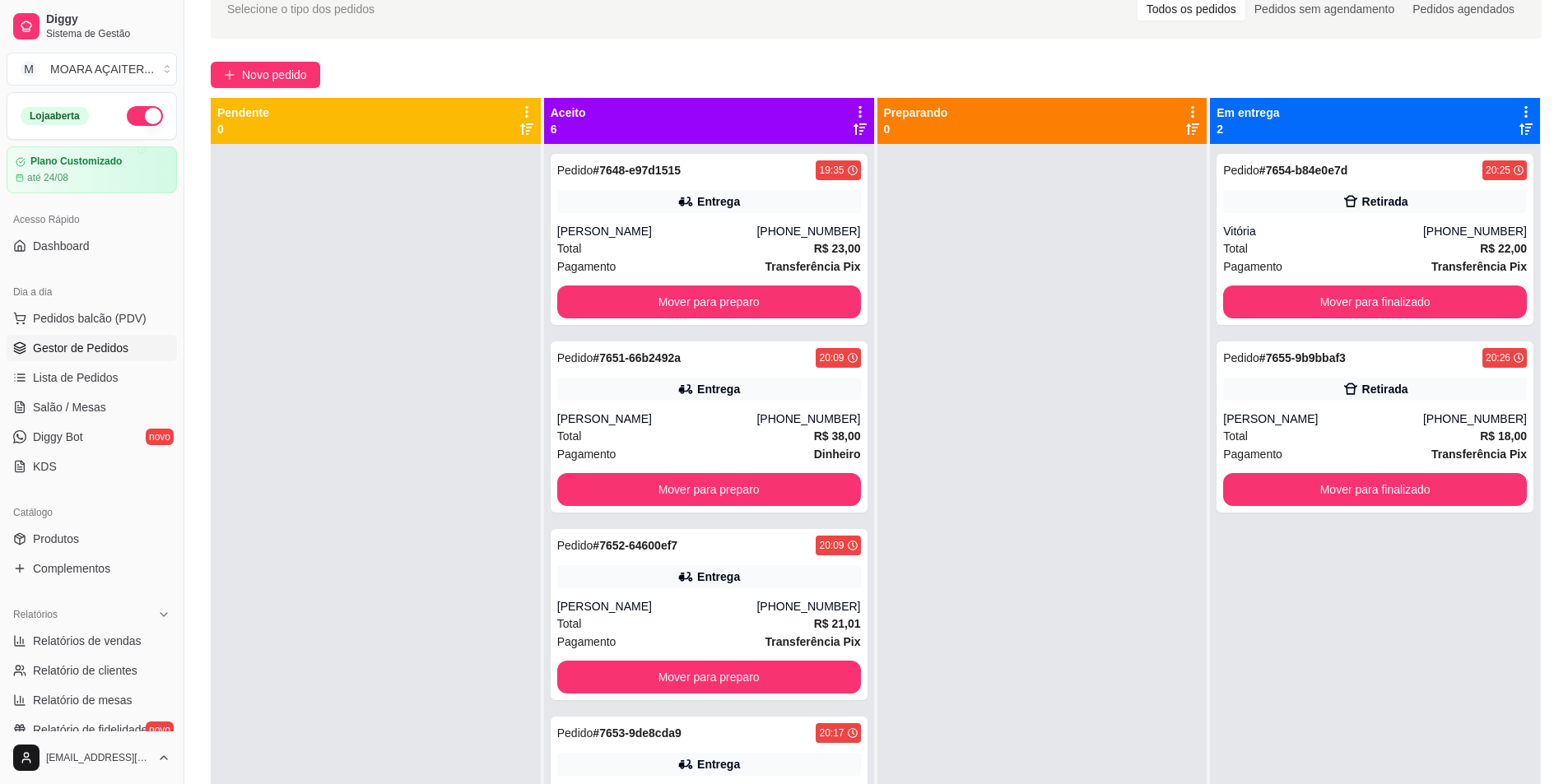
scroll to position [0, 0]
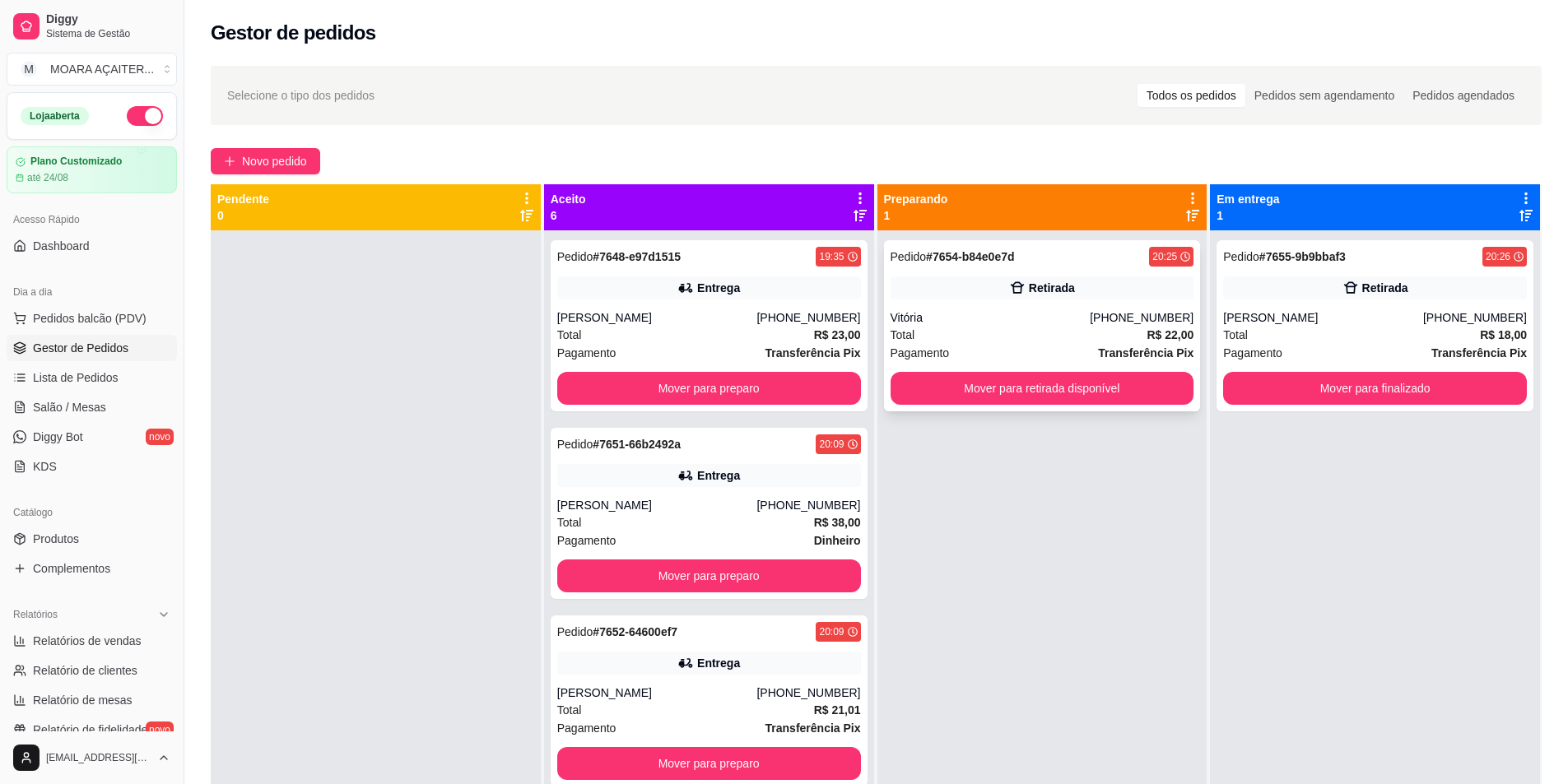
click at [912, 405] on div "Pedido # 7654-b84e0e7d 20:25 Retirada Vitória [PHONE_NUMBER] Total R$ 22,00 Pag…" at bounding box center [1042, 325] width 317 height 171
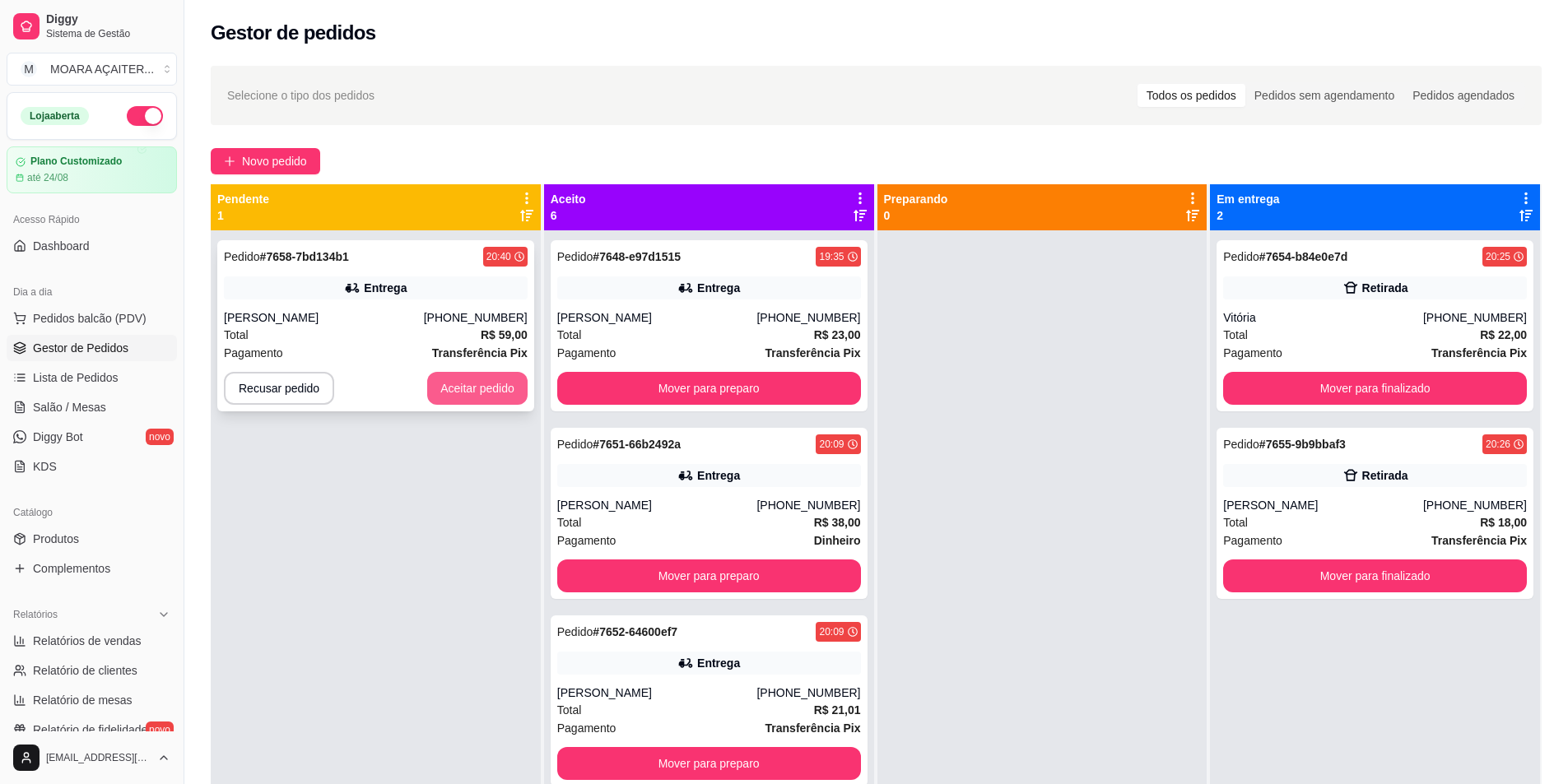
click at [455, 378] on button "Aceitar pedido" at bounding box center [478, 389] width 101 height 33
click at [465, 387] on button "Aceitar pedido" at bounding box center [477, 389] width 97 height 32
click at [471, 385] on button "Aceitar pedido" at bounding box center [478, 389] width 101 height 33
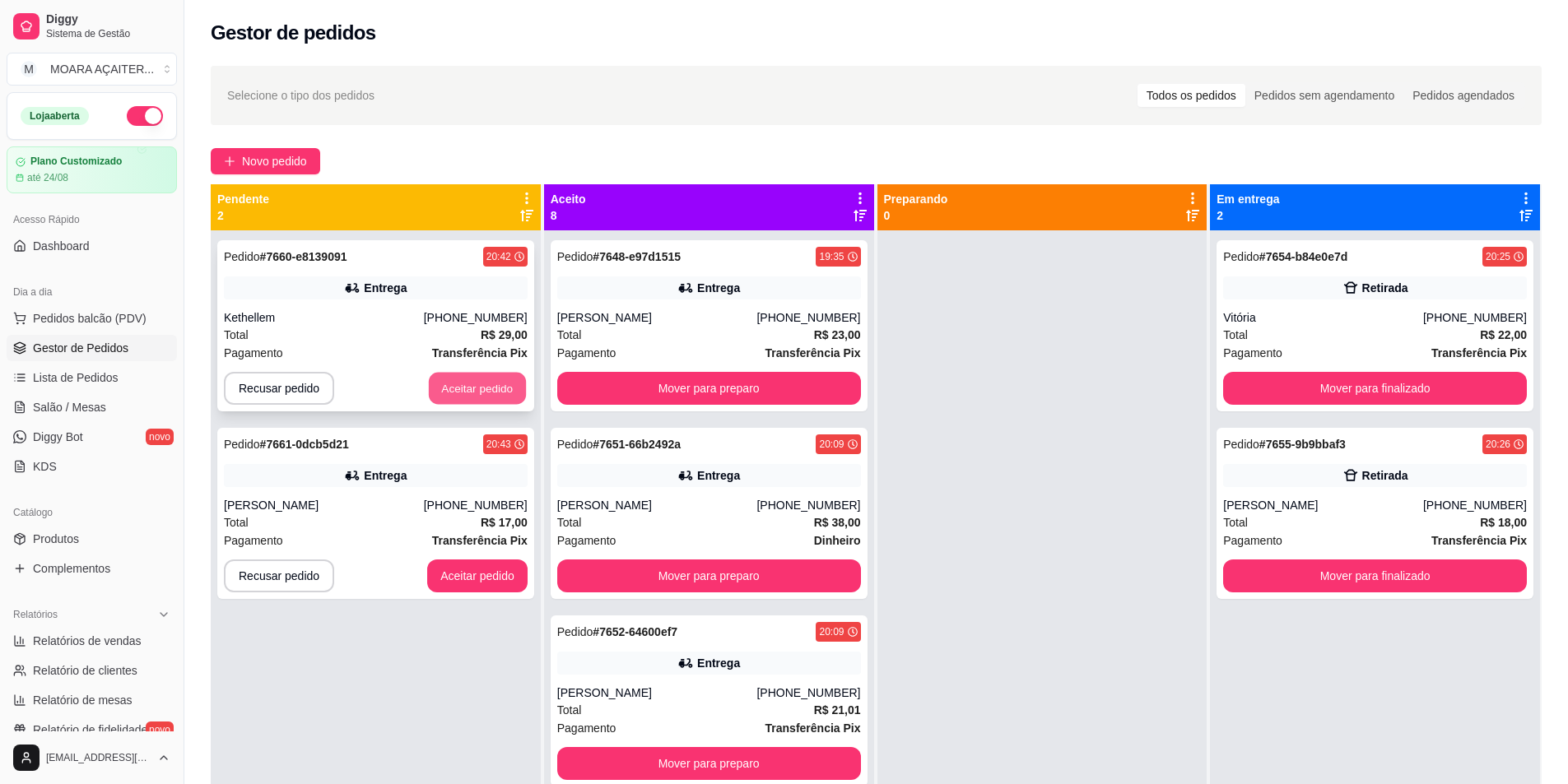
click at [487, 385] on button "Aceitar pedido" at bounding box center [477, 389] width 97 height 32
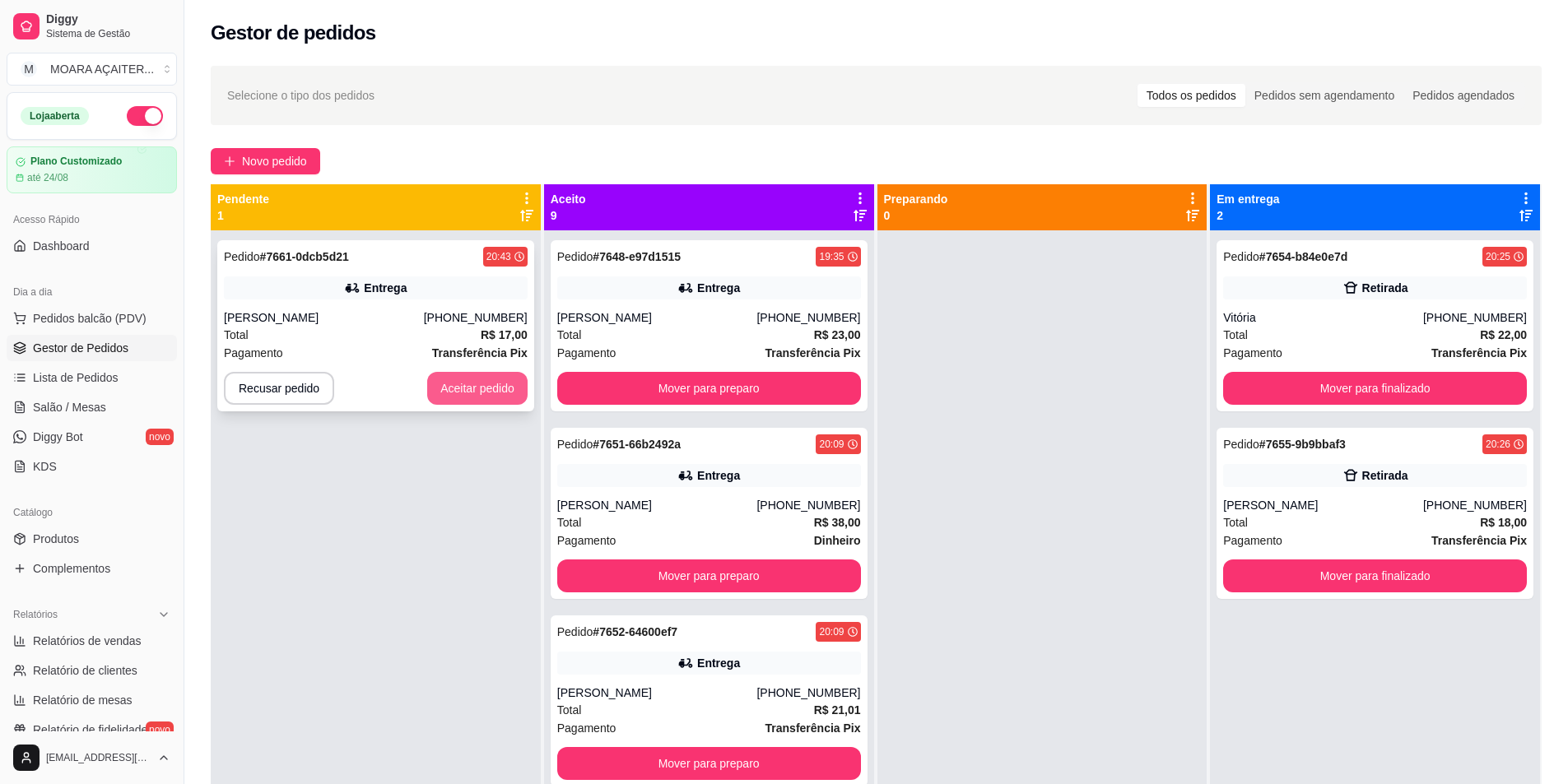
click at [482, 400] on button "Aceitar pedido" at bounding box center [478, 389] width 101 height 33
click at [431, 382] on button "Aceitar pedido" at bounding box center [477, 389] width 97 height 32
click at [469, 389] on button "Aceitar pedido" at bounding box center [478, 389] width 101 height 33
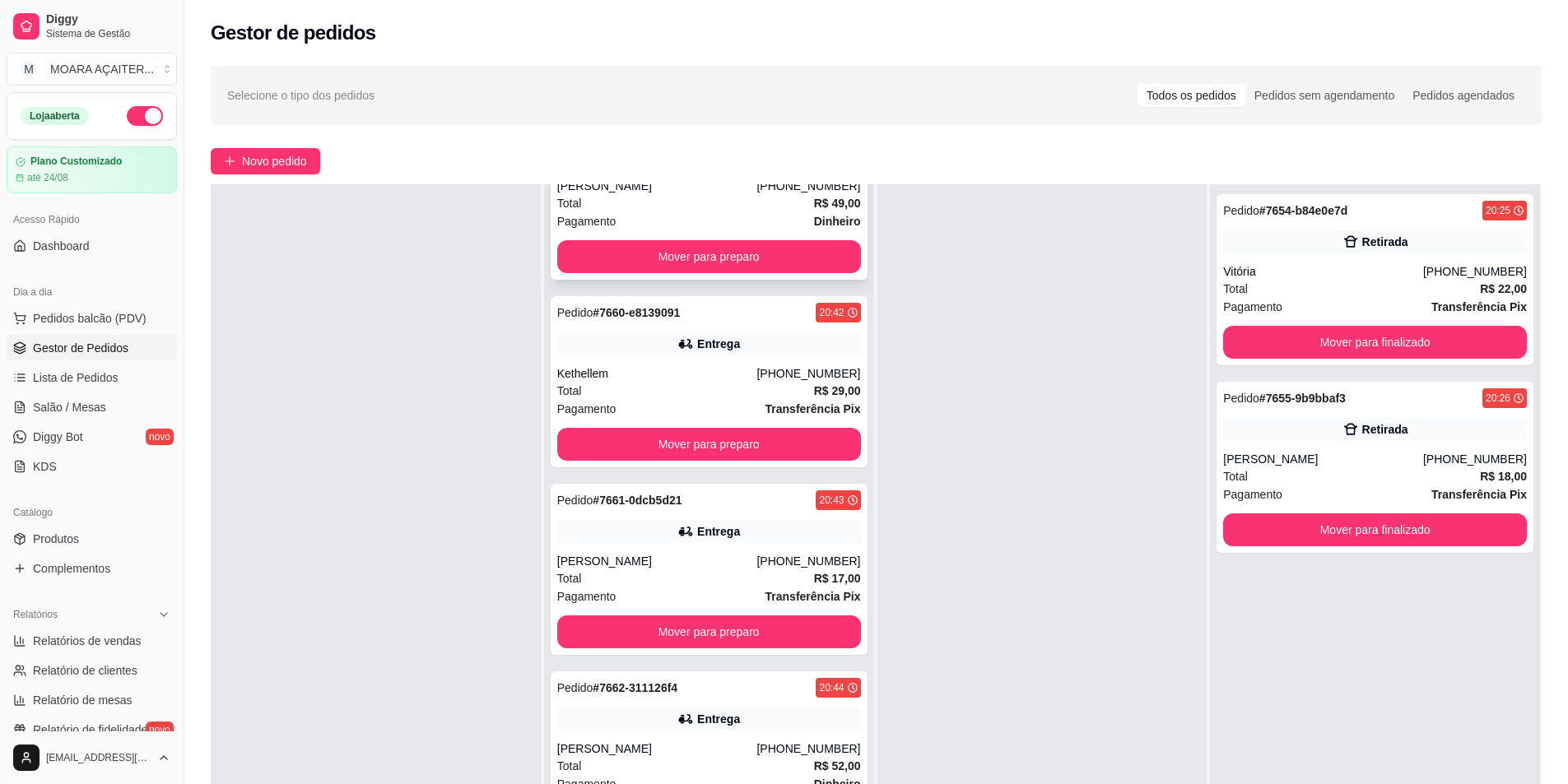
scroll to position [1481, 0]
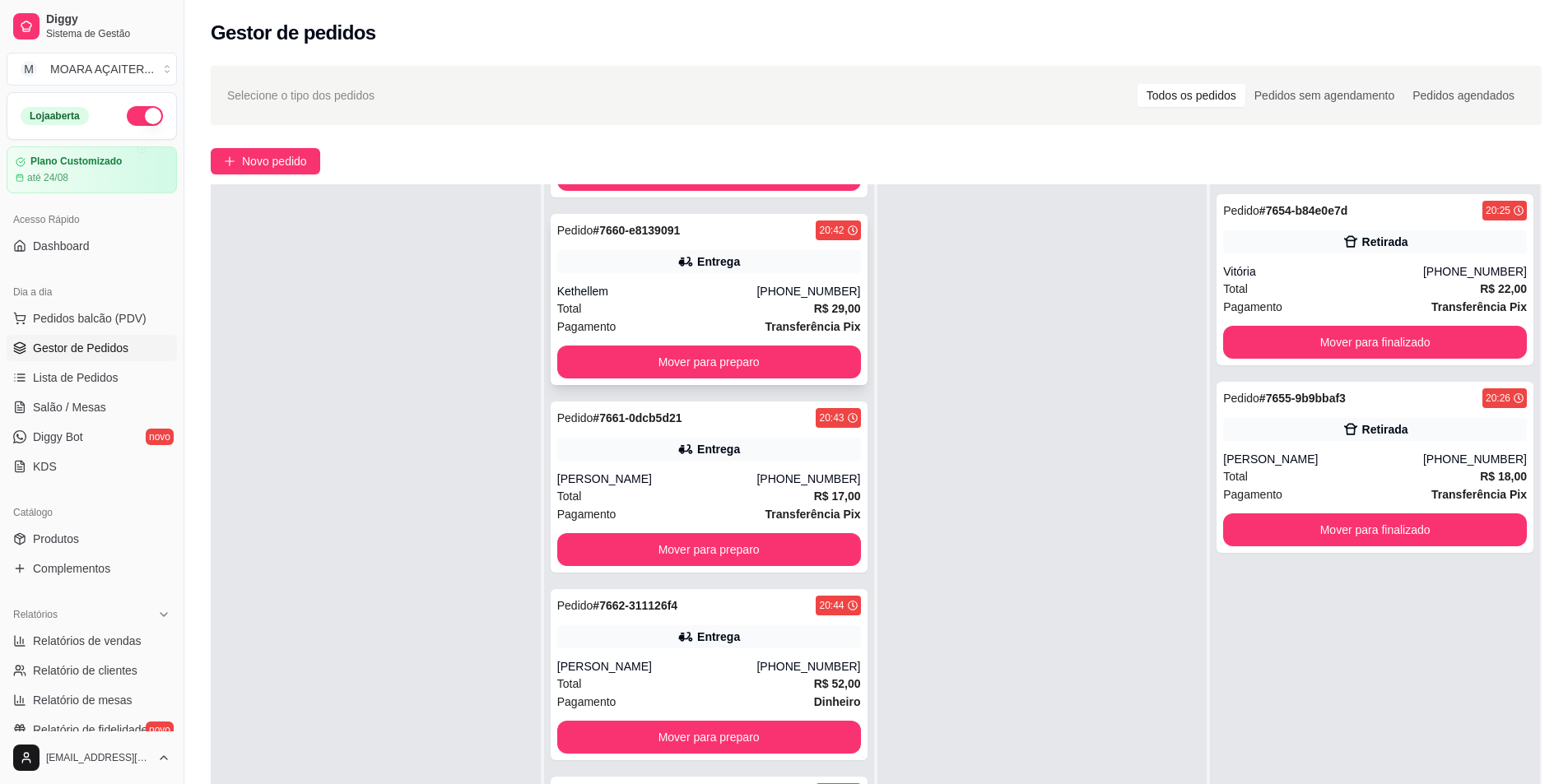
click at [581, 301] on div "Total R$ 29,00" at bounding box center [709, 308] width 304 height 18
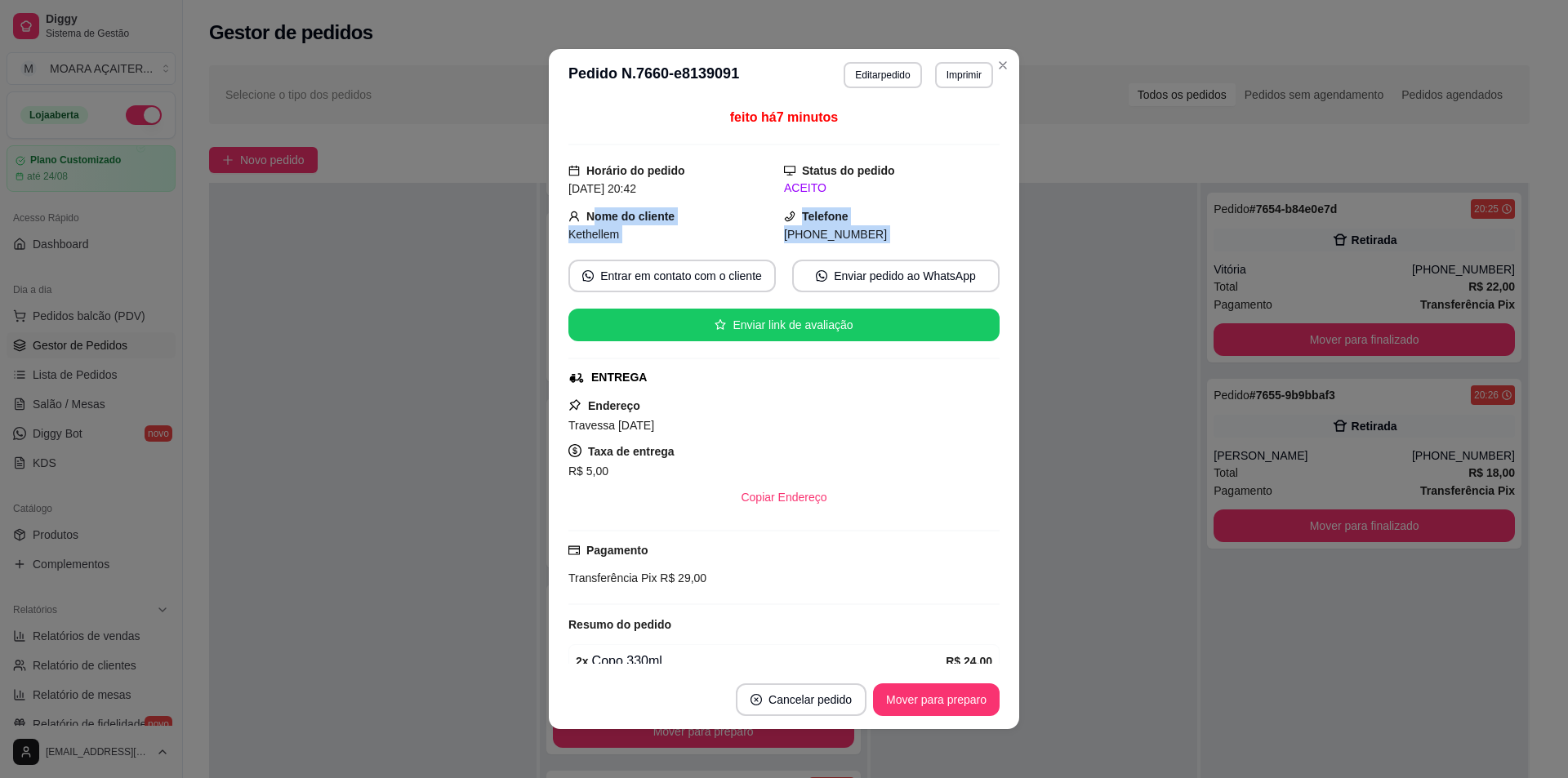
drag, startPoint x: 587, startPoint y: 212, endPoint x: 675, endPoint y: 253, distance: 97.1
click at [726, 255] on div "feito há 7 minutos Horário do pedido [DATE] 20:42 Status do pedido ACEITO Nome …" at bounding box center [783, 386] width 431 height 556
click at [588, 228] on span "Kethellem" at bounding box center [593, 234] width 51 height 13
drag, startPoint x: 579, startPoint y: 222, endPoint x: 882, endPoint y: 232, distance: 303.2
click at [882, 232] on div "Nome do cliente Kethellem Telefone [PHONE_NUMBER]" at bounding box center [783, 225] width 431 height 36
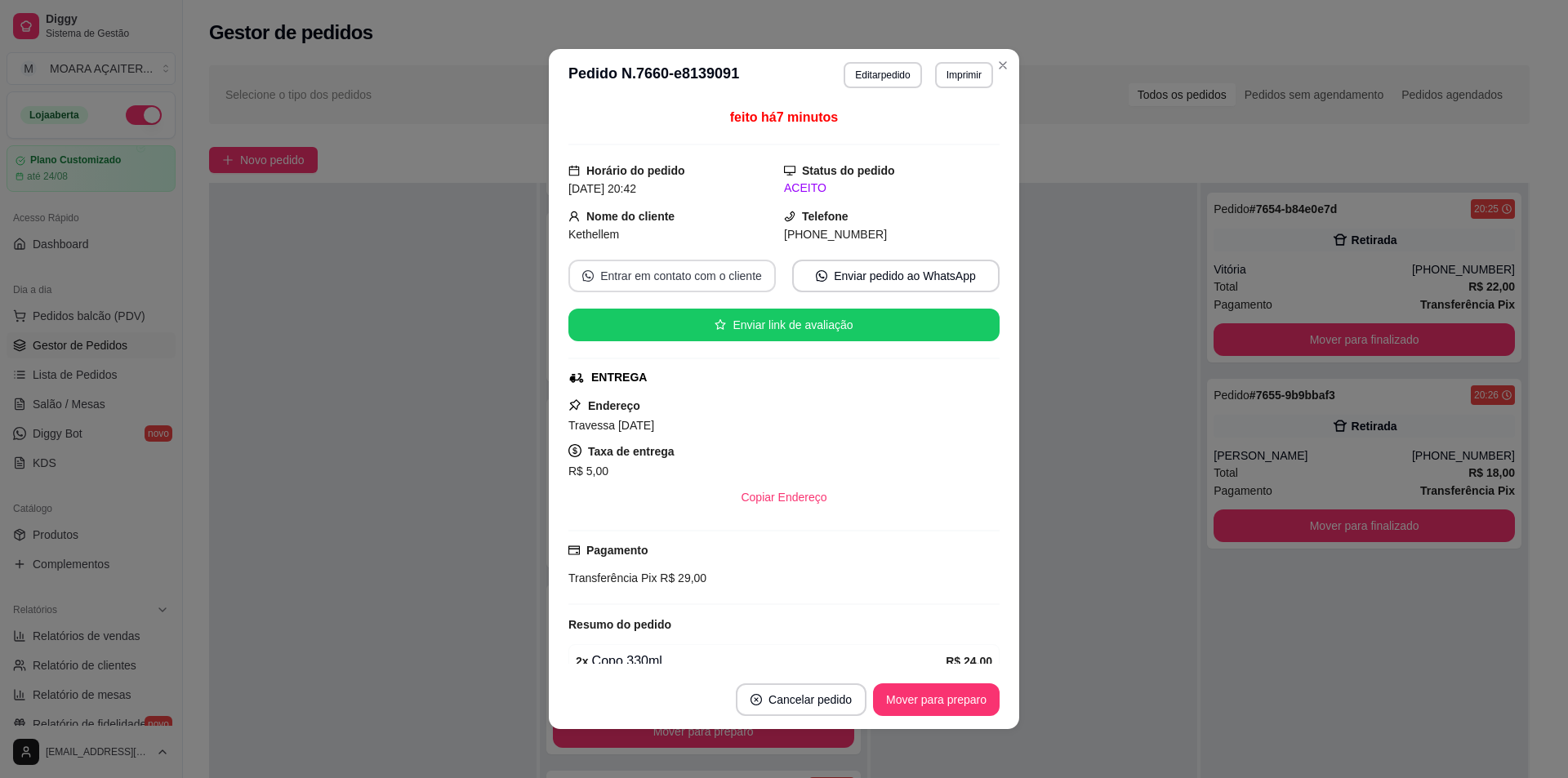
copy div "Nome do cliente Kethellem Telefone [PHONE_NUMBER]"
click at [646, 428] on span "Travessa [DATE]" at bounding box center [611, 425] width 86 height 13
copy span "Travessa [DATE]"
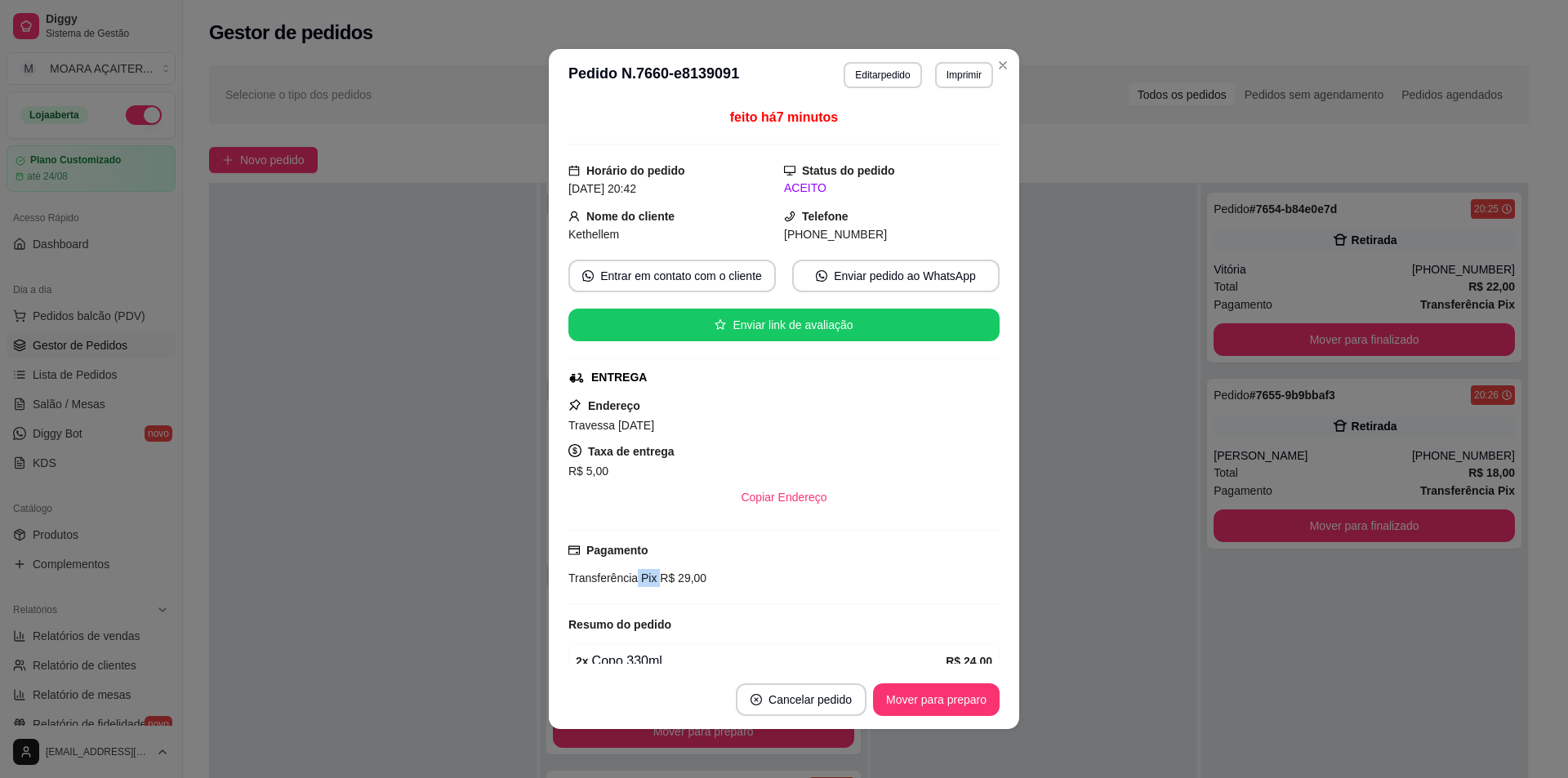
drag, startPoint x: 625, startPoint y: 579, endPoint x: 651, endPoint y: 584, distance: 26.5
click at [649, 584] on div "Transferência Pix R$ 29,00" at bounding box center [783, 577] width 431 height 18
copy div "Pix"
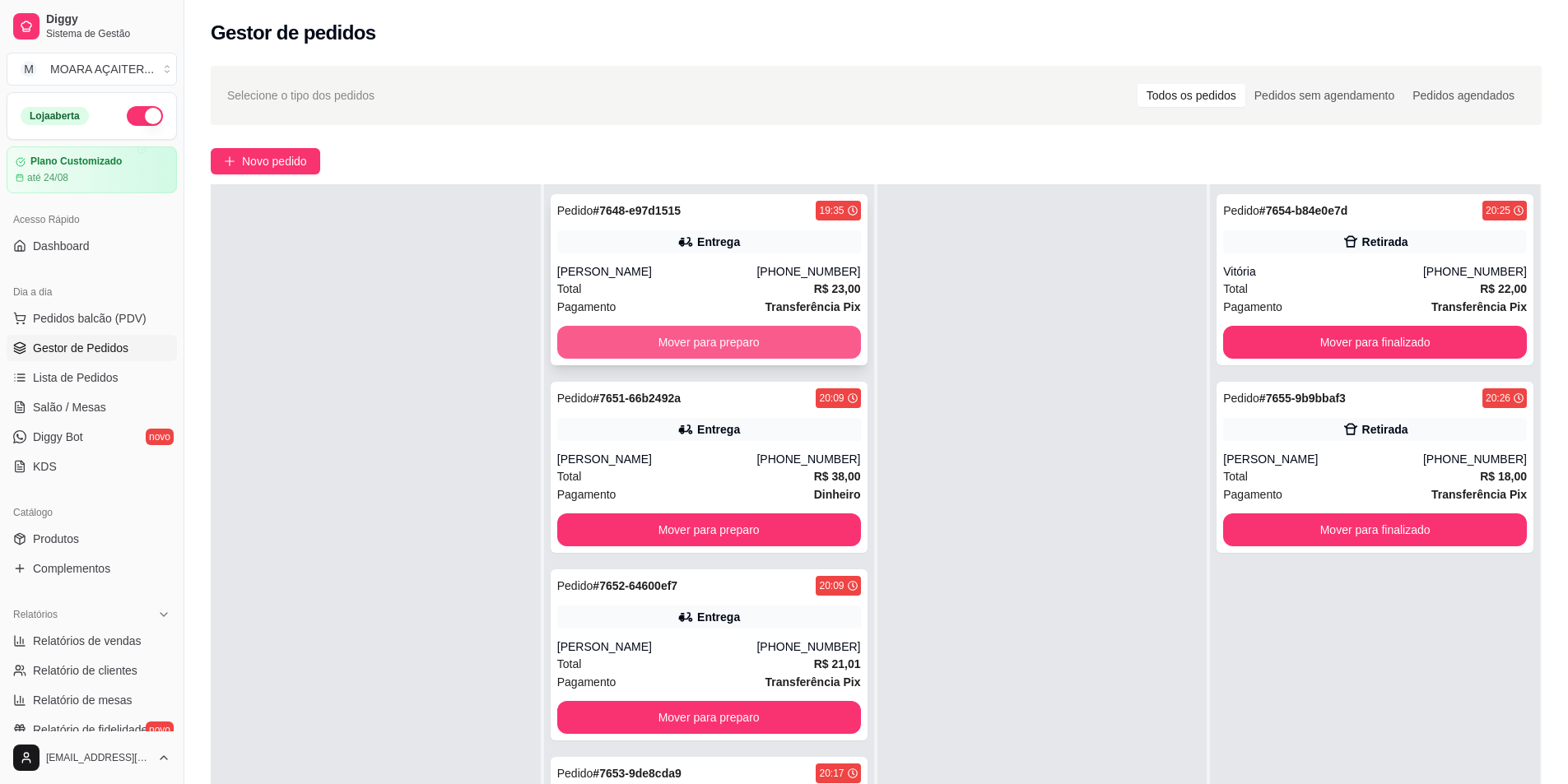
scroll to position [0, 0]
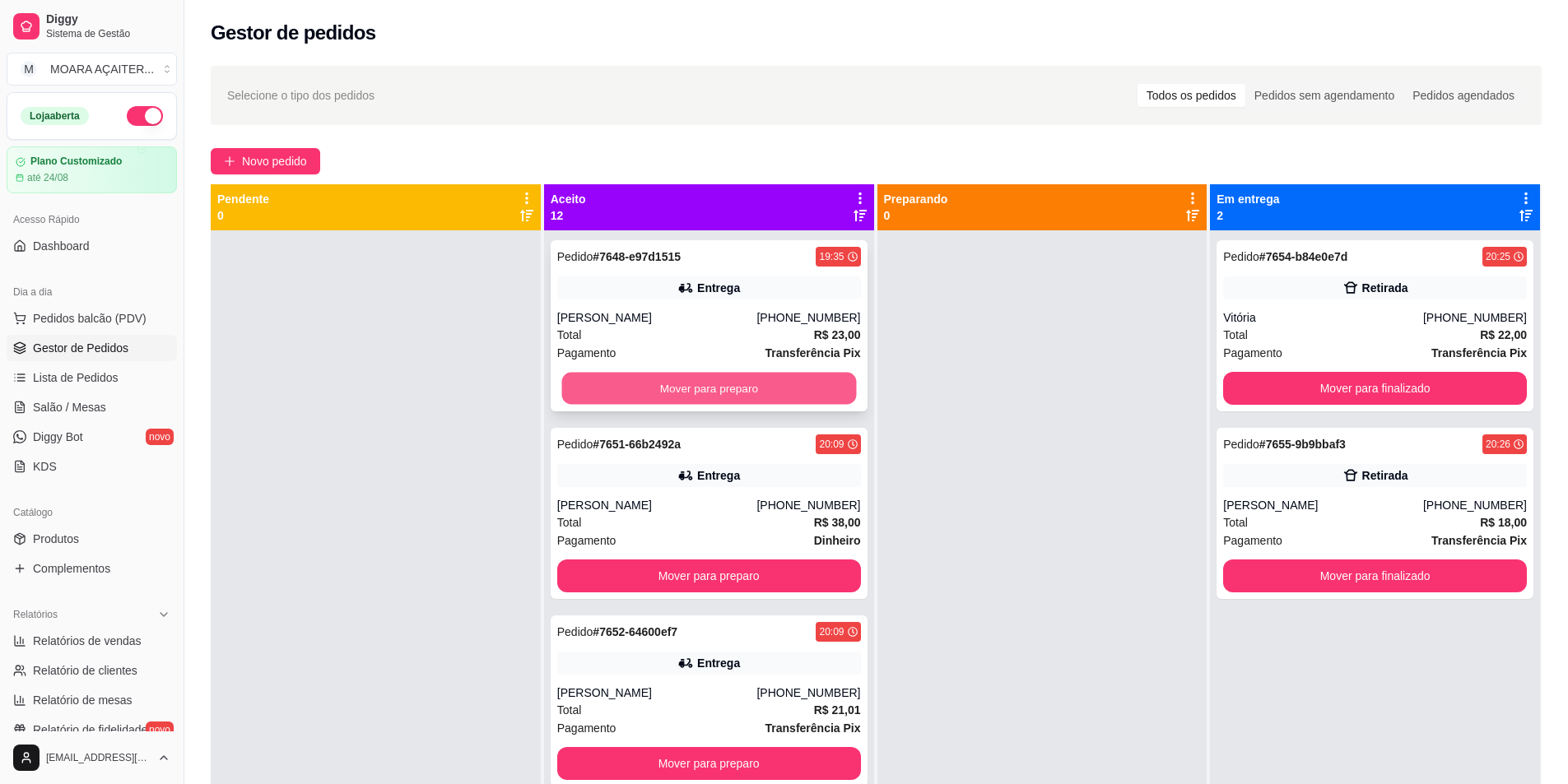
click at [695, 391] on button "Mover para preparo" at bounding box center [709, 389] width 295 height 32
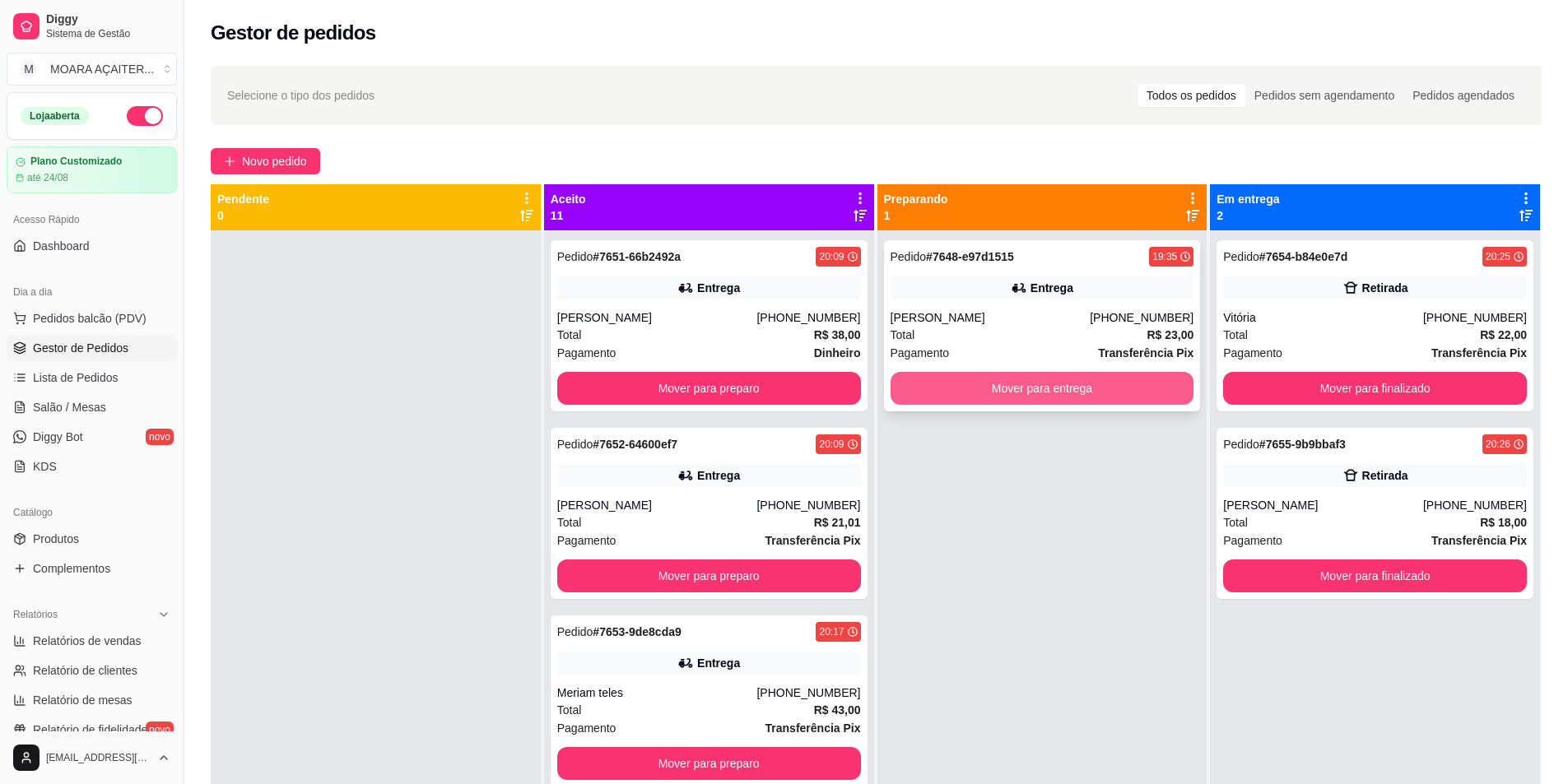
click at [951, 389] on button "Mover para entrega" at bounding box center [1042, 389] width 304 height 33
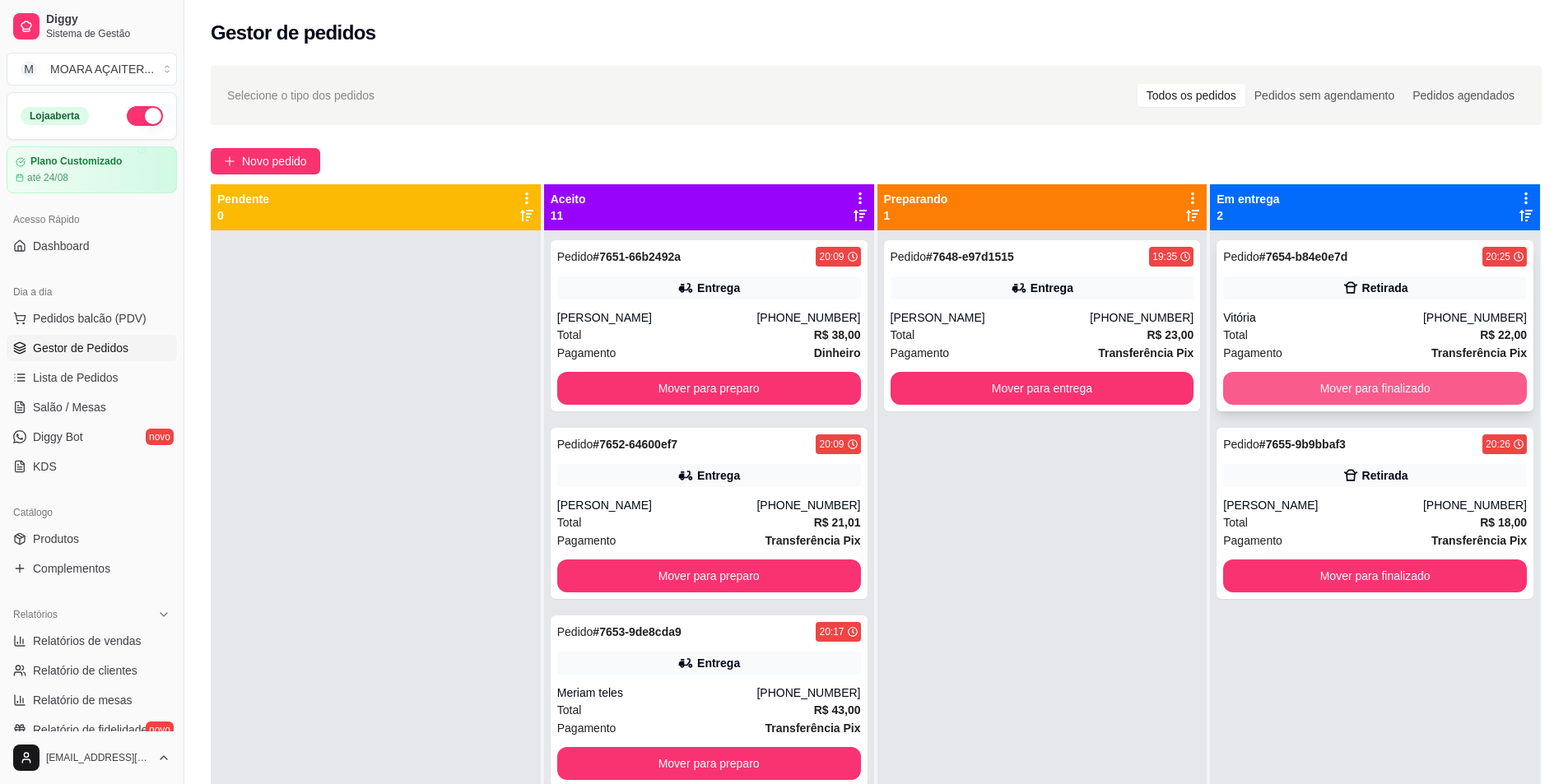
click at [1244, 389] on button "Mover para finalizado" at bounding box center [1375, 389] width 304 height 33
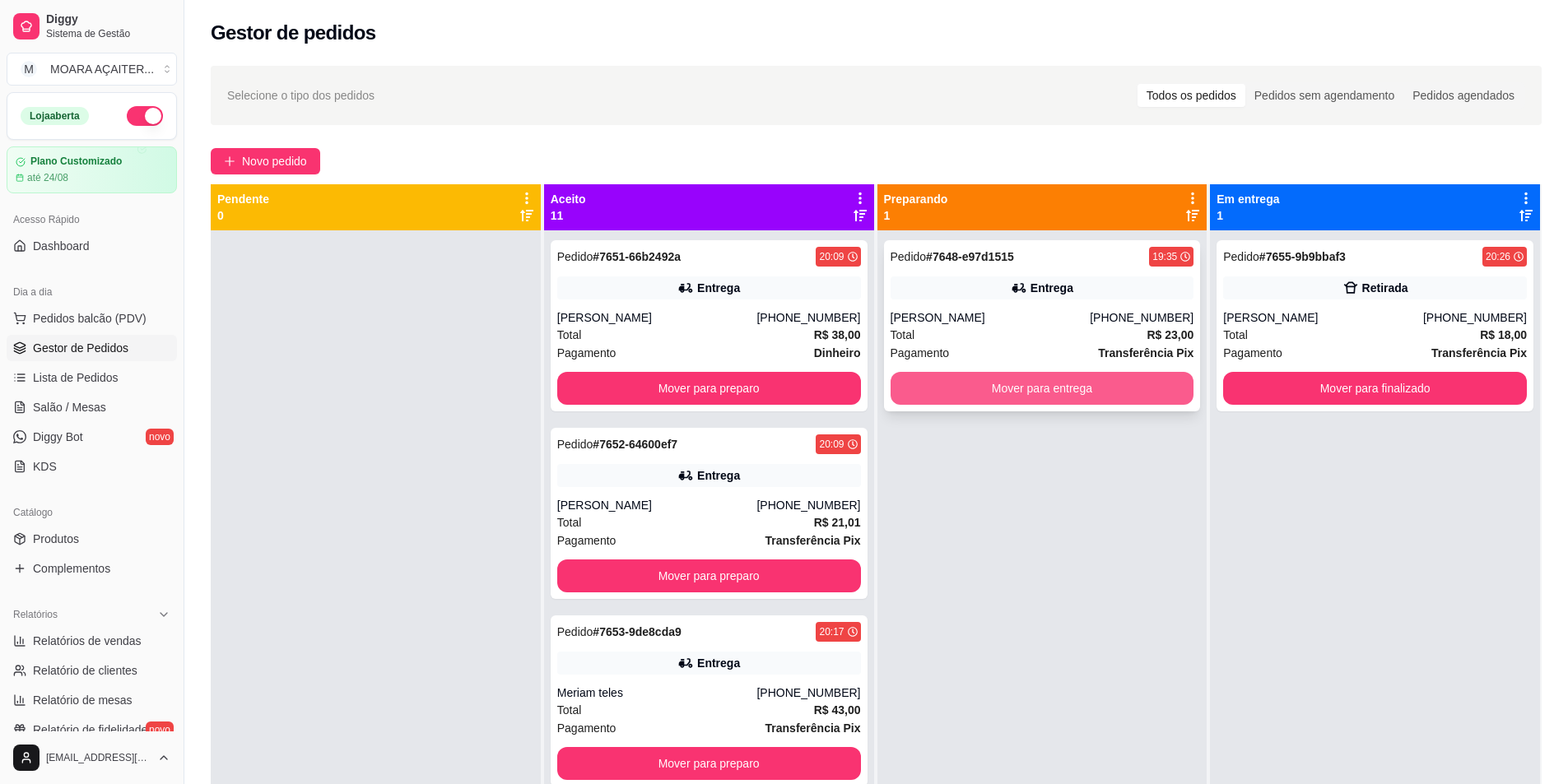
click at [1078, 390] on button "Mover para entrega" at bounding box center [1042, 389] width 304 height 33
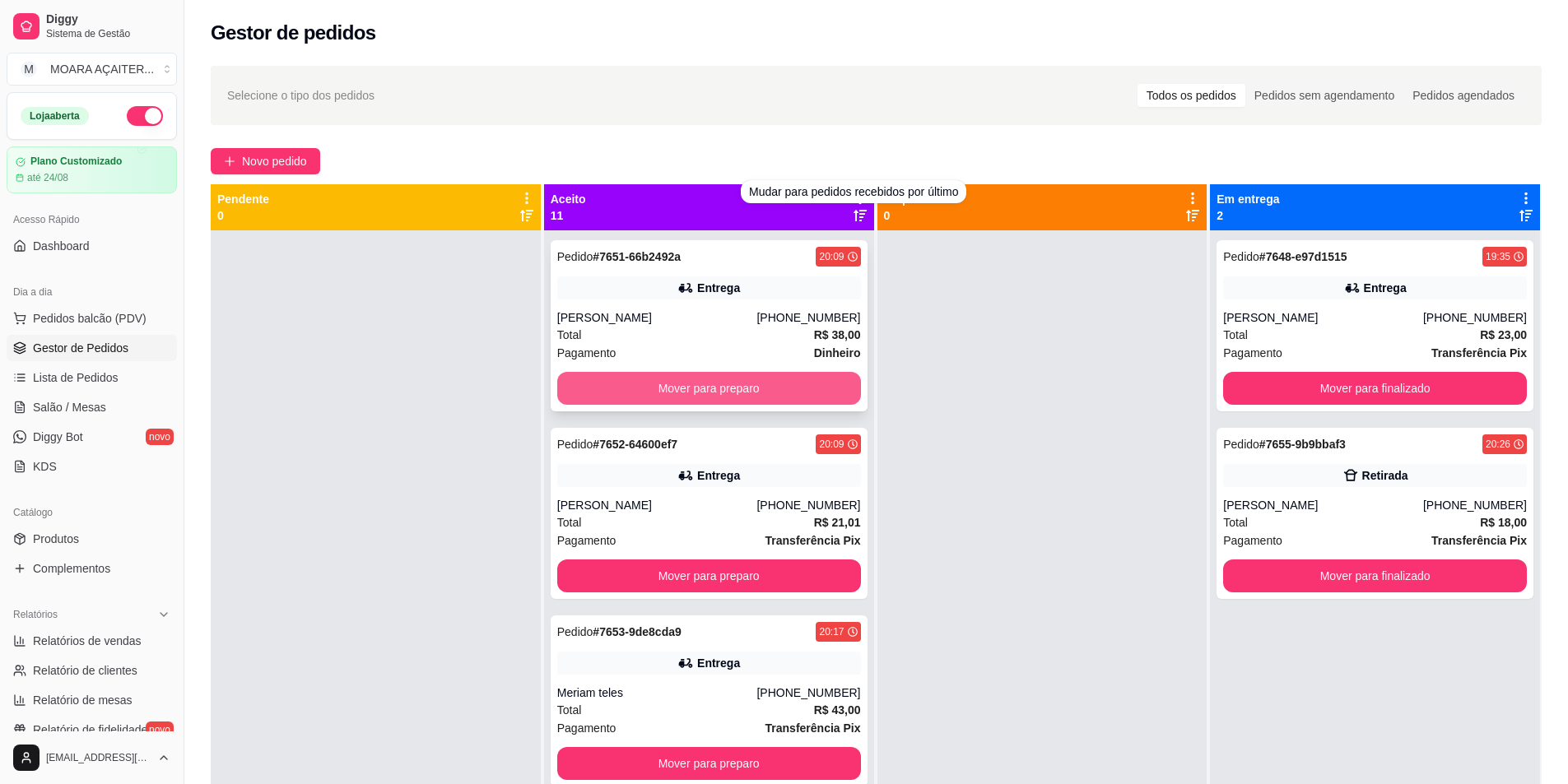
click at [739, 394] on button "Mover para preparo" at bounding box center [709, 389] width 304 height 33
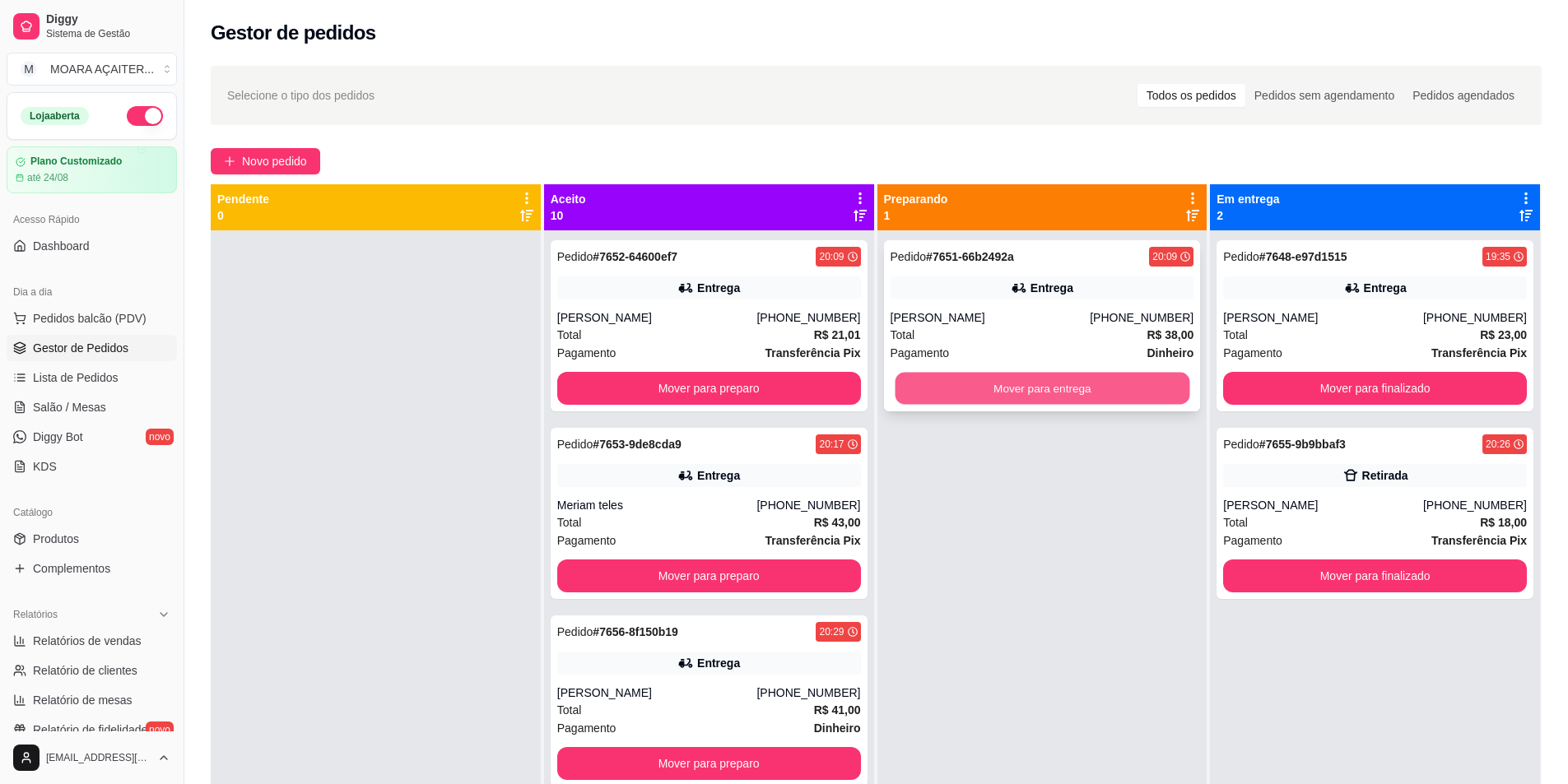
click at [953, 398] on button "Mover para entrega" at bounding box center [1042, 389] width 295 height 32
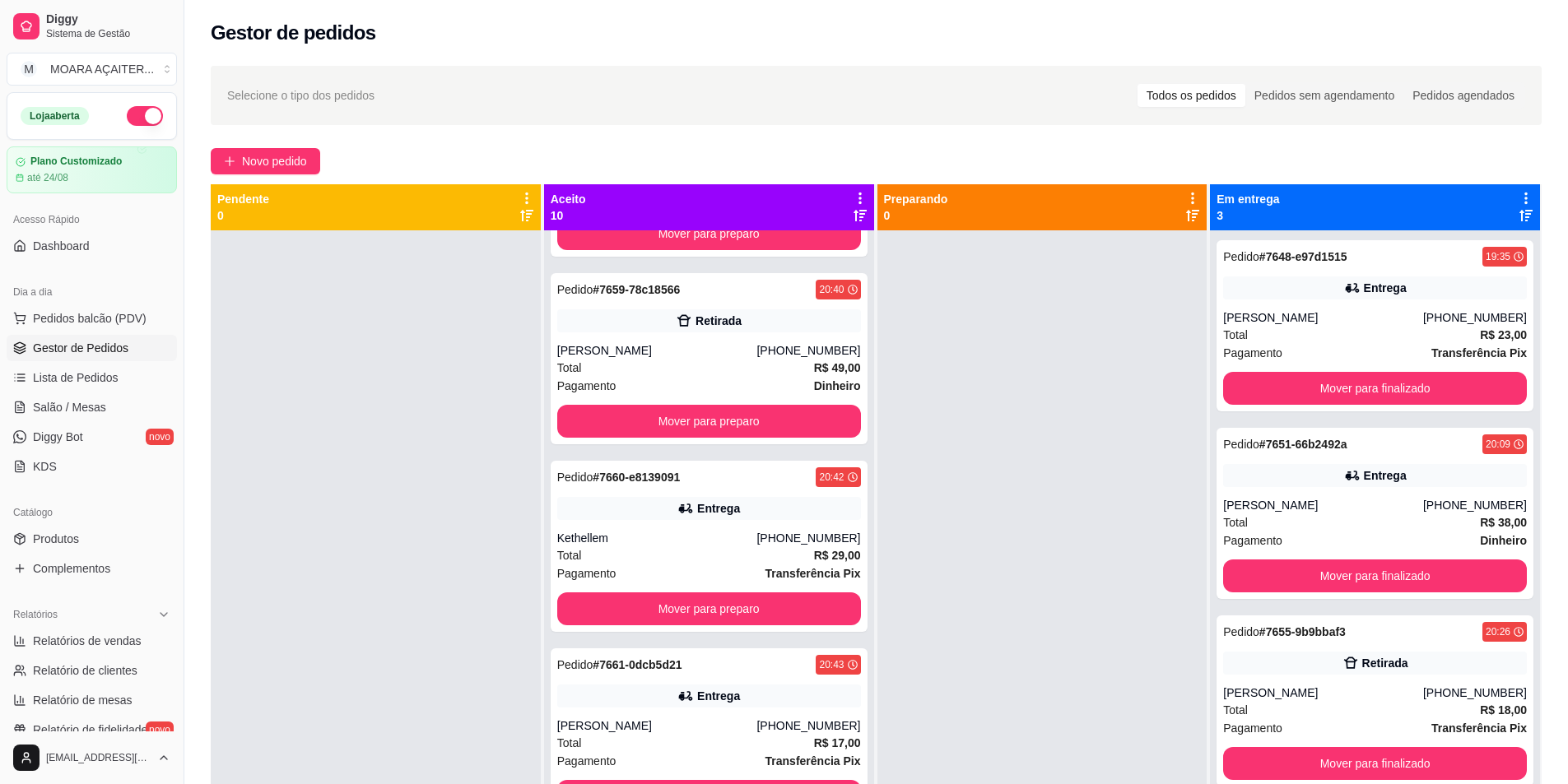
scroll to position [46, 0]
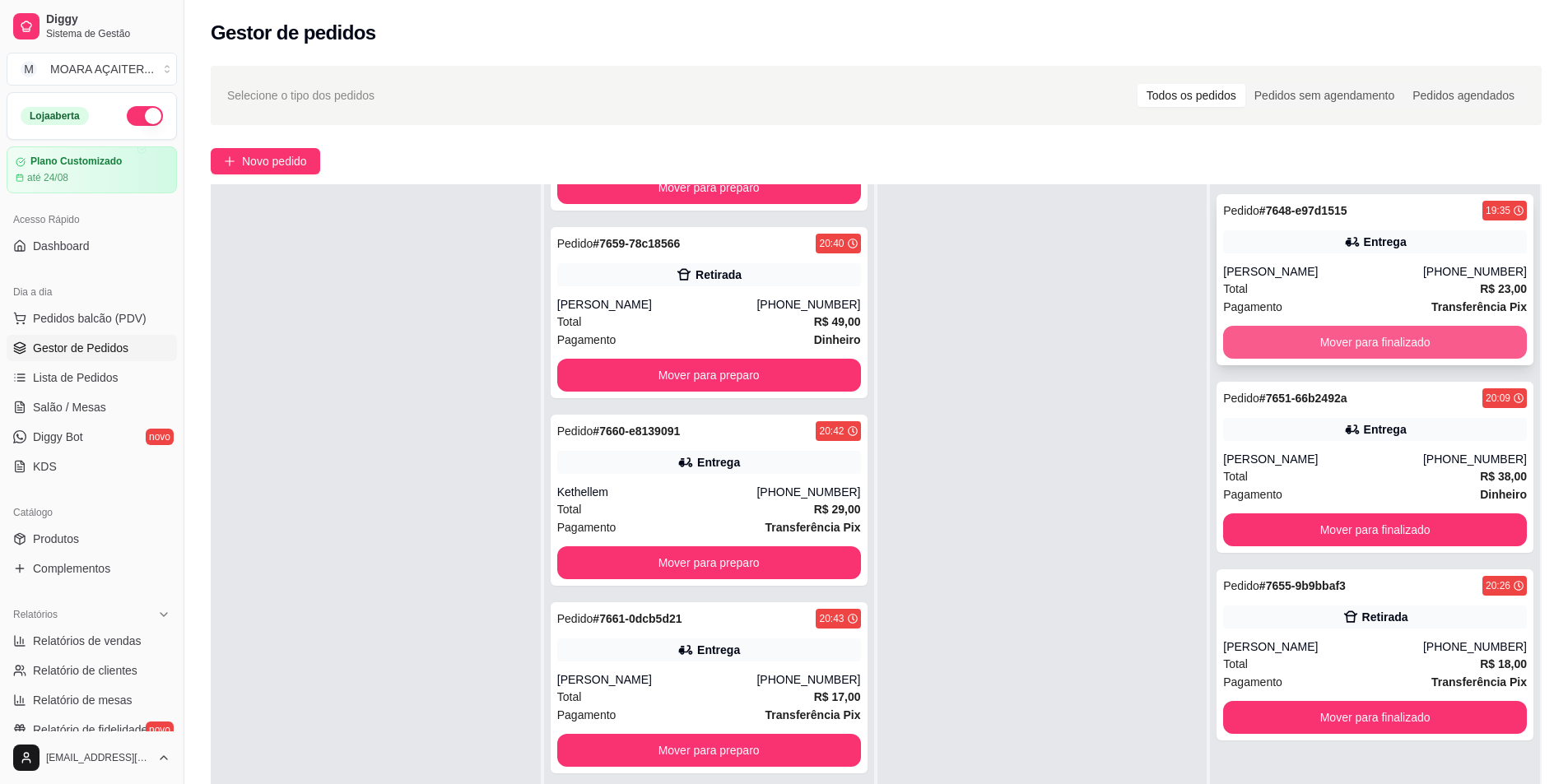
click at [1284, 340] on button "Mover para finalizado" at bounding box center [1375, 343] width 304 height 33
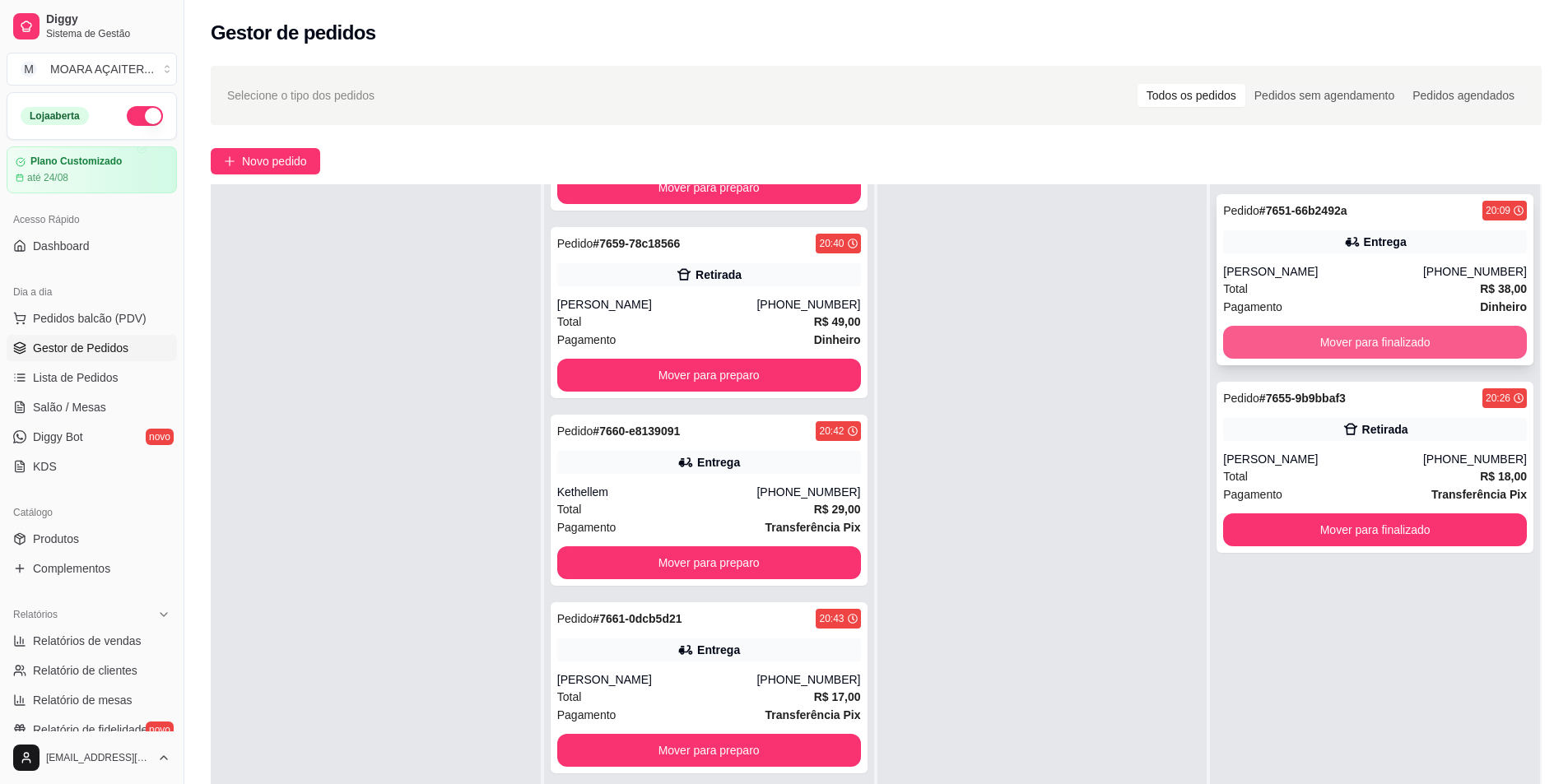
click at [1276, 345] on button "Mover para finalizado" at bounding box center [1375, 343] width 304 height 33
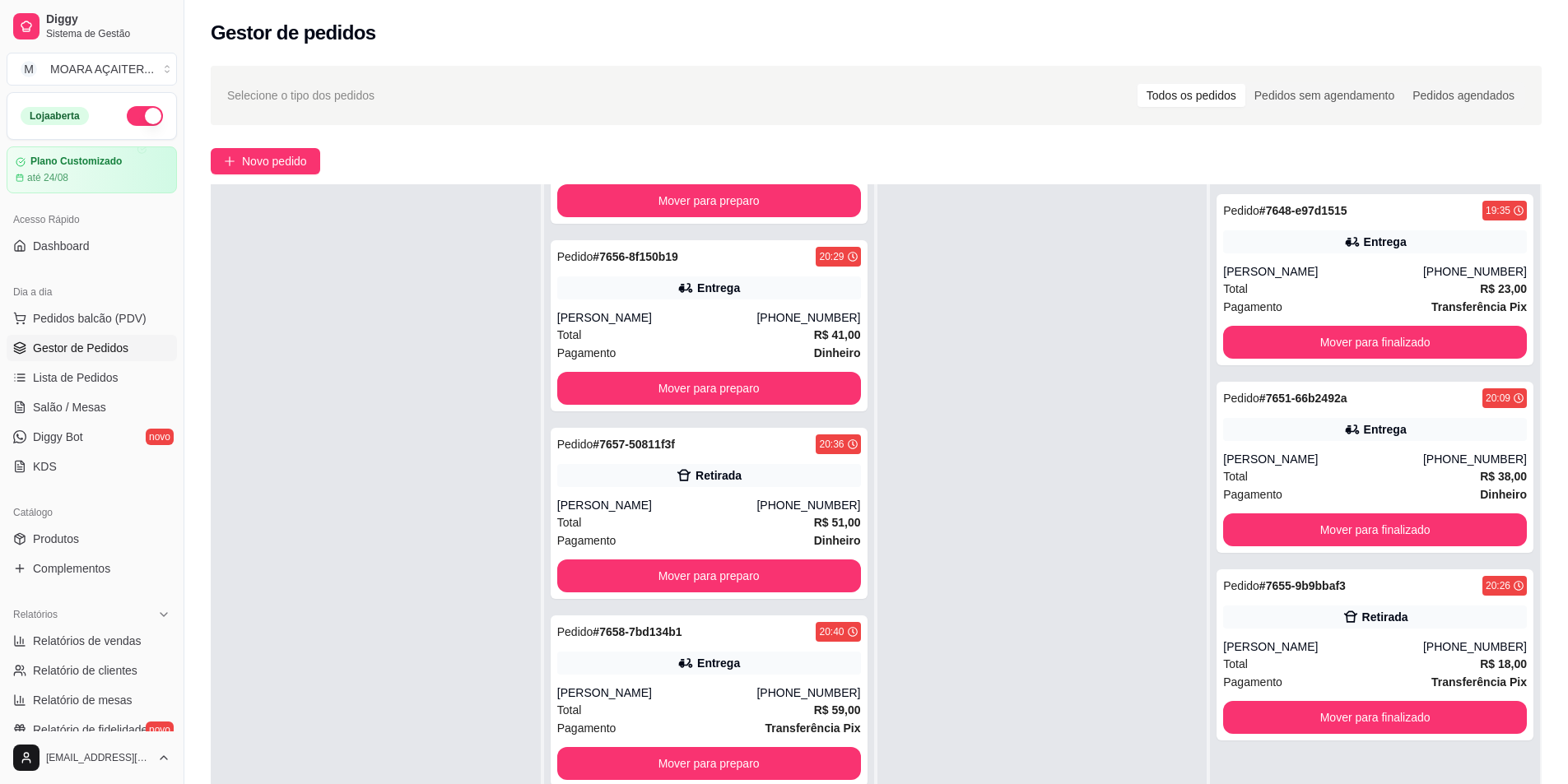
scroll to position [0, 0]
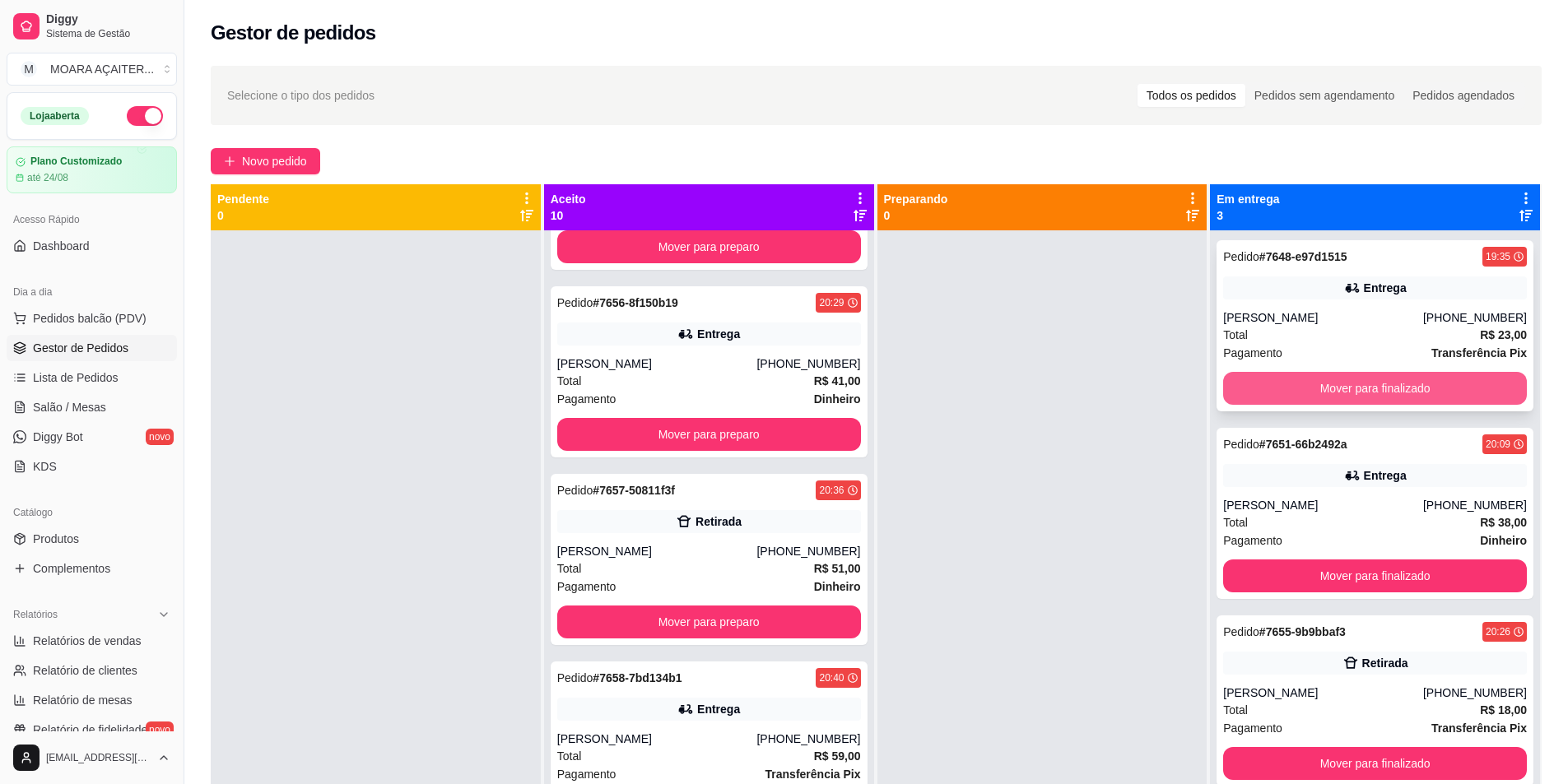
click at [1406, 385] on button "Mover para finalizado" at bounding box center [1375, 389] width 304 height 33
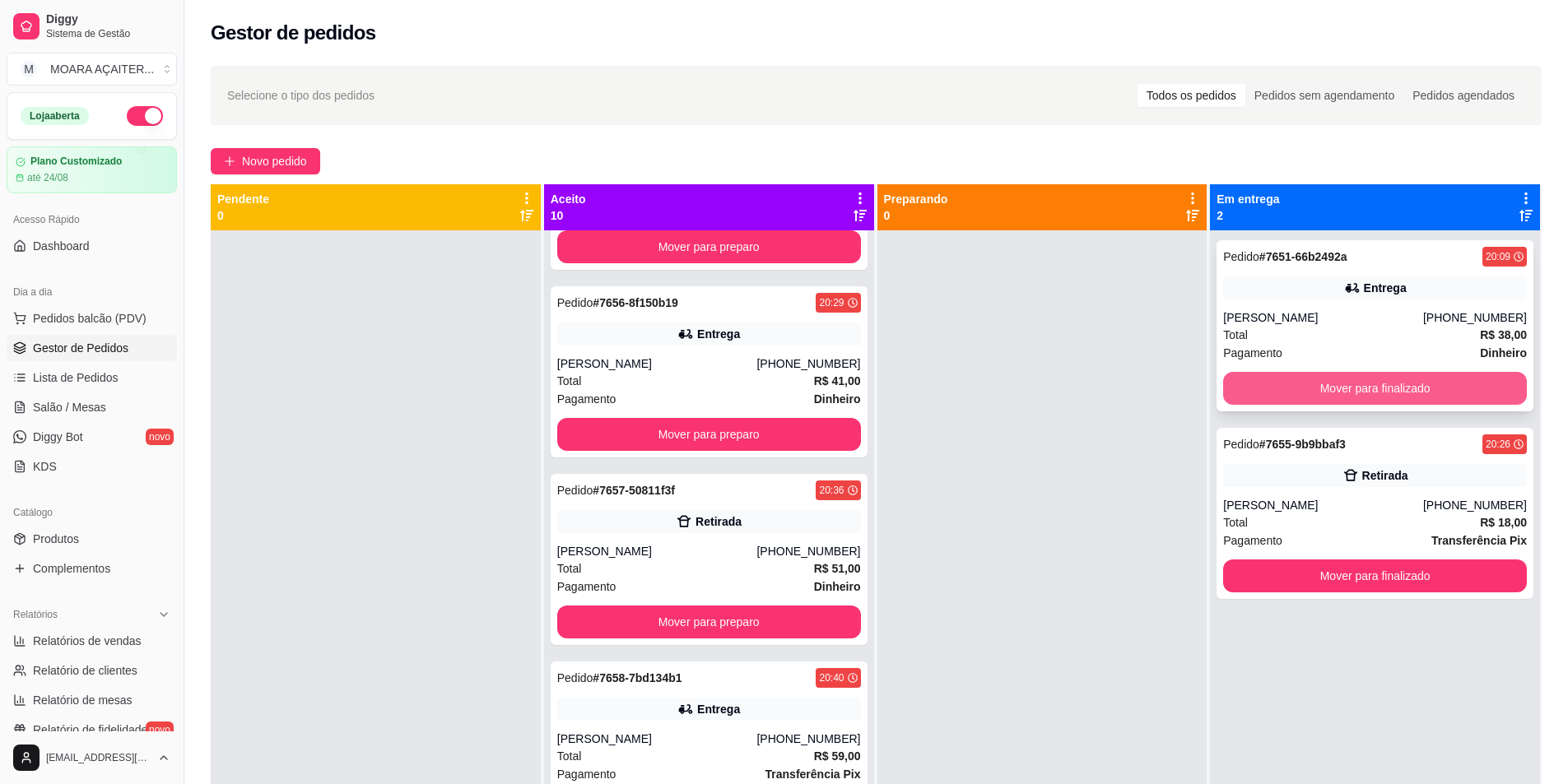
click at [1382, 390] on button "Mover para finalizado" at bounding box center [1375, 389] width 304 height 33
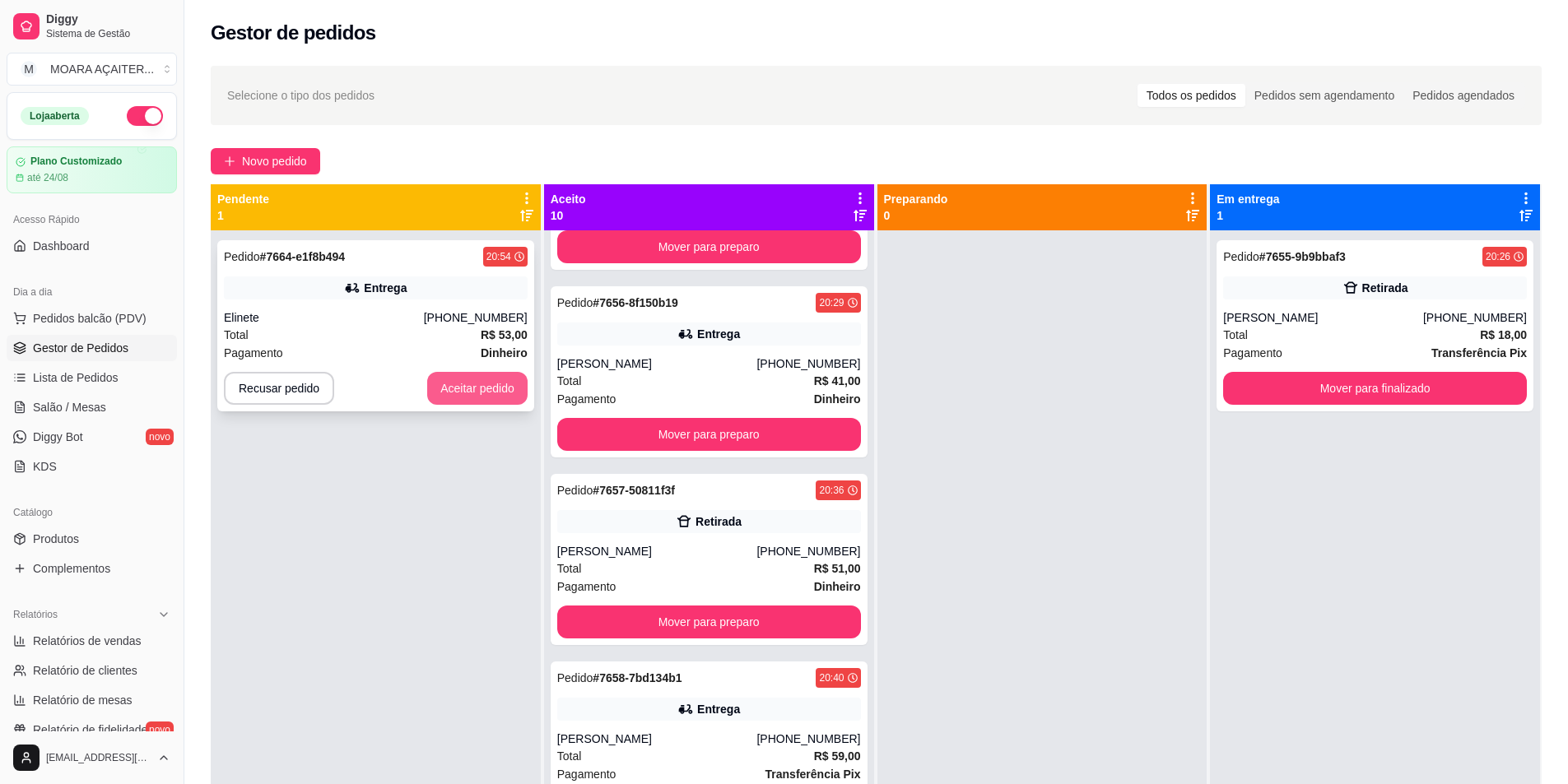
click at [491, 395] on button "Aceitar pedido" at bounding box center [478, 389] width 101 height 33
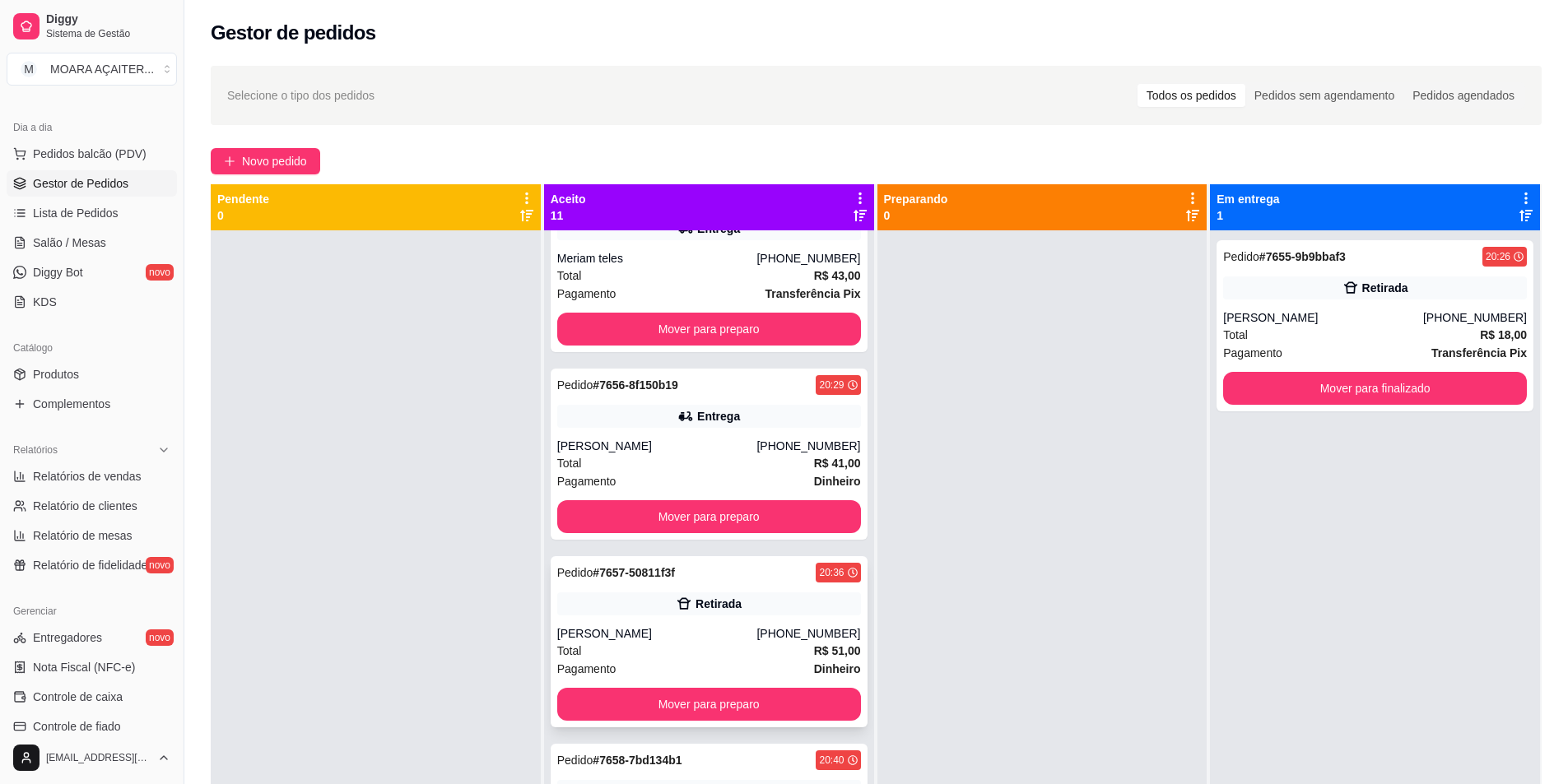
scroll to position [330, 0]
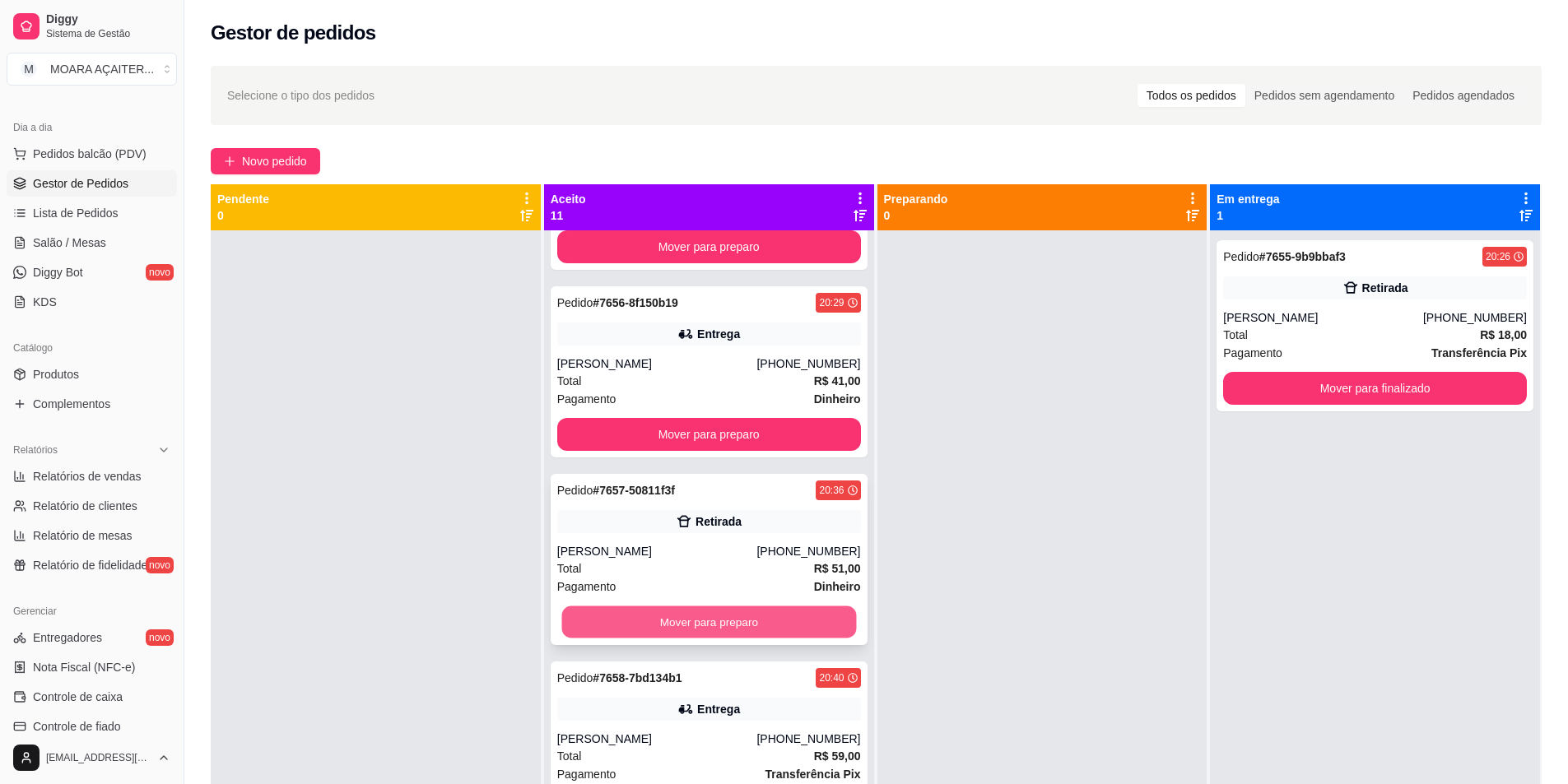
click at [724, 616] on button "Mover para preparo" at bounding box center [709, 622] width 295 height 32
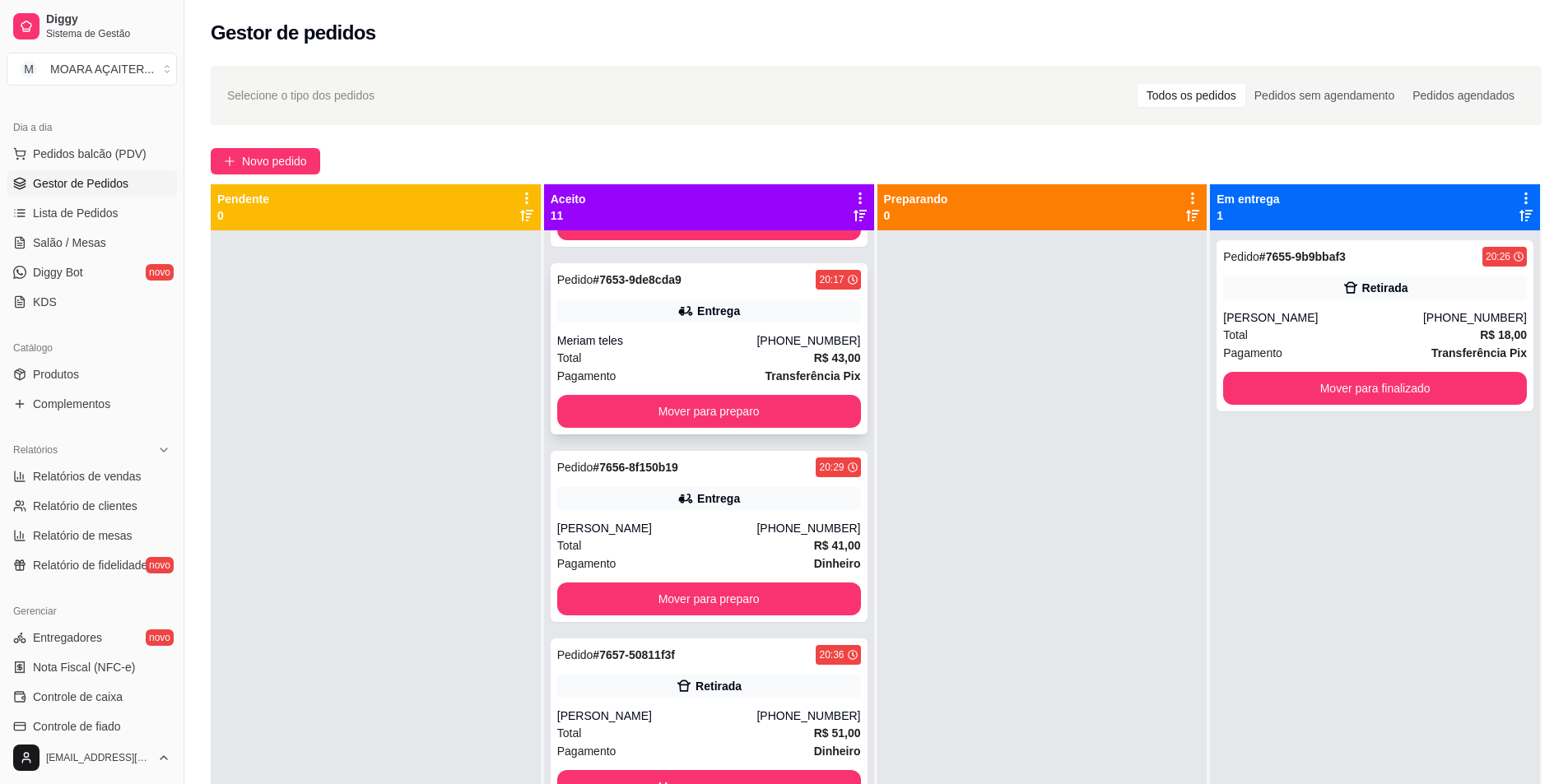
scroll to position [247, 0]
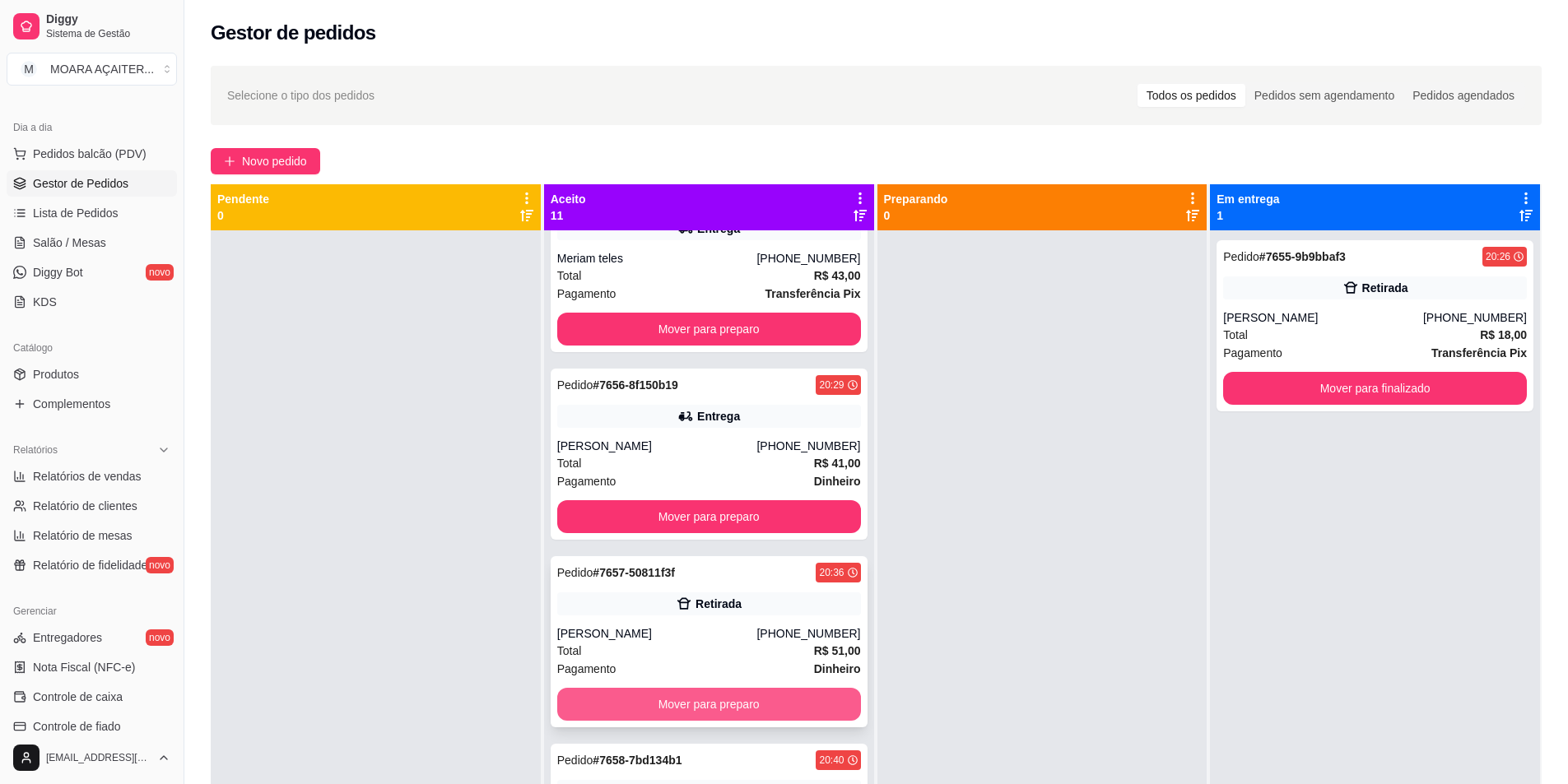
click at [745, 695] on button "Mover para preparo" at bounding box center [709, 704] width 304 height 33
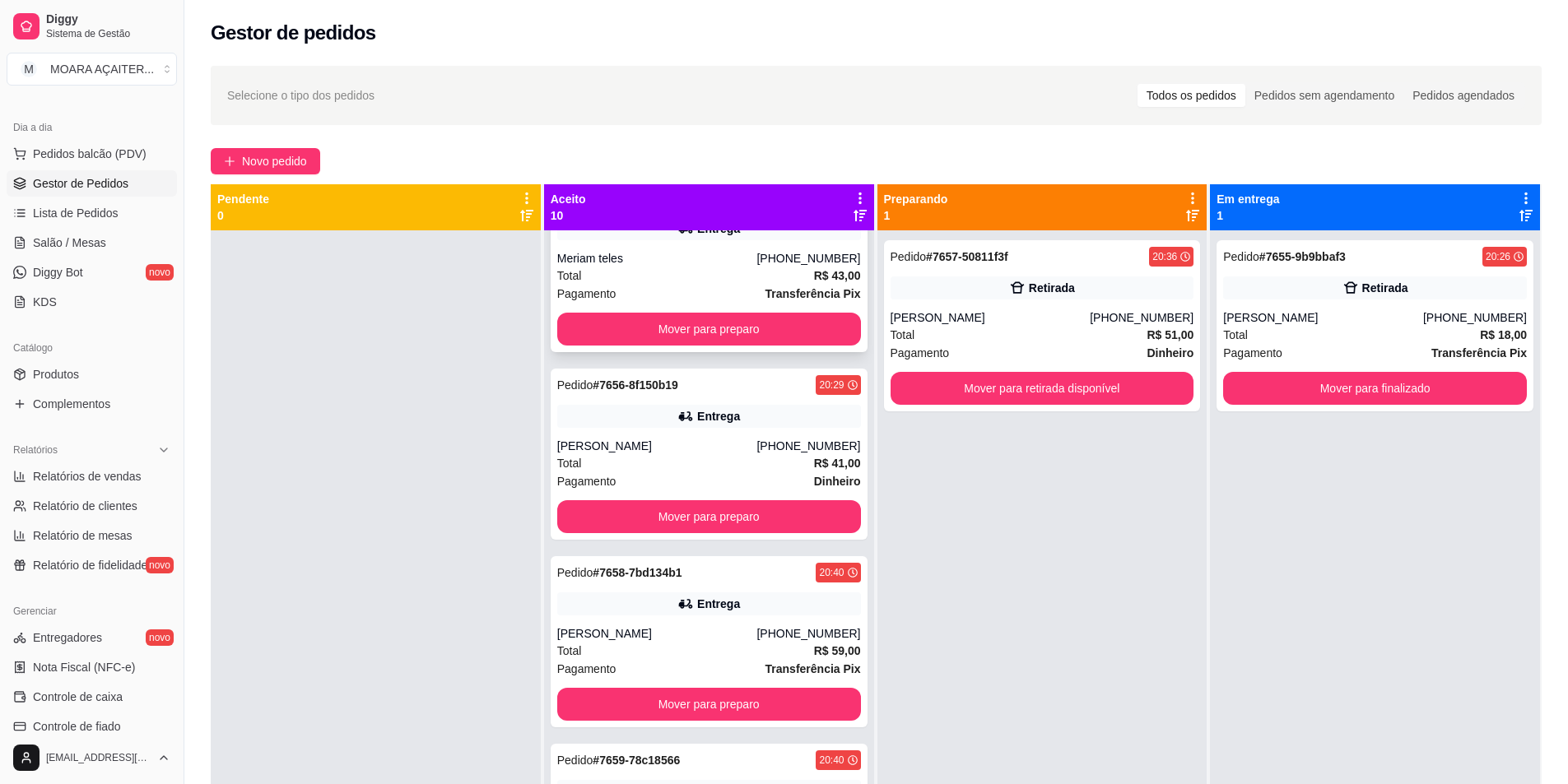
scroll to position [0, 0]
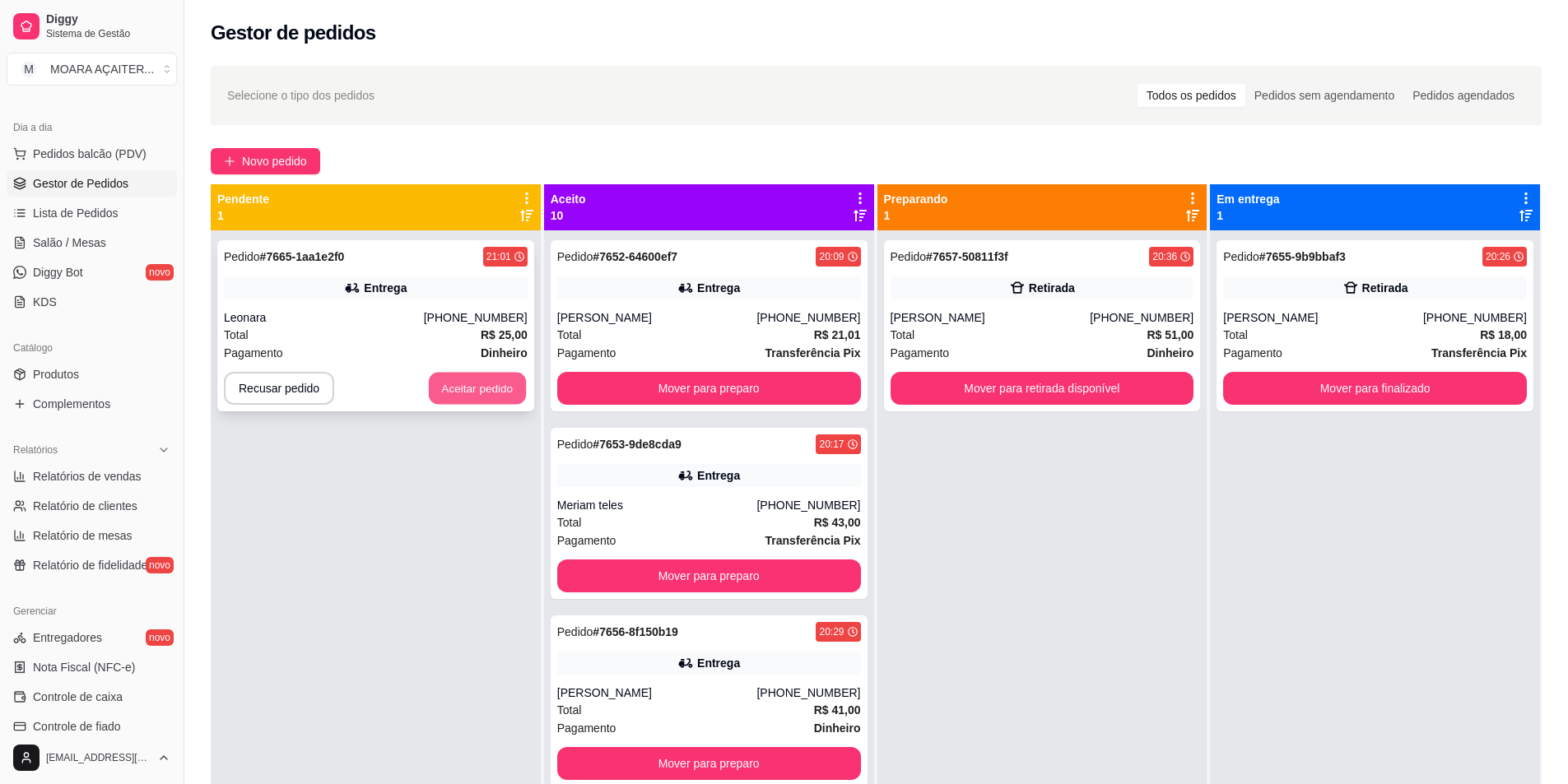
click at [434, 382] on button "Aceitar pedido" at bounding box center [477, 389] width 97 height 32
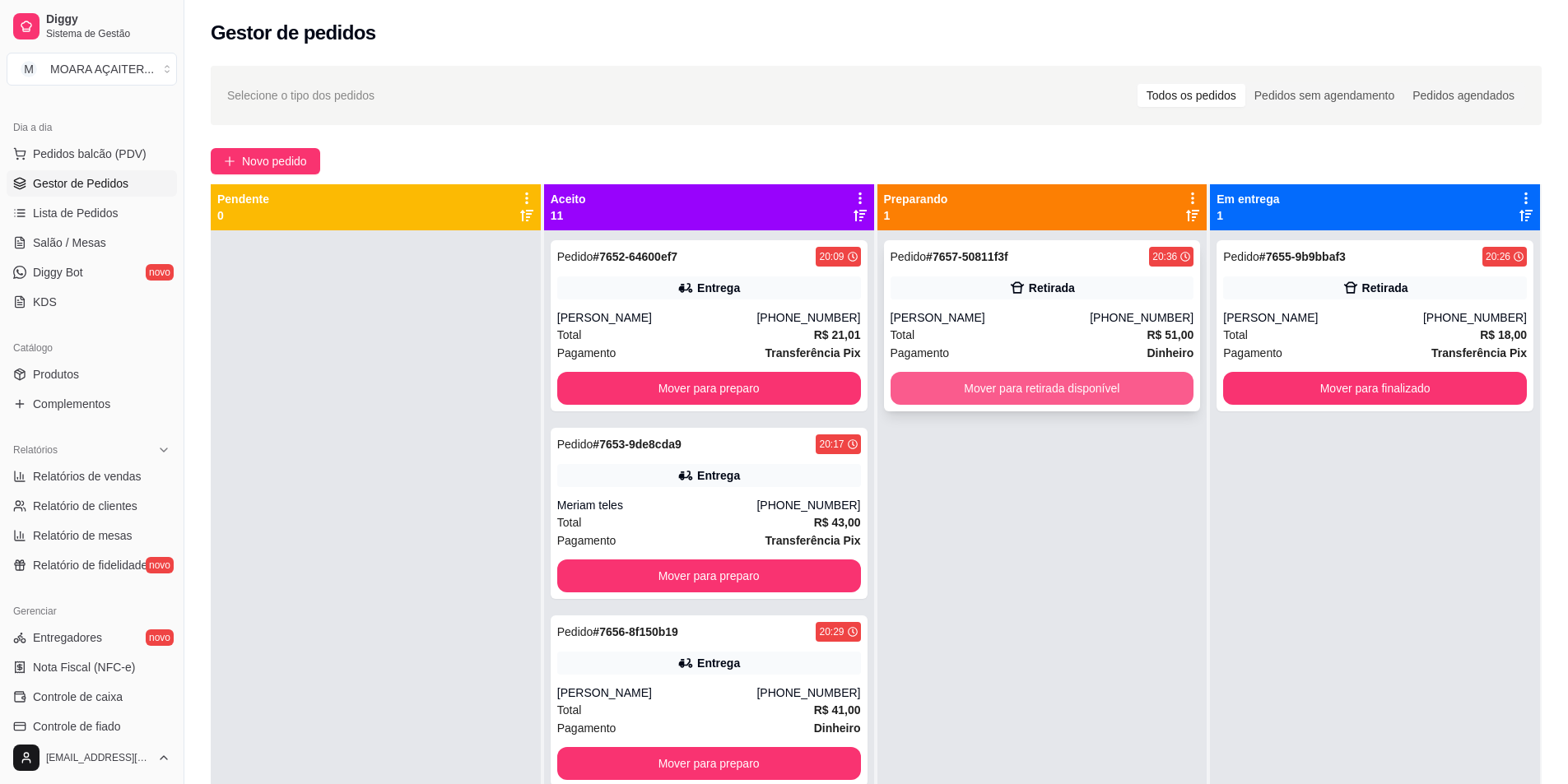
click at [1070, 383] on button "Mover para retirada disponível" at bounding box center [1042, 389] width 304 height 33
click at [960, 390] on button "Mover para retirada disponível" at bounding box center [1042, 389] width 295 height 32
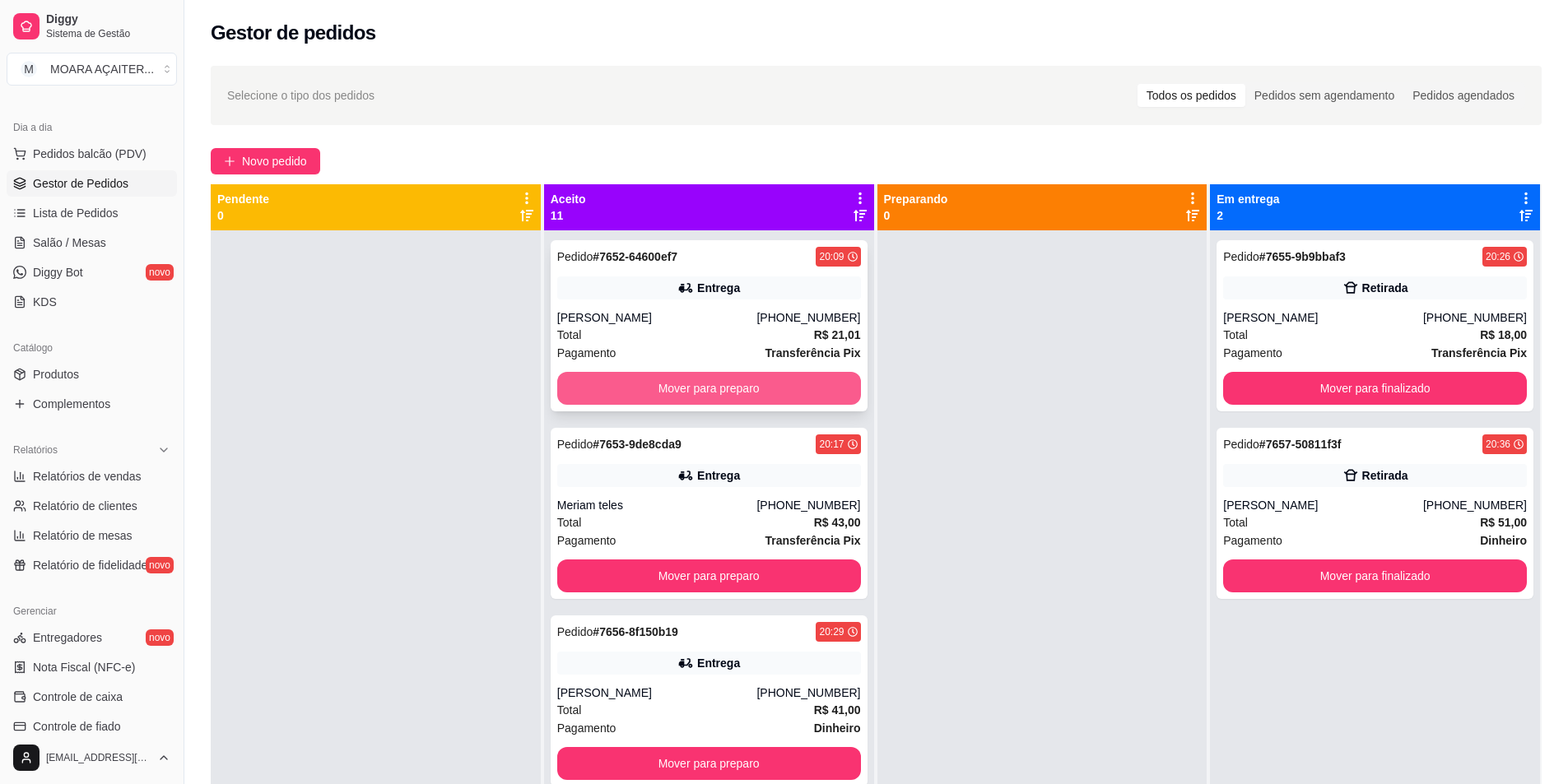
click at [814, 396] on button "Mover para preparo" at bounding box center [709, 389] width 304 height 33
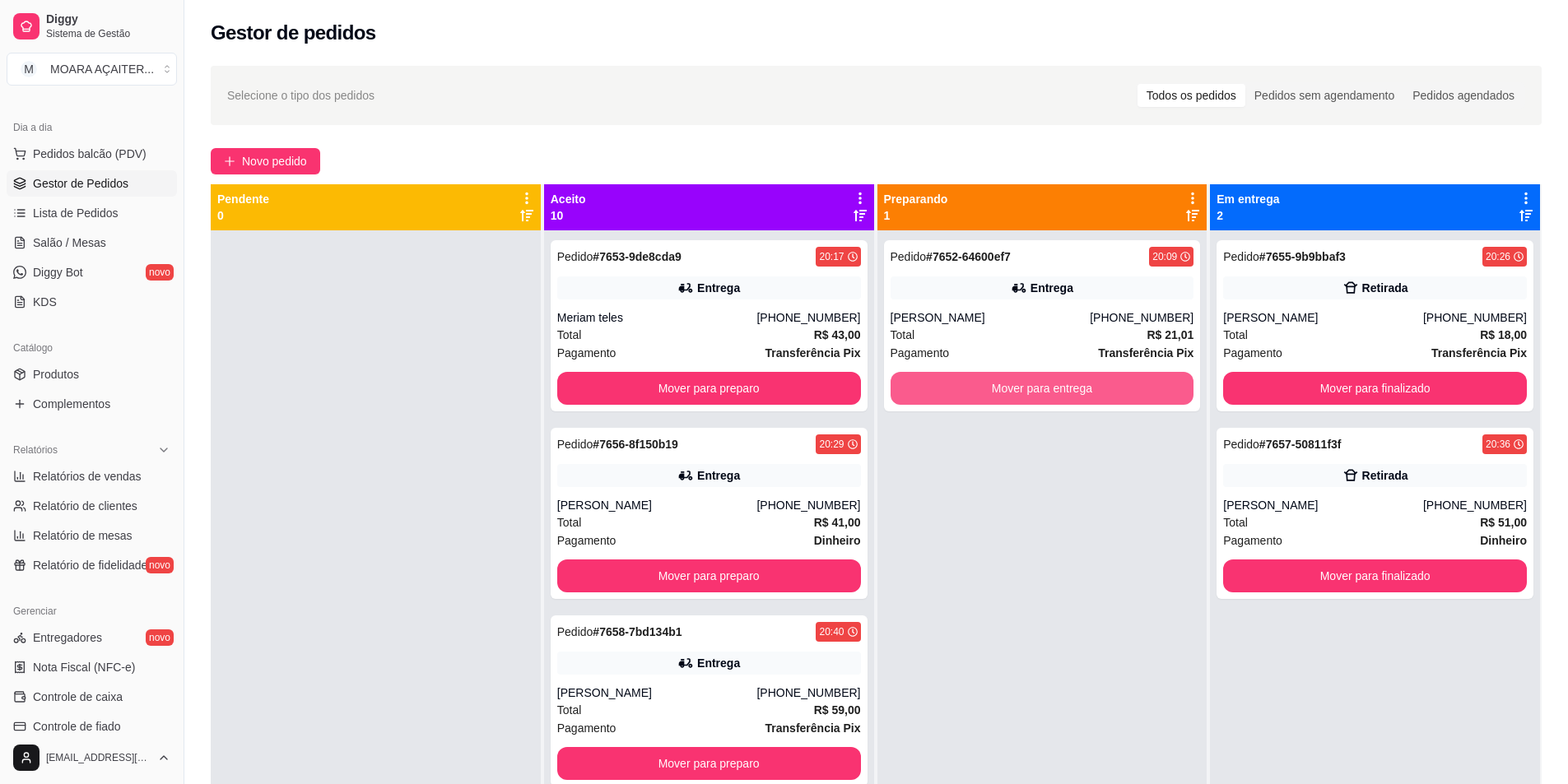
click at [959, 379] on button "Mover para entrega" at bounding box center [1042, 389] width 304 height 33
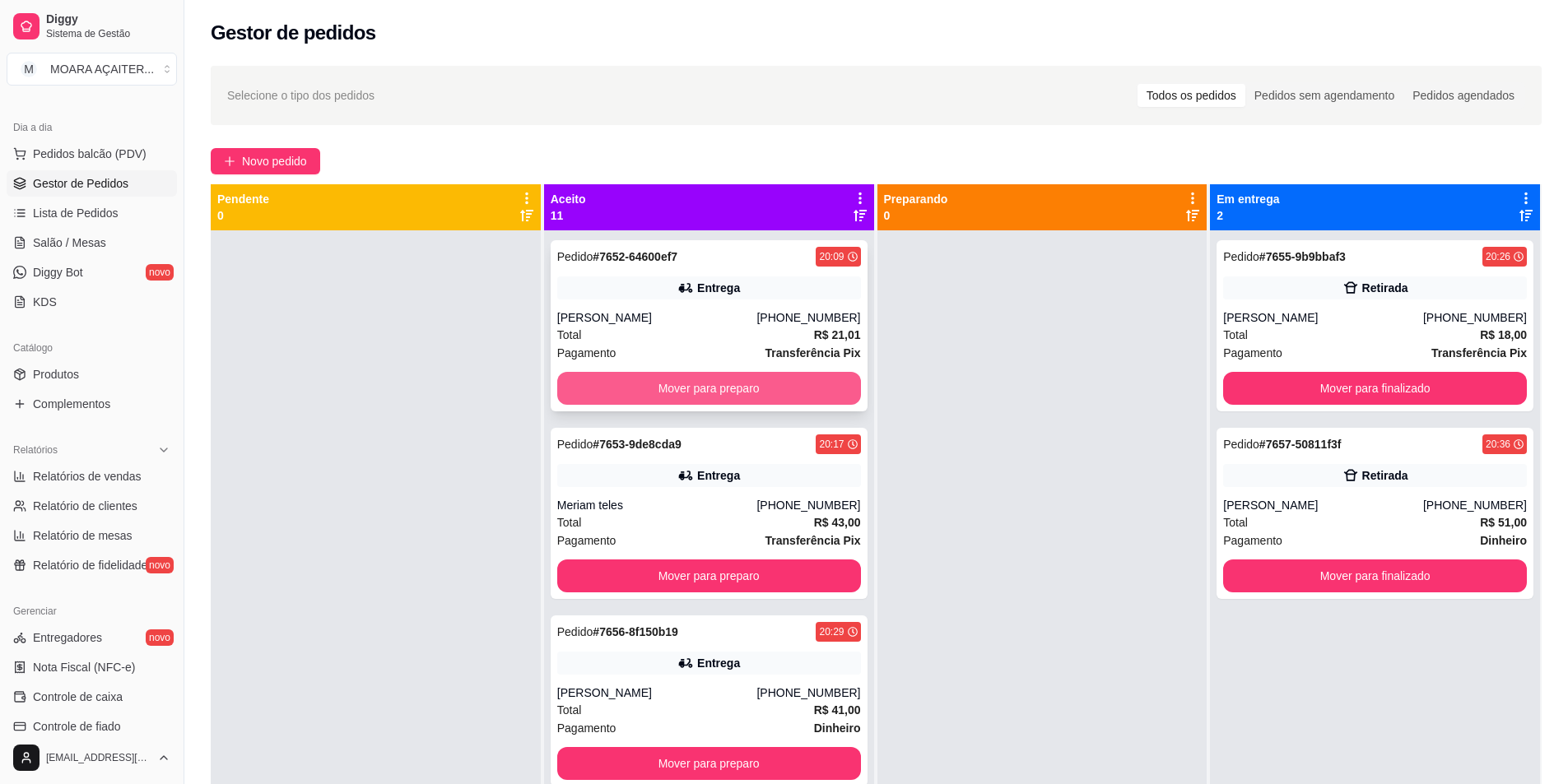
click at [791, 386] on button "Mover para preparo" at bounding box center [709, 389] width 304 height 33
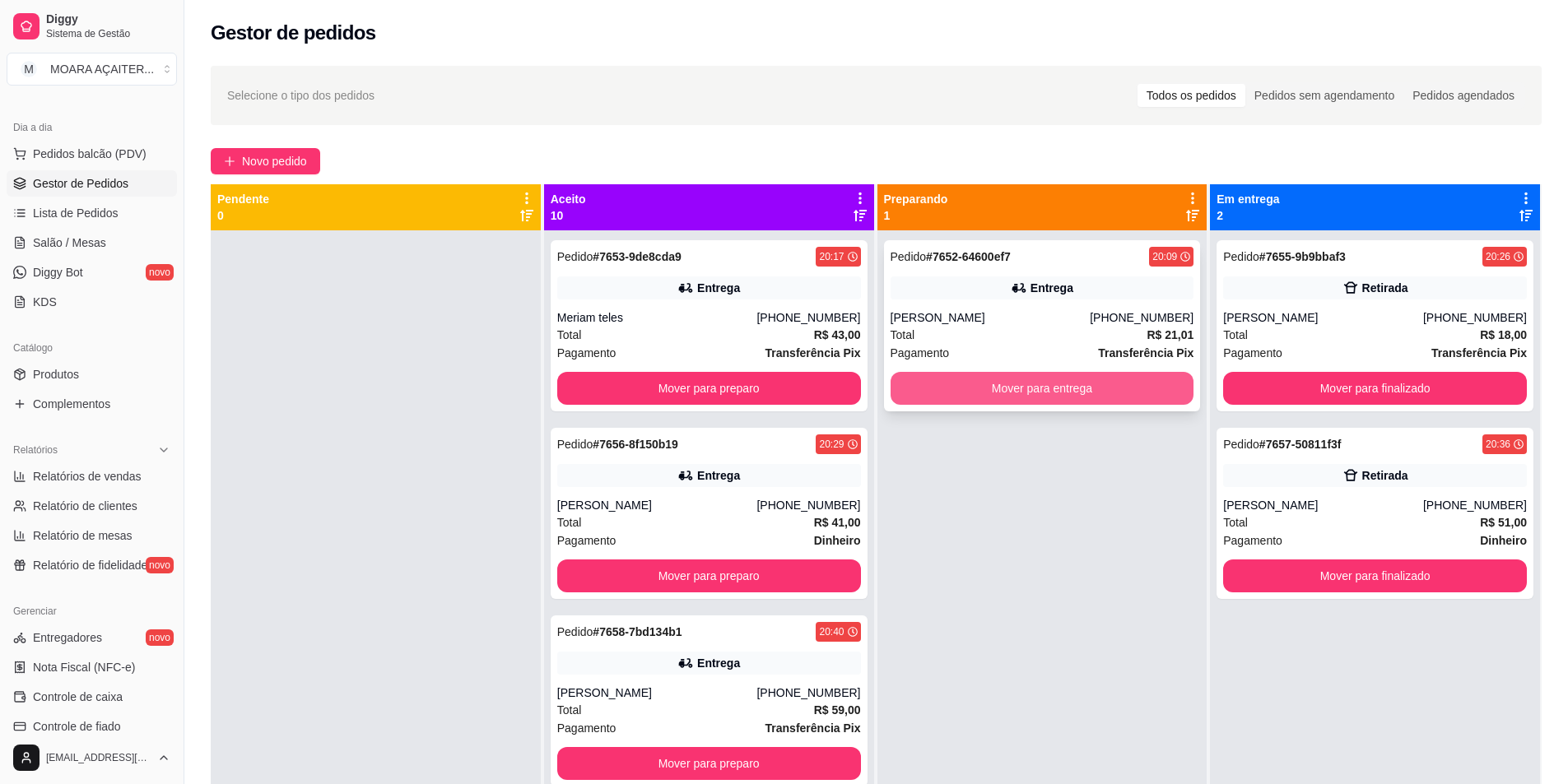
click at [902, 384] on button "Mover para entrega" at bounding box center [1042, 389] width 304 height 33
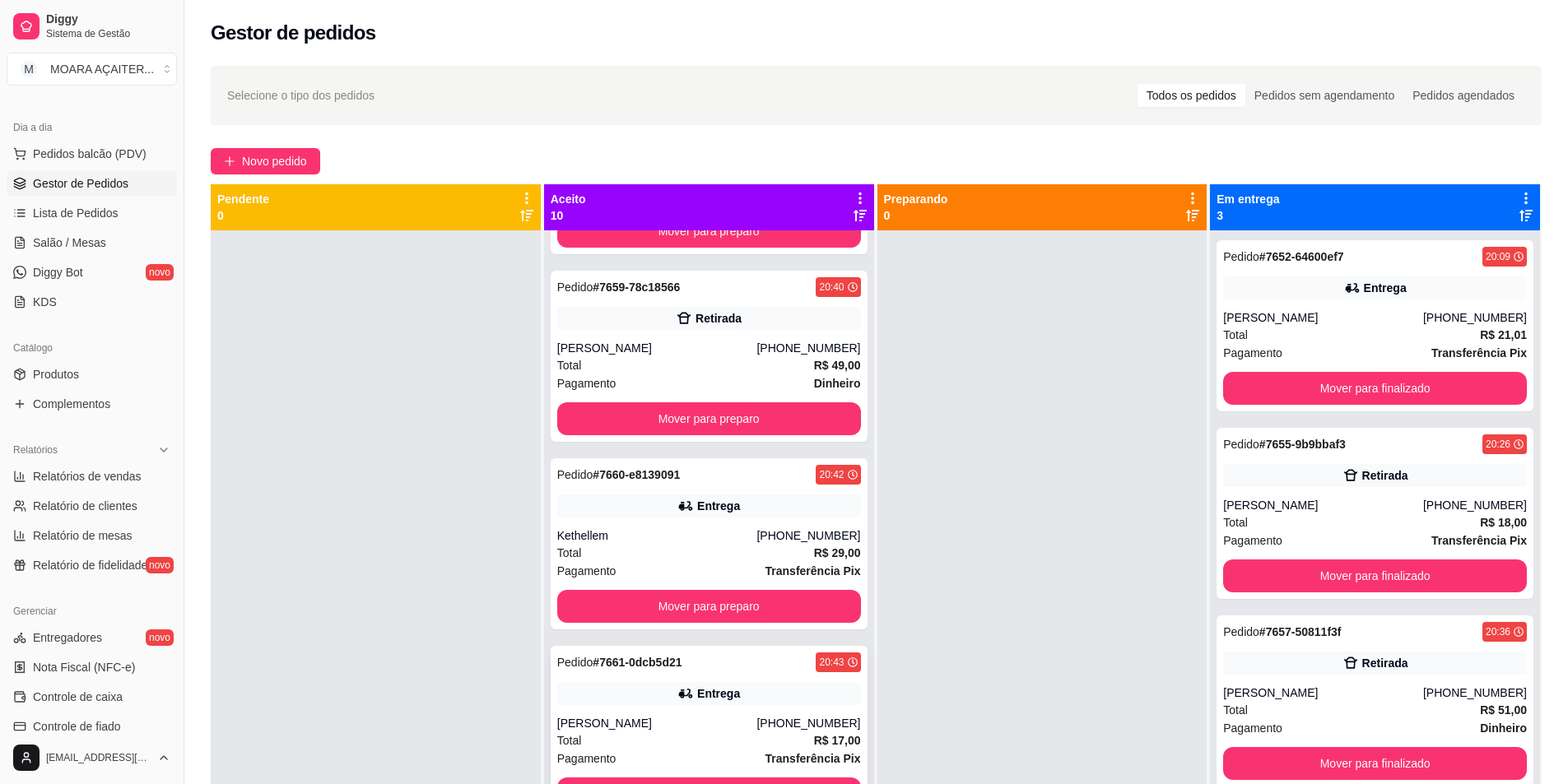
scroll to position [368, 0]
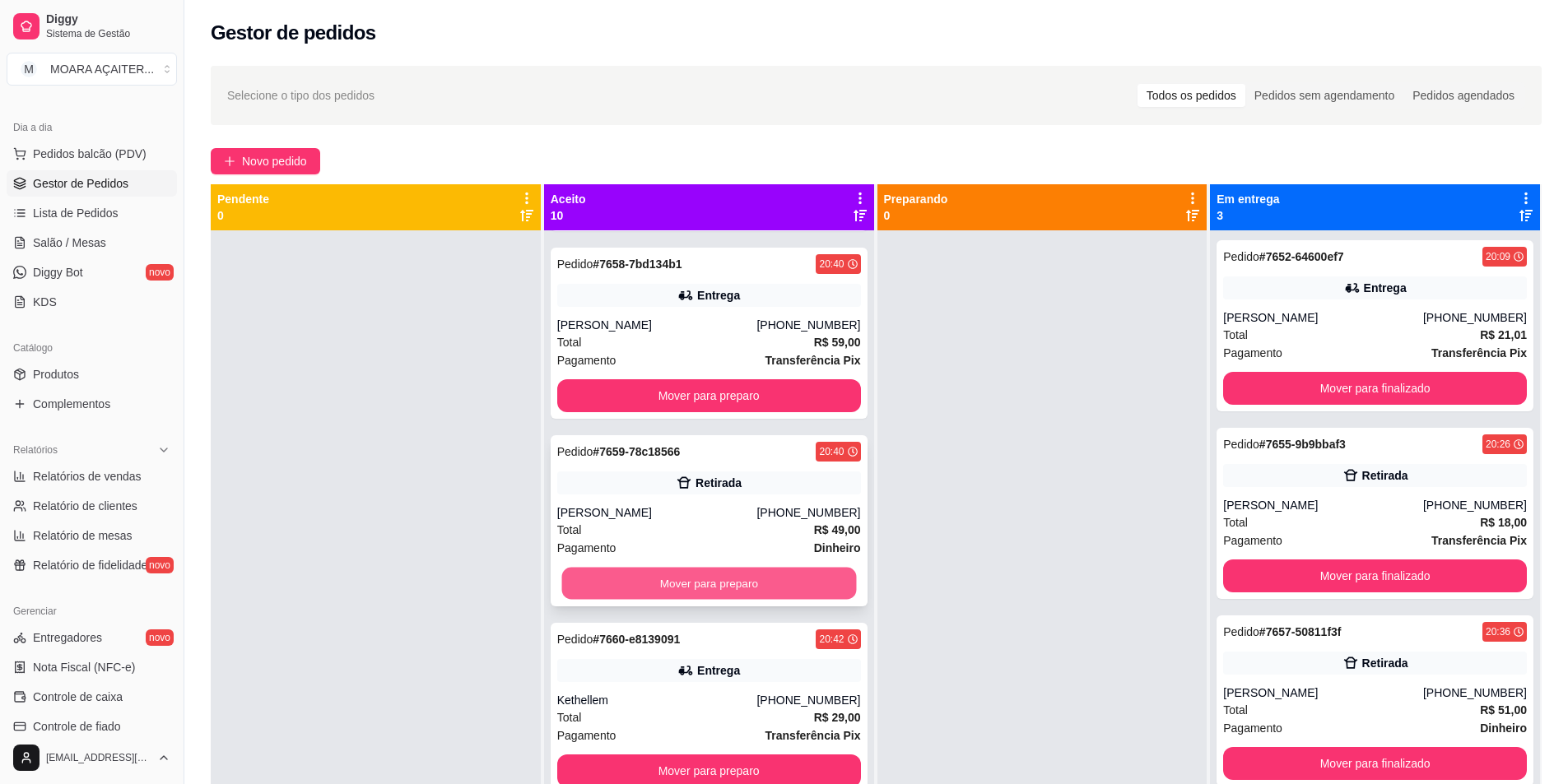
click at [669, 581] on button "Mover para preparo" at bounding box center [709, 584] width 295 height 32
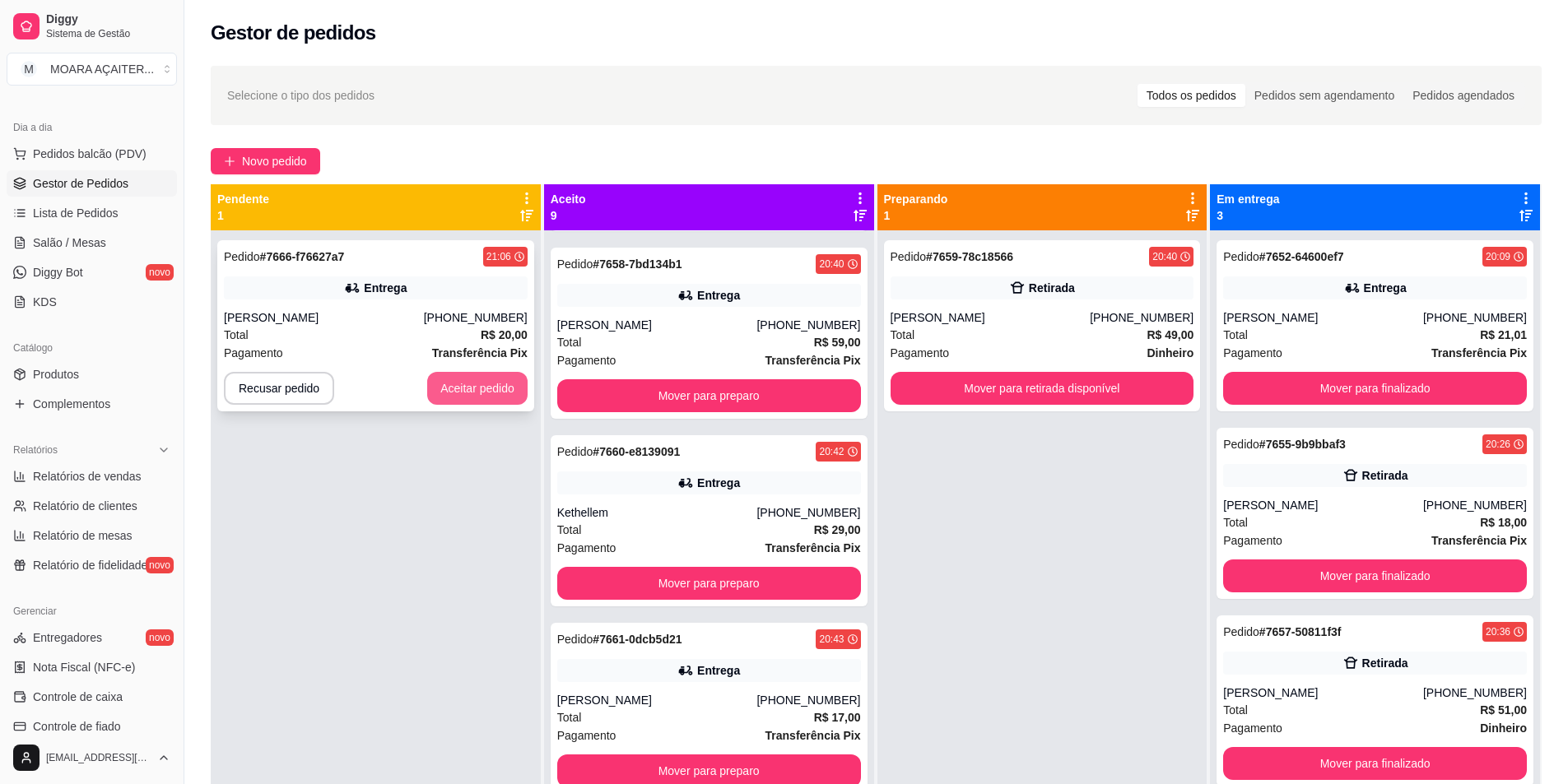
click at [443, 384] on button "Aceitar pedido" at bounding box center [478, 389] width 101 height 33
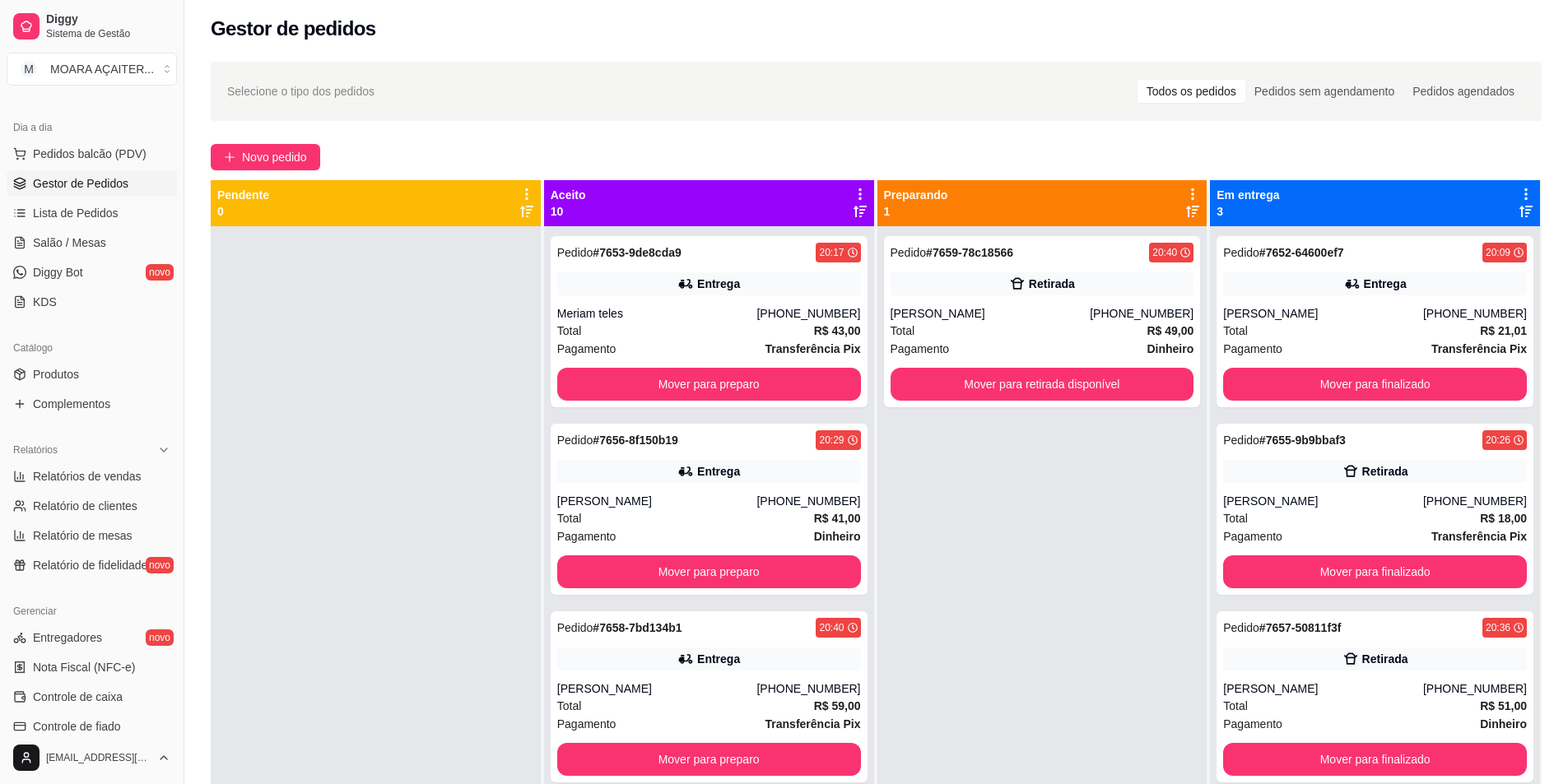
scroll to position [0, 0]
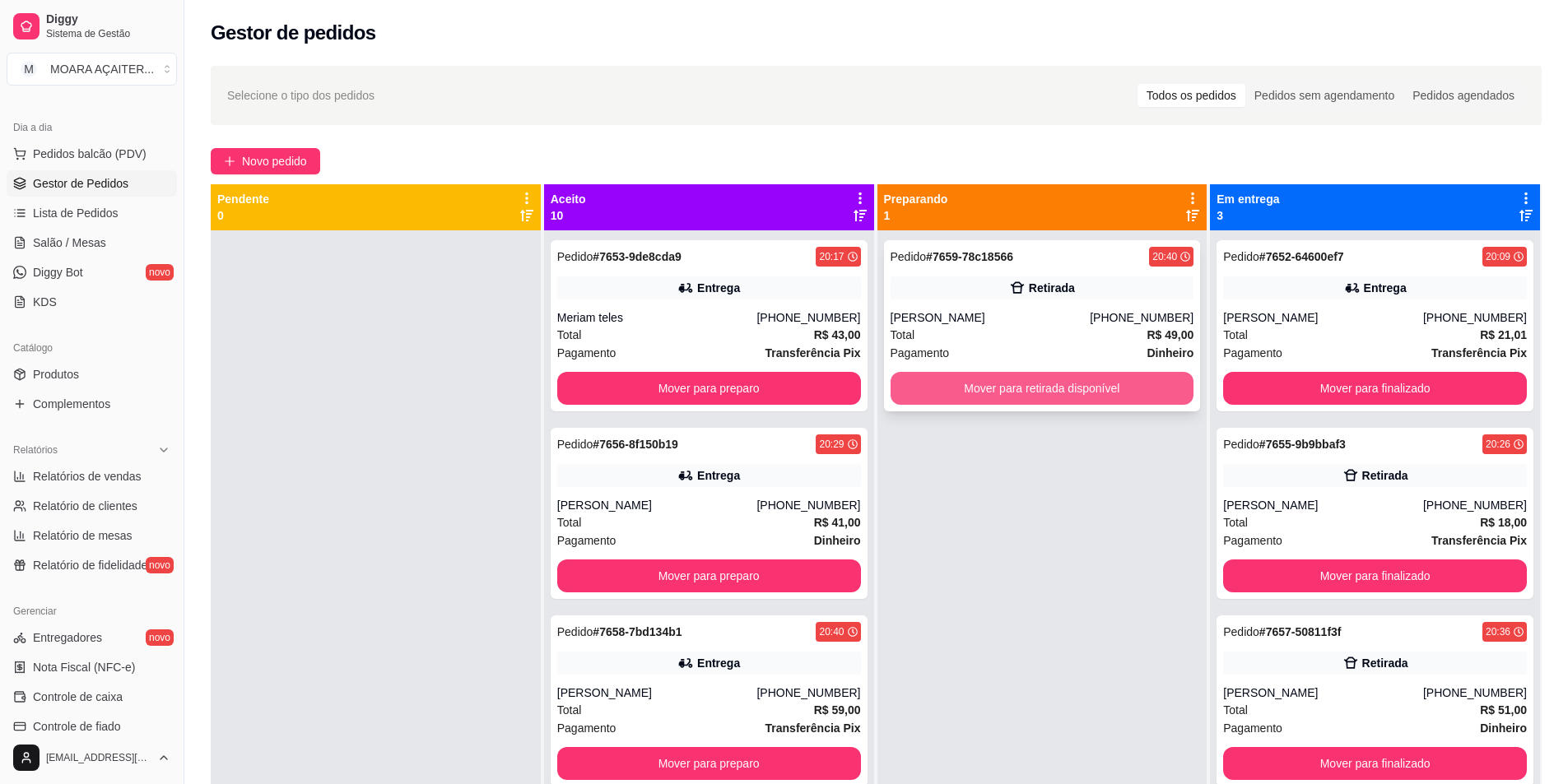
click at [939, 391] on button "Mover para retirada disponível" at bounding box center [1042, 389] width 304 height 33
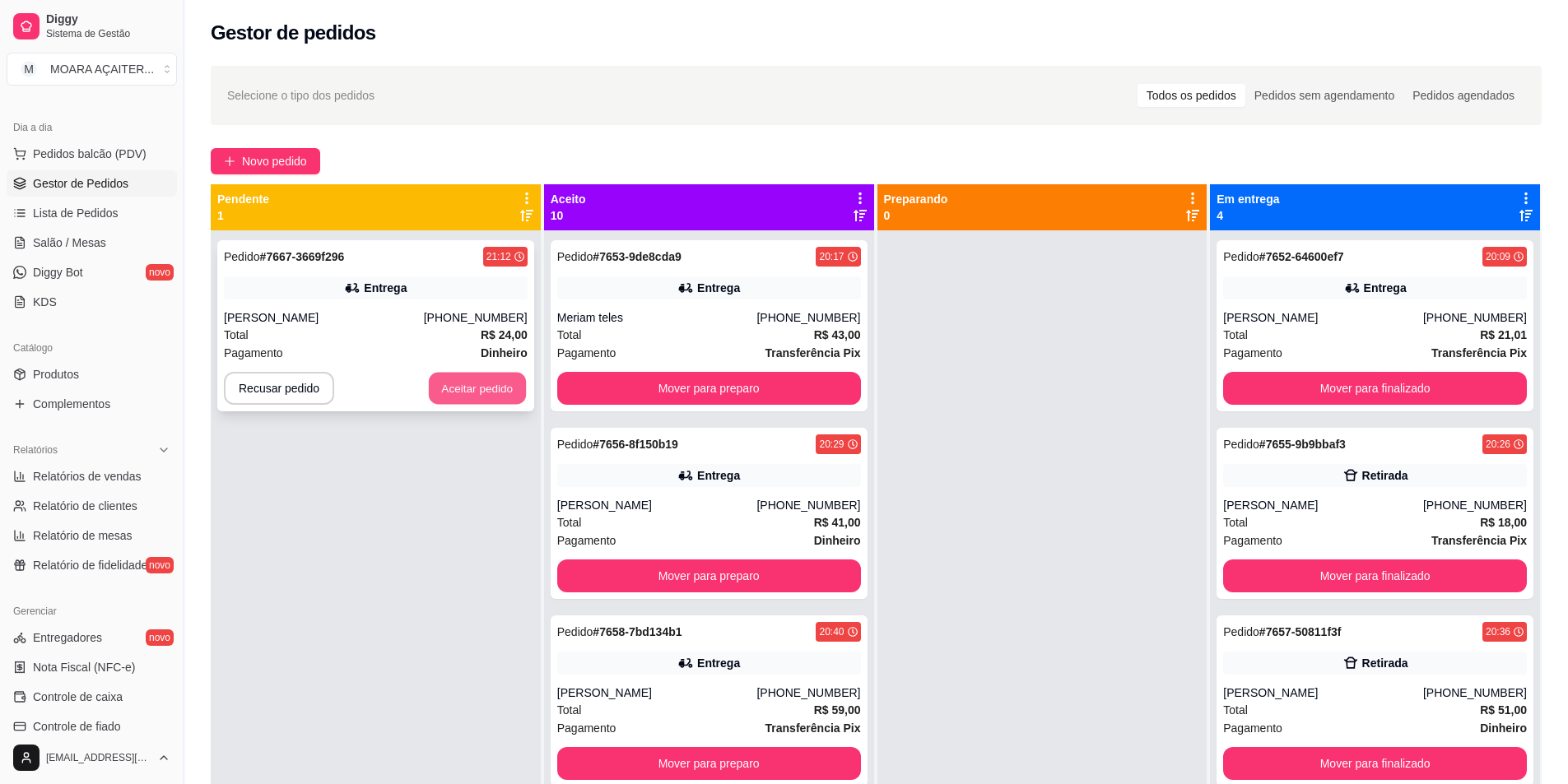
click at [477, 383] on button "Aceitar pedido" at bounding box center [477, 389] width 97 height 32
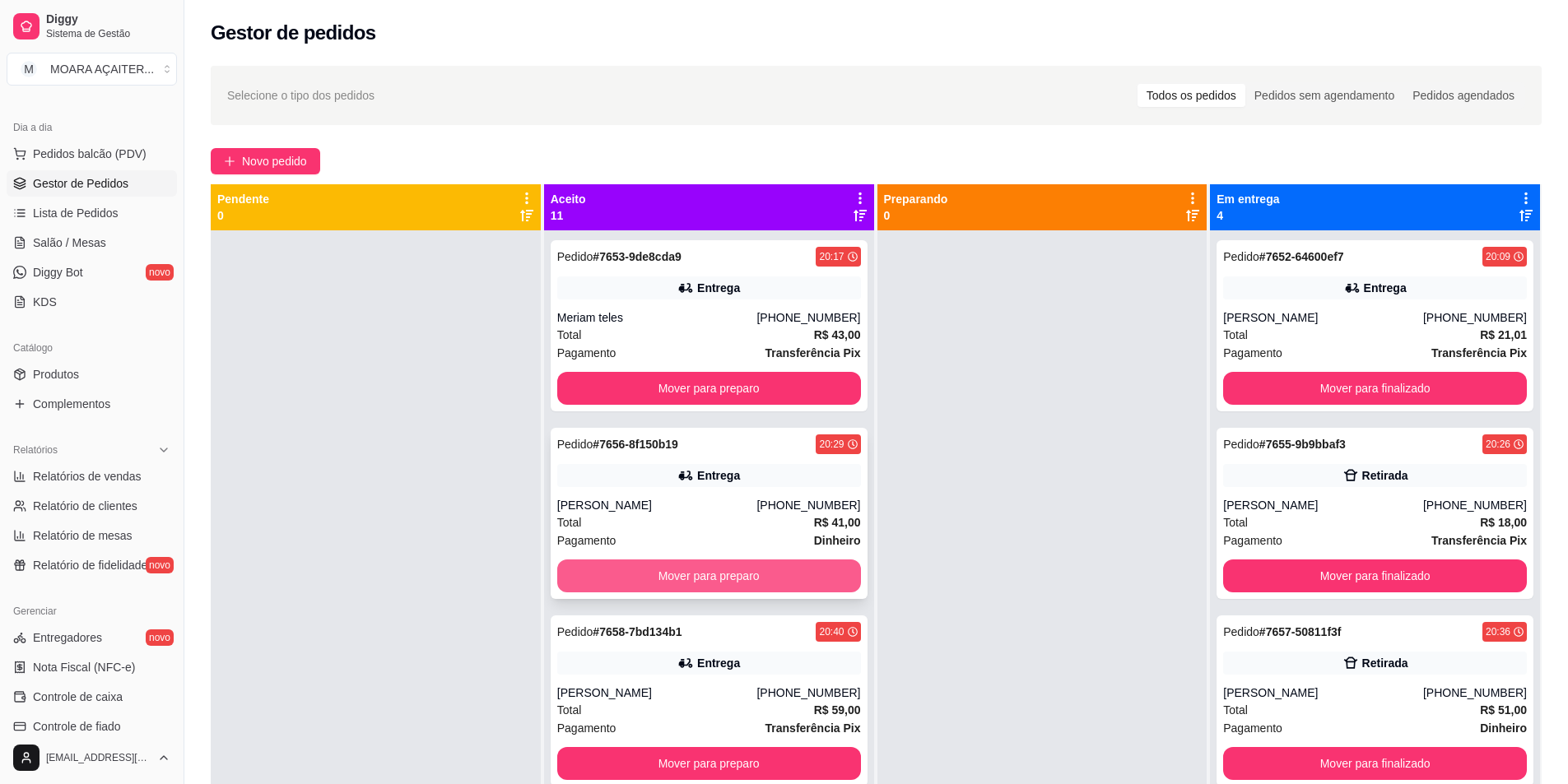
click at [721, 583] on button "Mover para preparo" at bounding box center [709, 576] width 304 height 33
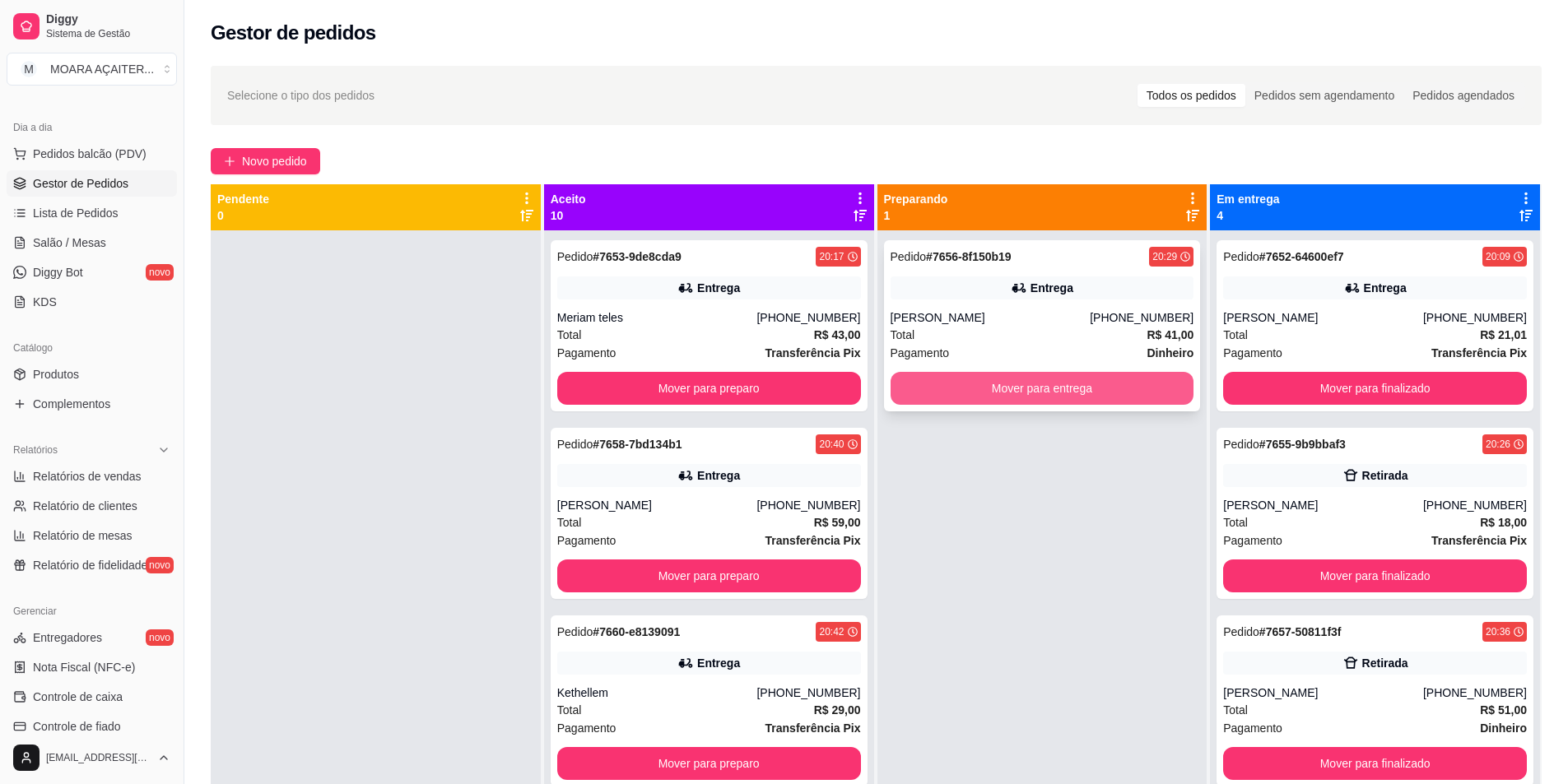
click at [941, 393] on button "Mover para entrega" at bounding box center [1042, 389] width 304 height 33
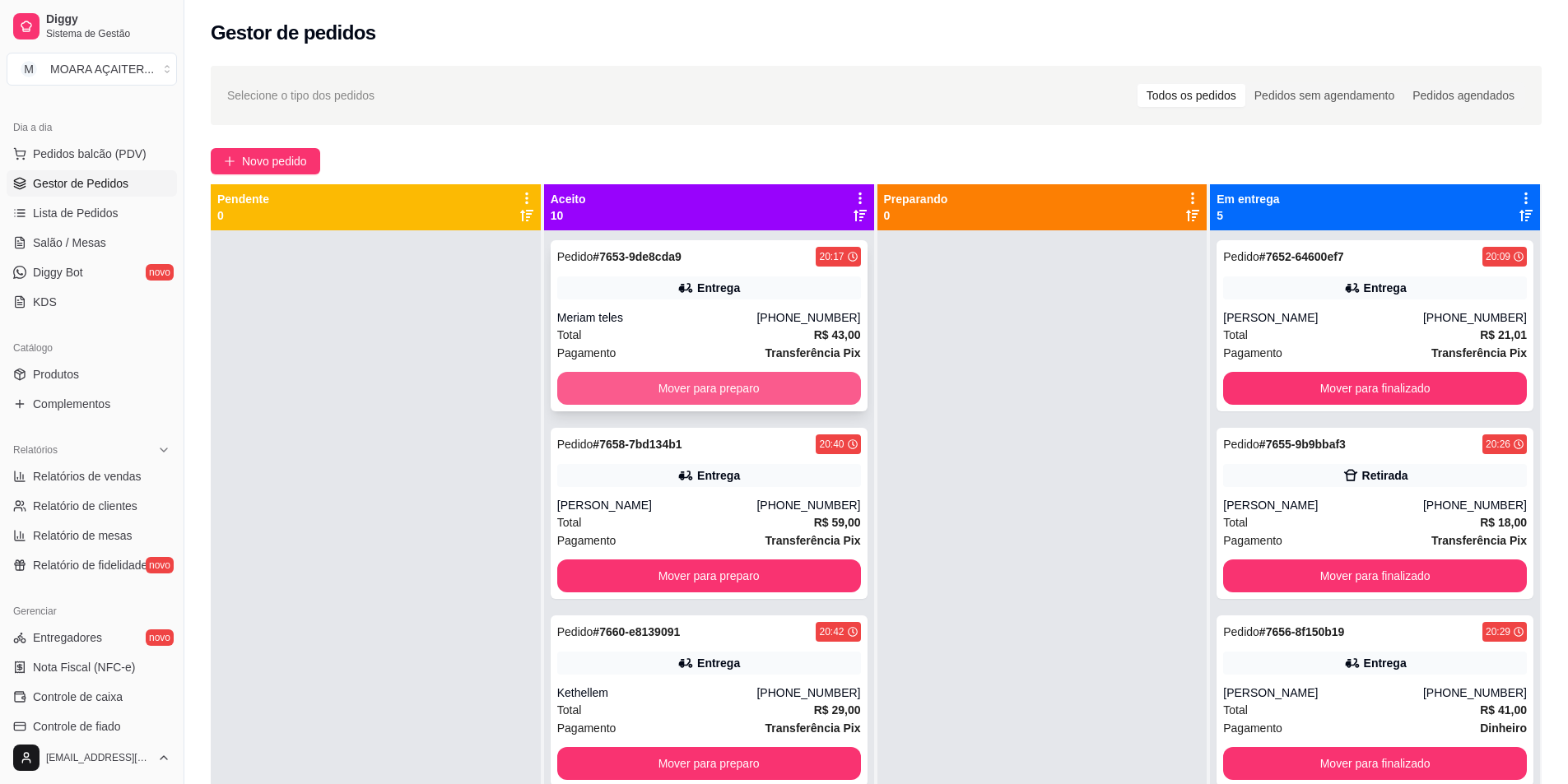
click at [781, 378] on button "Mover para preparo" at bounding box center [709, 389] width 304 height 33
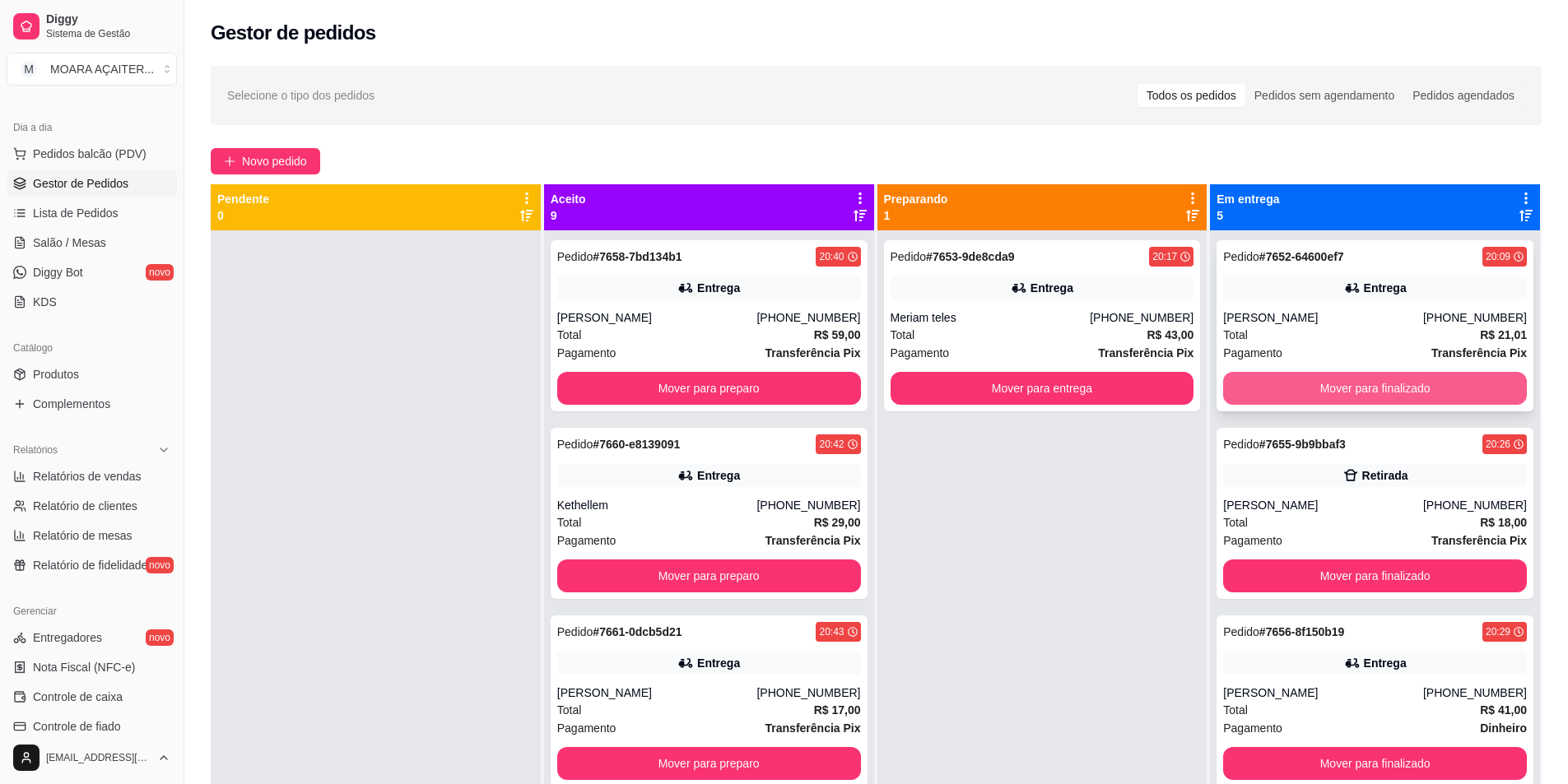
click at [1251, 380] on button "Mover para finalizado" at bounding box center [1375, 389] width 304 height 33
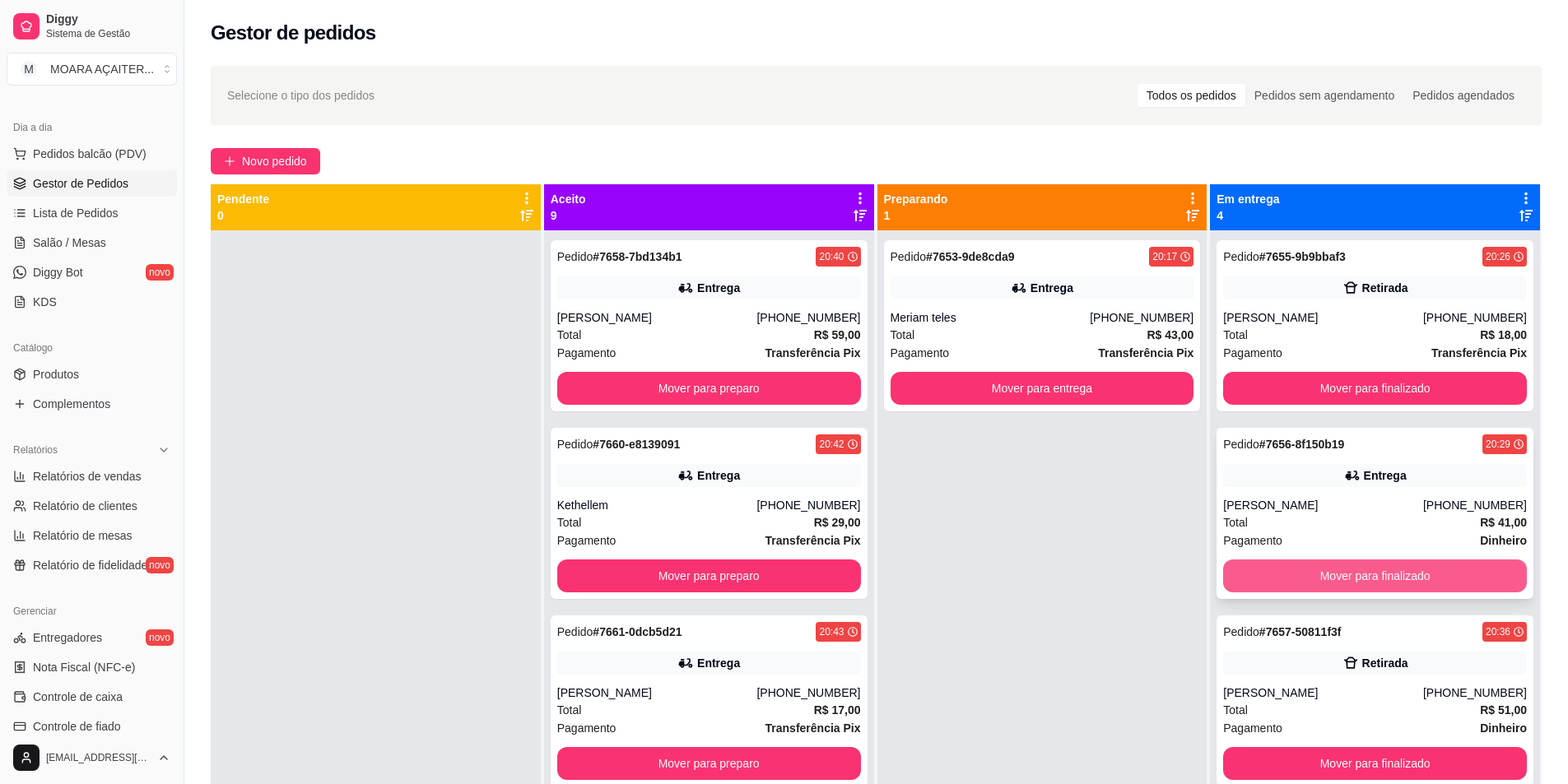
click at [1266, 572] on button "Mover para finalizado" at bounding box center [1375, 576] width 304 height 33
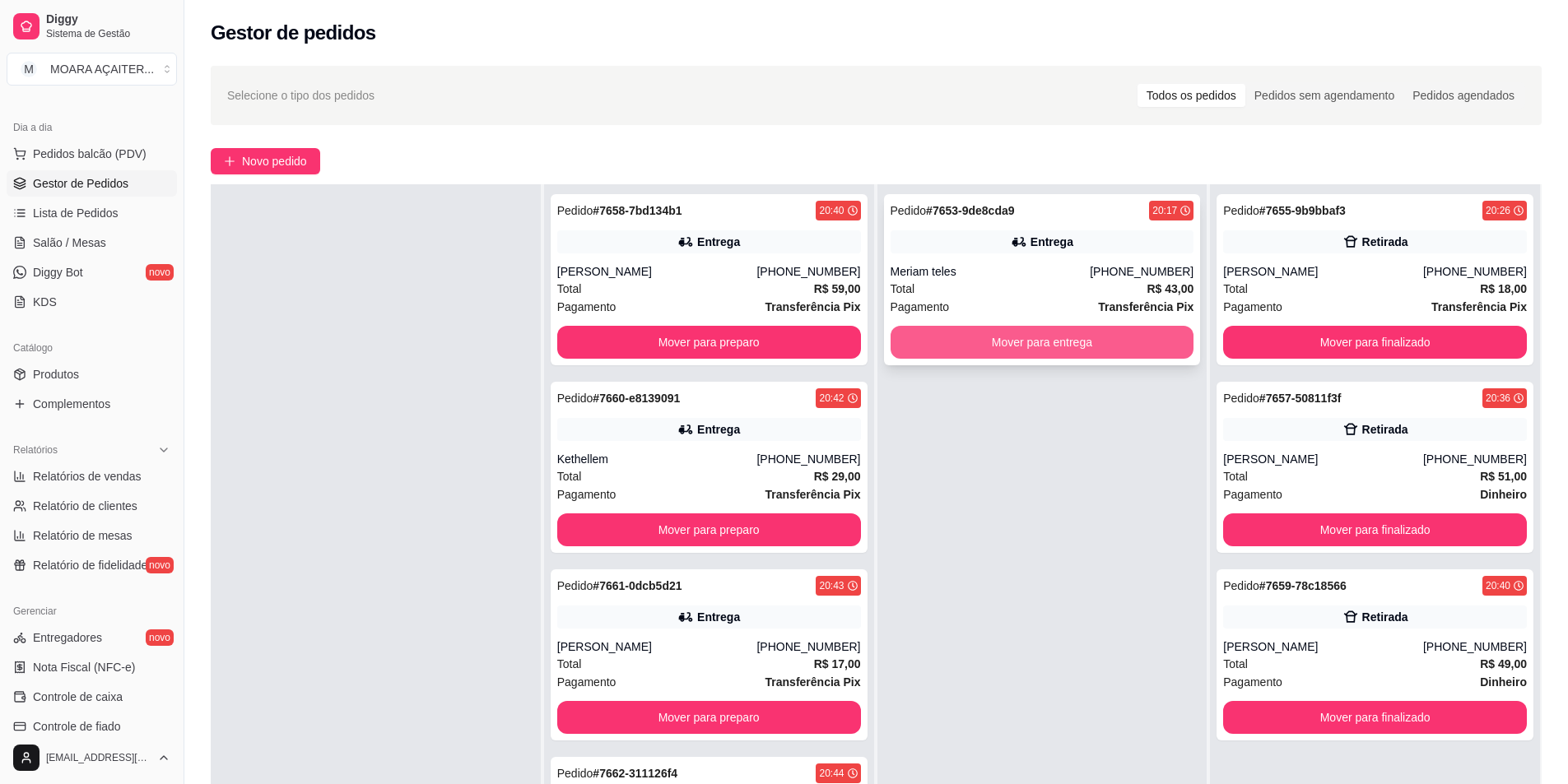
click at [1012, 339] on button "Mover para entrega" at bounding box center [1042, 343] width 304 height 33
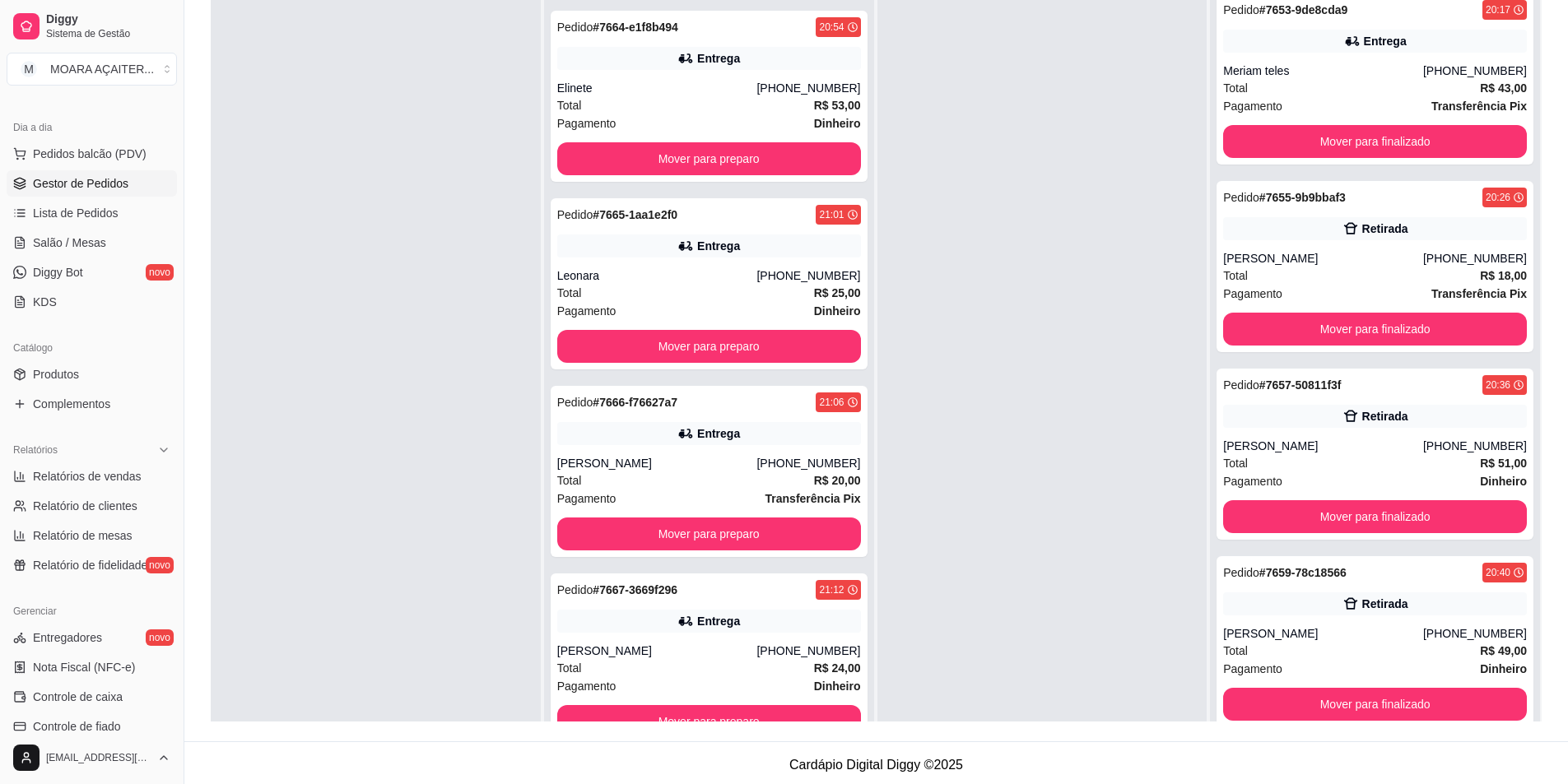
scroll to position [0, 0]
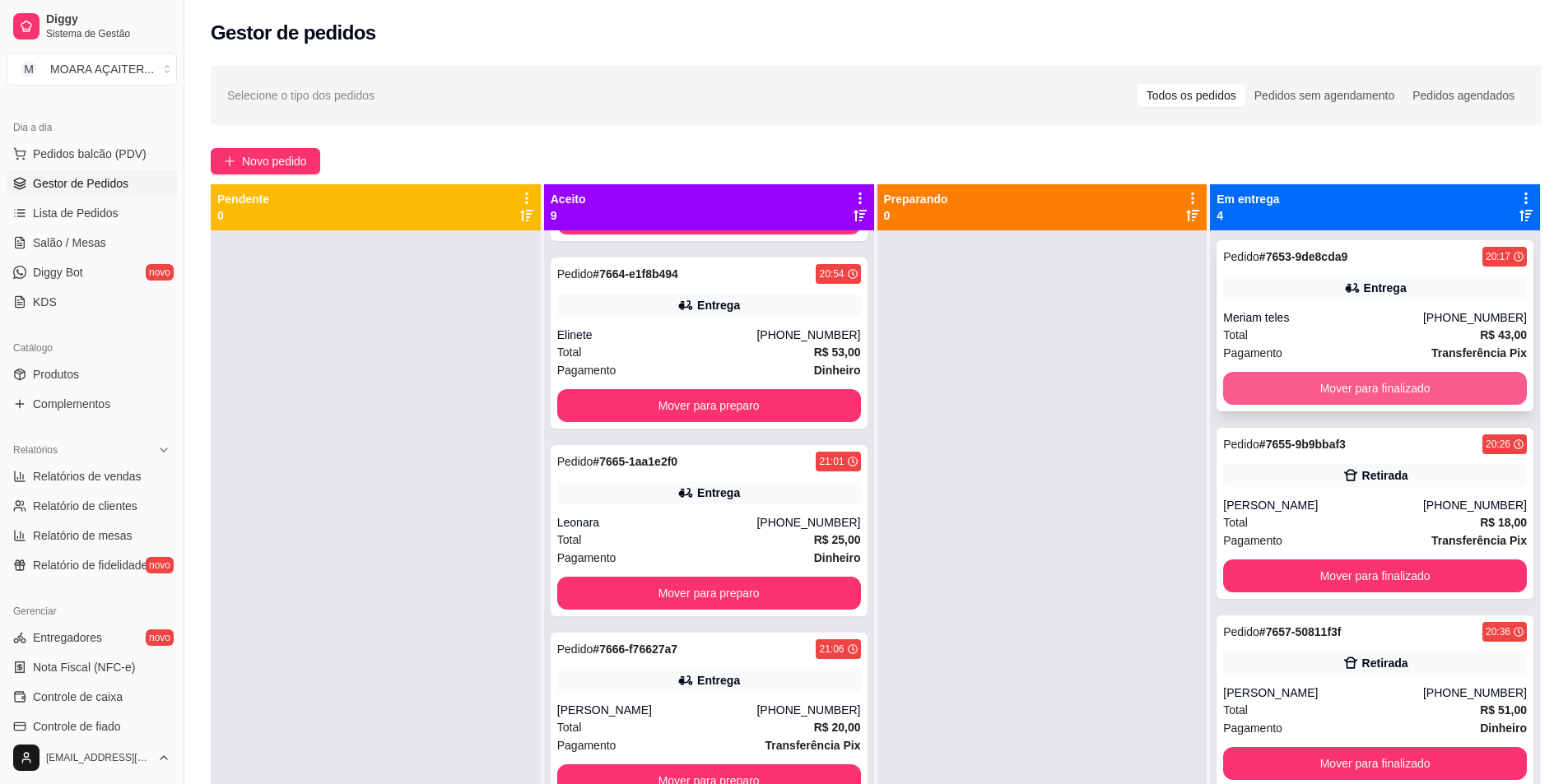
click at [1239, 386] on button "Mover para finalizado" at bounding box center [1375, 389] width 304 height 33
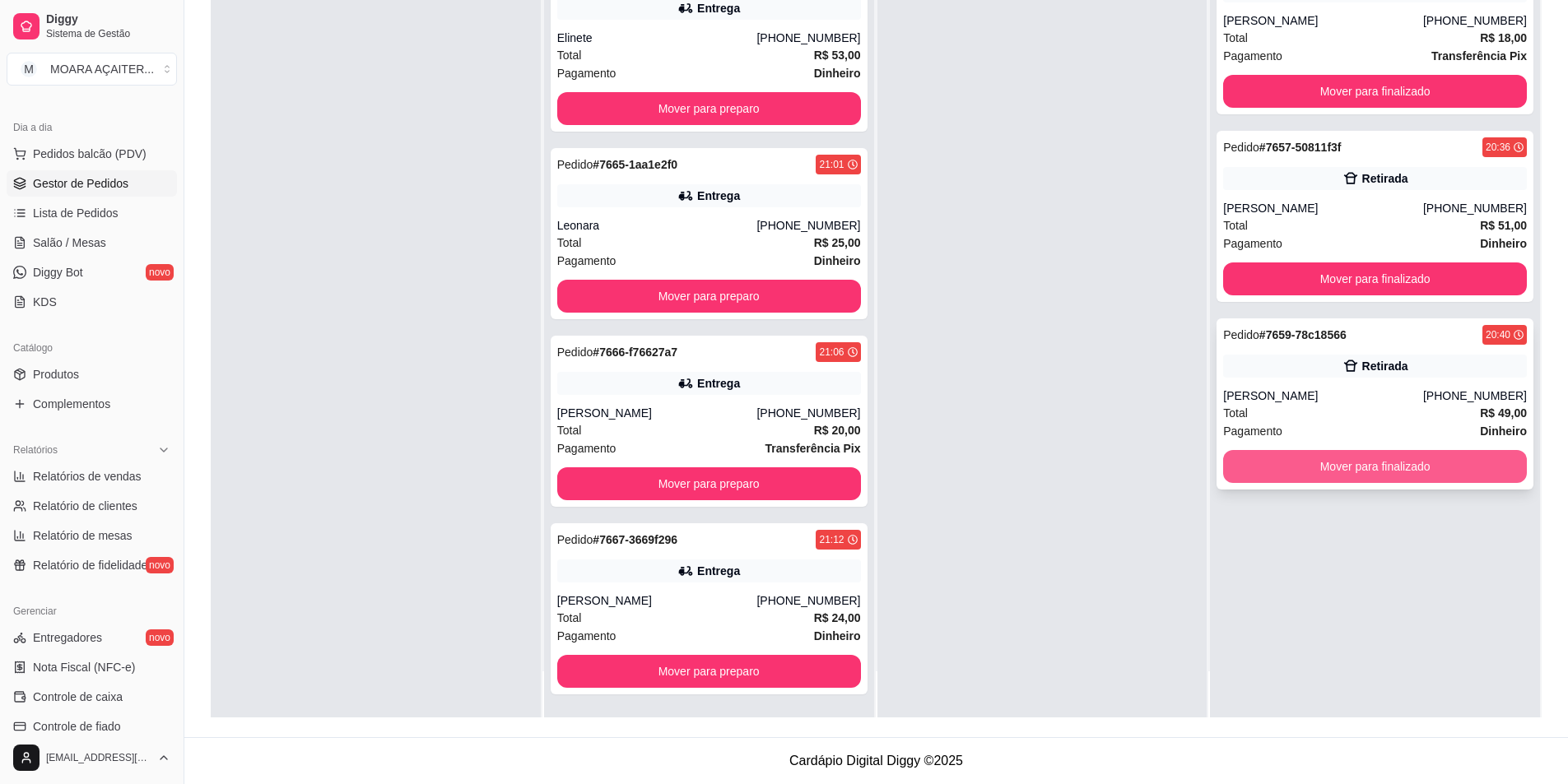
click at [1281, 465] on button "Mover para finalizado" at bounding box center [1375, 467] width 304 height 33
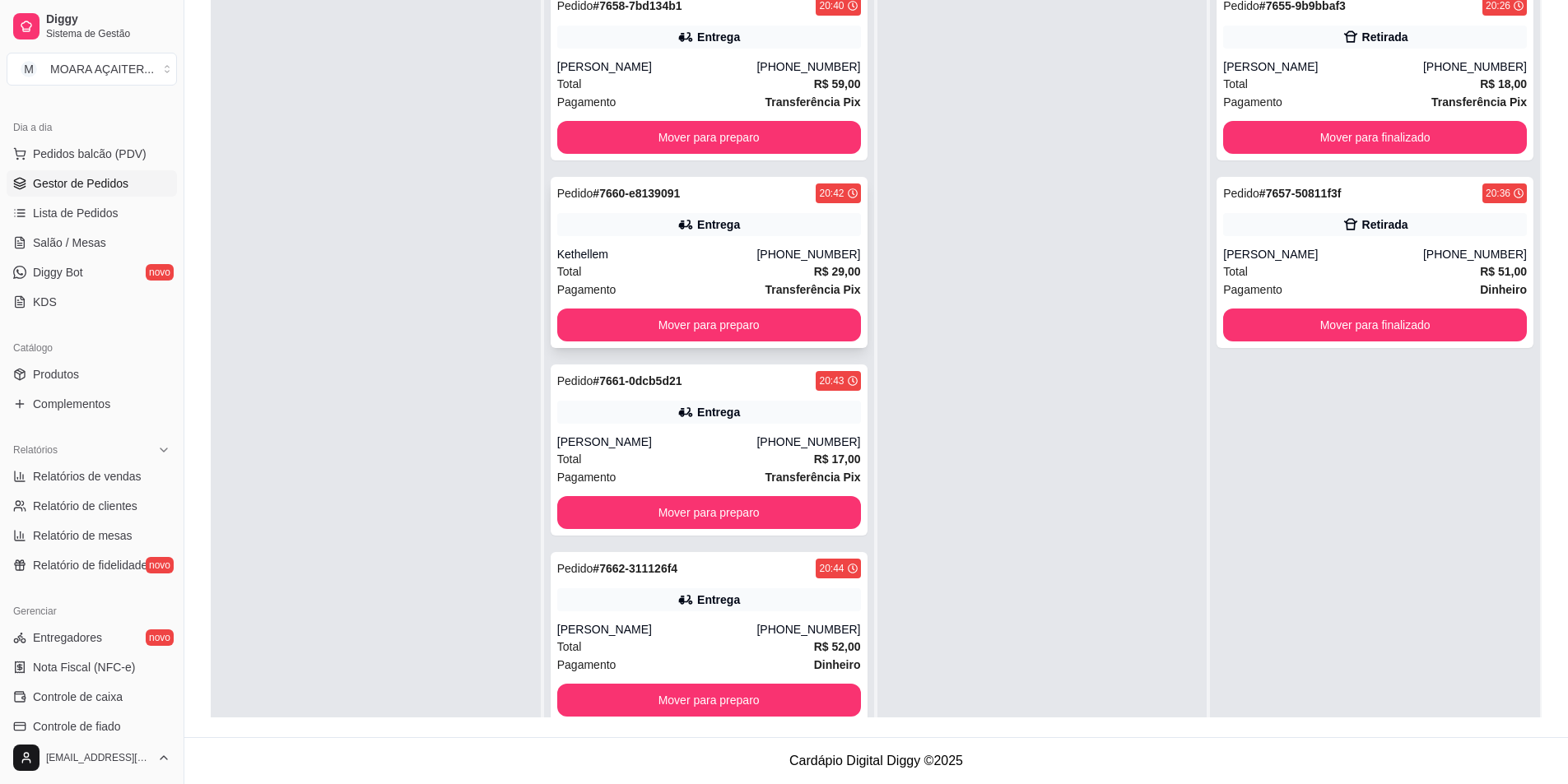
scroll to position [0, 0]
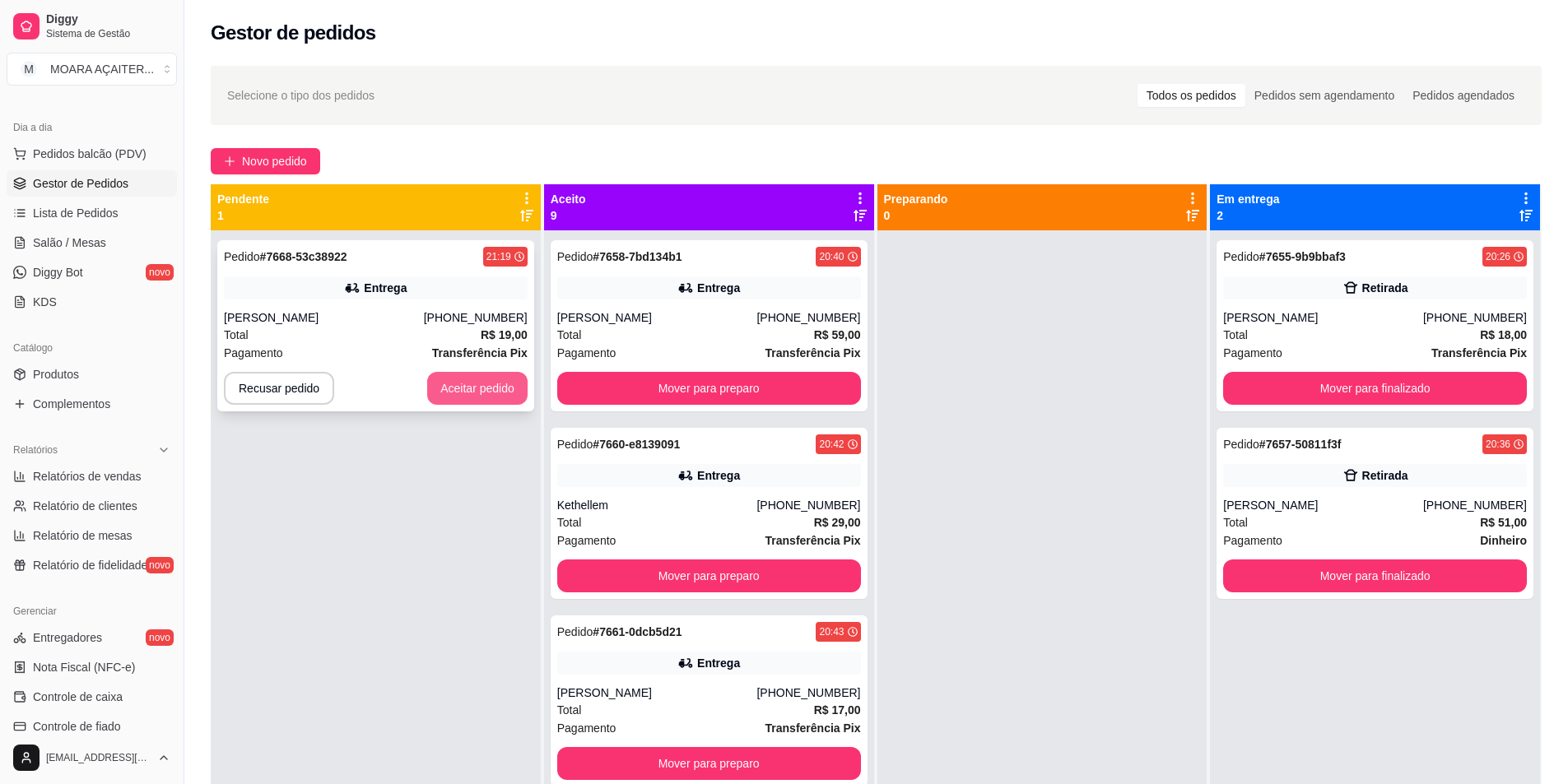
click at [445, 389] on button "Aceitar pedido" at bounding box center [478, 389] width 101 height 33
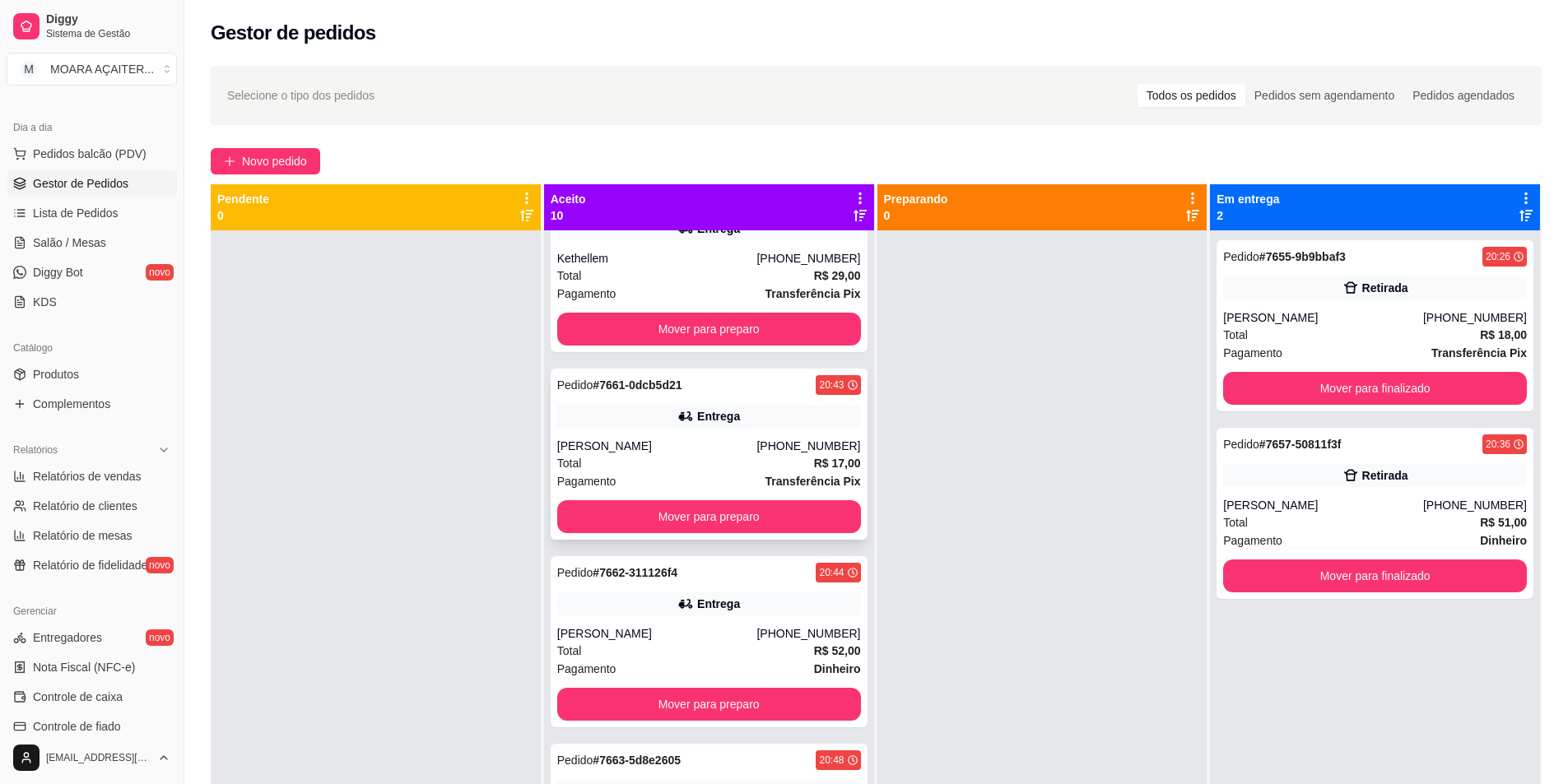
scroll to position [330, 0]
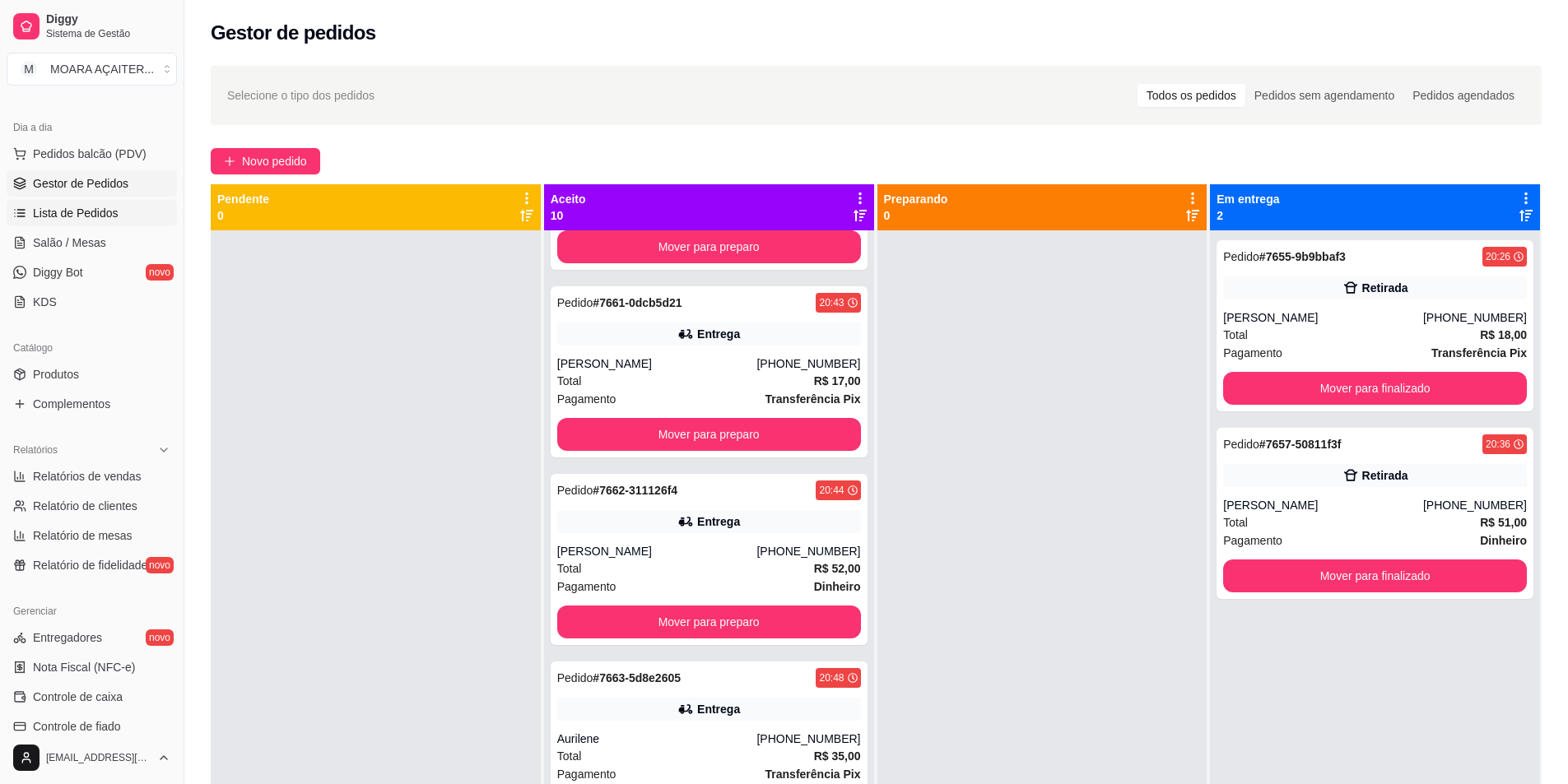
click at [65, 219] on span "Lista de Pedidos" at bounding box center [75, 212] width 86 height 16
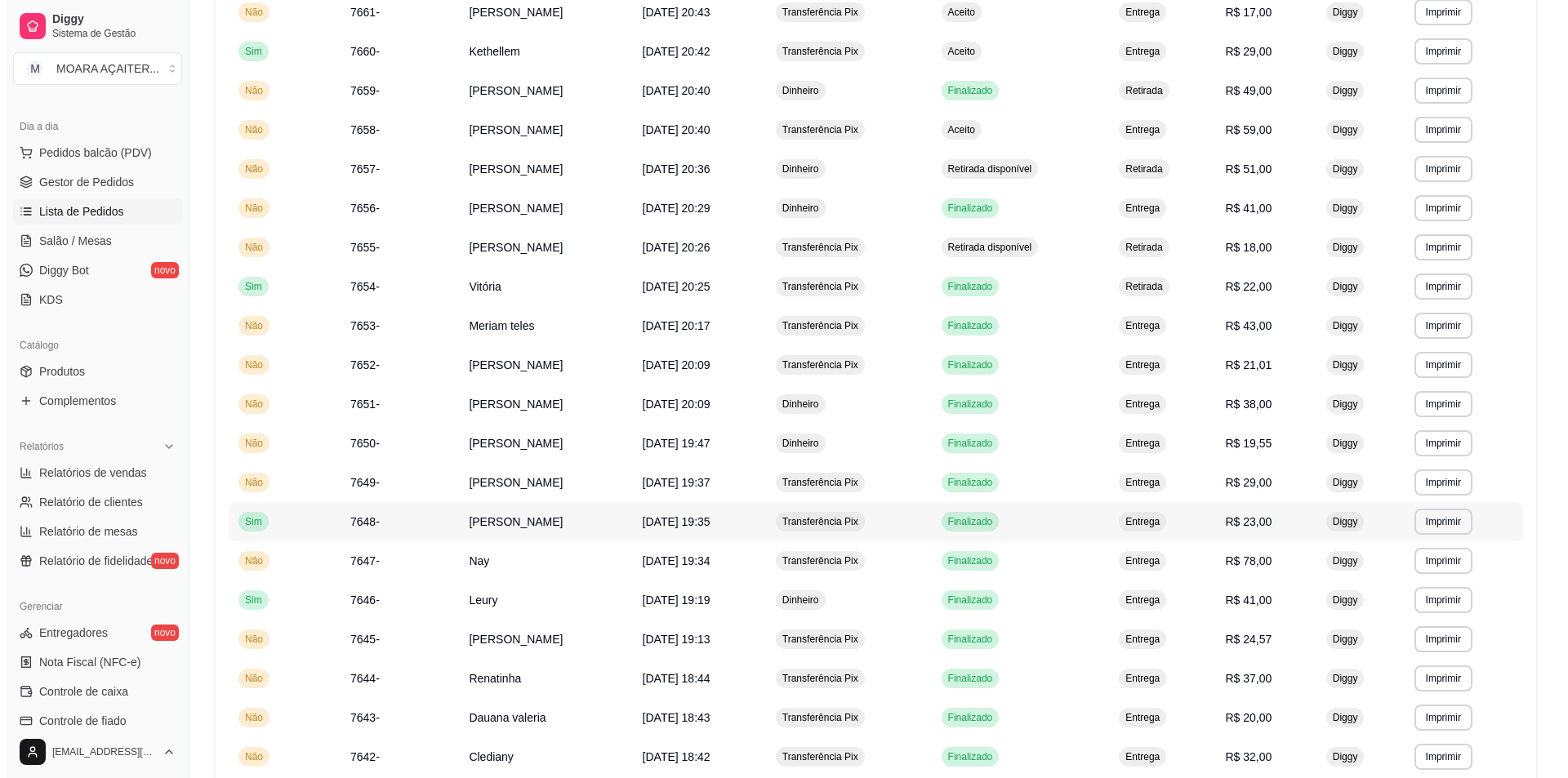
scroll to position [571, 0]
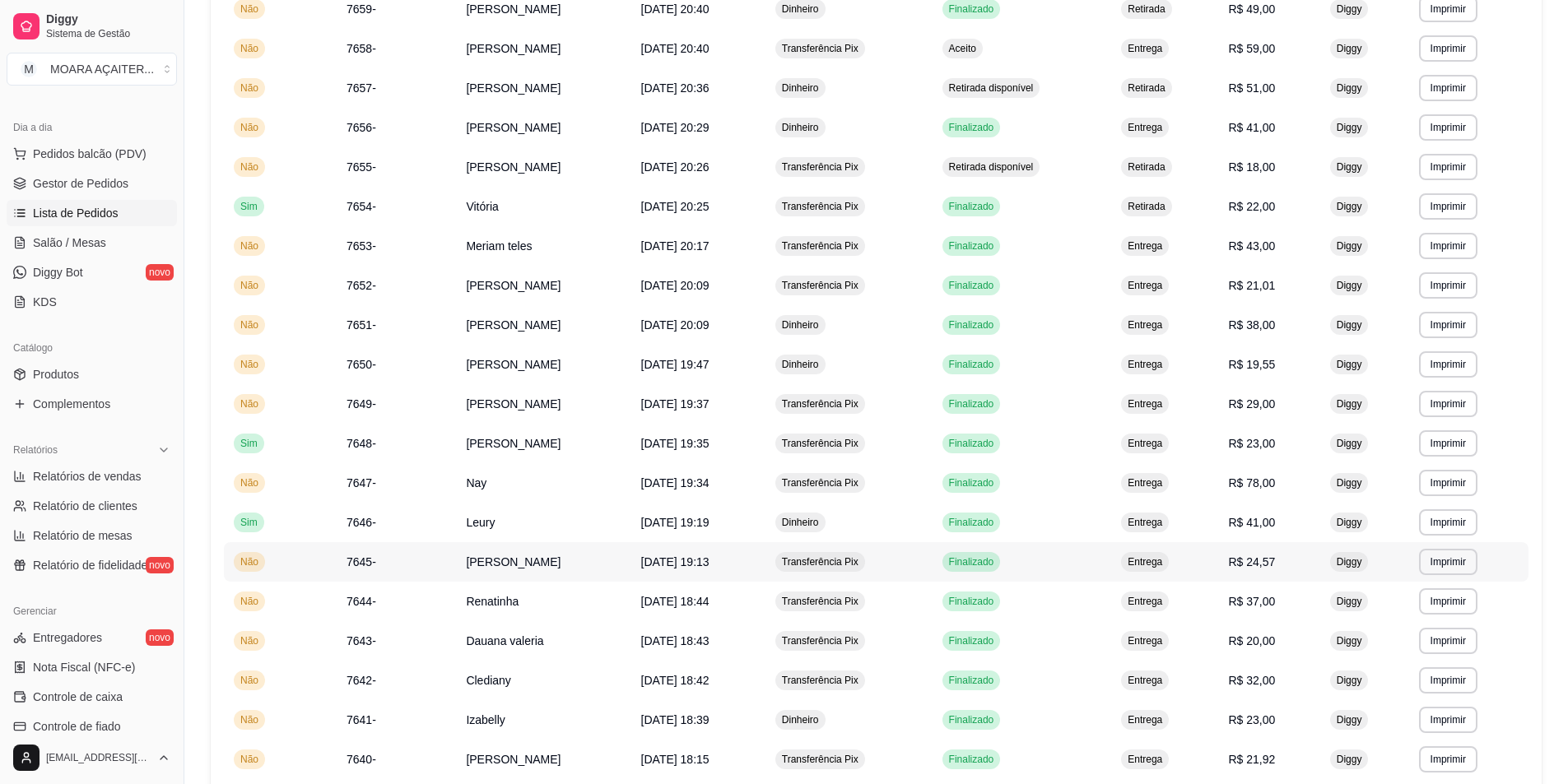
click at [512, 562] on span "[PERSON_NAME]" at bounding box center [513, 562] width 95 height 13
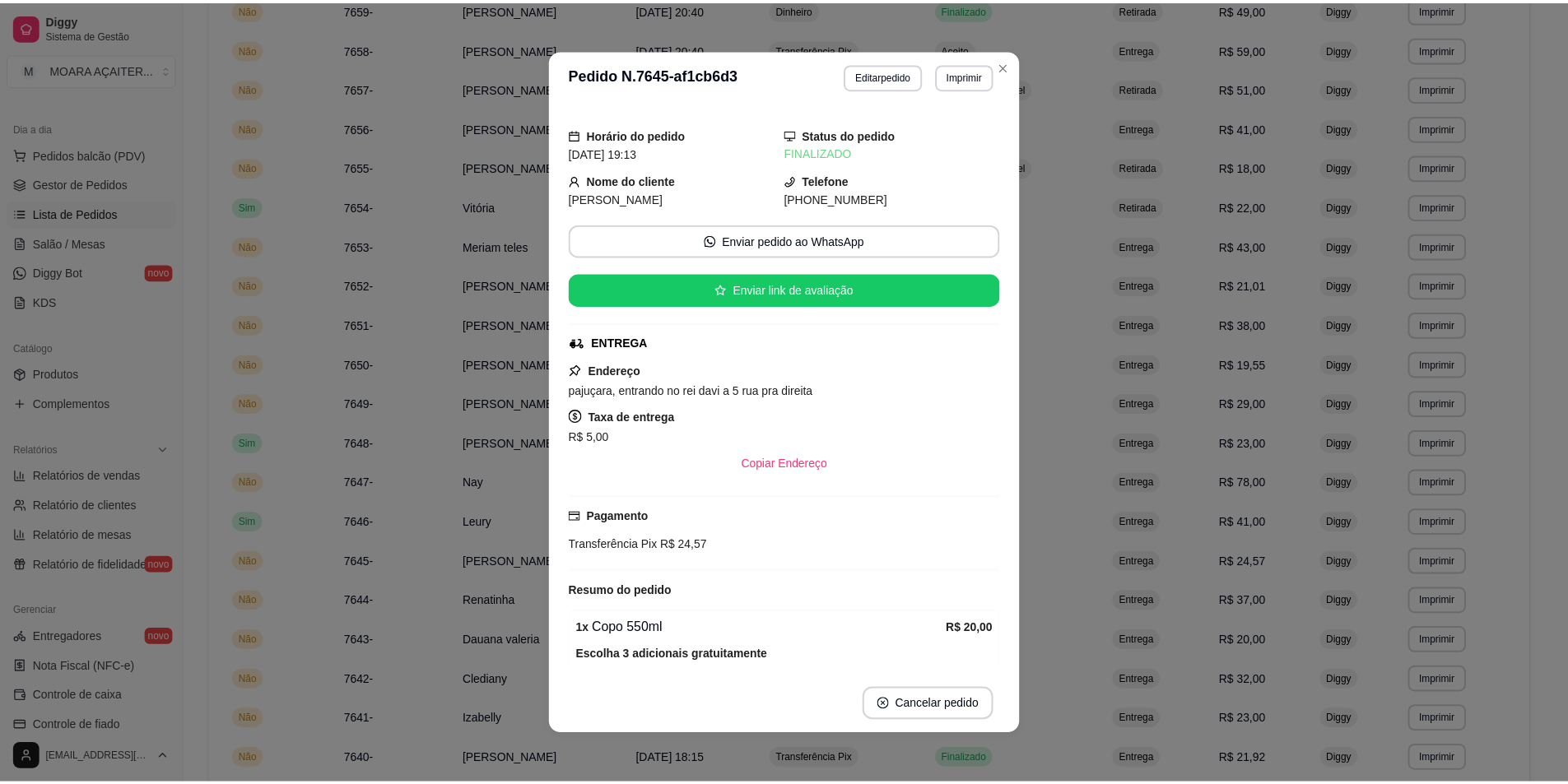
scroll to position [195, 0]
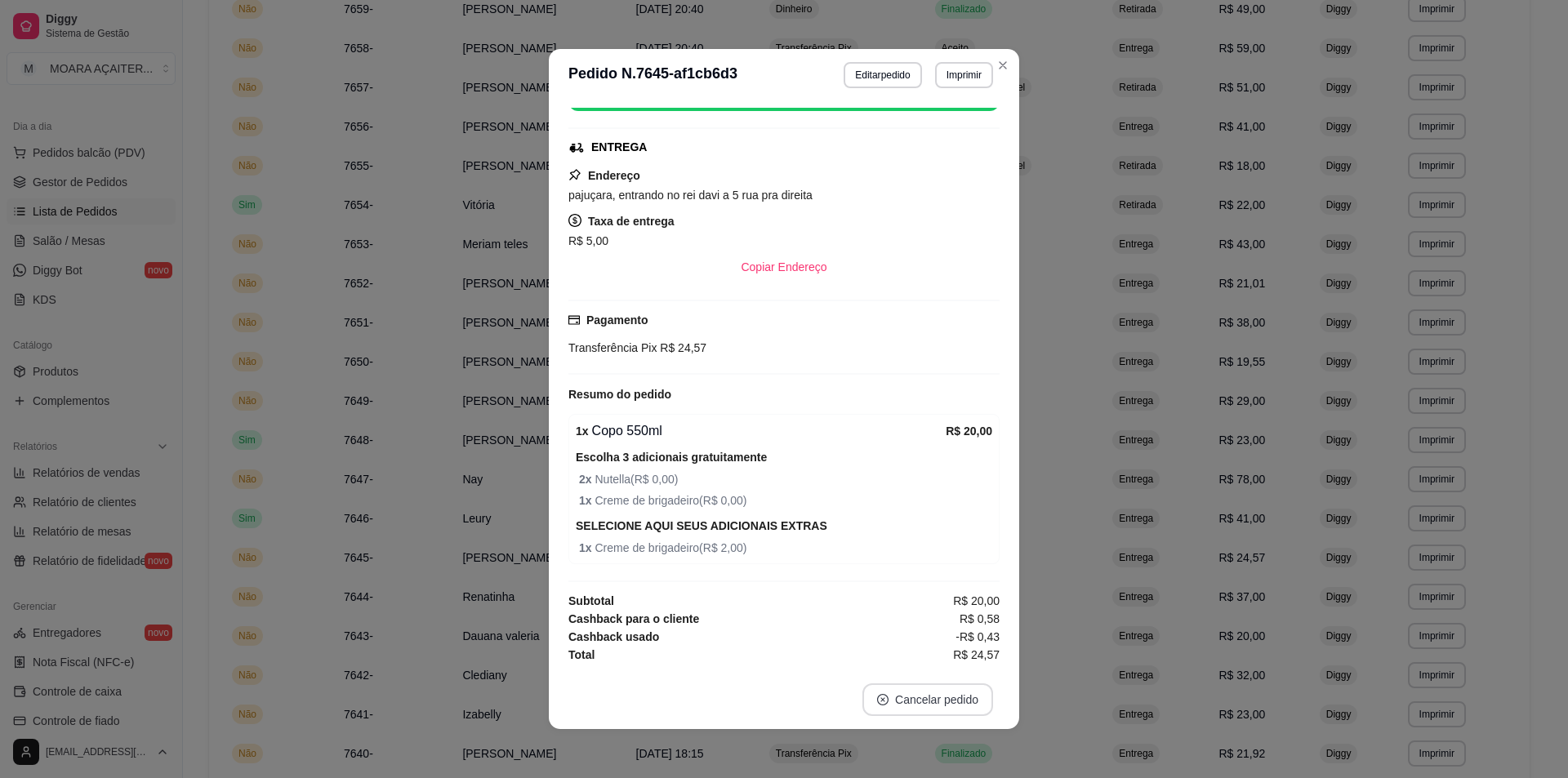
click at [883, 693] on button "Cancelar pedido" at bounding box center [928, 700] width 131 height 33
click at [957, 664] on button "Sim" at bounding box center [970, 659] width 64 height 32
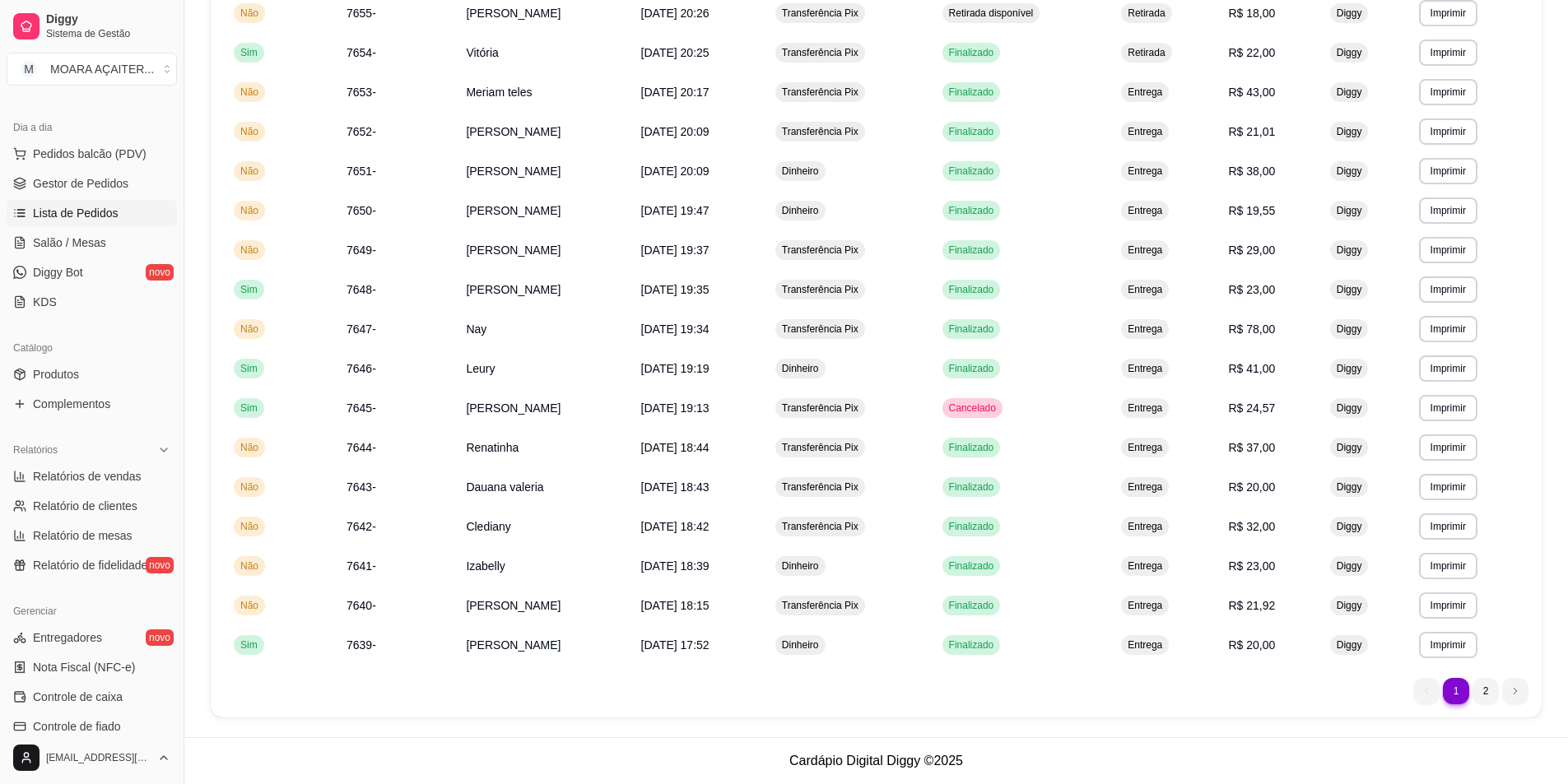
scroll to position [0, 0]
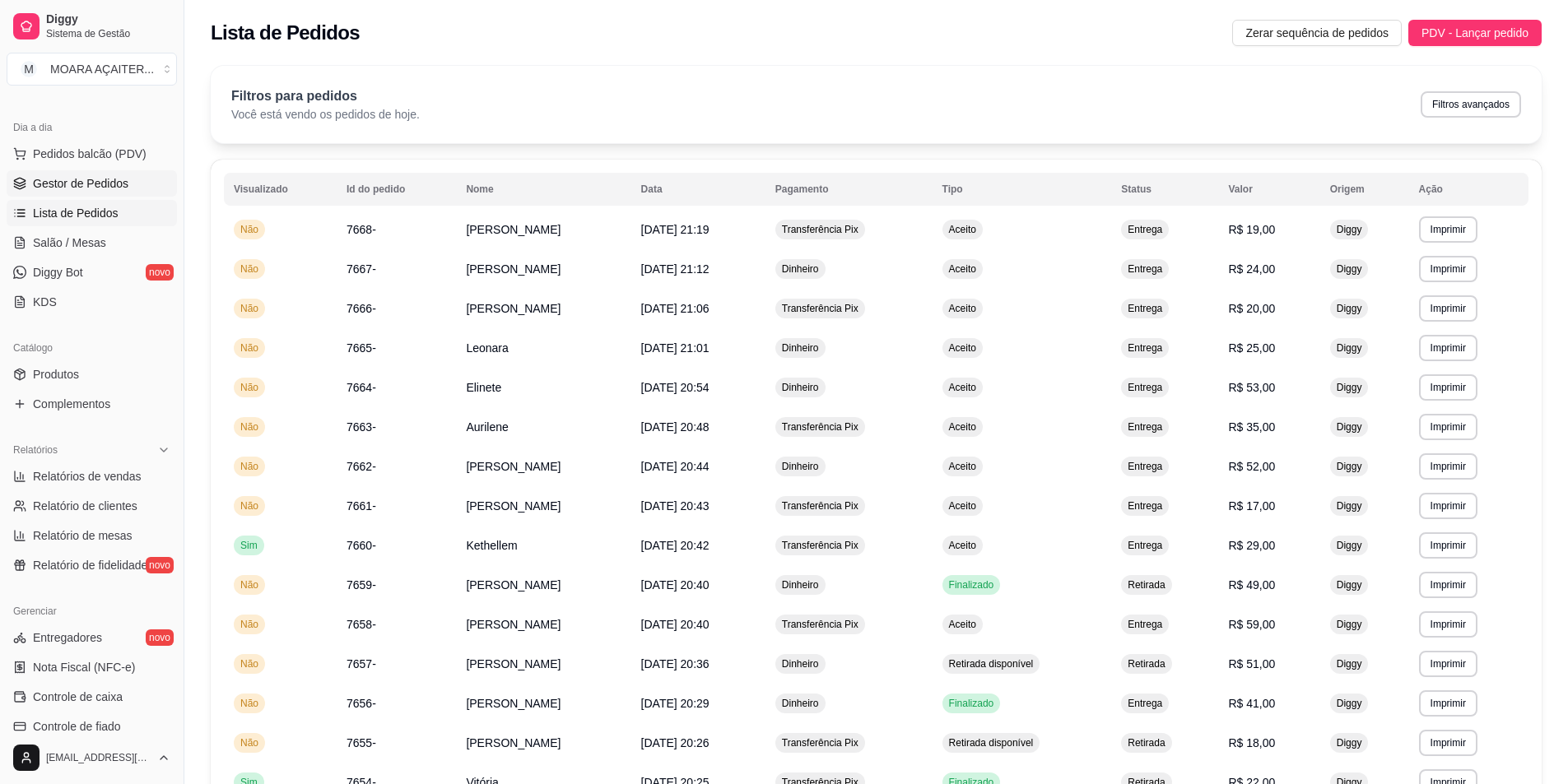
click at [64, 184] on span "Gestor de Pedidos" at bounding box center [81, 183] width 95 height 16
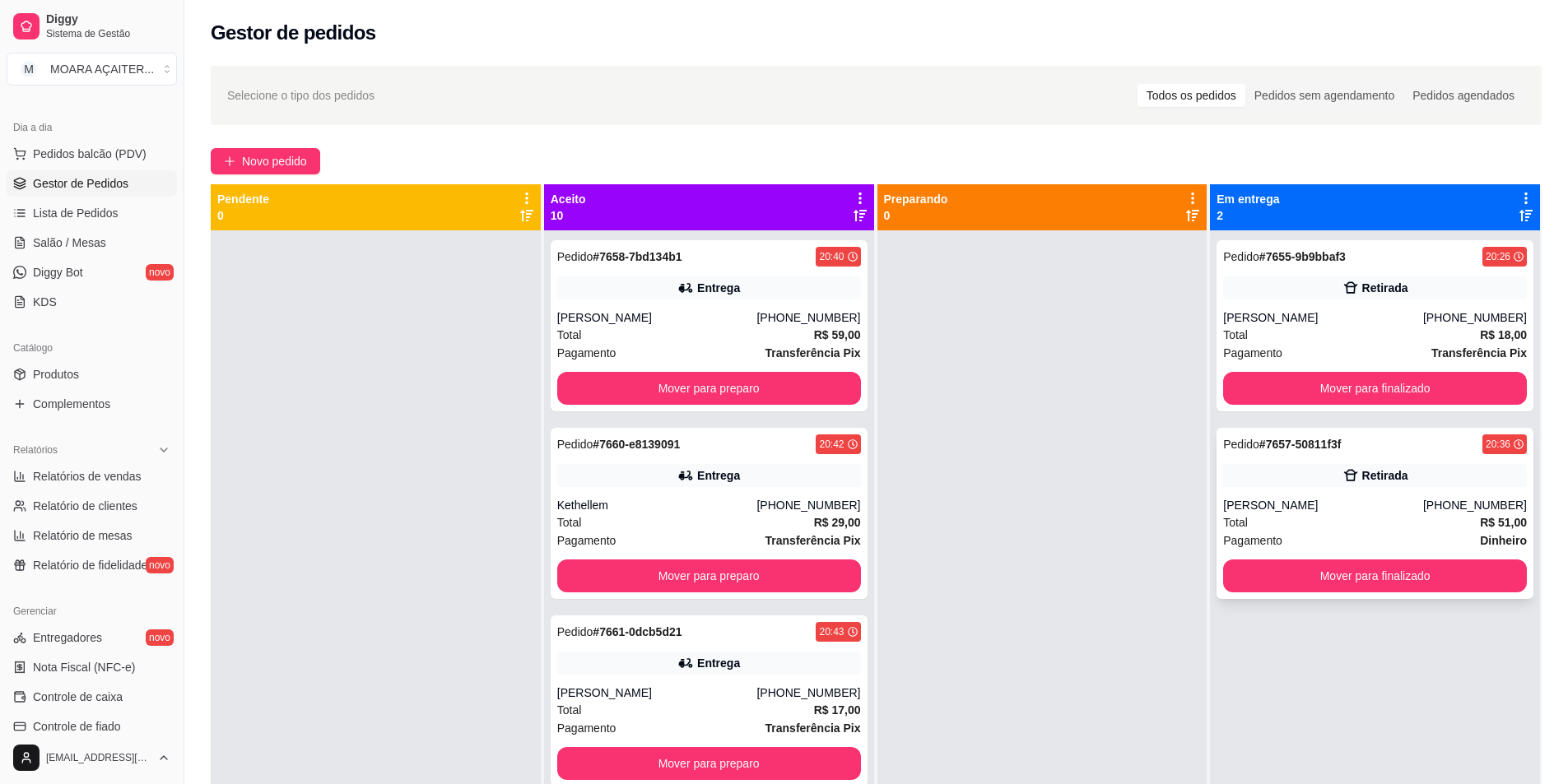
click at [1217, 575] on div "Pedido # 7657-50811f3f 20:36 Retirada [PERSON_NAME] [PHONE_NUMBER] Total R$ 51,…" at bounding box center [1375, 513] width 317 height 171
click at [1254, 557] on div "Pedido # 7657-50811f3f 20:36 Retirada [PERSON_NAME] [PHONE_NUMBER] Total R$ 51,…" at bounding box center [1375, 513] width 317 height 171
click at [1251, 569] on button "Mover para finalizado" at bounding box center [1375, 576] width 304 height 33
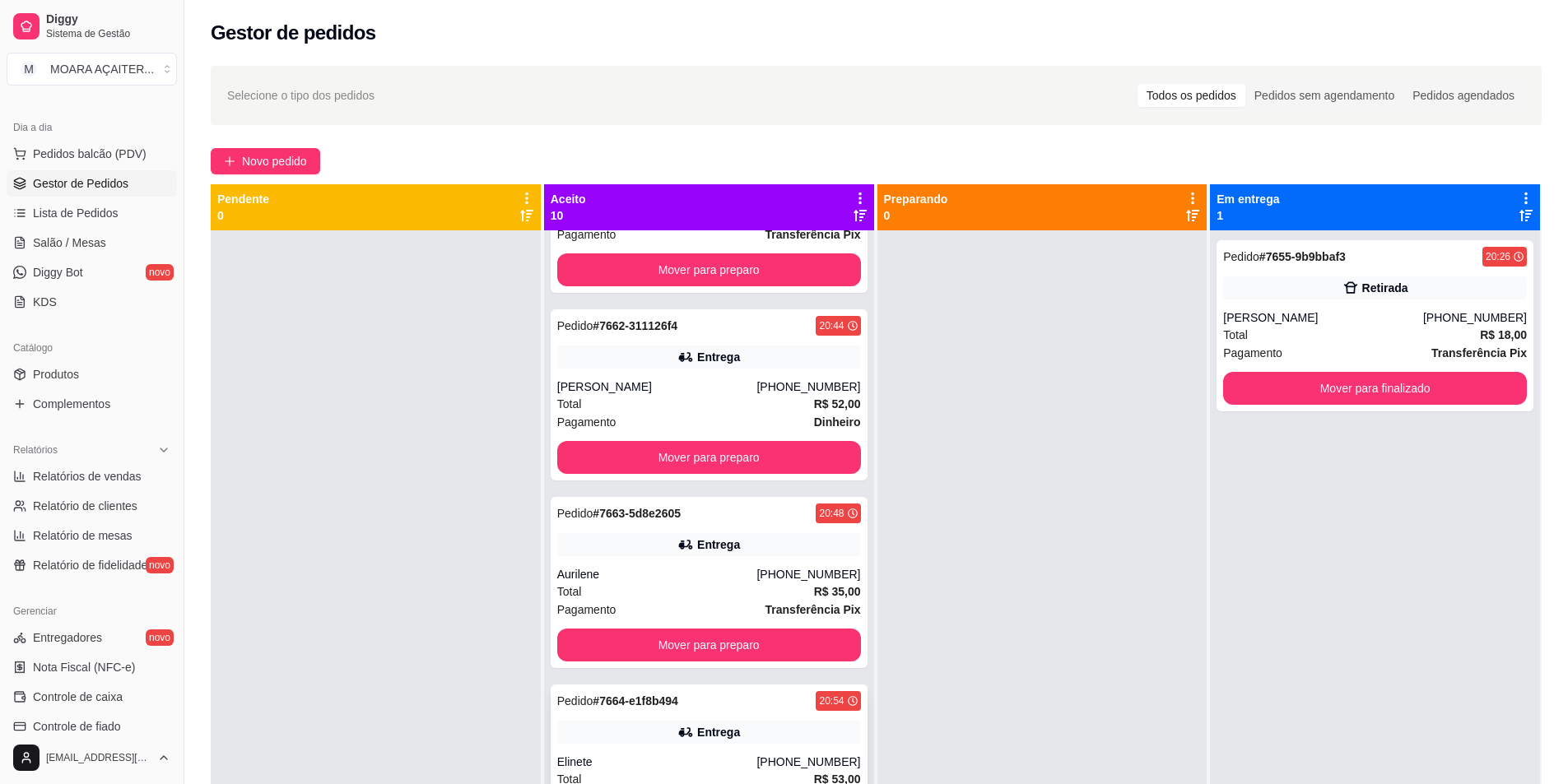
scroll to position [576, 0]
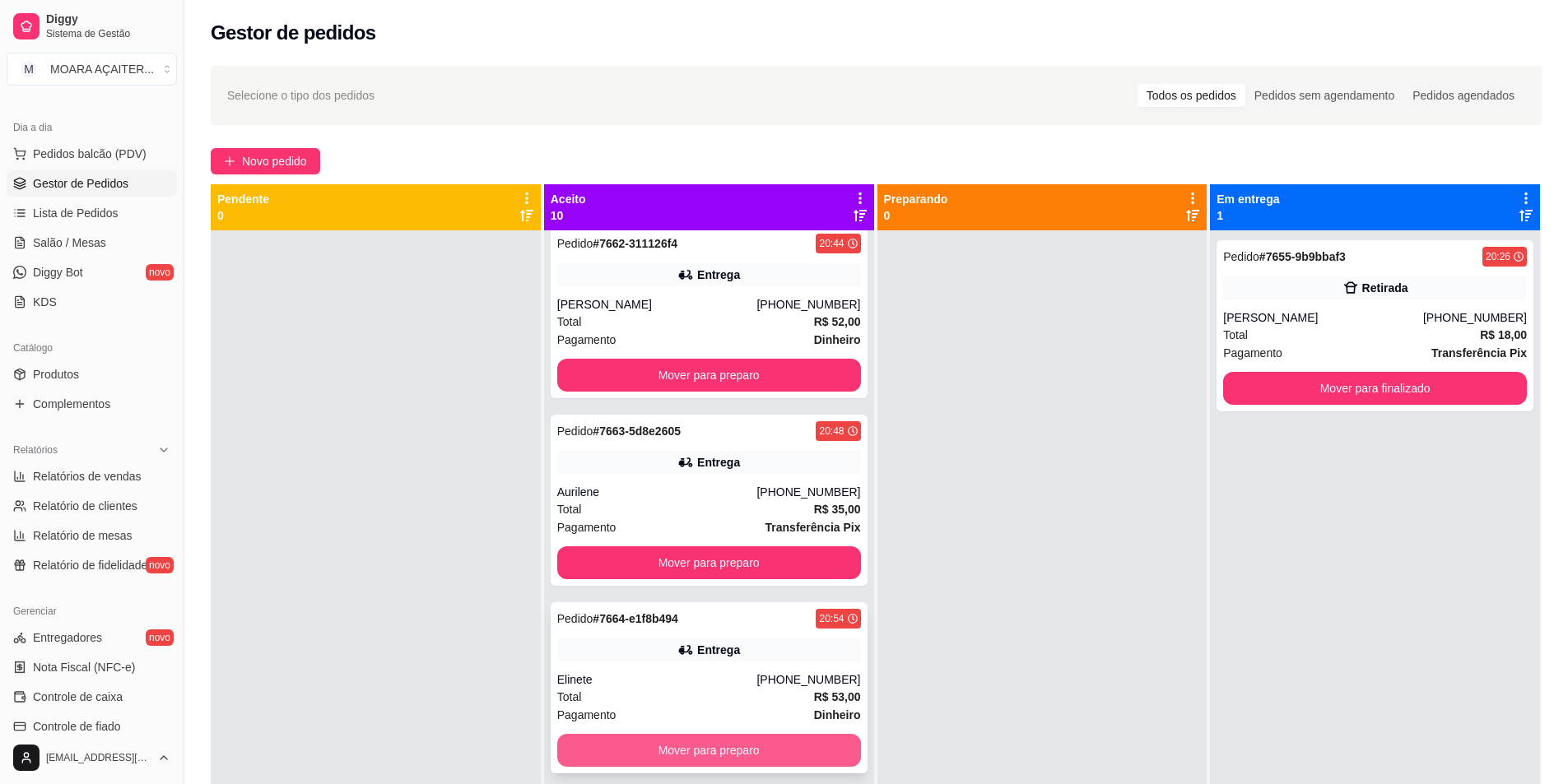
click at [734, 738] on button "Mover para preparo" at bounding box center [709, 750] width 304 height 33
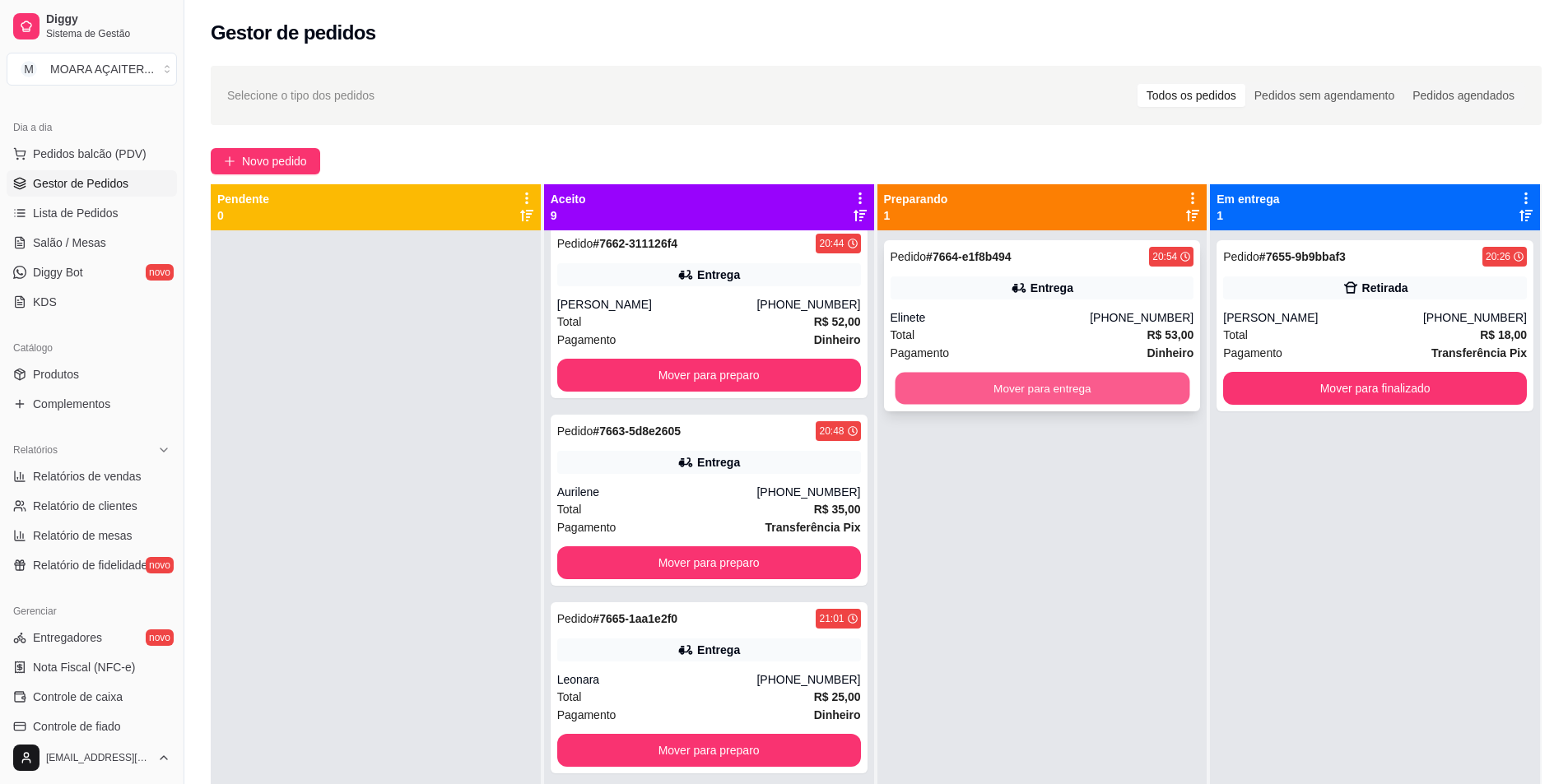
click at [957, 379] on button "Mover para entrega" at bounding box center [1042, 389] width 295 height 32
click at [985, 397] on button "Mover para entrega" at bounding box center [1042, 389] width 304 height 33
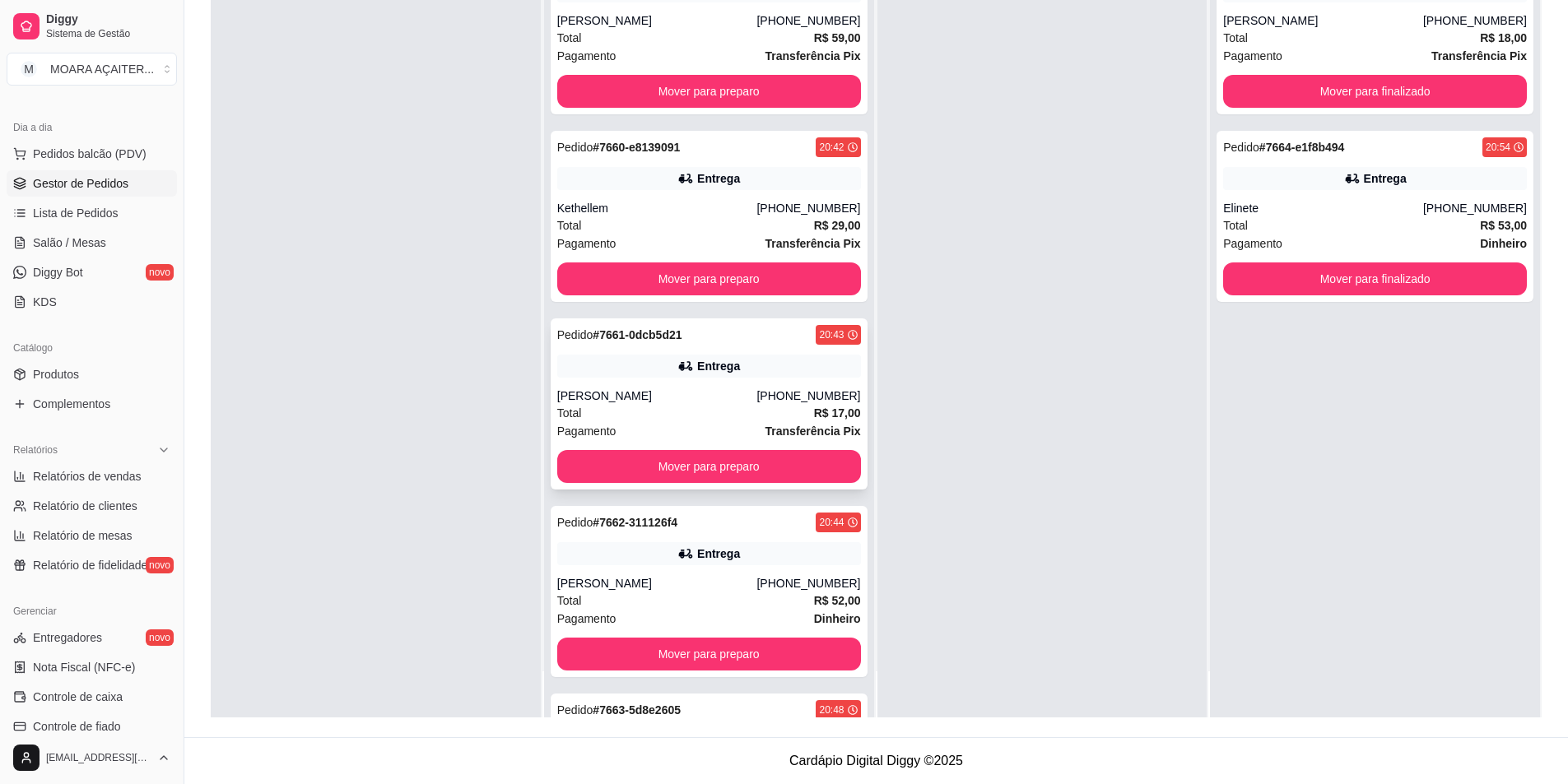
scroll to position [0, 0]
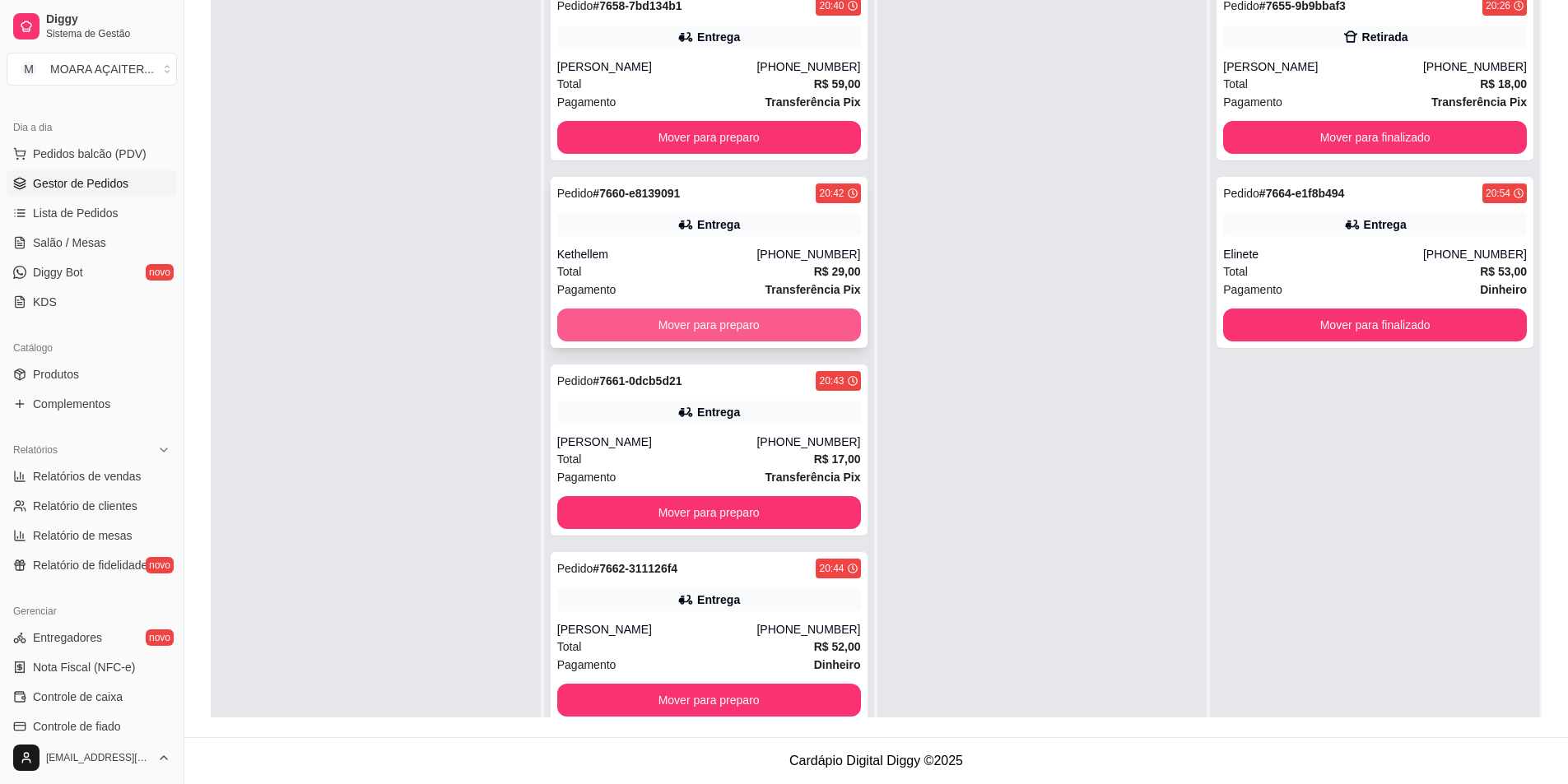
click at [690, 314] on button "Mover para preparo" at bounding box center [709, 325] width 304 height 33
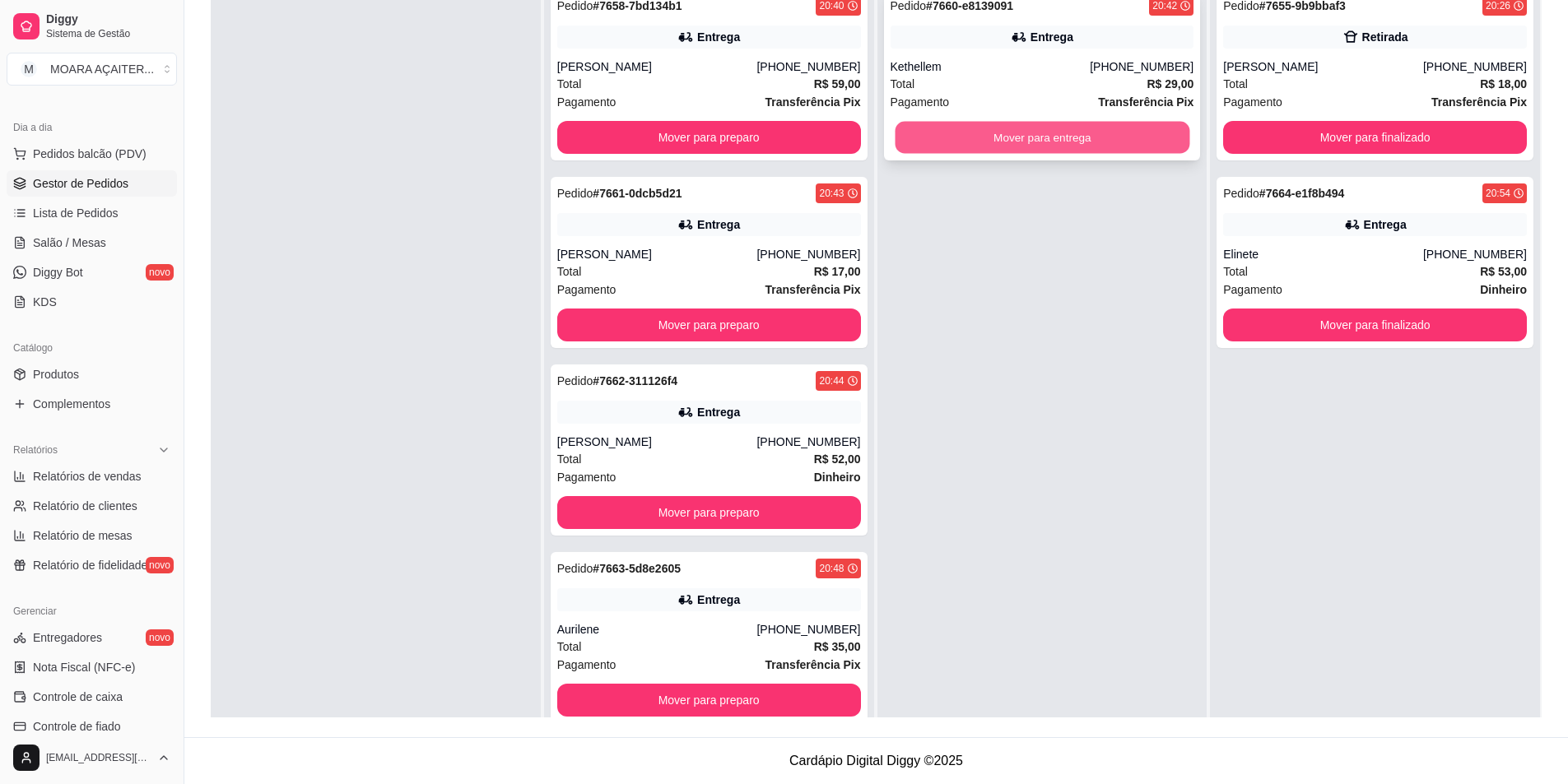
click at [980, 132] on button "Mover para entrega" at bounding box center [1042, 137] width 295 height 32
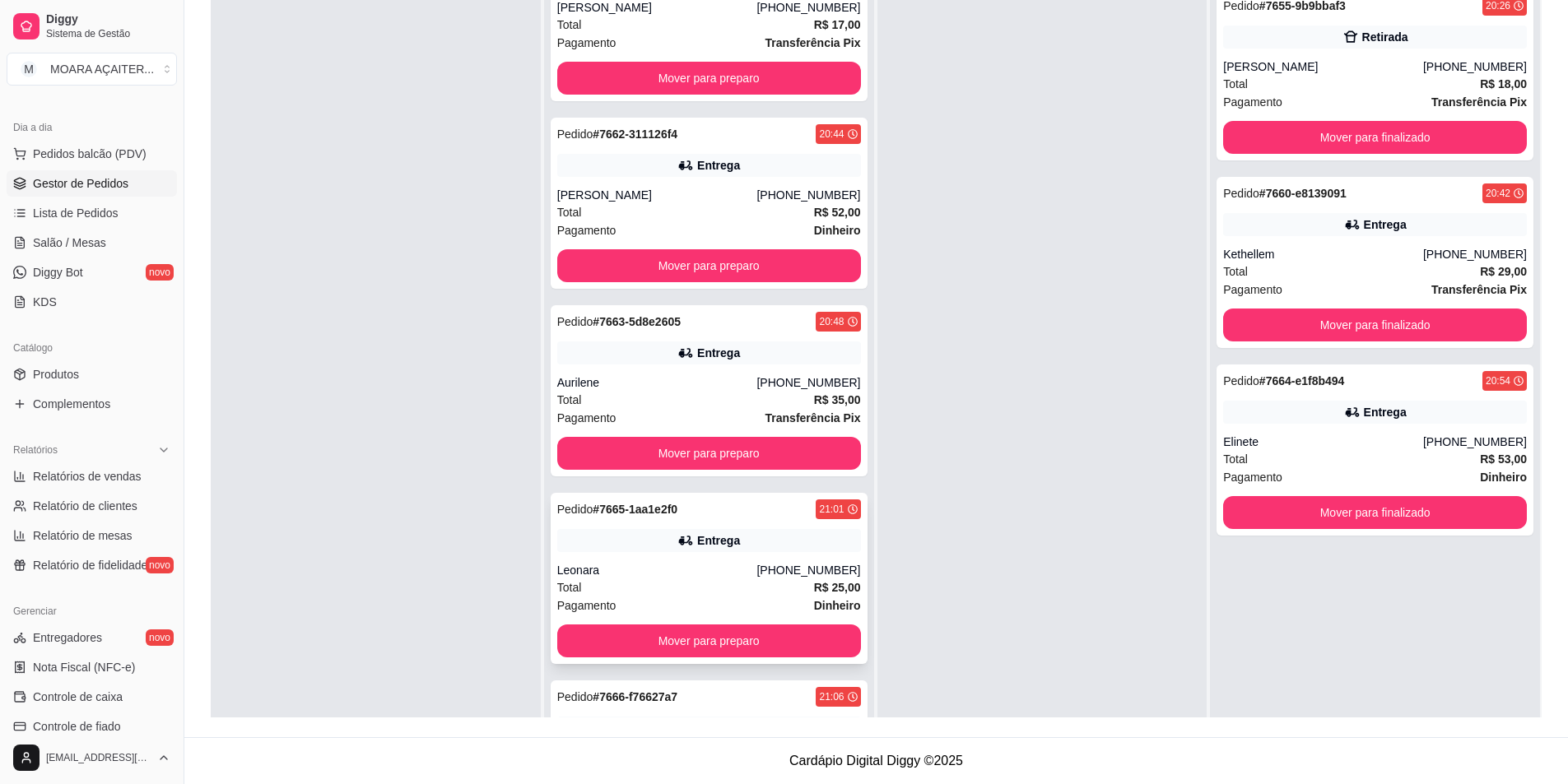
scroll to position [330, 0]
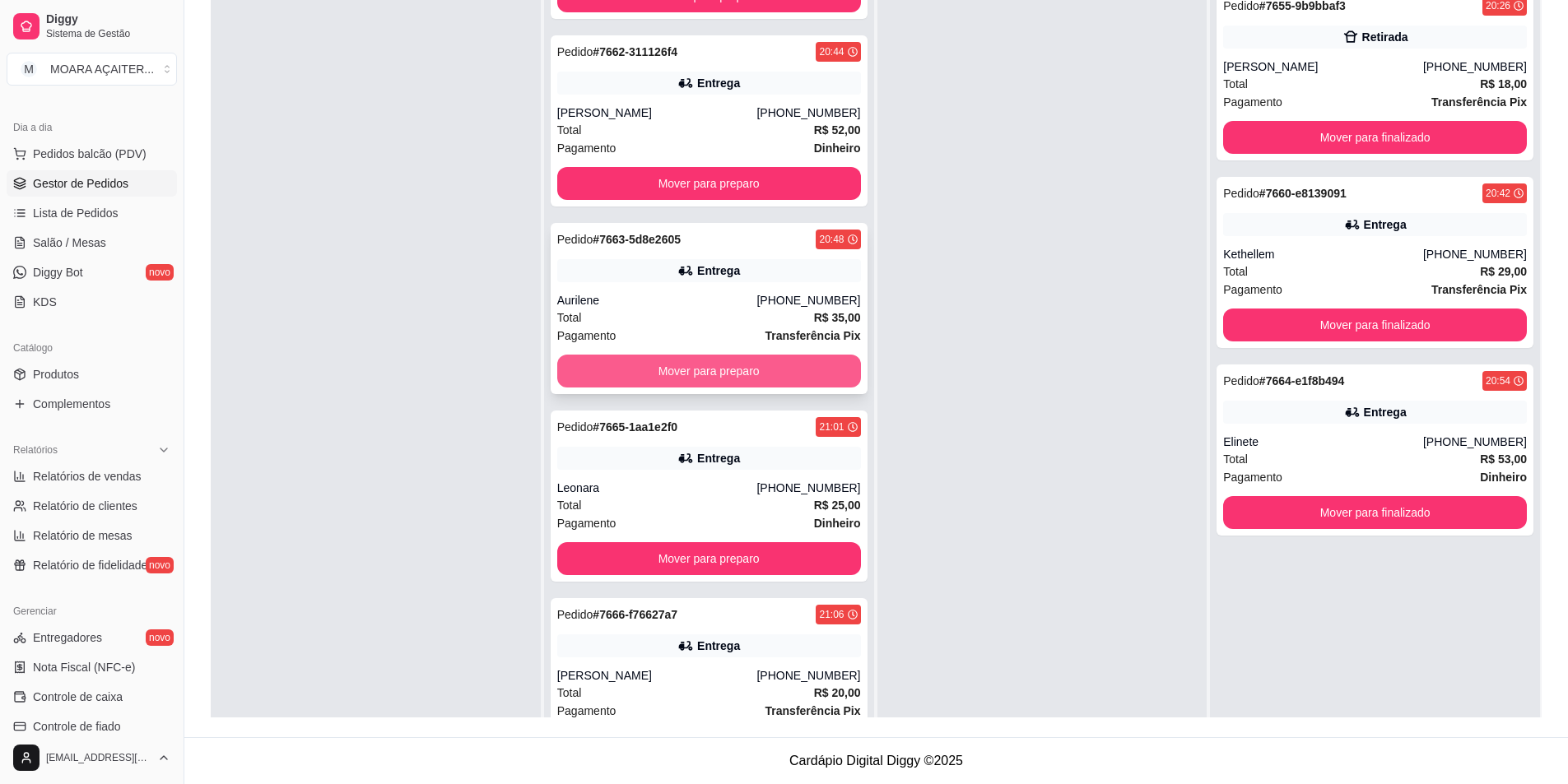
click at [704, 378] on button "Mover para preparo" at bounding box center [709, 371] width 304 height 33
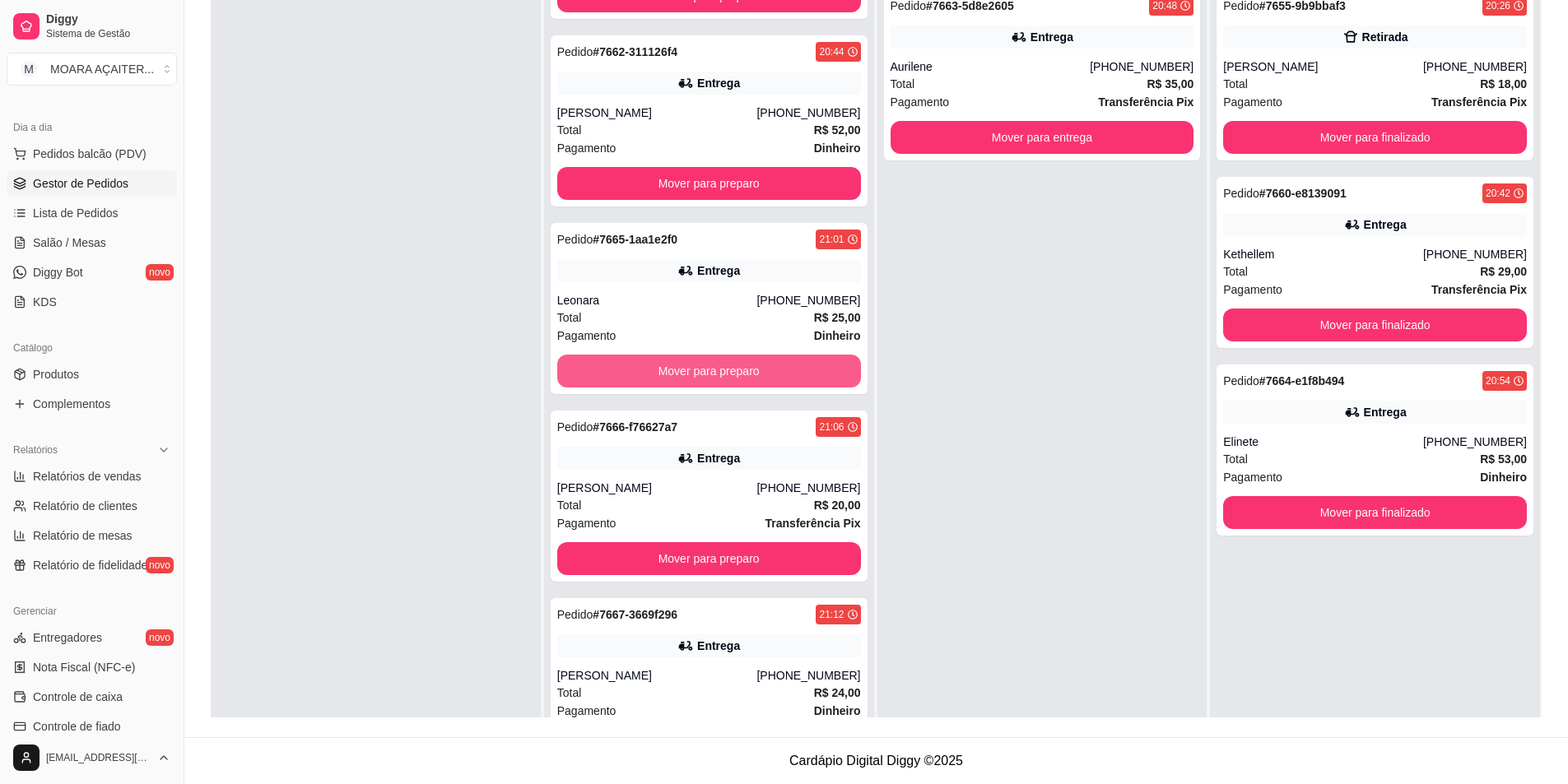
scroll to position [46, 0]
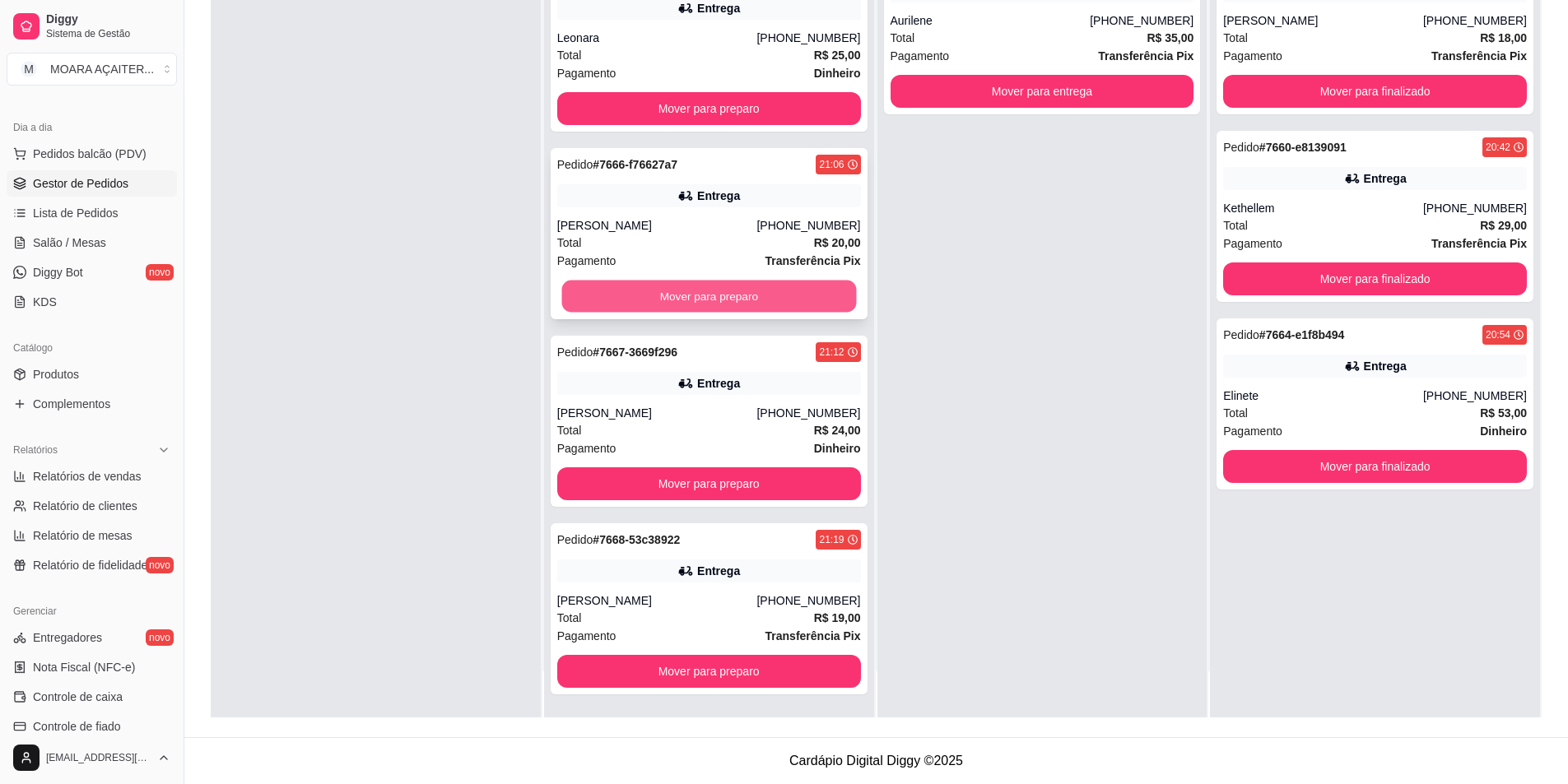
click at [679, 299] on button "Mover para preparo" at bounding box center [709, 297] width 295 height 32
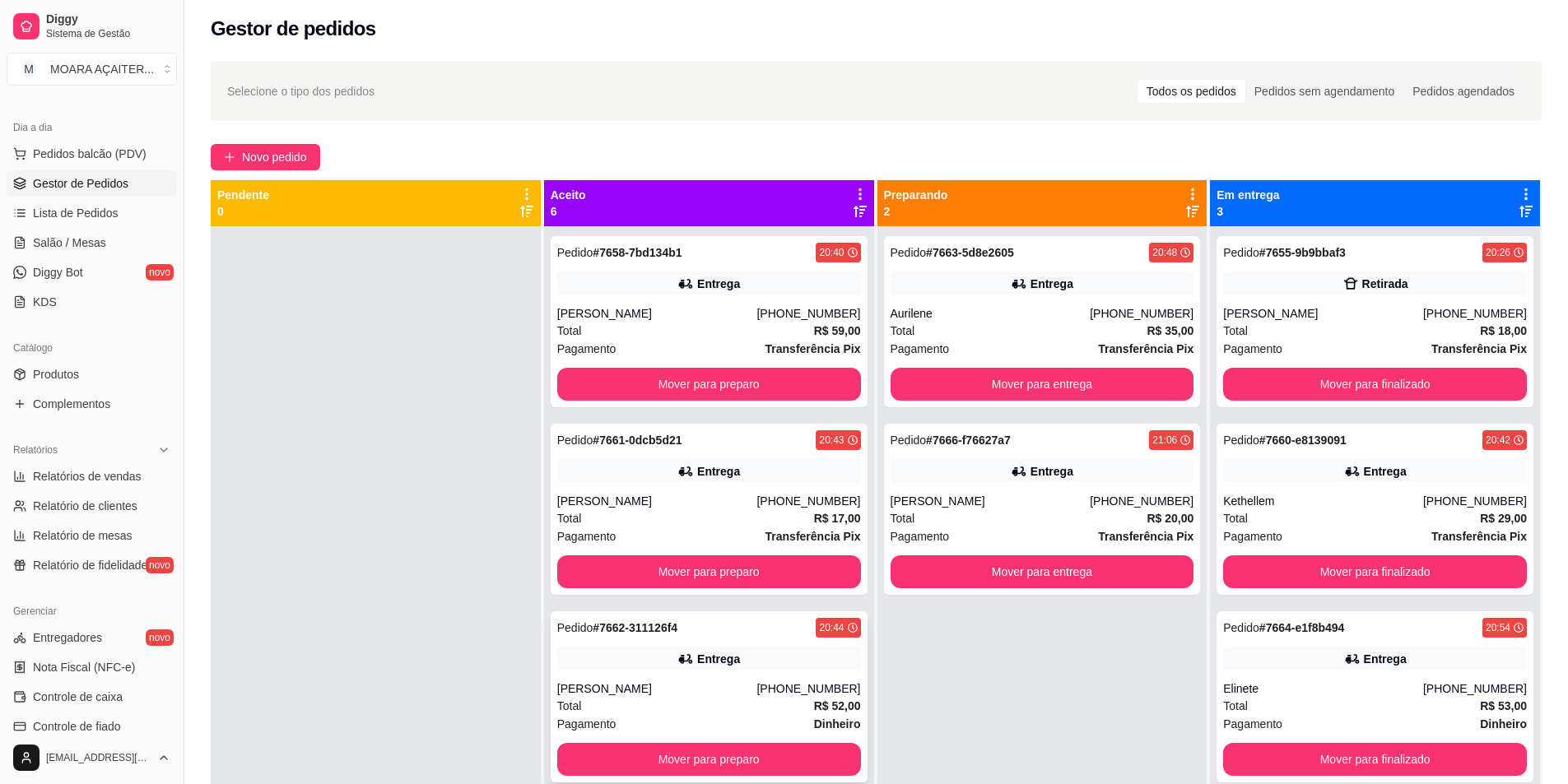
scroll to position [0, 0]
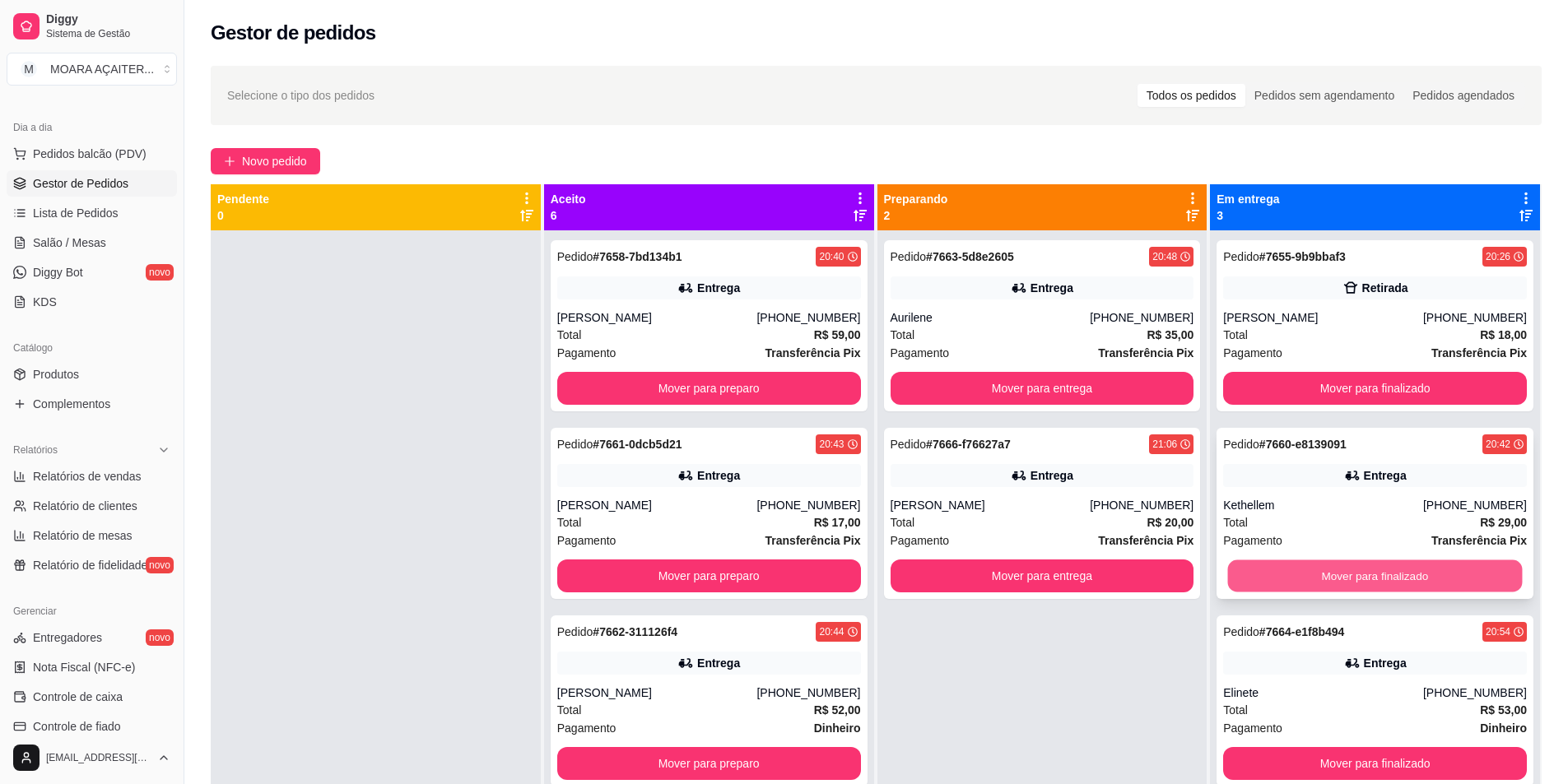
click at [1463, 569] on button "Mover para finalizado" at bounding box center [1375, 576] width 295 height 32
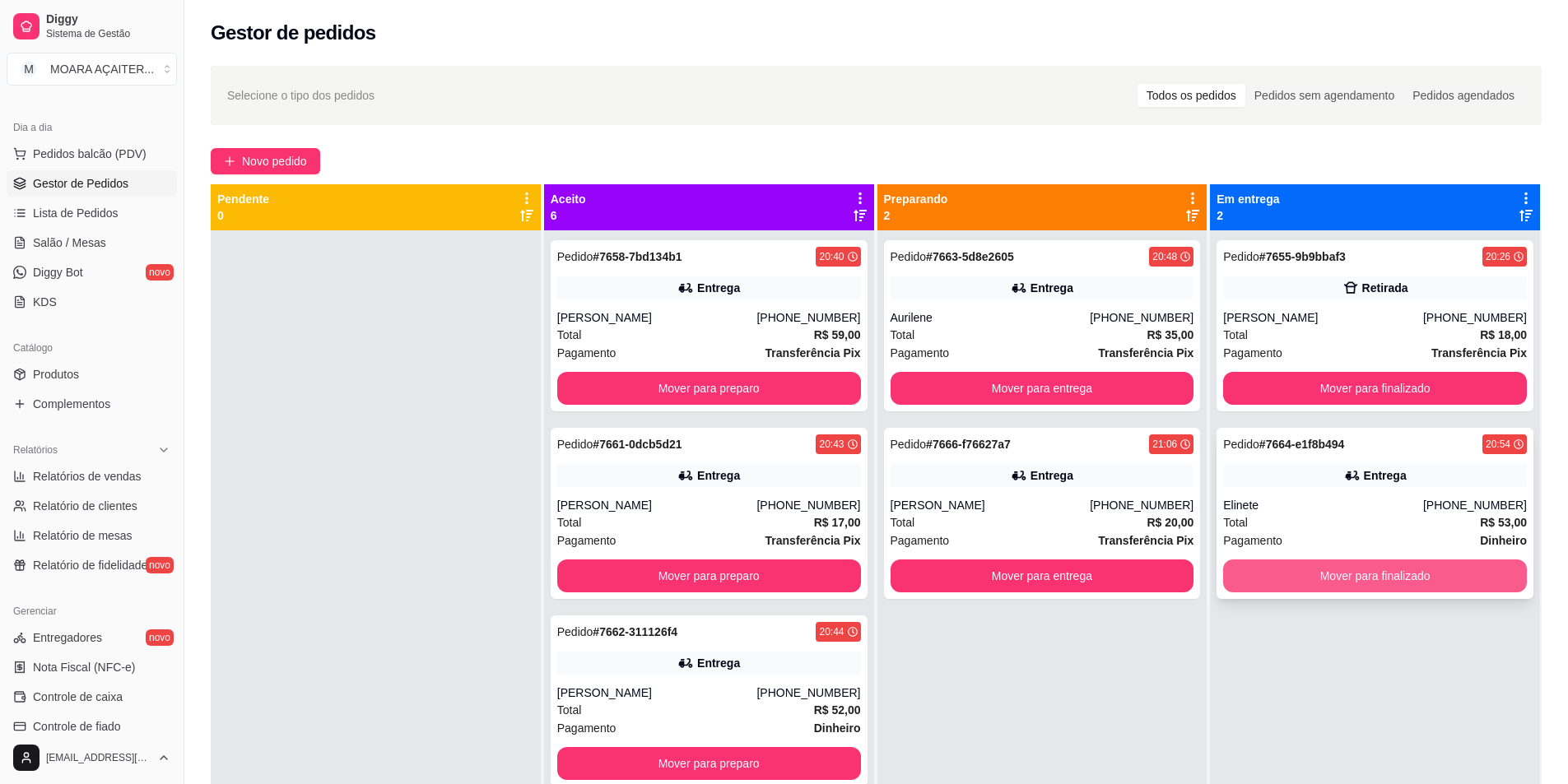
click at [1448, 572] on button "Mover para finalizado" at bounding box center [1375, 576] width 304 height 33
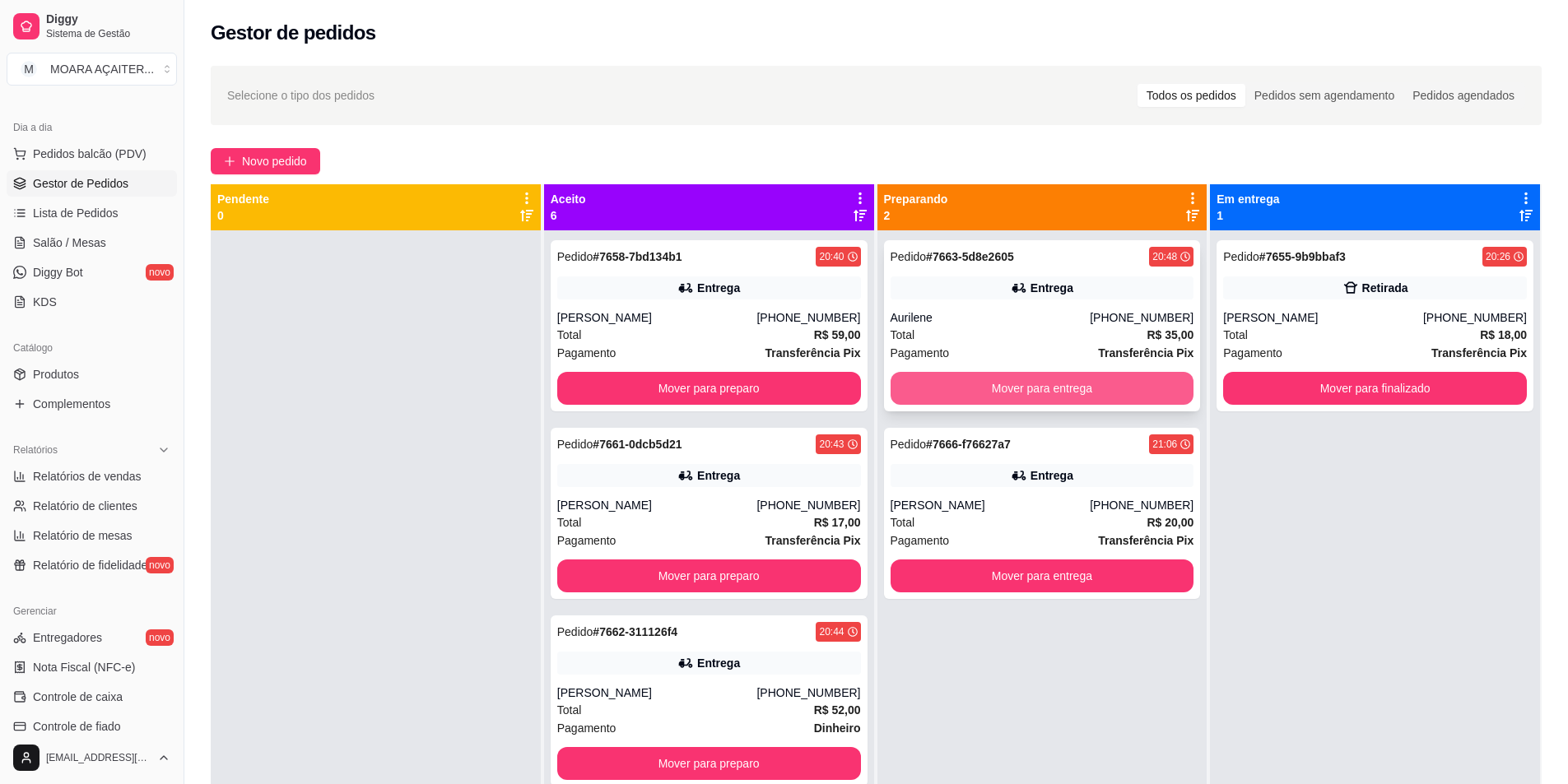
click at [992, 387] on button "Mover para entrega" at bounding box center [1042, 389] width 304 height 33
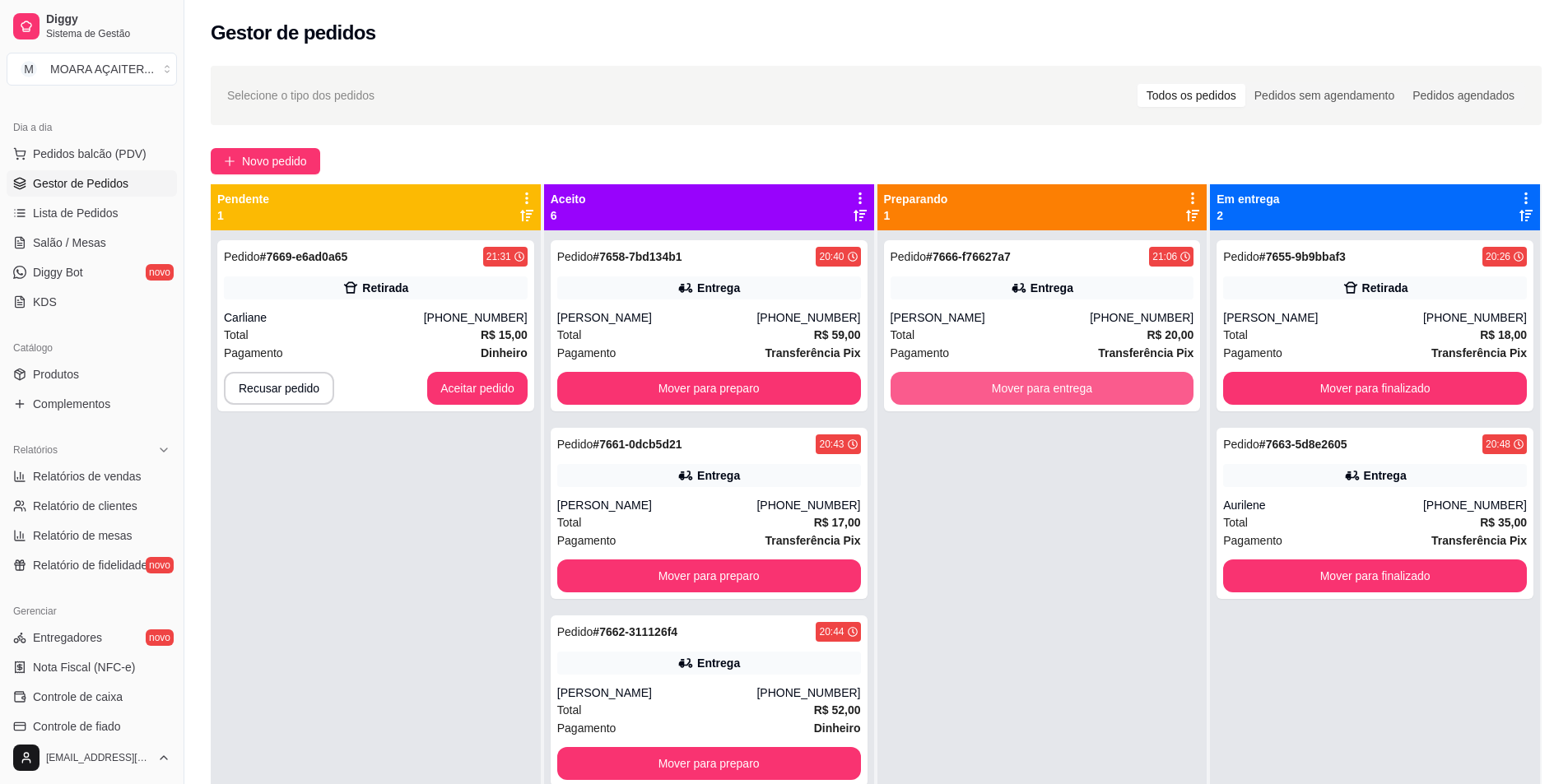
click at [918, 394] on button "Mover para entrega" at bounding box center [1042, 389] width 304 height 33
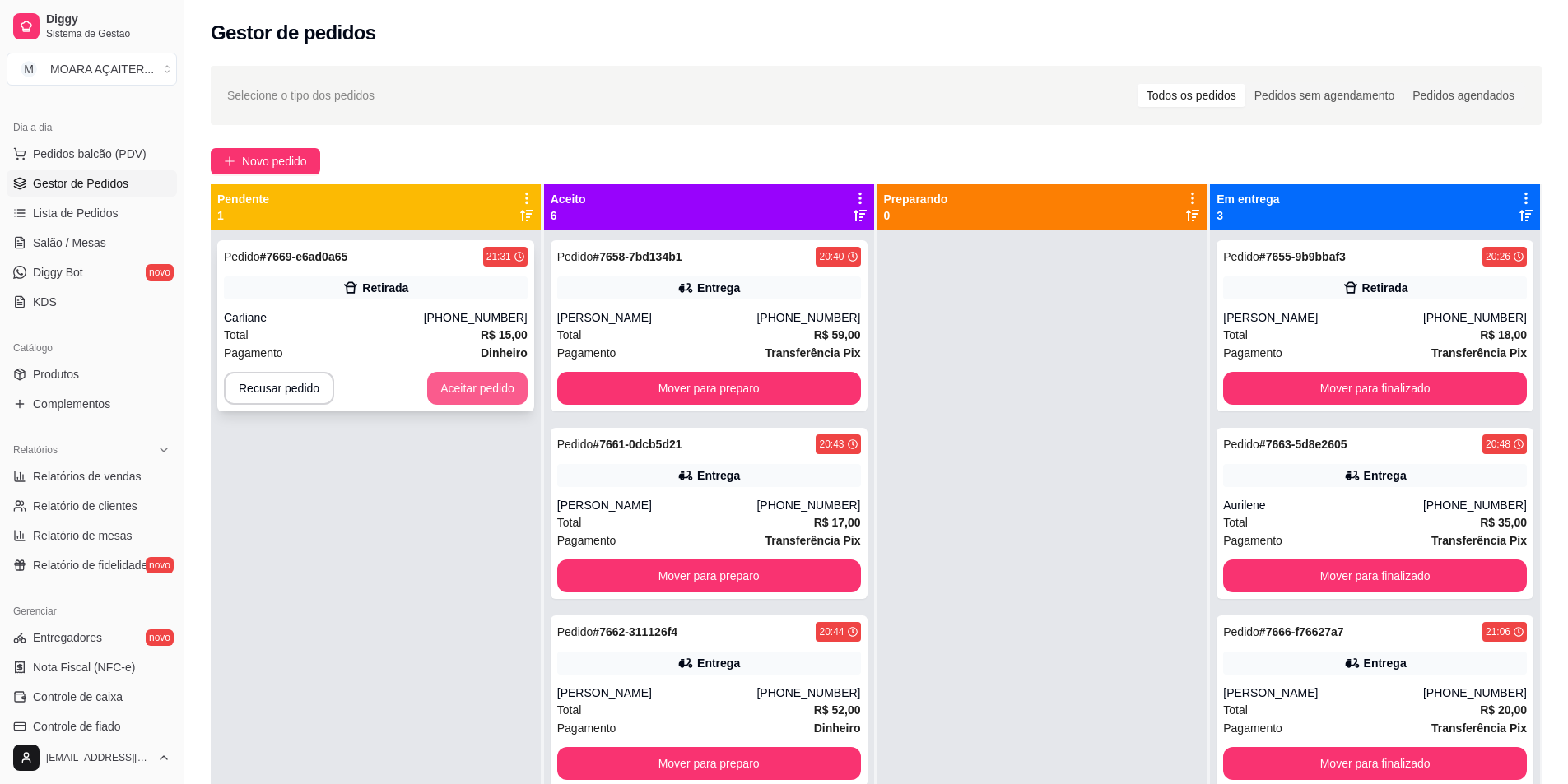
click at [507, 396] on button "Aceitar pedido" at bounding box center [478, 389] width 101 height 33
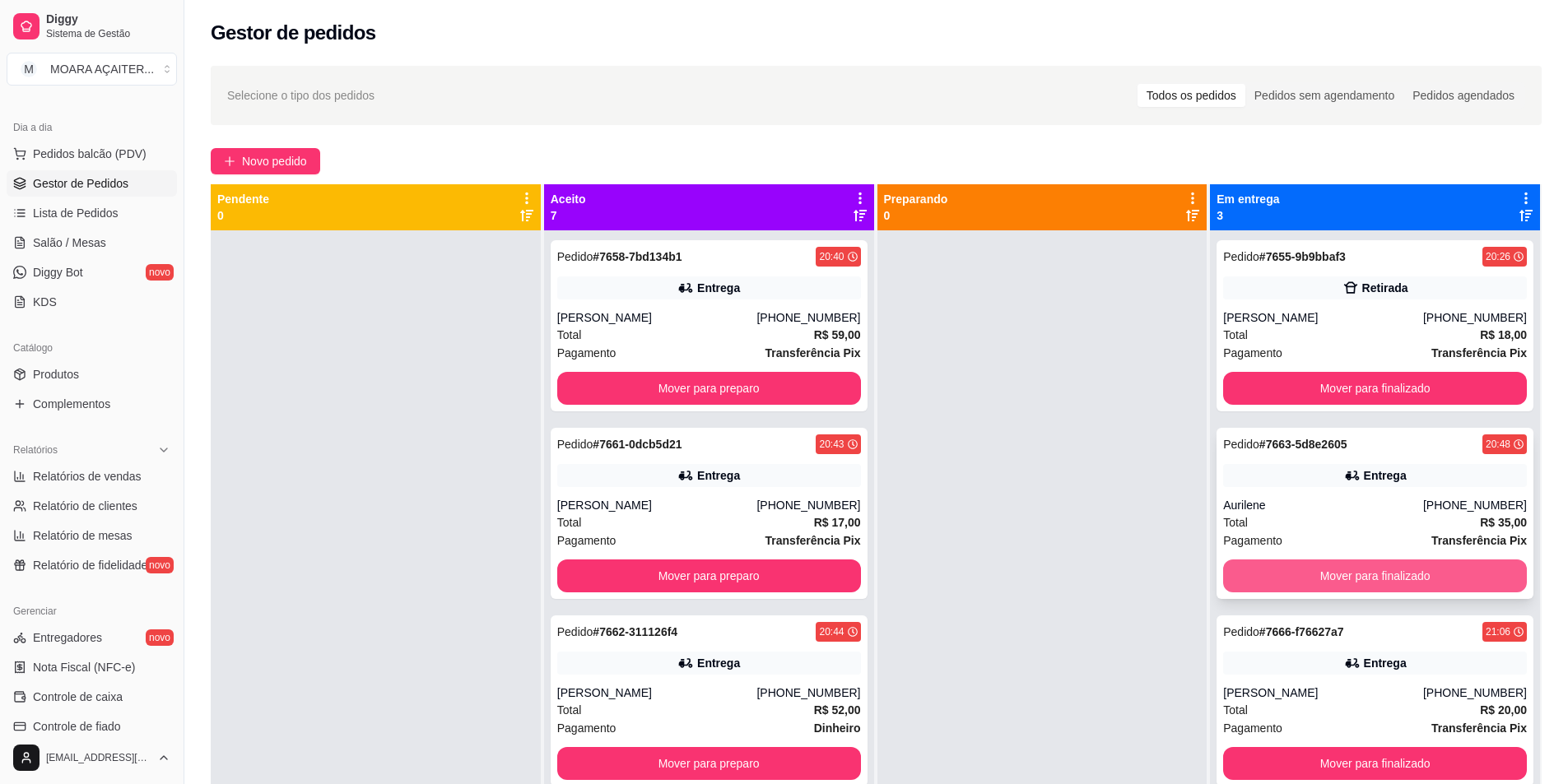
click at [1234, 570] on button "Mover para finalizado" at bounding box center [1375, 576] width 304 height 33
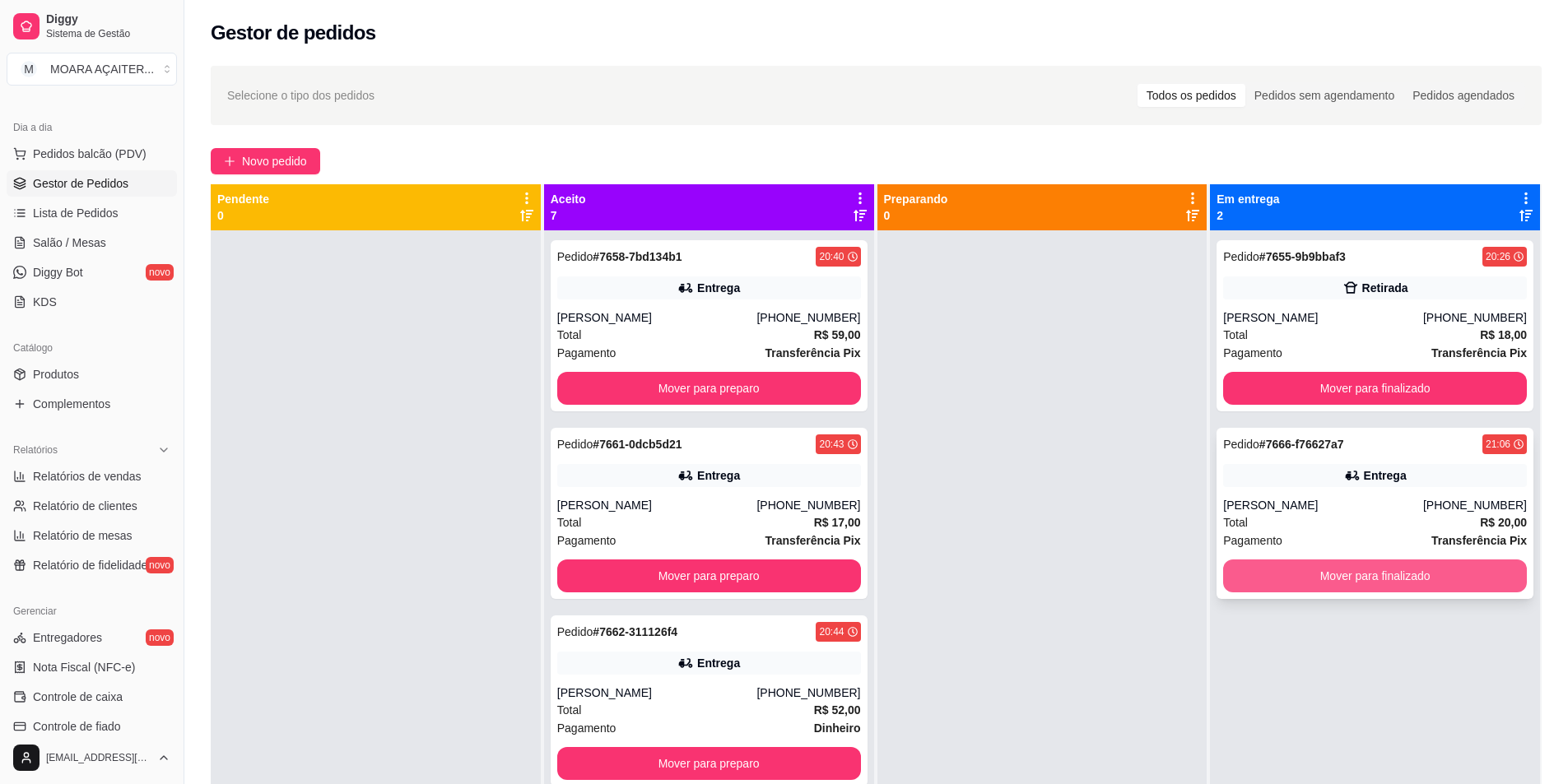
click at [1238, 571] on button "Mover para finalizado" at bounding box center [1375, 576] width 304 height 33
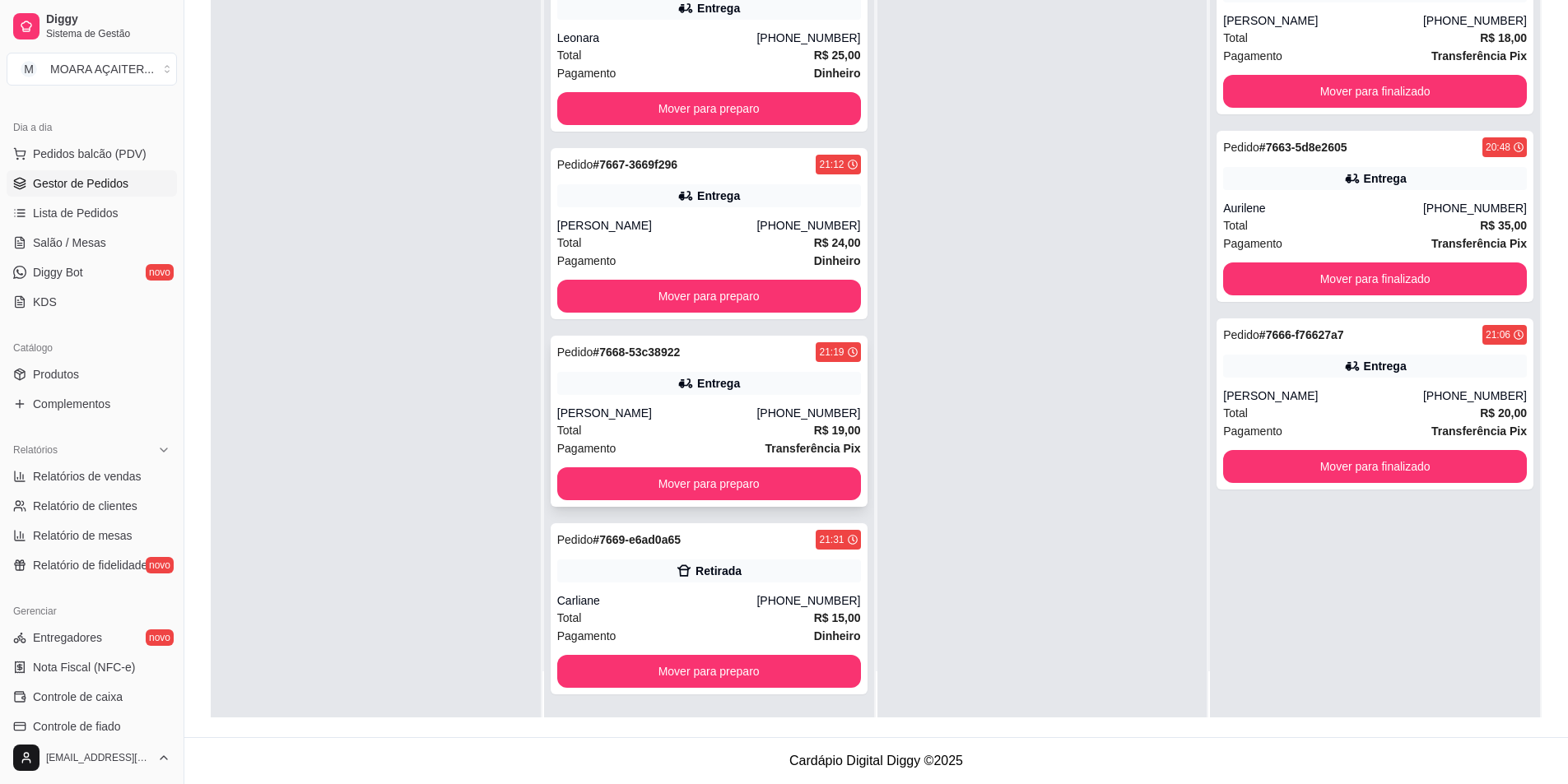
scroll to position [298, 0]
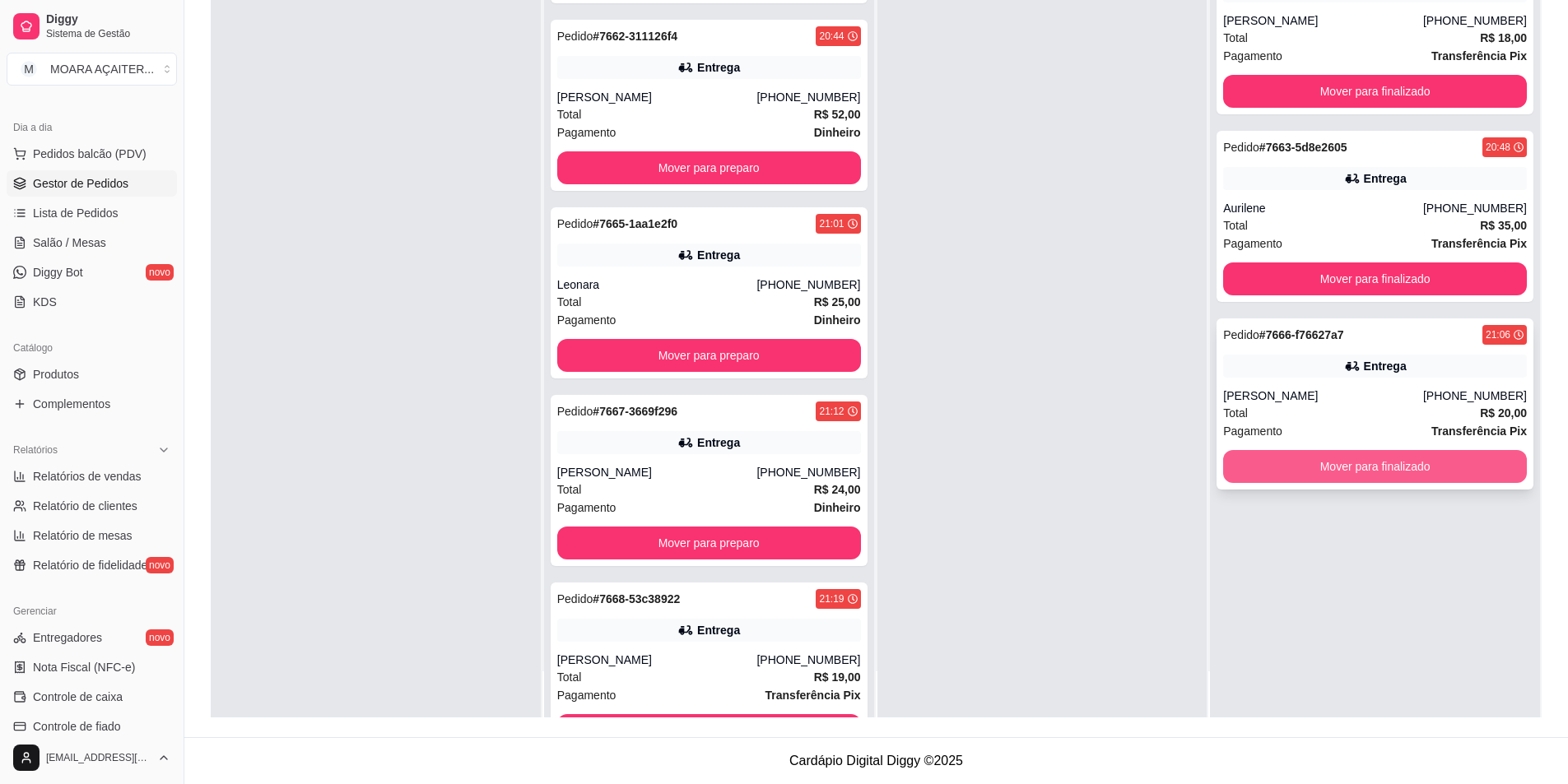
click at [1322, 469] on button "Mover para finalizado" at bounding box center [1375, 467] width 304 height 33
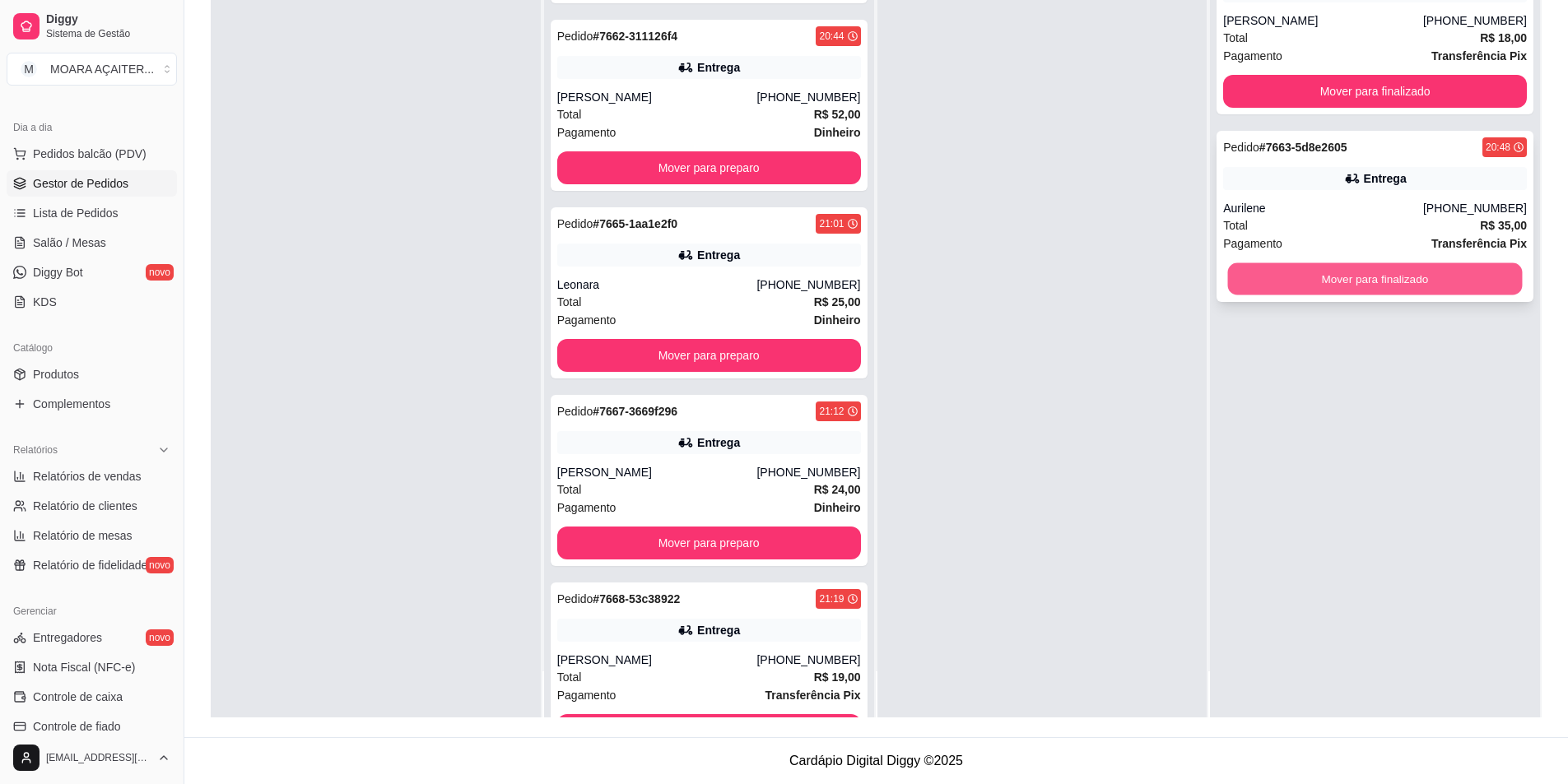
click at [1342, 291] on button "Mover para finalizado" at bounding box center [1375, 279] width 295 height 32
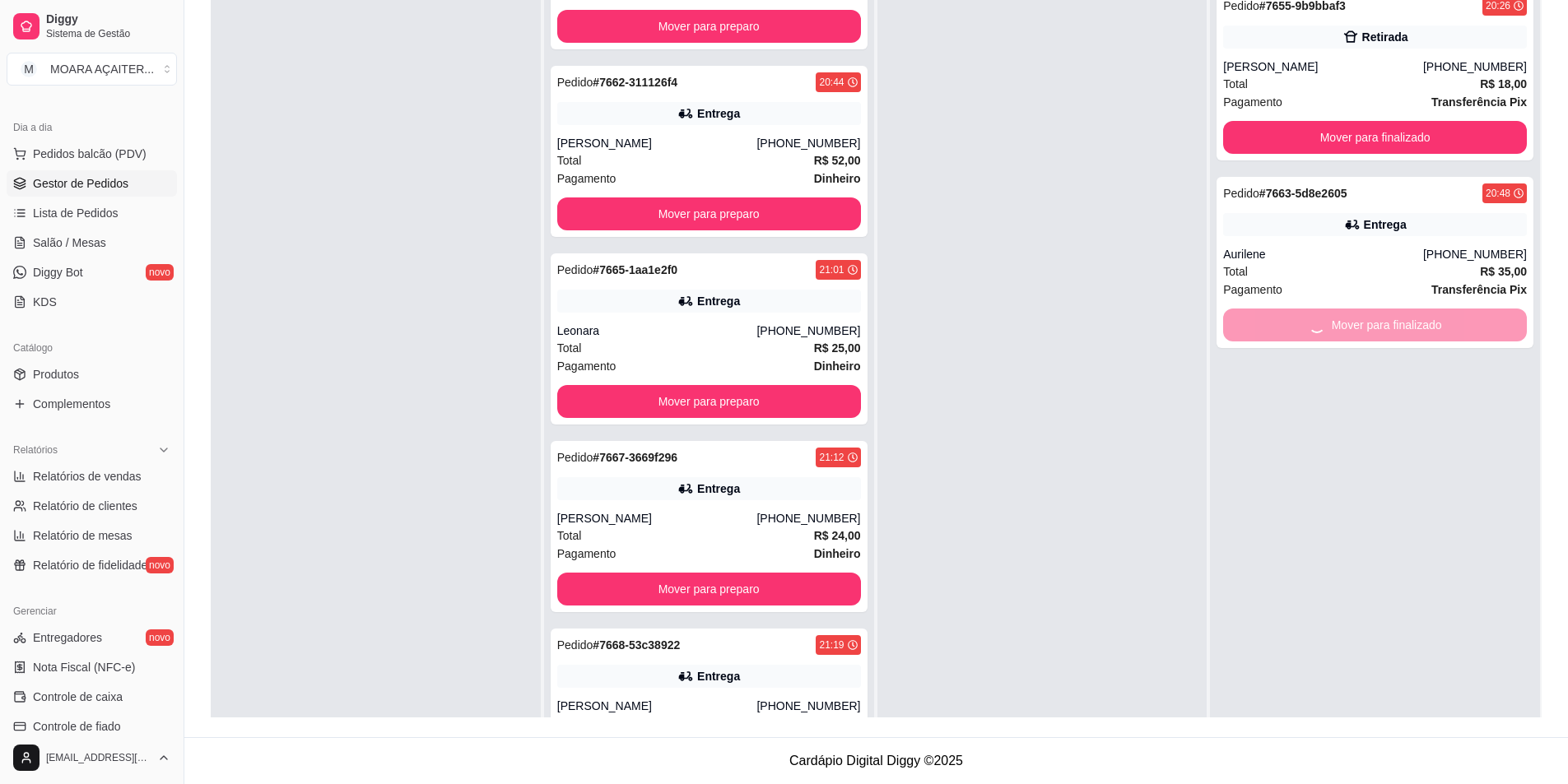
scroll to position [4, 0]
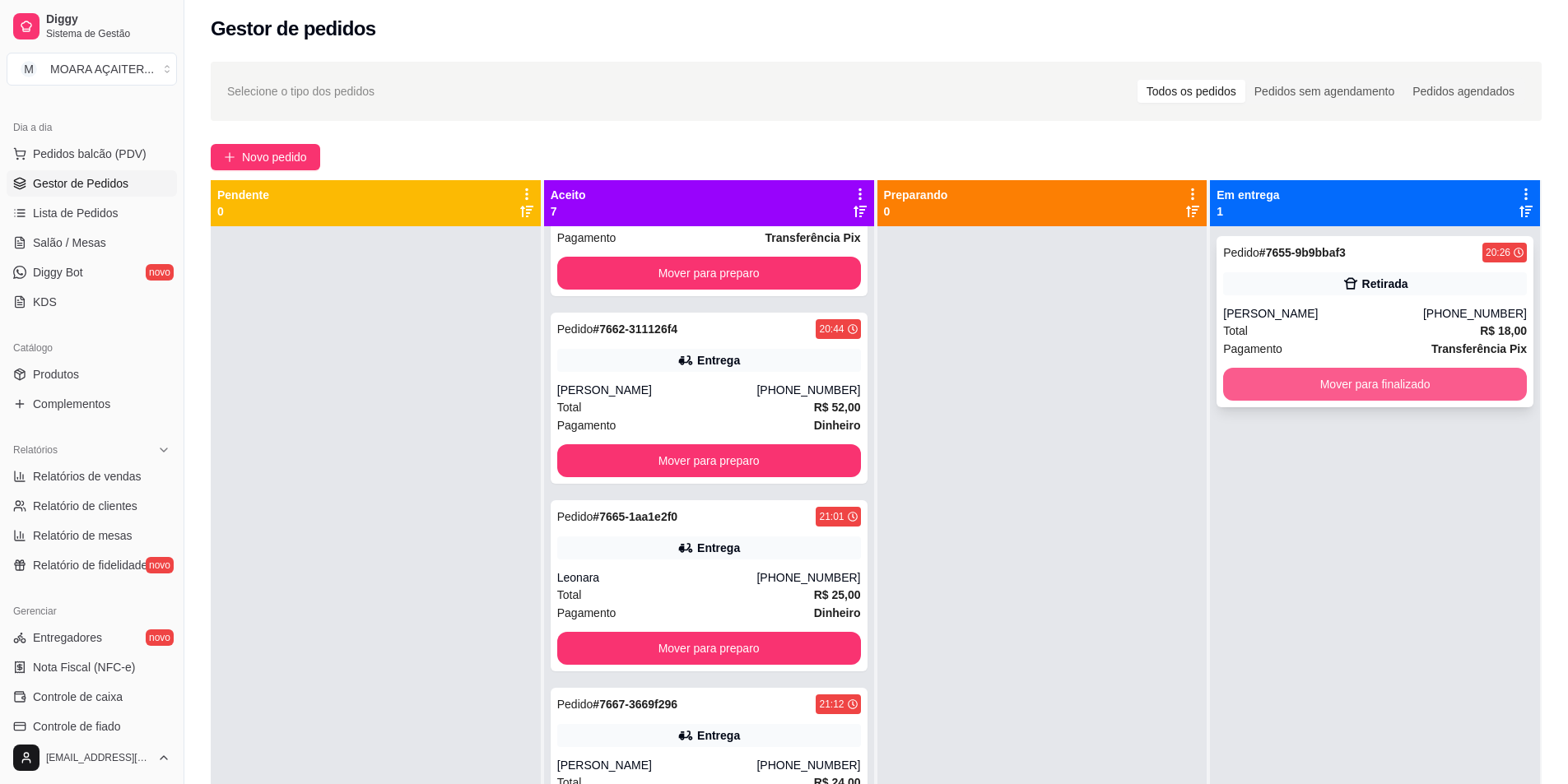
click at [1230, 375] on button "Mover para finalizado" at bounding box center [1375, 384] width 304 height 33
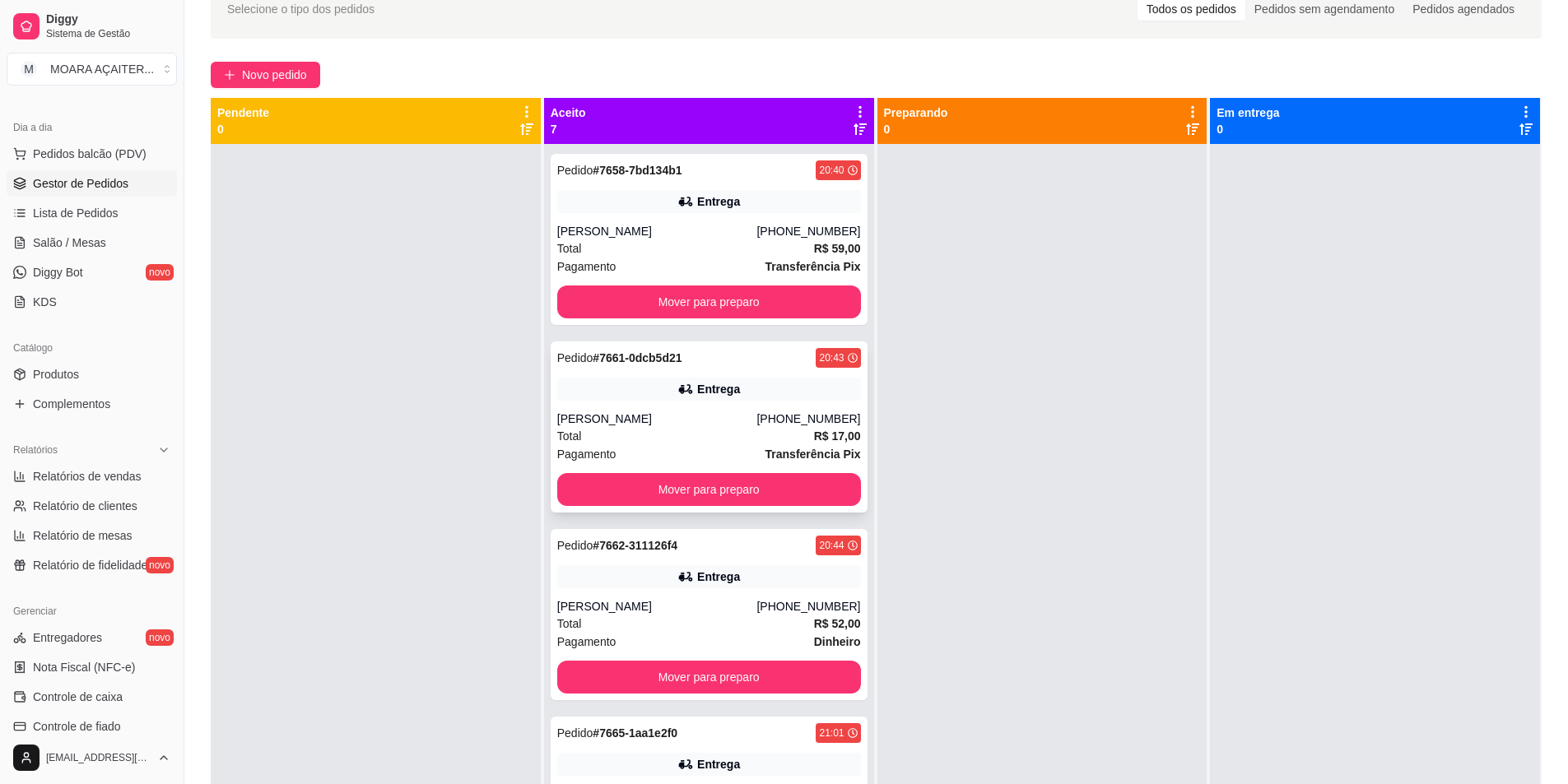
scroll to position [0, 0]
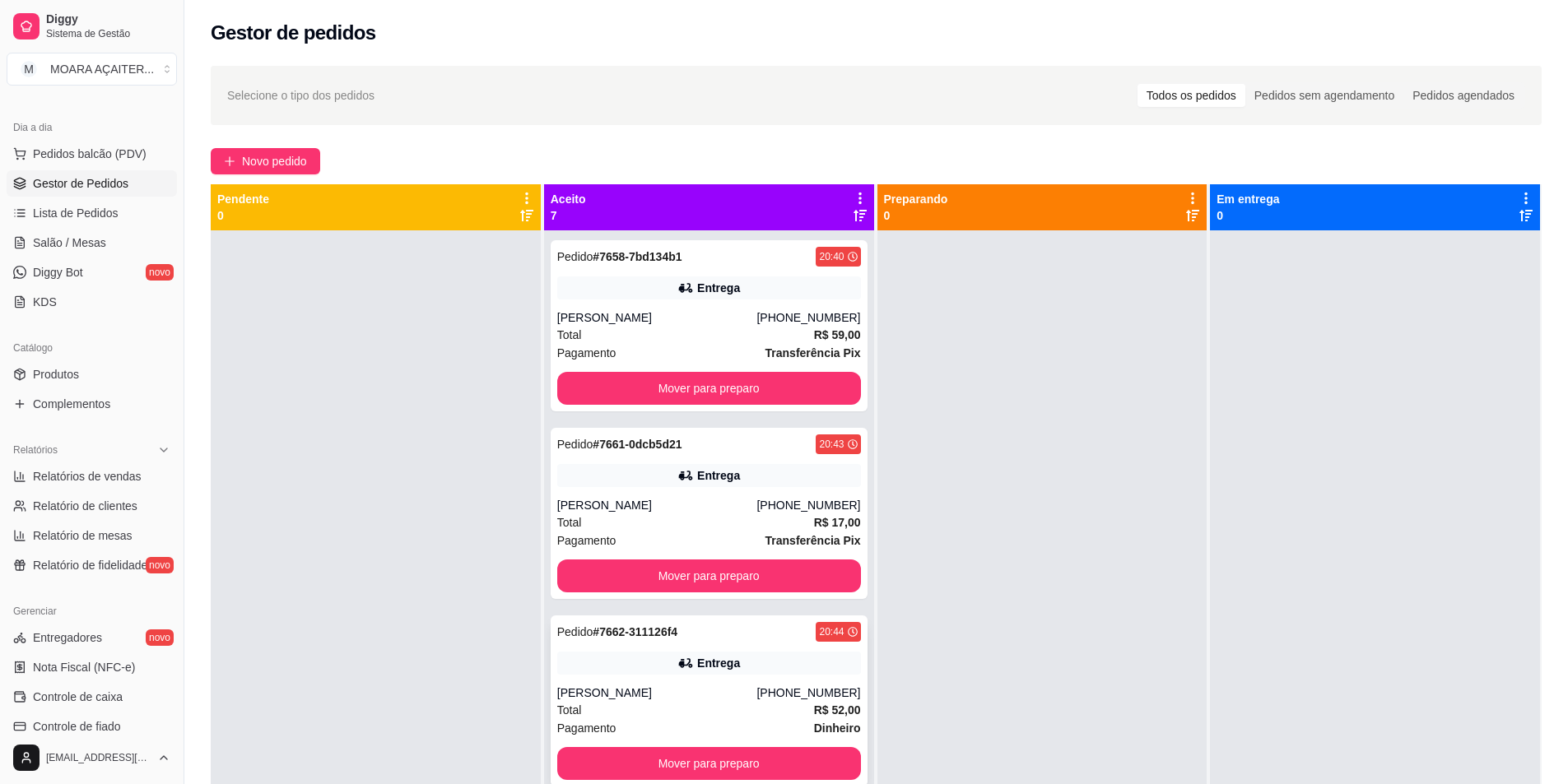
click at [760, 711] on div "Total R$ 52,00" at bounding box center [709, 710] width 304 height 18
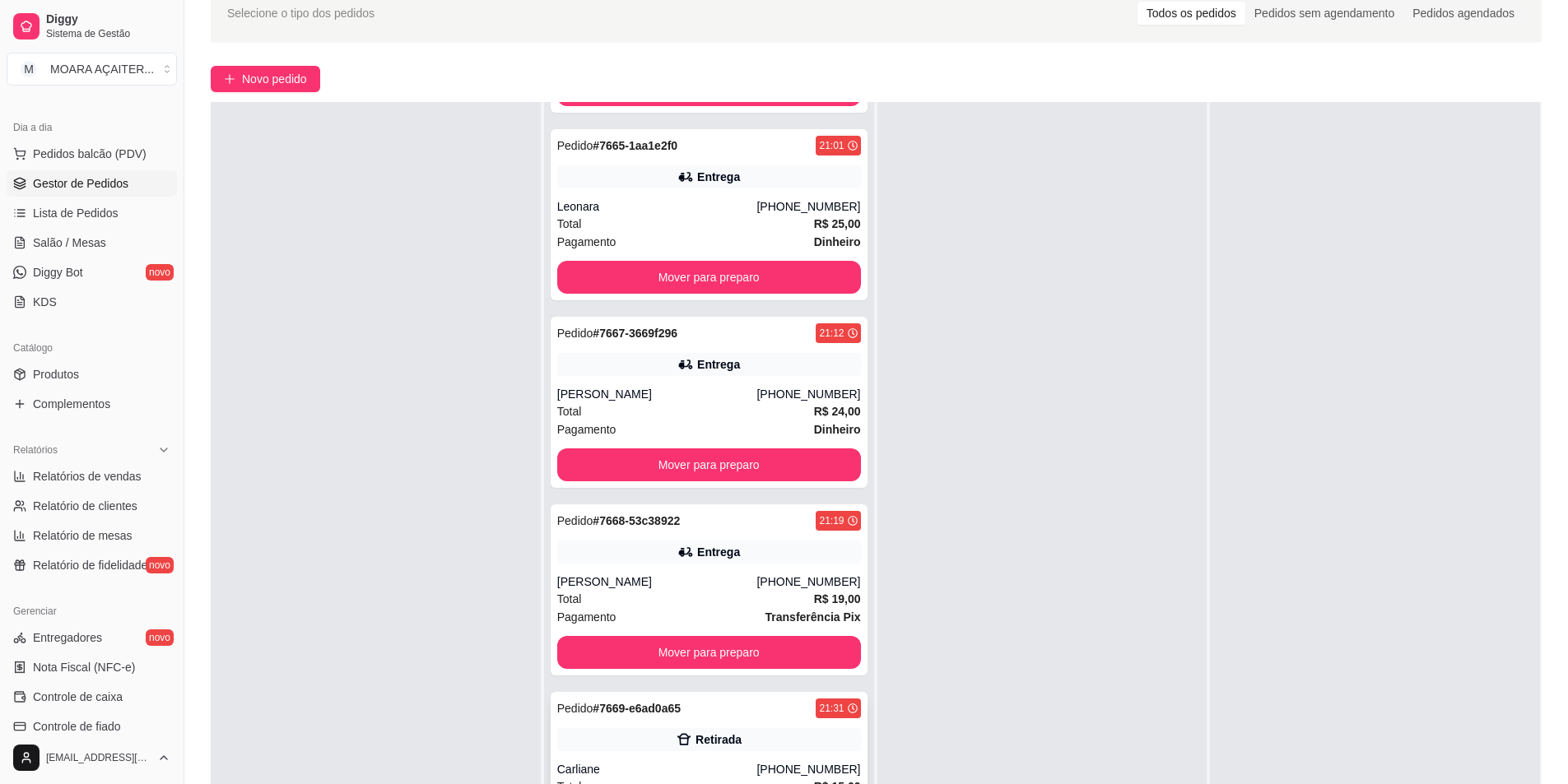
scroll to position [251, 0]
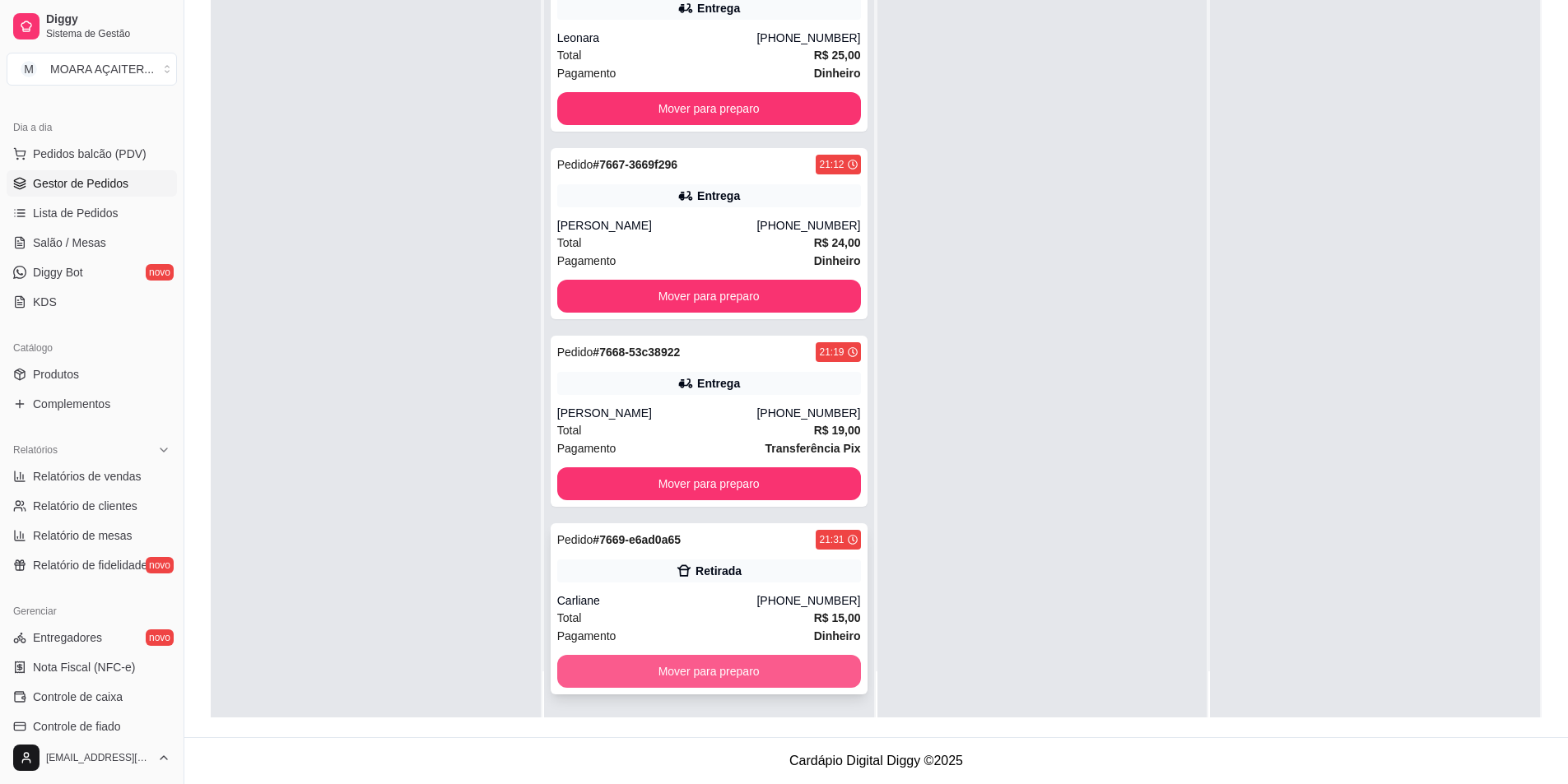
click at [657, 674] on button "Mover para preparo" at bounding box center [709, 671] width 304 height 33
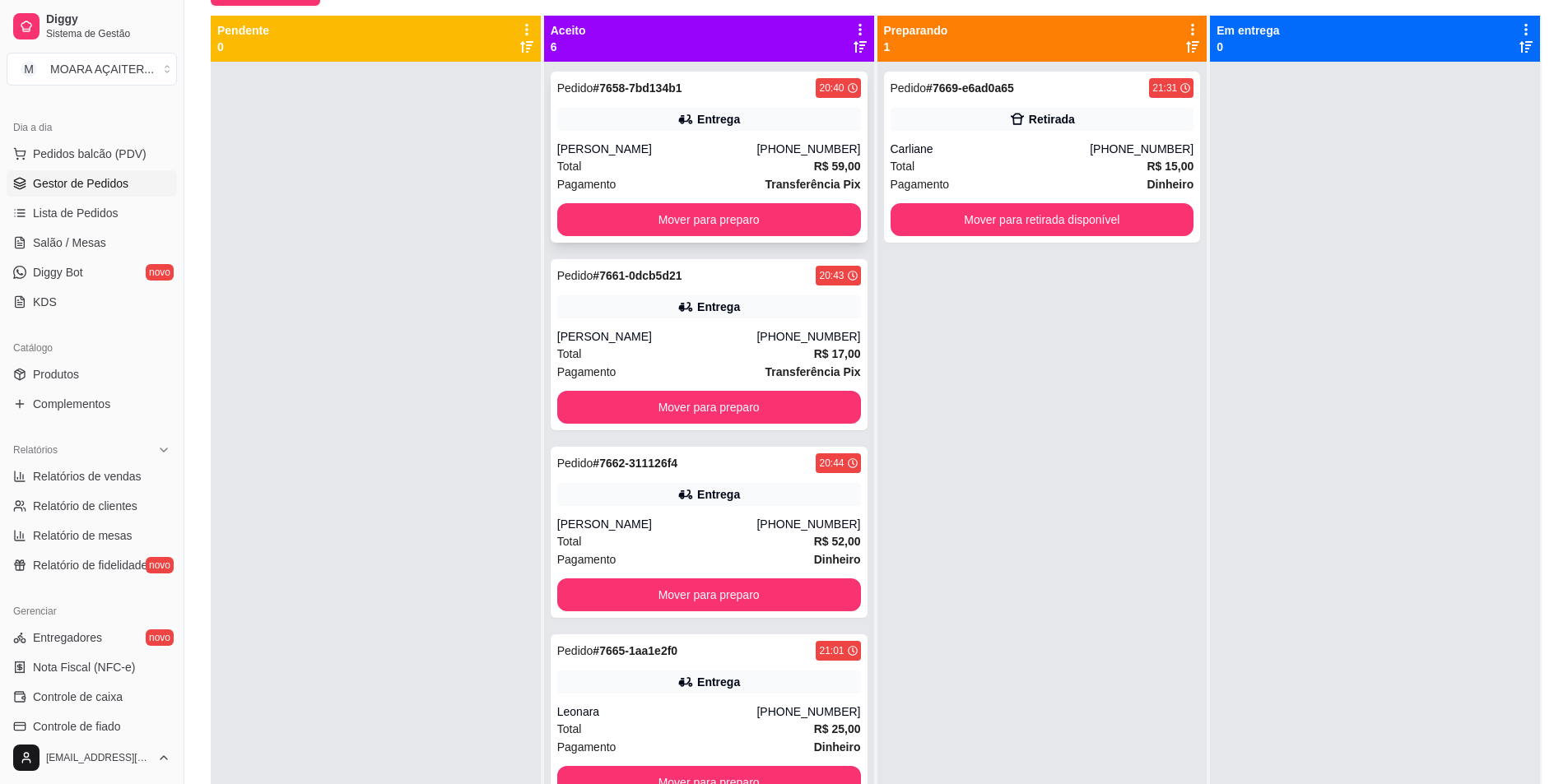
scroll to position [0, 0]
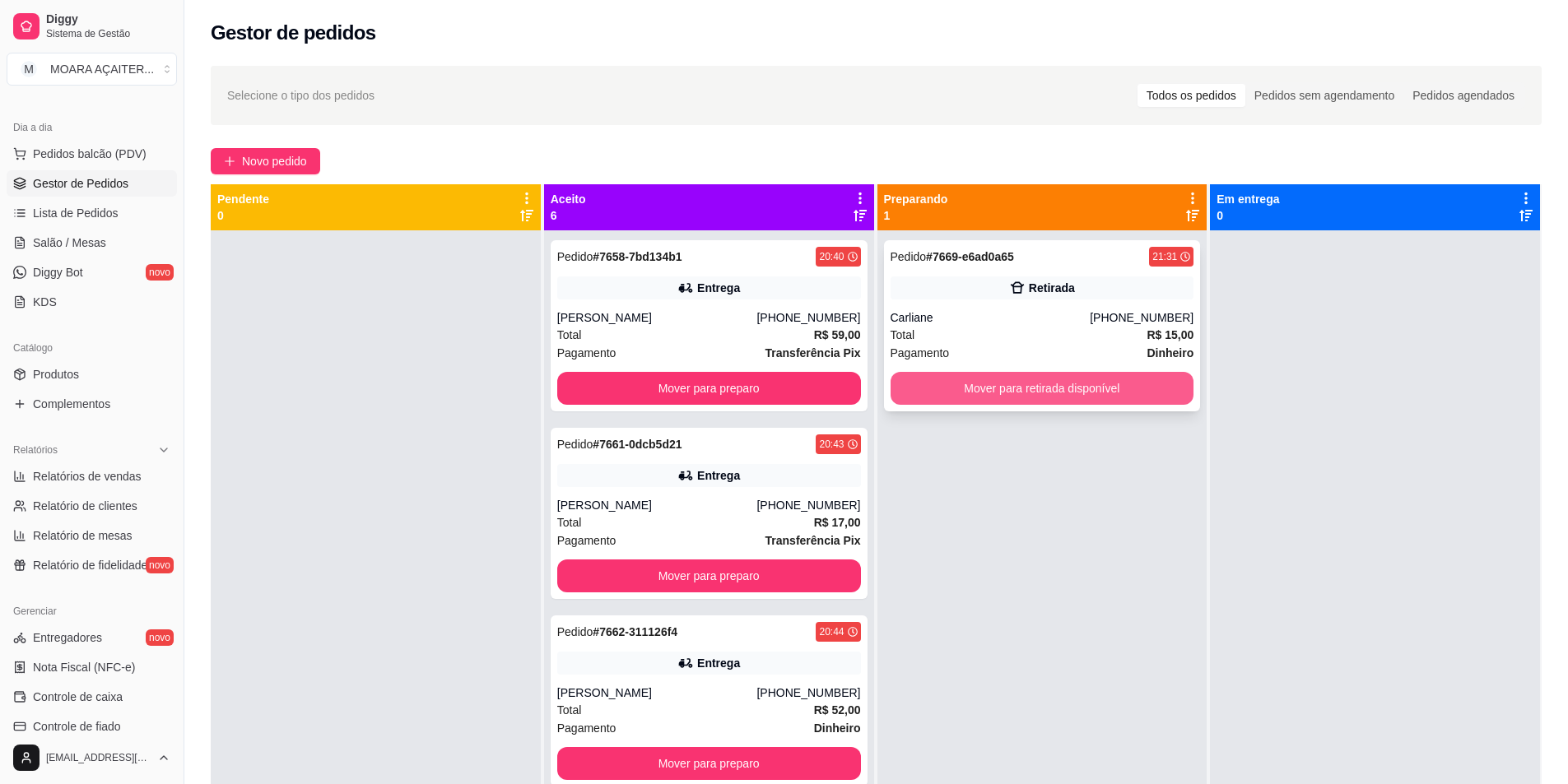
click at [919, 396] on button "Mover para retirada disponível" at bounding box center [1042, 389] width 304 height 33
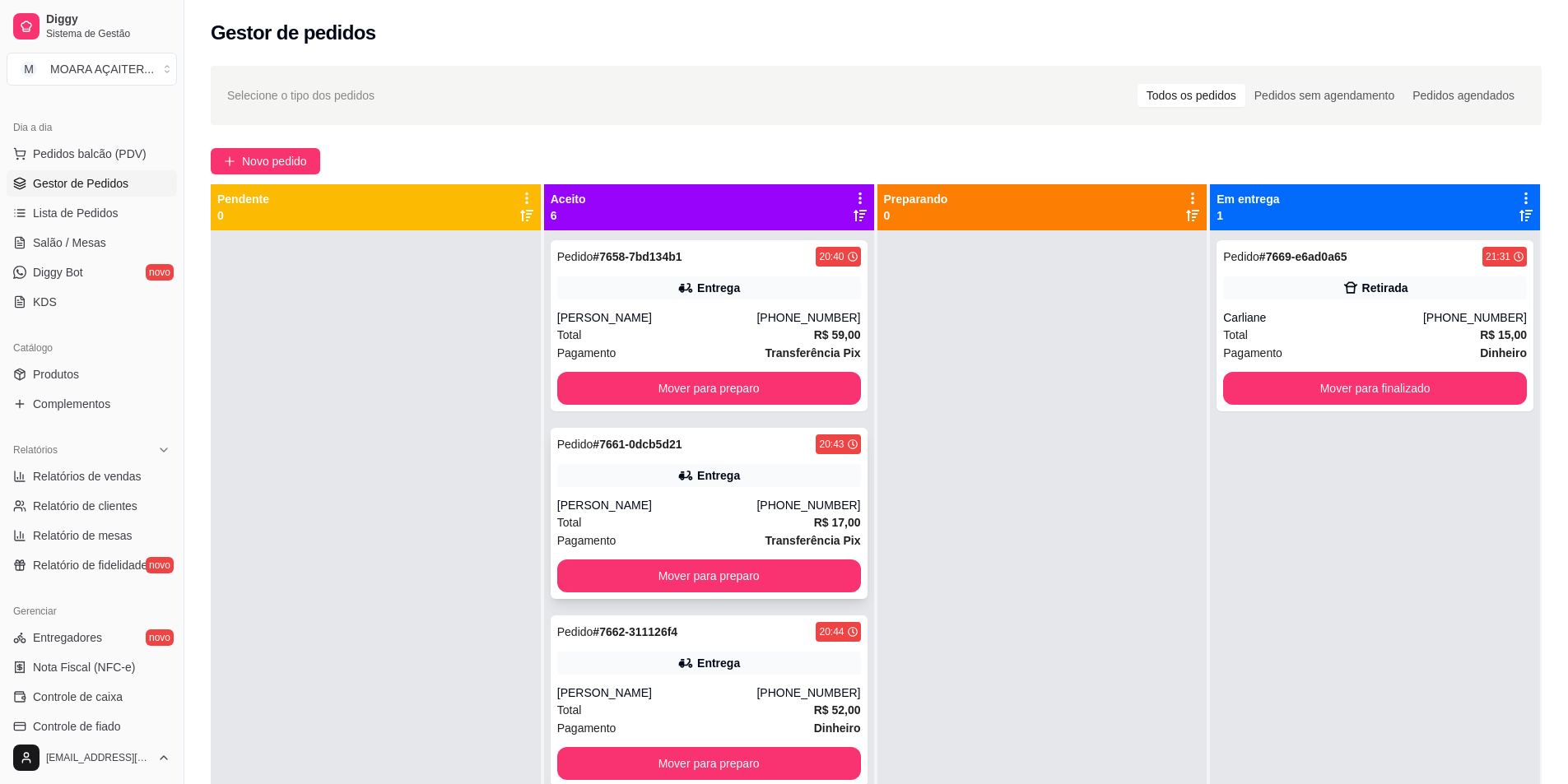
scroll to position [82, 0]
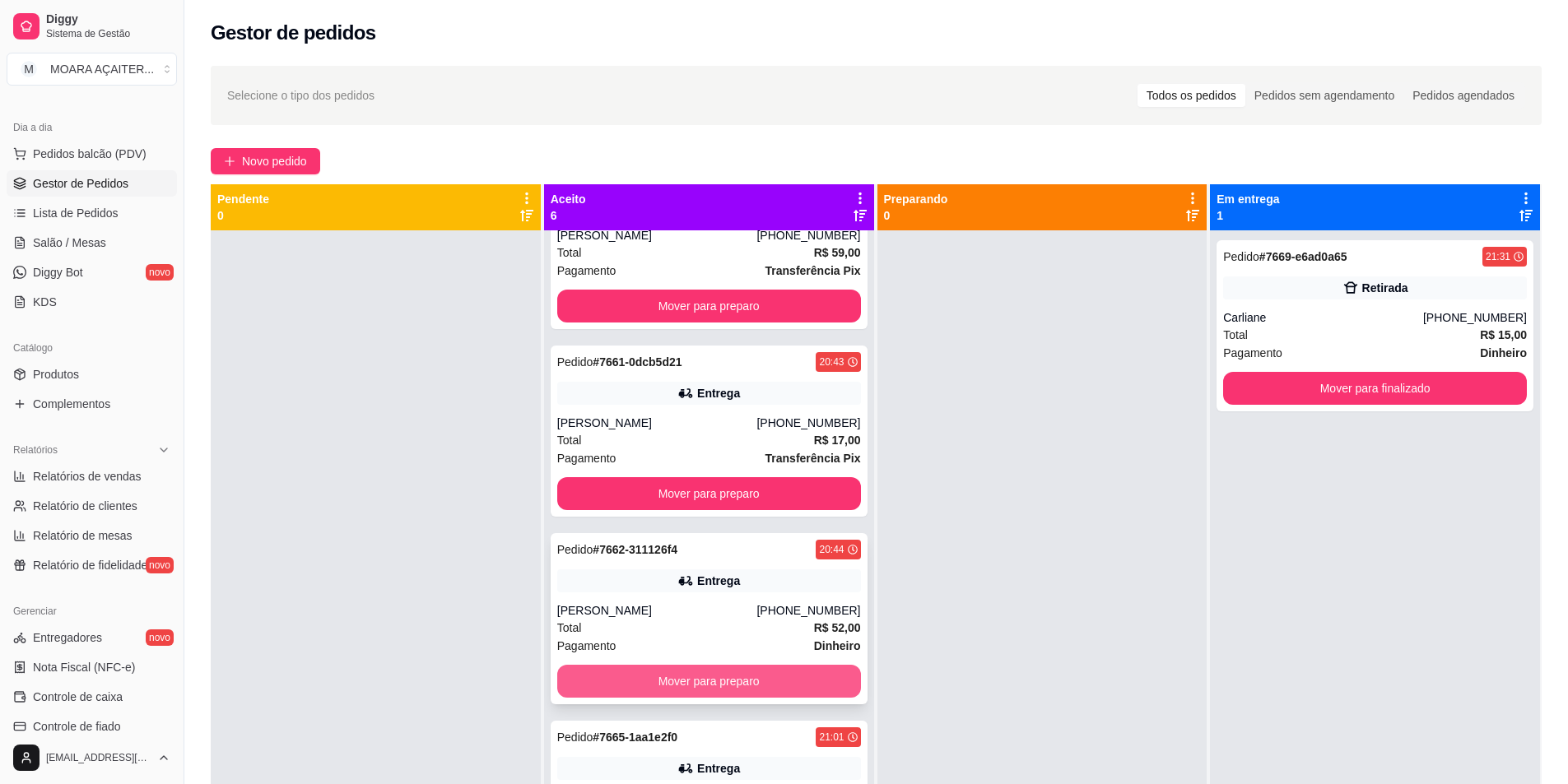
click at [715, 673] on button "Mover para preparo" at bounding box center [709, 682] width 304 height 33
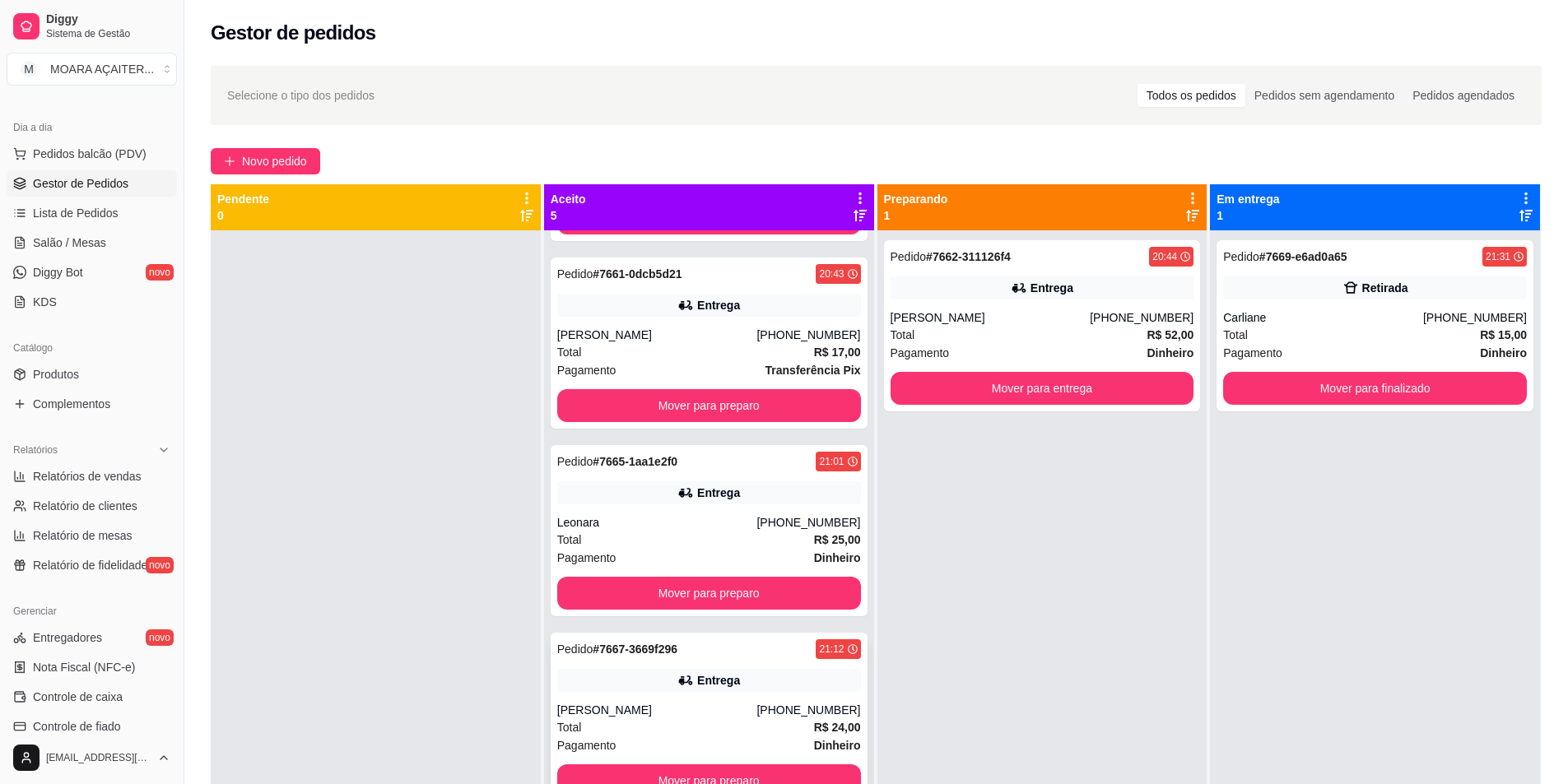
scroll to position [46, 0]
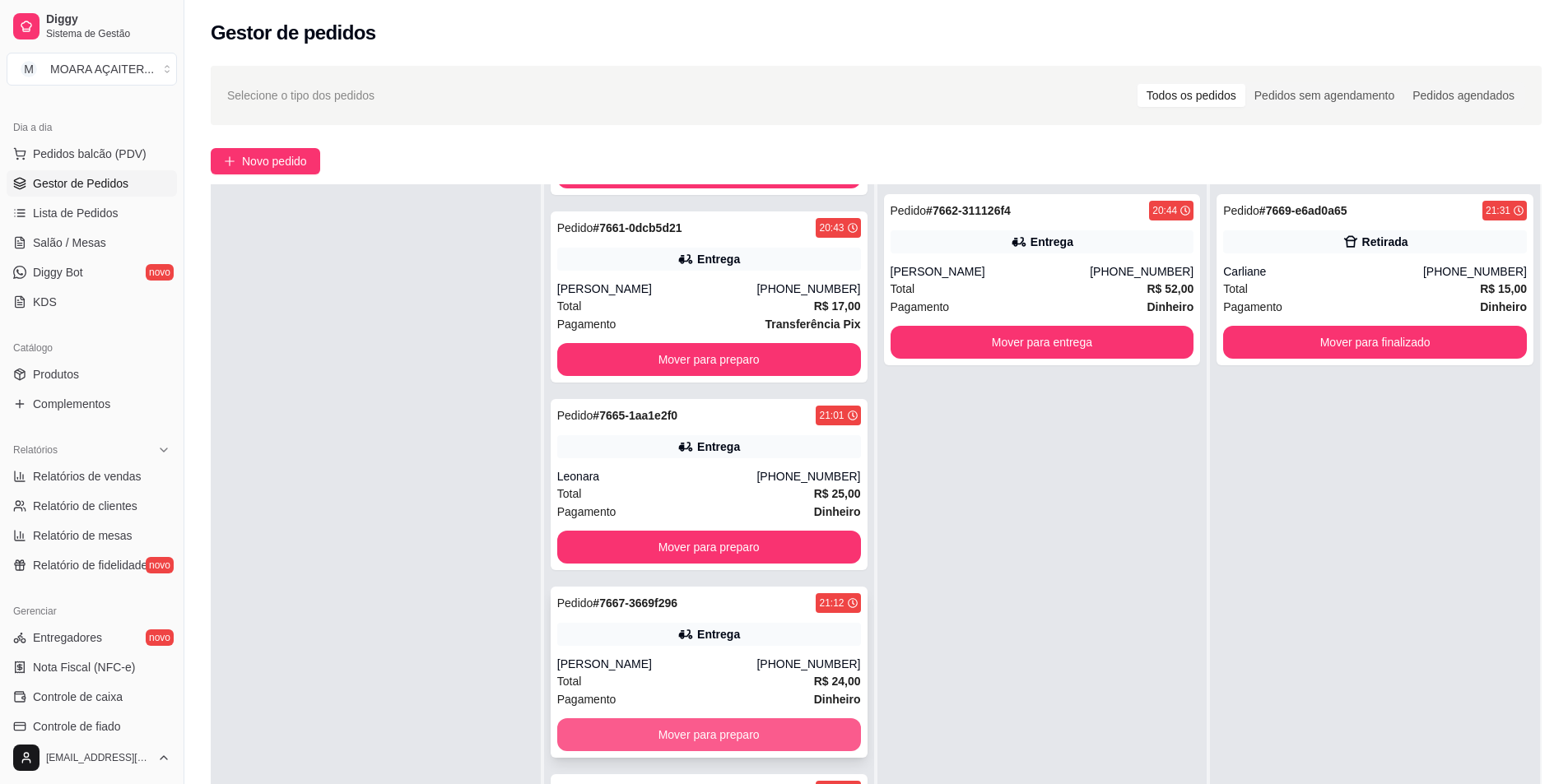
click at [702, 744] on button "Mover para preparo" at bounding box center [709, 735] width 304 height 33
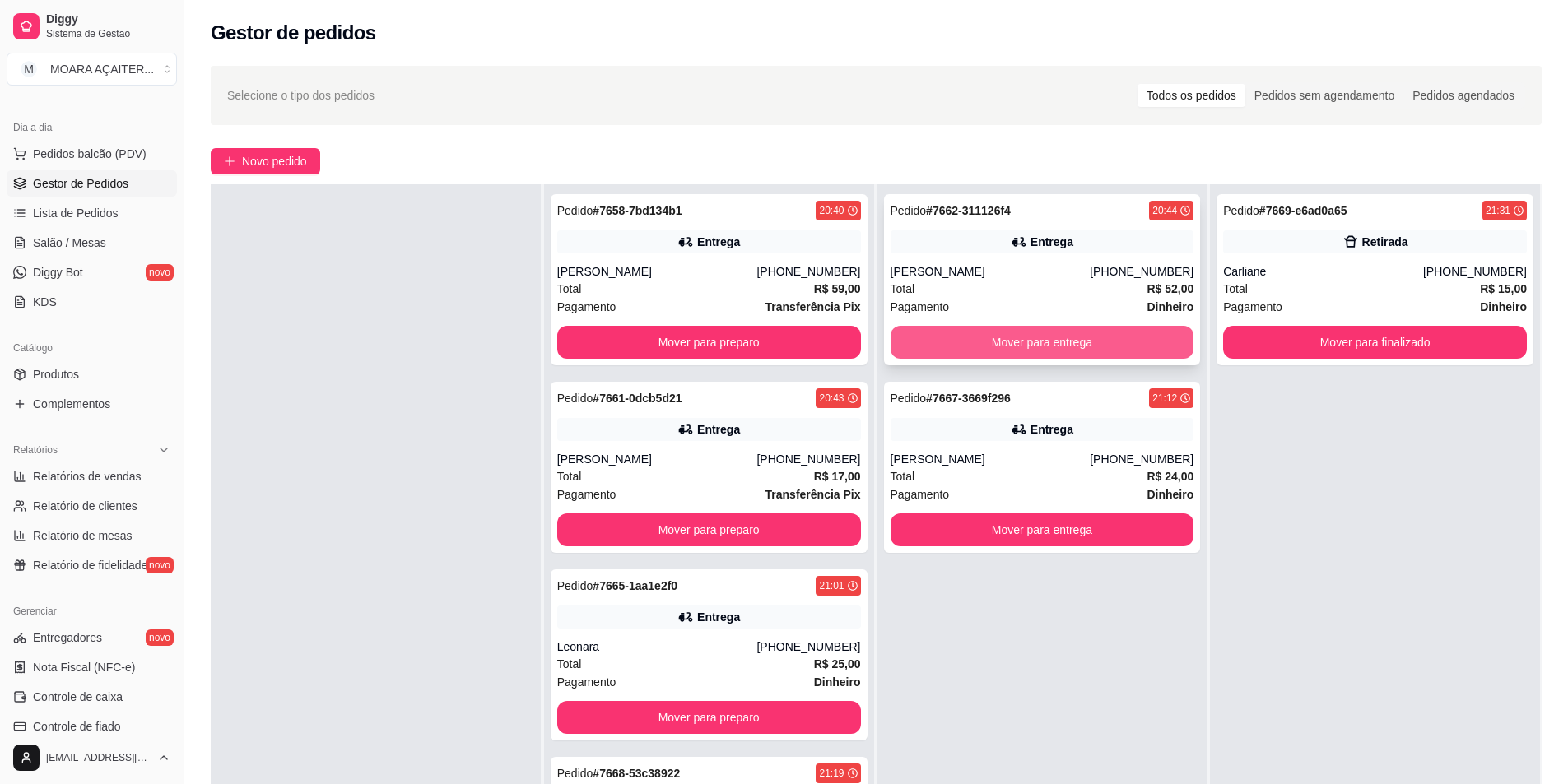
click at [964, 342] on button "Mover para entrega" at bounding box center [1042, 343] width 304 height 33
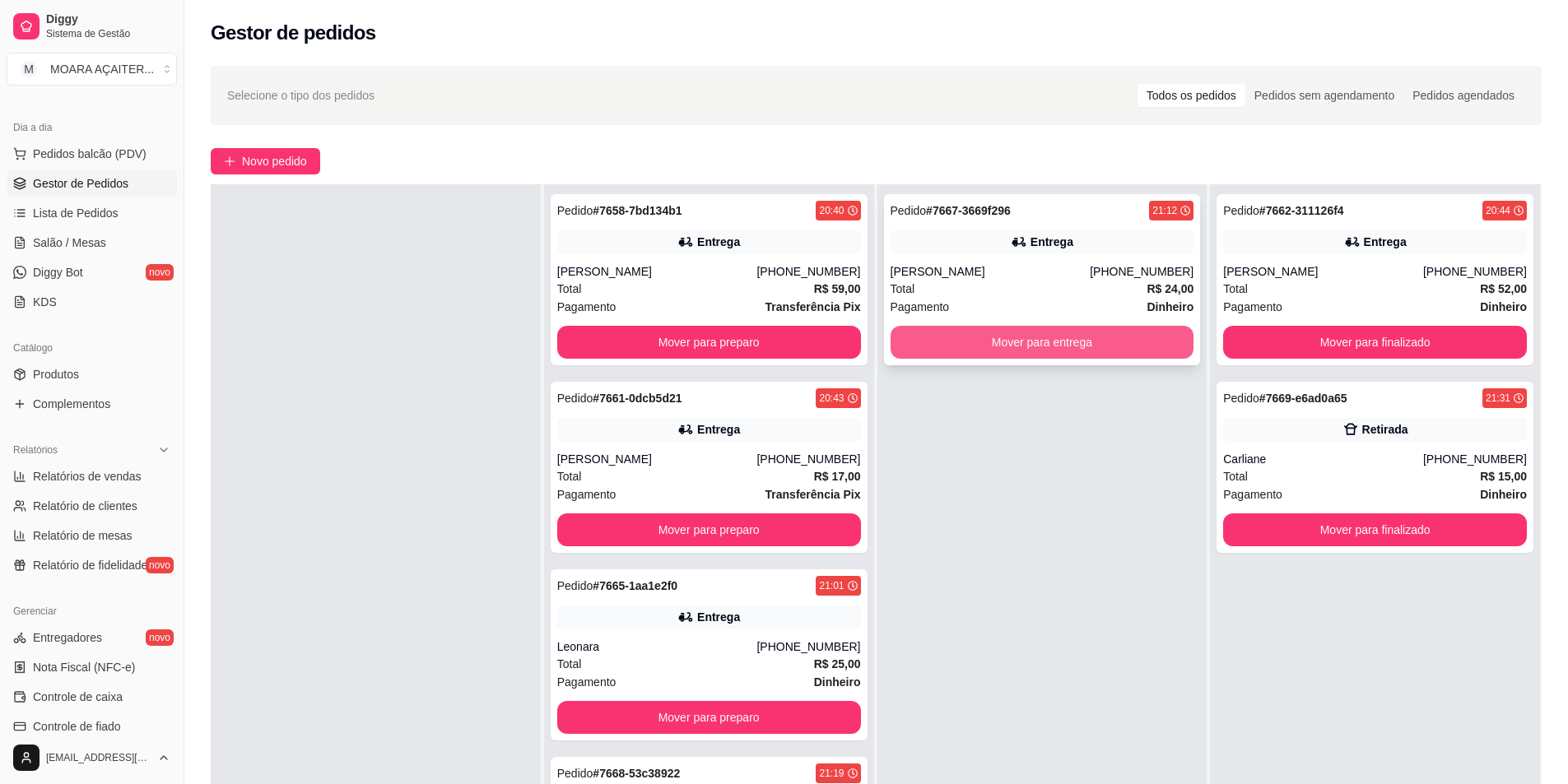
click at [964, 343] on button "Mover para entrega" at bounding box center [1042, 343] width 304 height 33
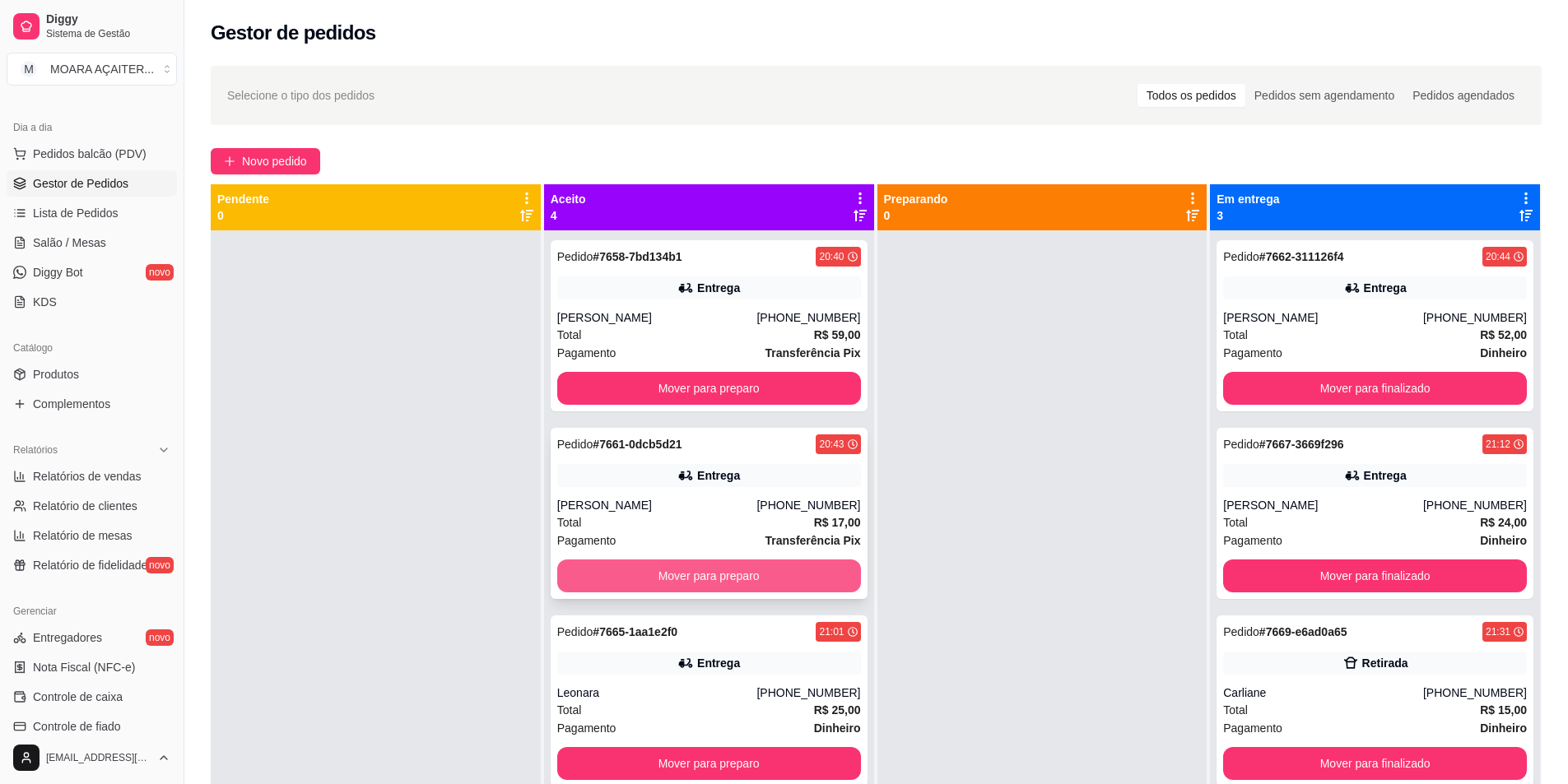
click at [637, 565] on button "Mover para preparo" at bounding box center [709, 576] width 304 height 33
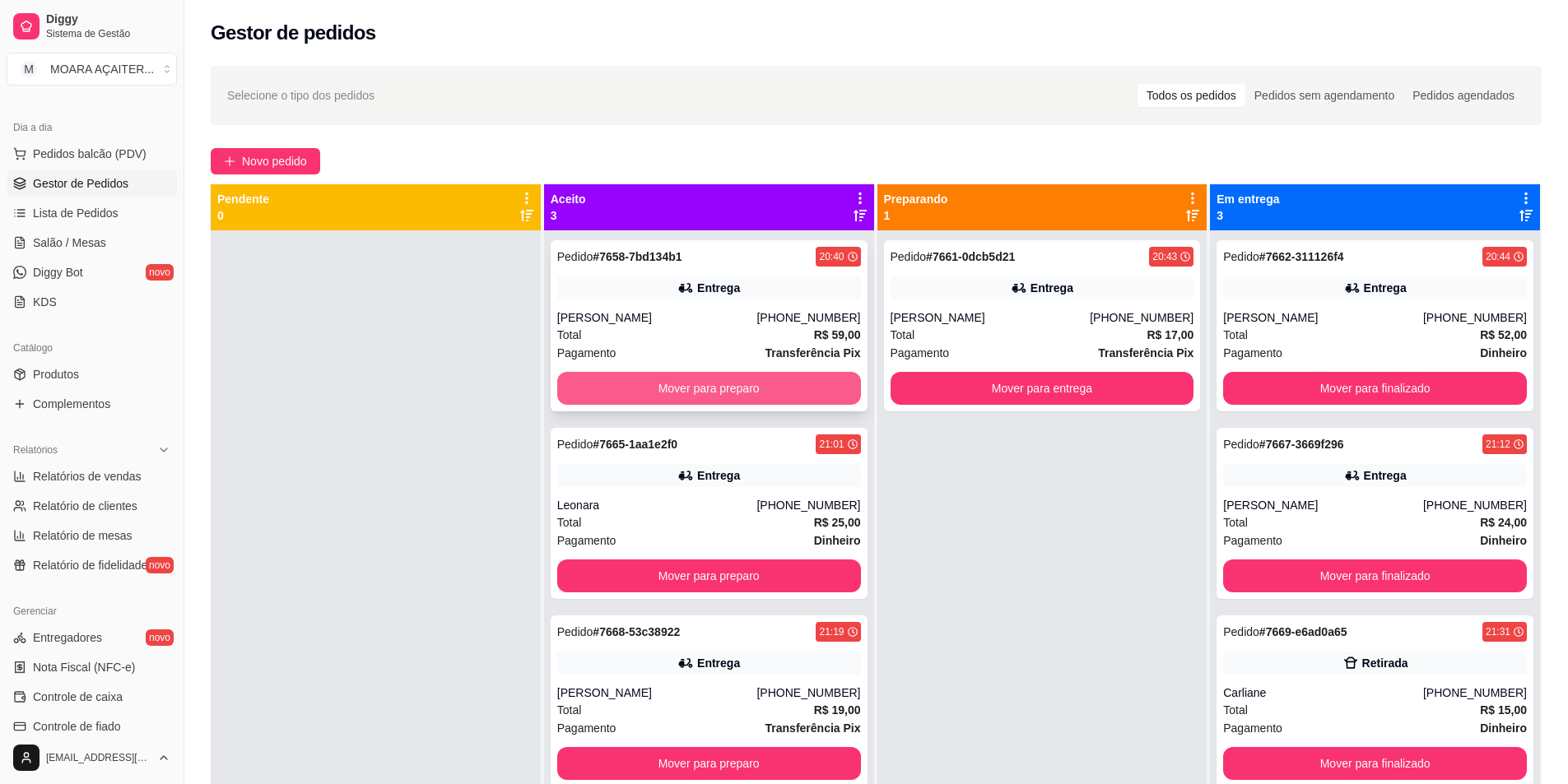
click at [686, 395] on button "Mover para preparo" at bounding box center [709, 389] width 304 height 33
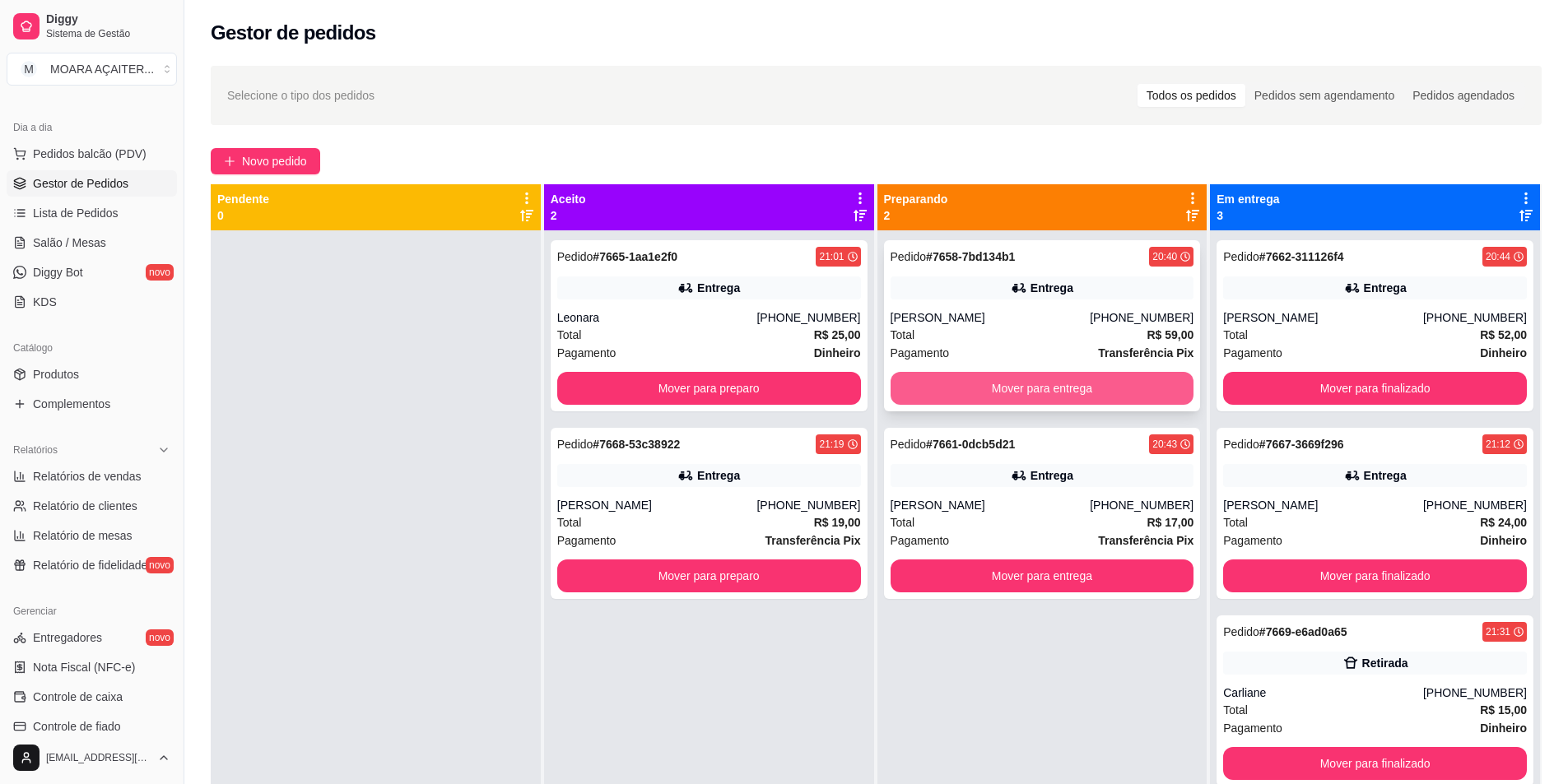
click at [920, 377] on button "Mover para entrega" at bounding box center [1042, 389] width 304 height 33
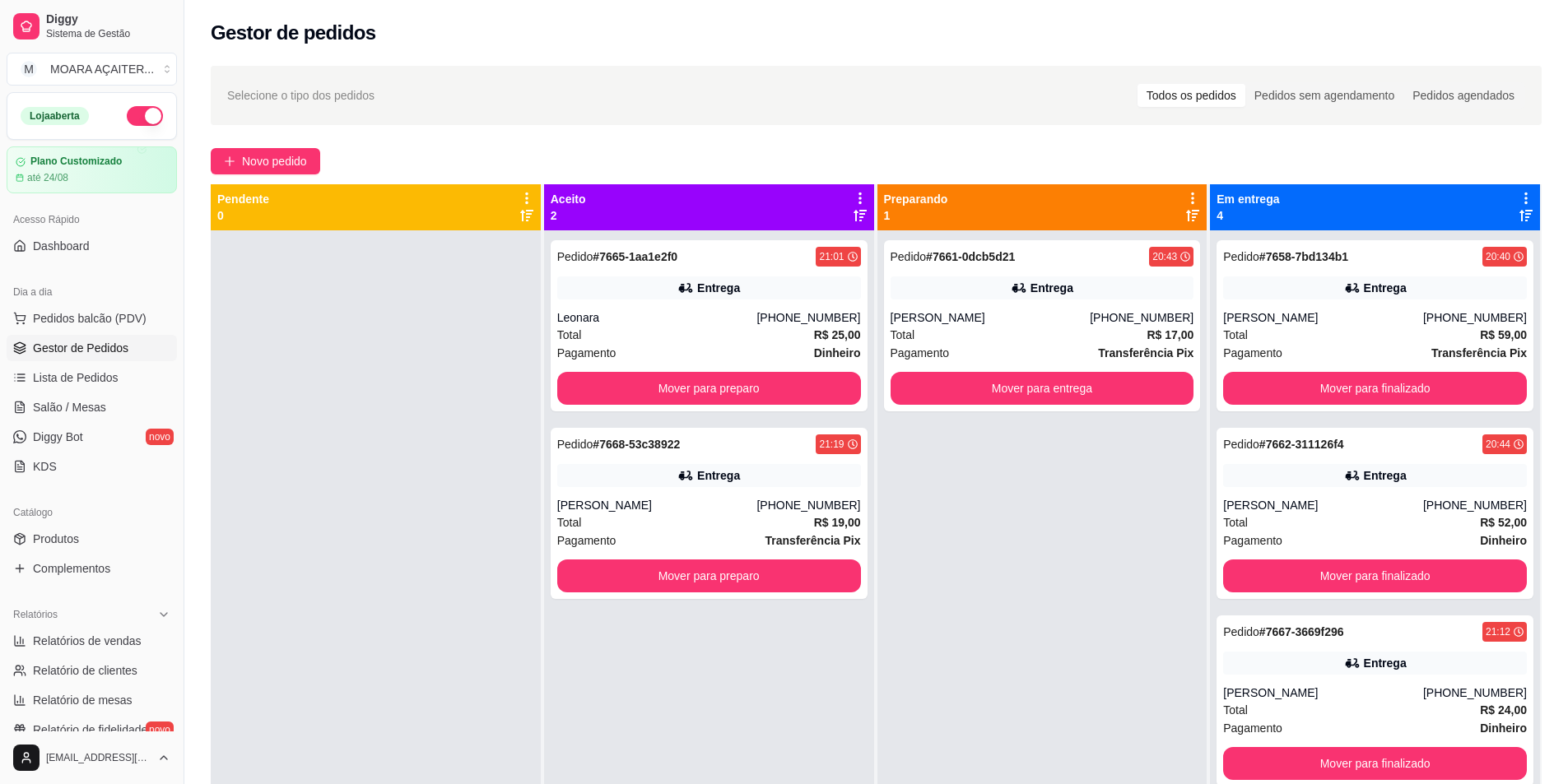
click at [137, 121] on button "button" at bounding box center [145, 115] width 36 height 20
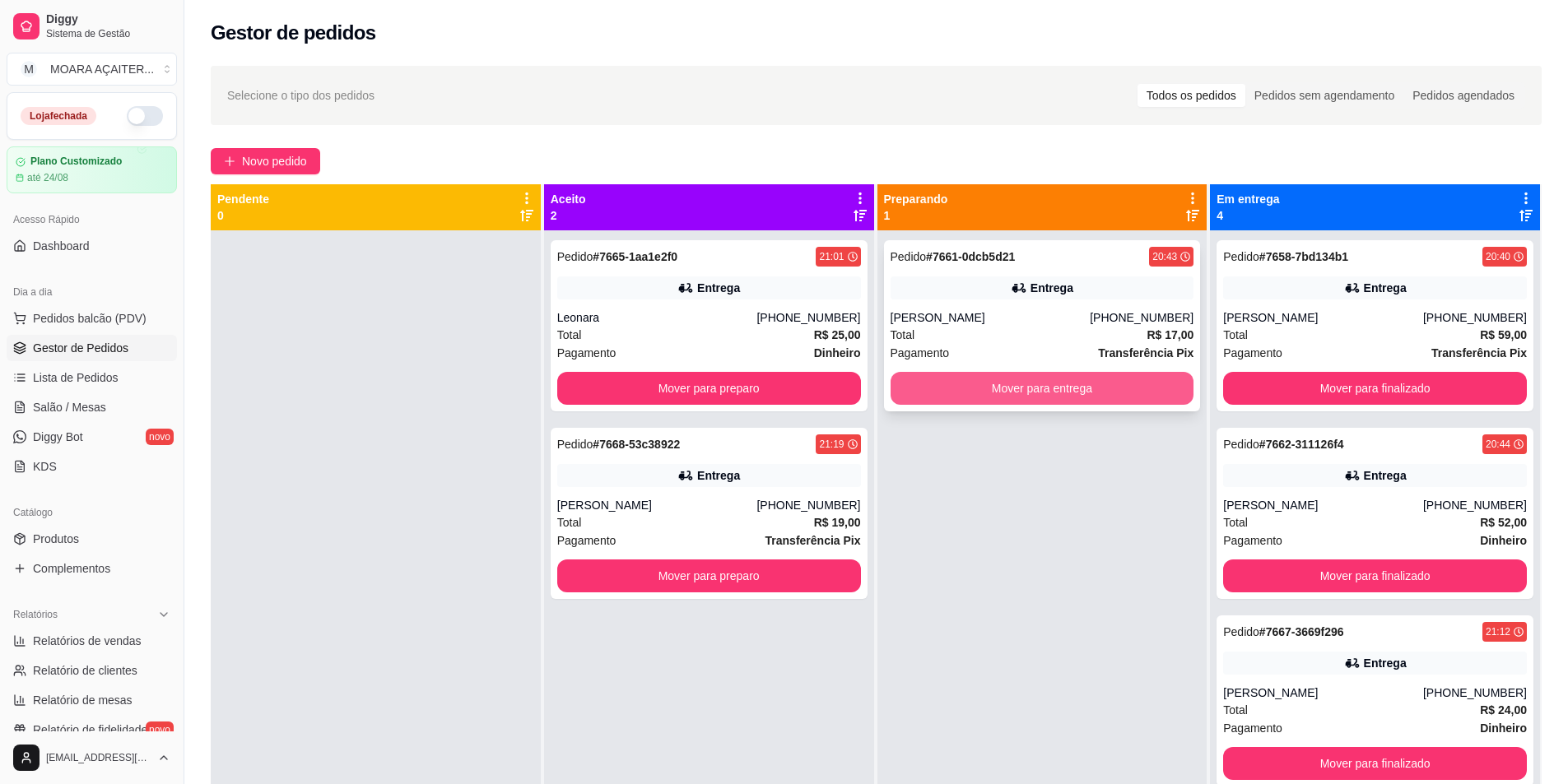
click at [1103, 392] on button "Mover para entrega" at bounding box center [1042, 389] width 304 height 33
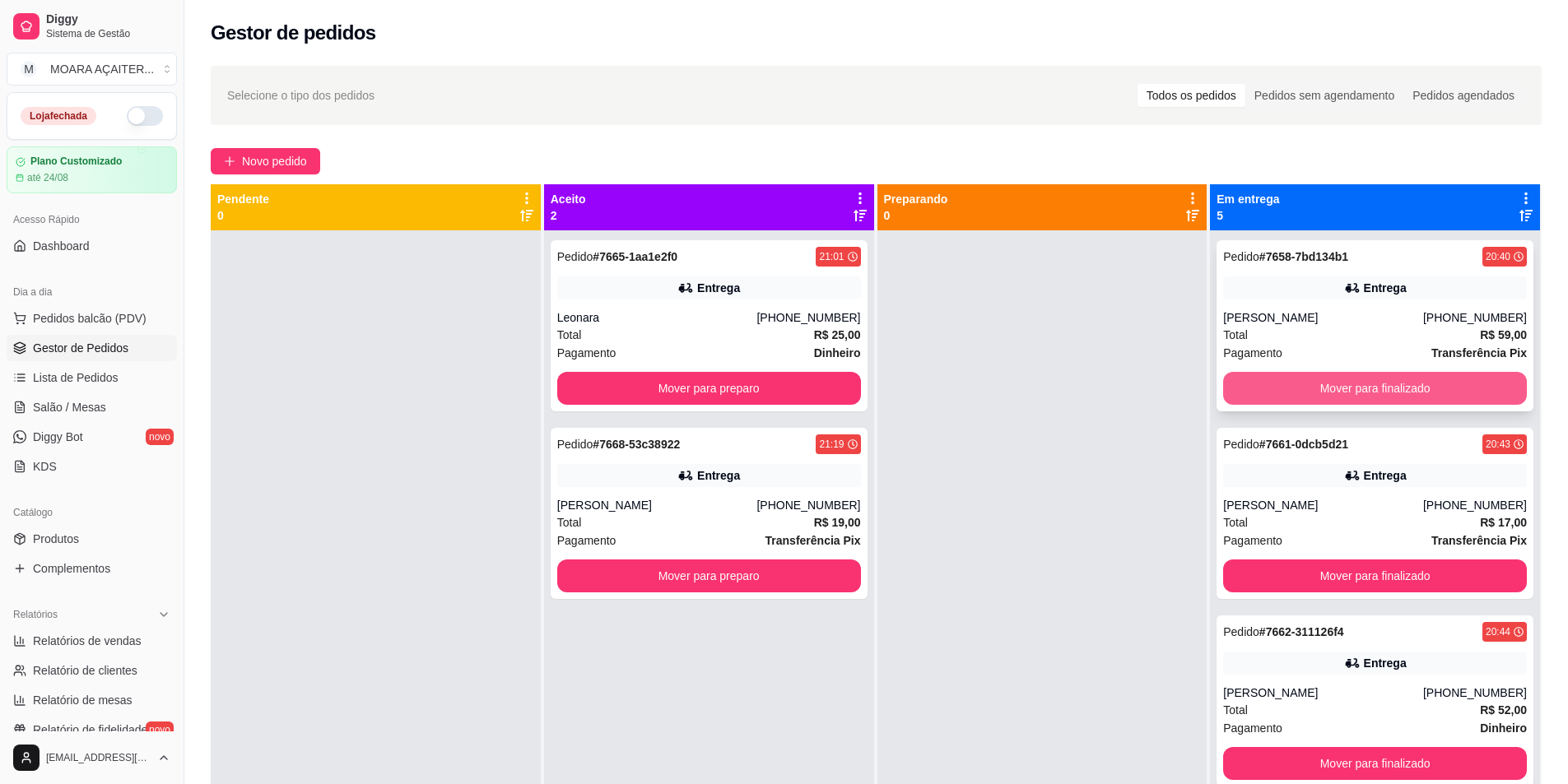
click at [1244, 386] on button "Mover para finalizado" at bounding box center [1375, 389] width 304 height 33
click at [1242, 386] on button "Mover para finalizado" at bounding box center [1375, 389] width 304 height 33
click at [1235, 380] on button "Mover para finalizado" at bounding box center [1375, 389] width 304 height 33
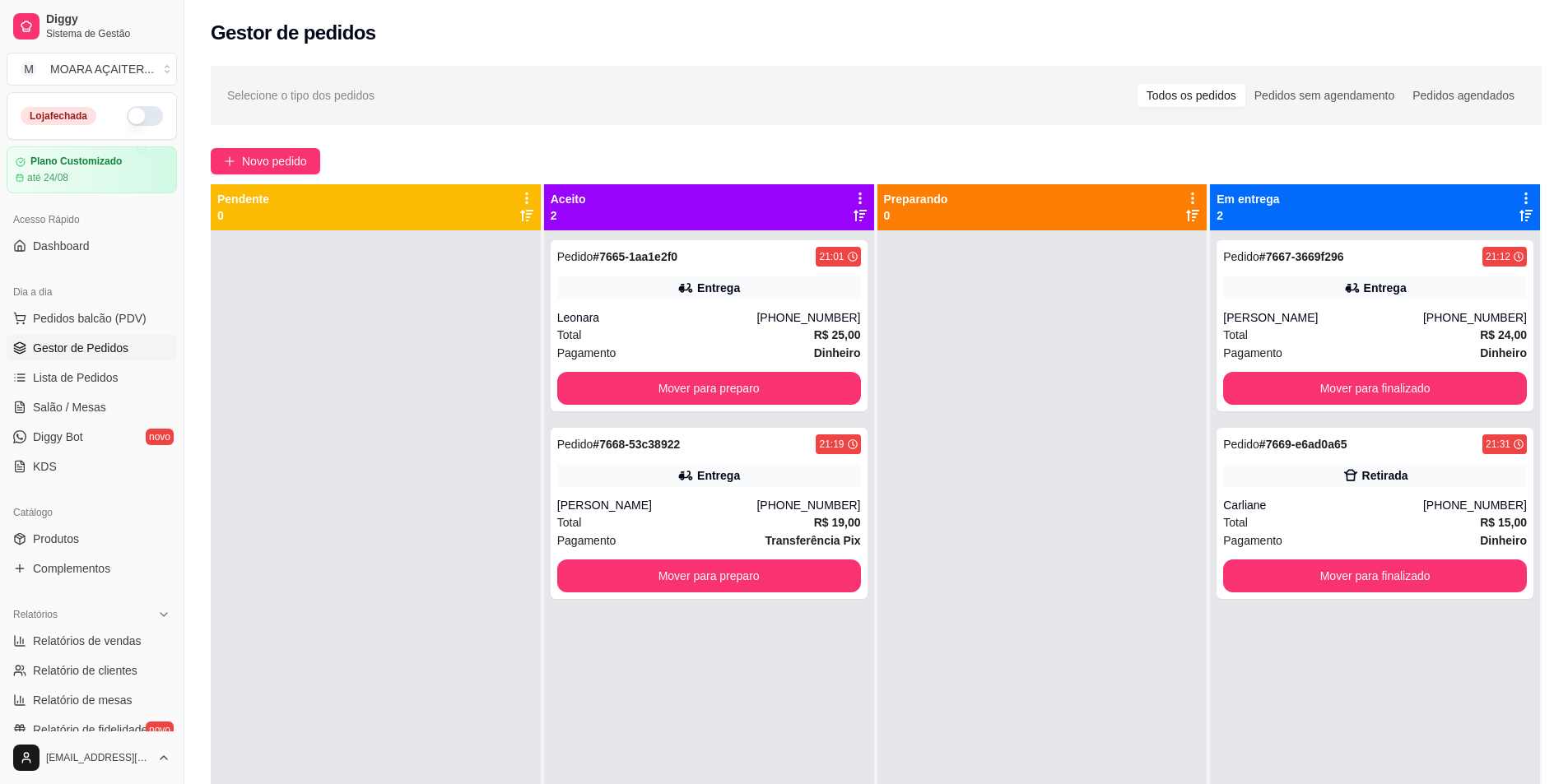
click at [1227, 371] on div "Pedido # 7667-3669f296 21:12 Entrega [PERSON_NAME] [PHONE_NUMBER] Total R$ 24,0…" at bounding box center [1375, 325] width 317 height 171
click at [1228, 372] on button "Mover para finalizado" at bounding box center [1375, 389] width 304 height 33
click at [1234, 411] on div "Pedido # 7667-3669f296 21:12 Entrega [PERSON_NAME] [PHONE_NUMBER] Total R$ 24,0…" at bounding box center [1375, 623] width 330 height 784
click at [1239, 396] on button "Mover para finalizado" at bounding box center [1375, 389] width 304 height 33
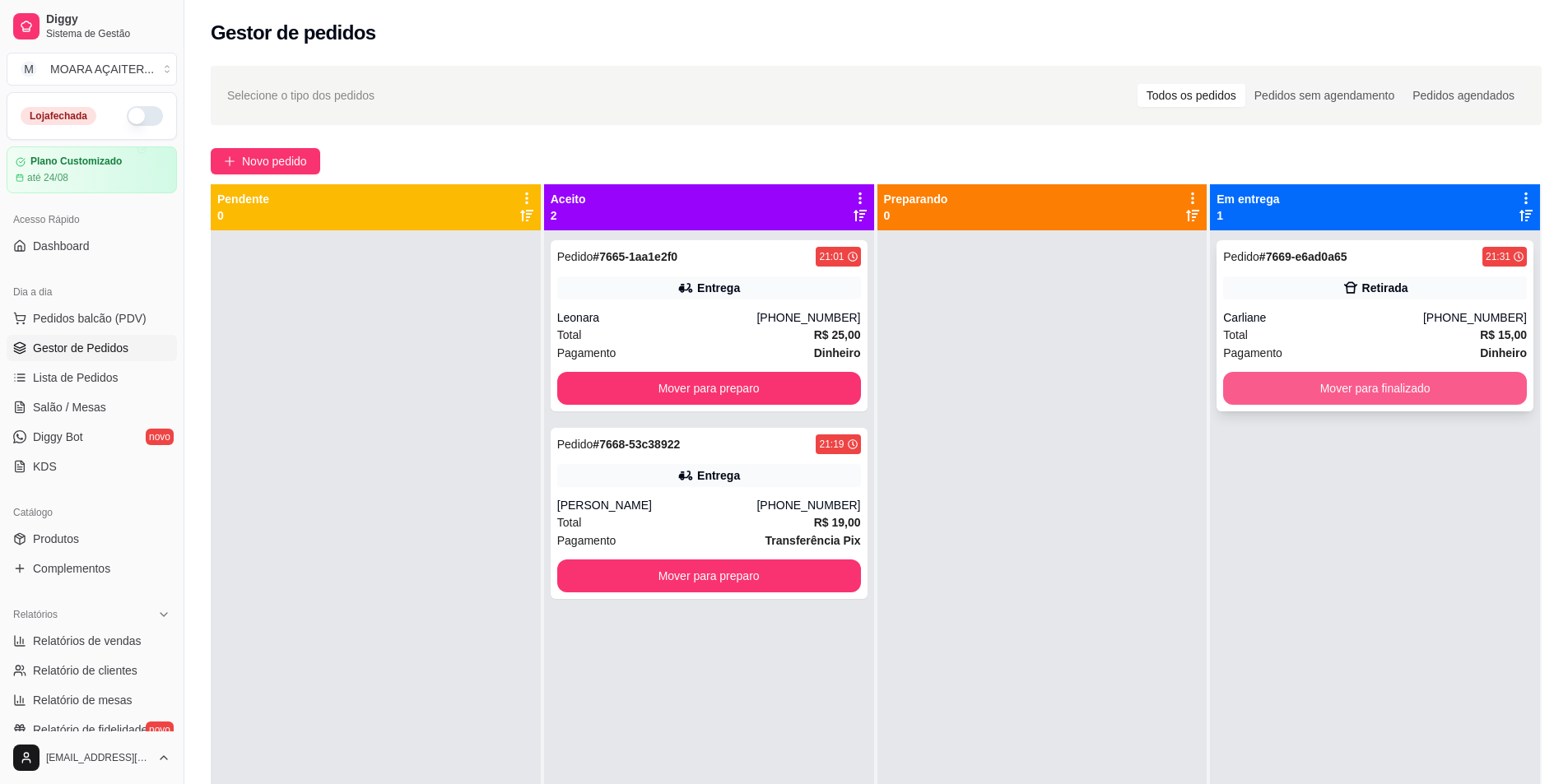
click at [1363, 386] on button "Mover para finalizado" at bounding box center [1375, 389] width 304 height 33
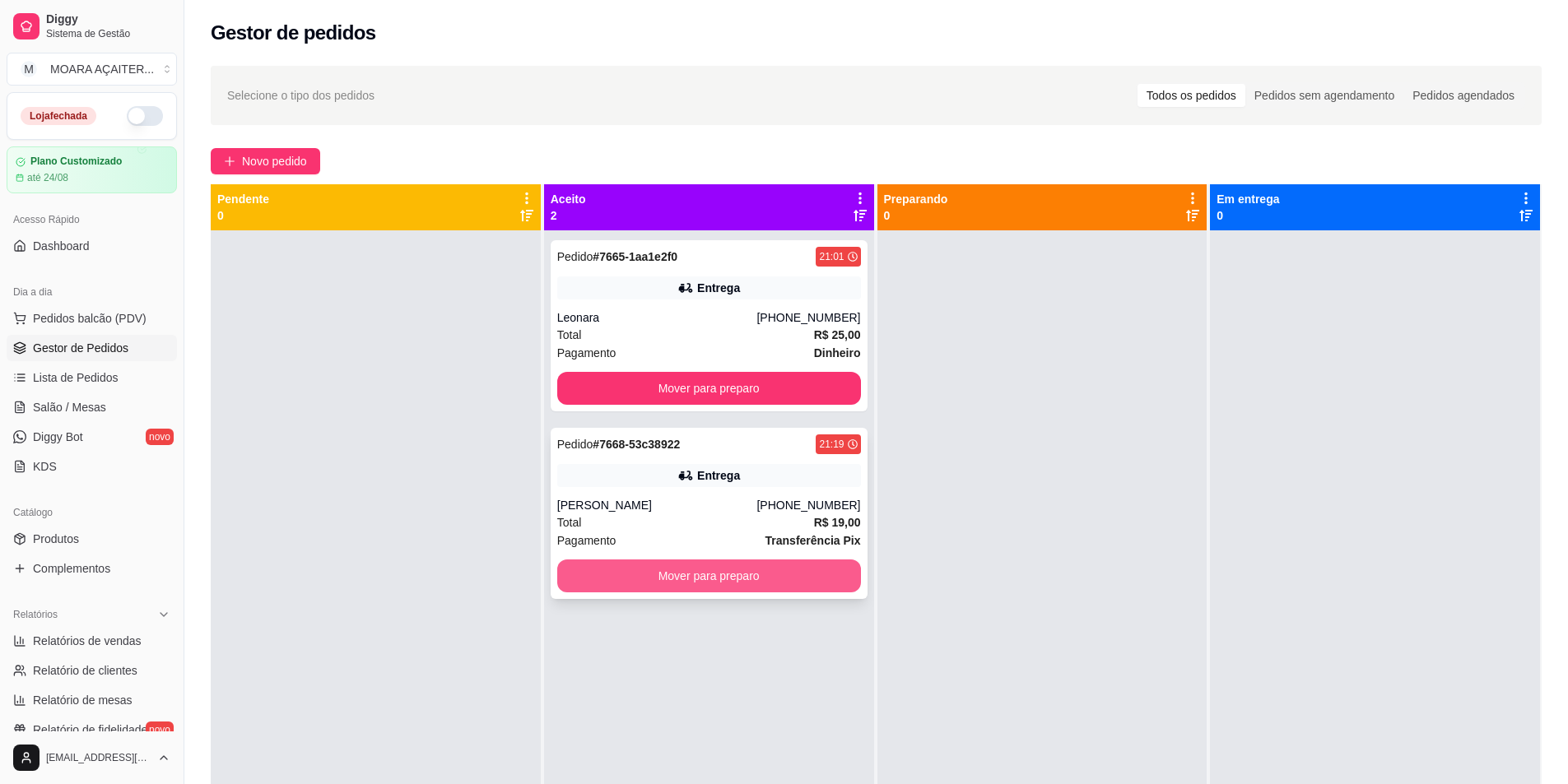
click at [762, 583] on button "Mover para preparo" at bounding box center [709, 576] width 304 height 33
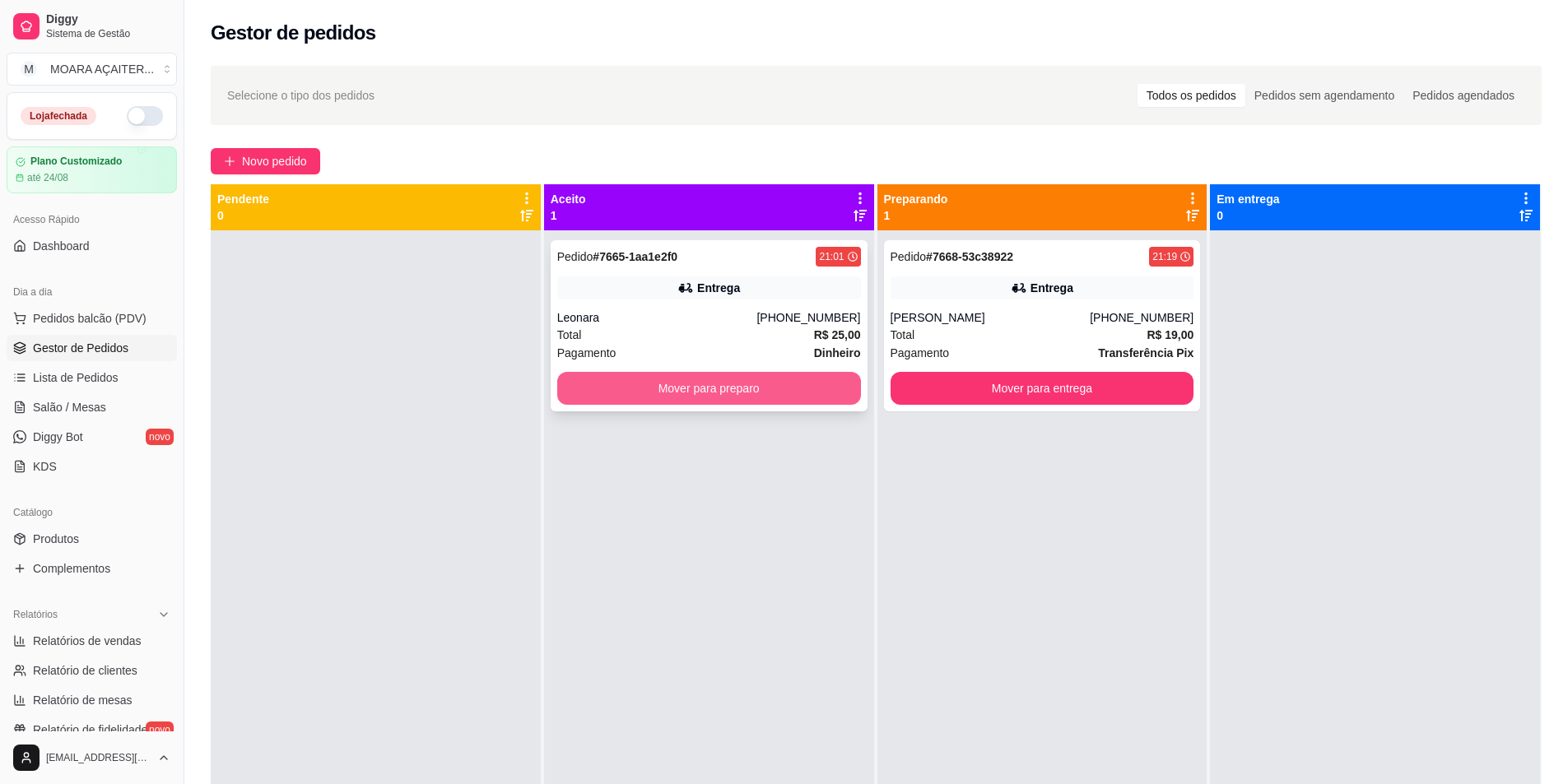
click at [803, 372] on button "Mover para preparo" at bounding box center [709, 389] width 304 height 33
click at [781, 396] on button "Mover para preparo" at bounding box center [709, 389] width 304 height 33
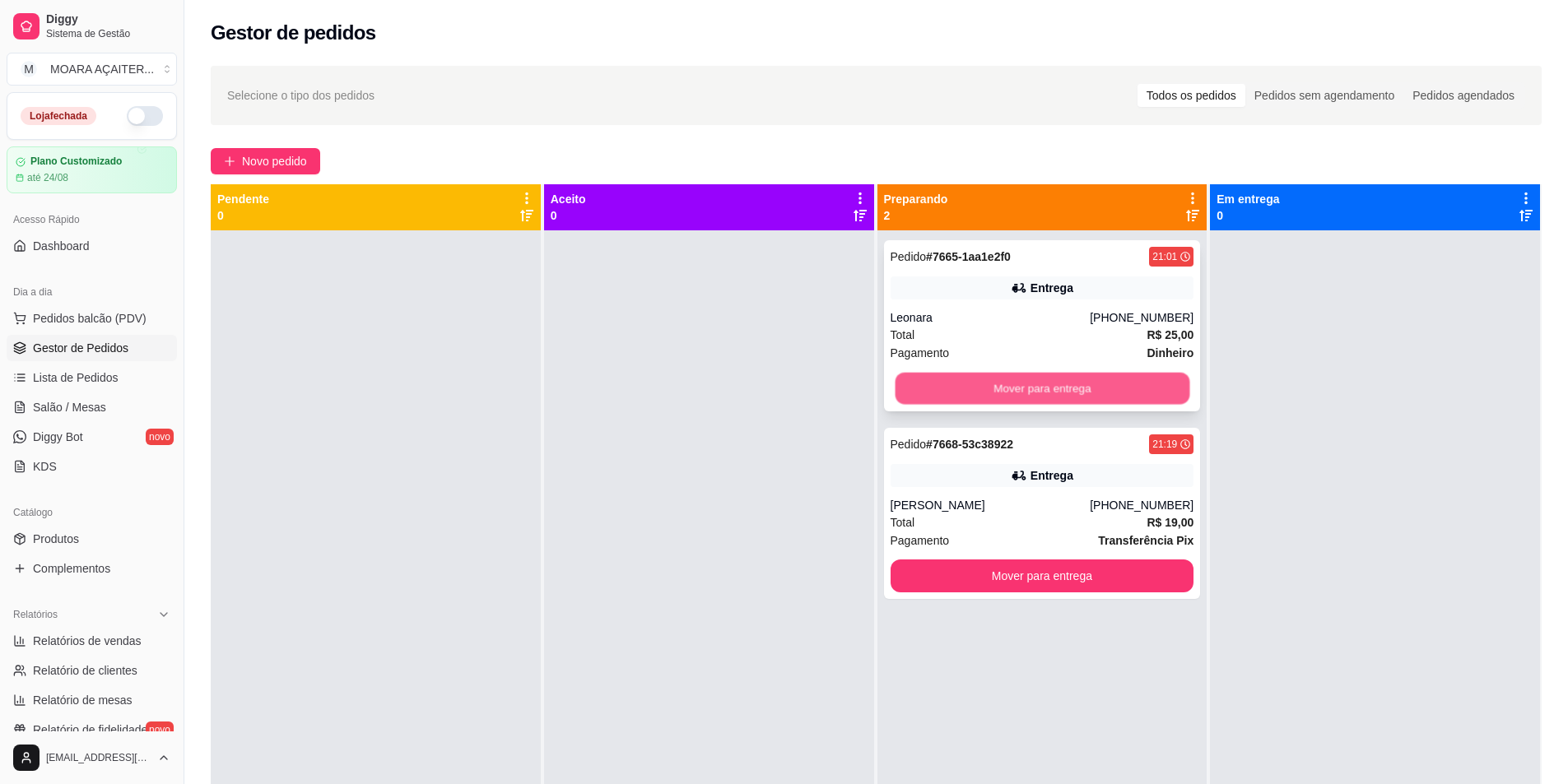
click at [1009, 394] on button "Mover para entrega" at bounding box center [1042, 389] width 295 height 32
click at [1009, 392] on button "Mover para entrega" at bounding box center [1042, 389] width 295 height 32
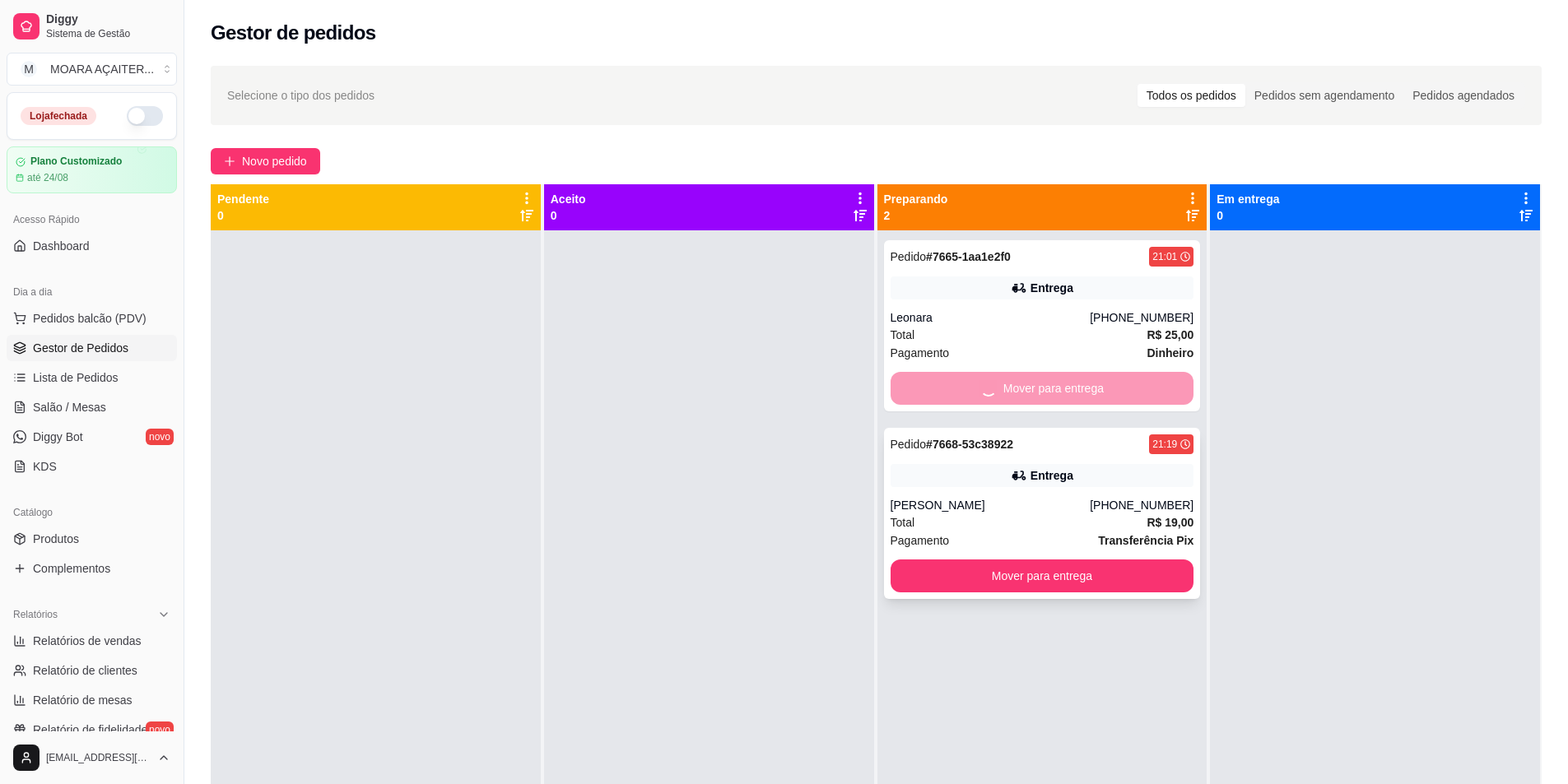
click at [1009, 559] on button "Mover para entrega" at bounding box center [1042, 576] width 304 height 33
